Goal: Task Accomplishment & Management: Manage account settings

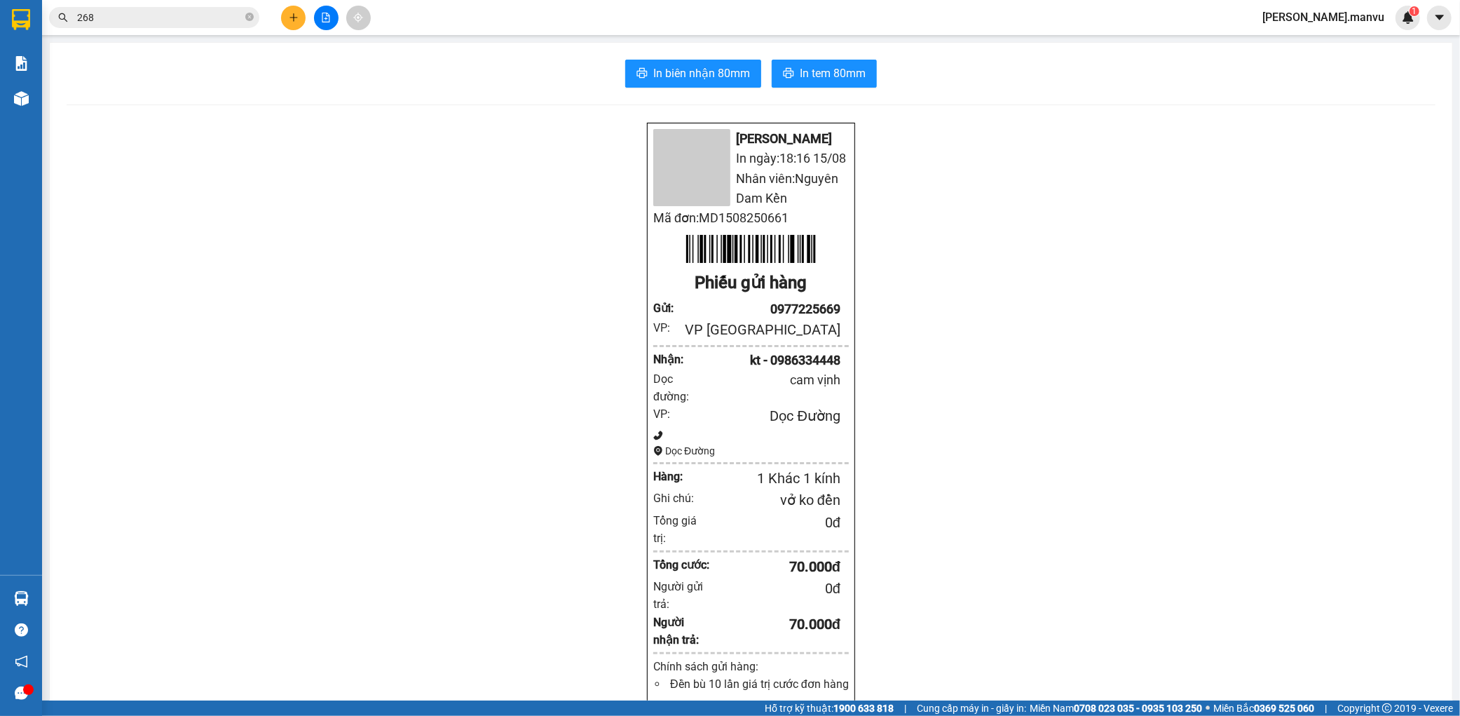
scroll to position [92, 0]
click at [297, 30] on div "Kết quả tìm kiếm ( 2 ) Bộ lọc Gửi 3 ngày gần nhất Mã ĐH Trạng thái Món hàng Thu…" at bounding box center [730, 17] width 1460 height 35
click at [297, 18] on icon "plus" at bounding box center [294, 17] width 8 height 1
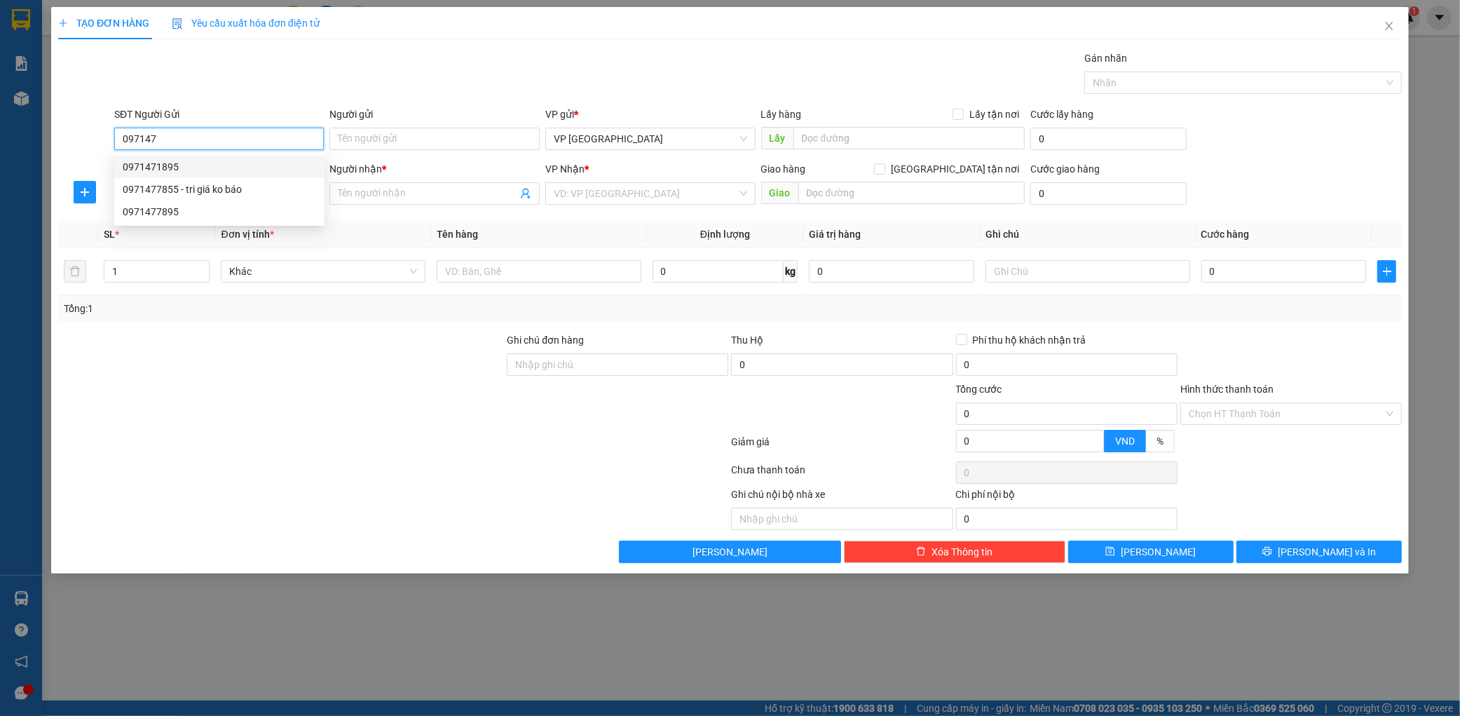
click at [236, 167] on div "0971471895" at bounding box center [219, 166] width 193 height 15
type input "0971471895"
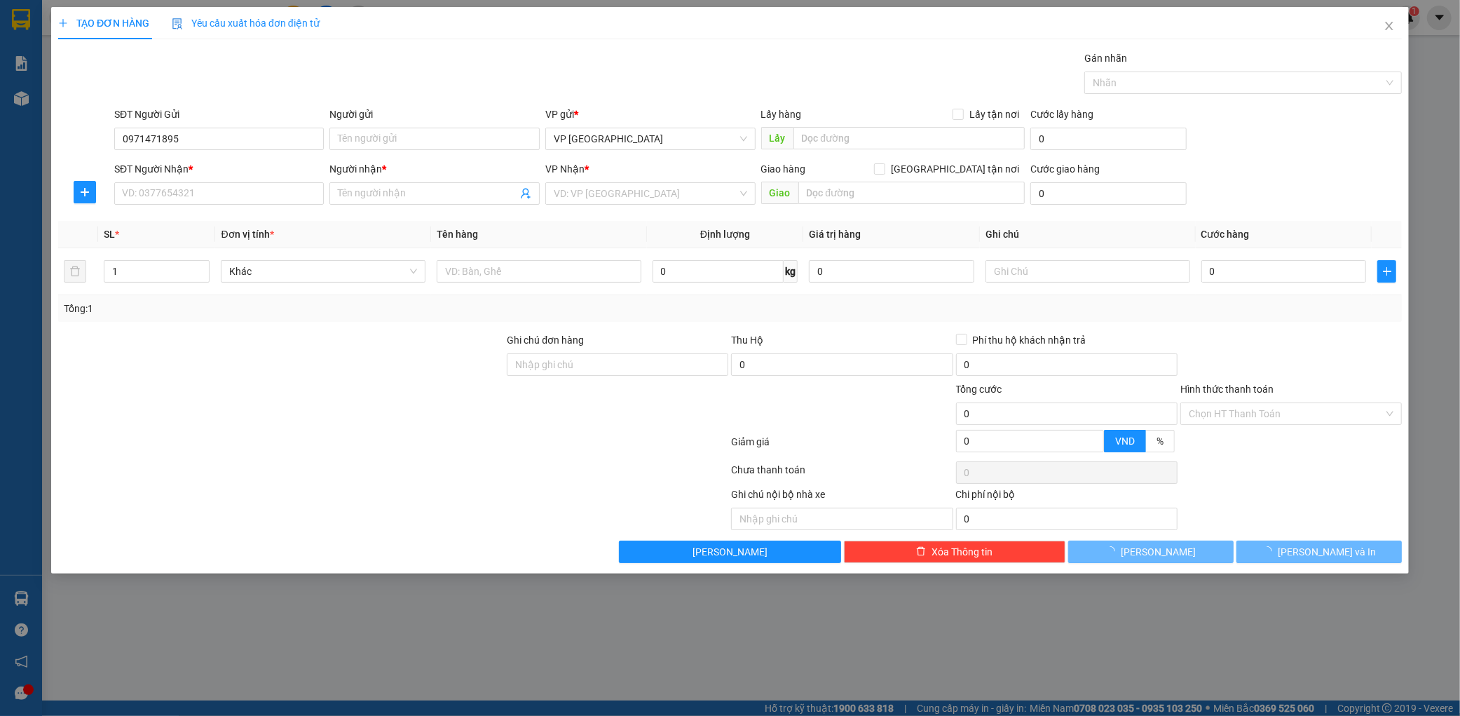
click at [218, 180] on div "SĐT Người Nhận *" at bounding box center [219, 171] width 210 height 21
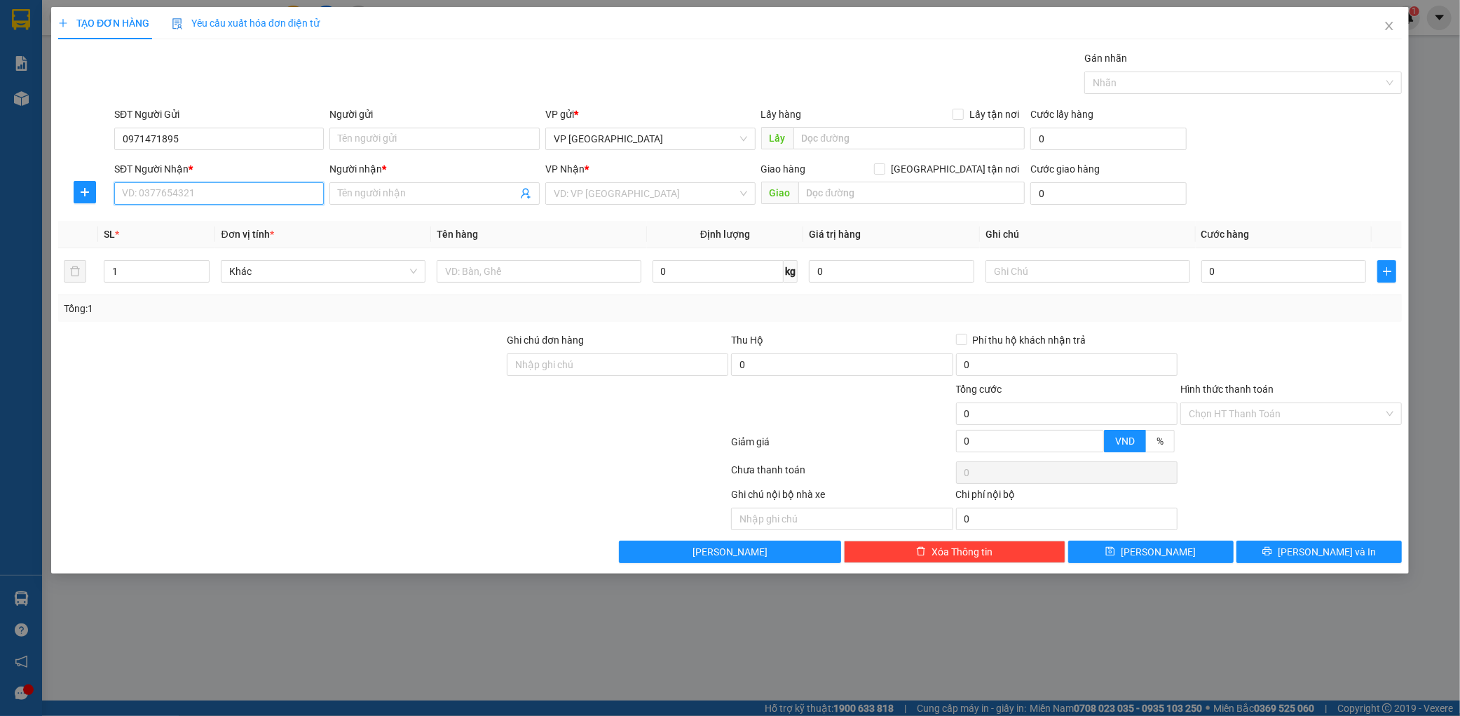
click at [215, 191] on input "SĐT Người Nhận *" at bounding box center [219, 193] width 210 height 22
click at [247, 215] on div "0859710999 - v linh" at bounding box center [219, 221] width 193 height 15
type input "0859710999"
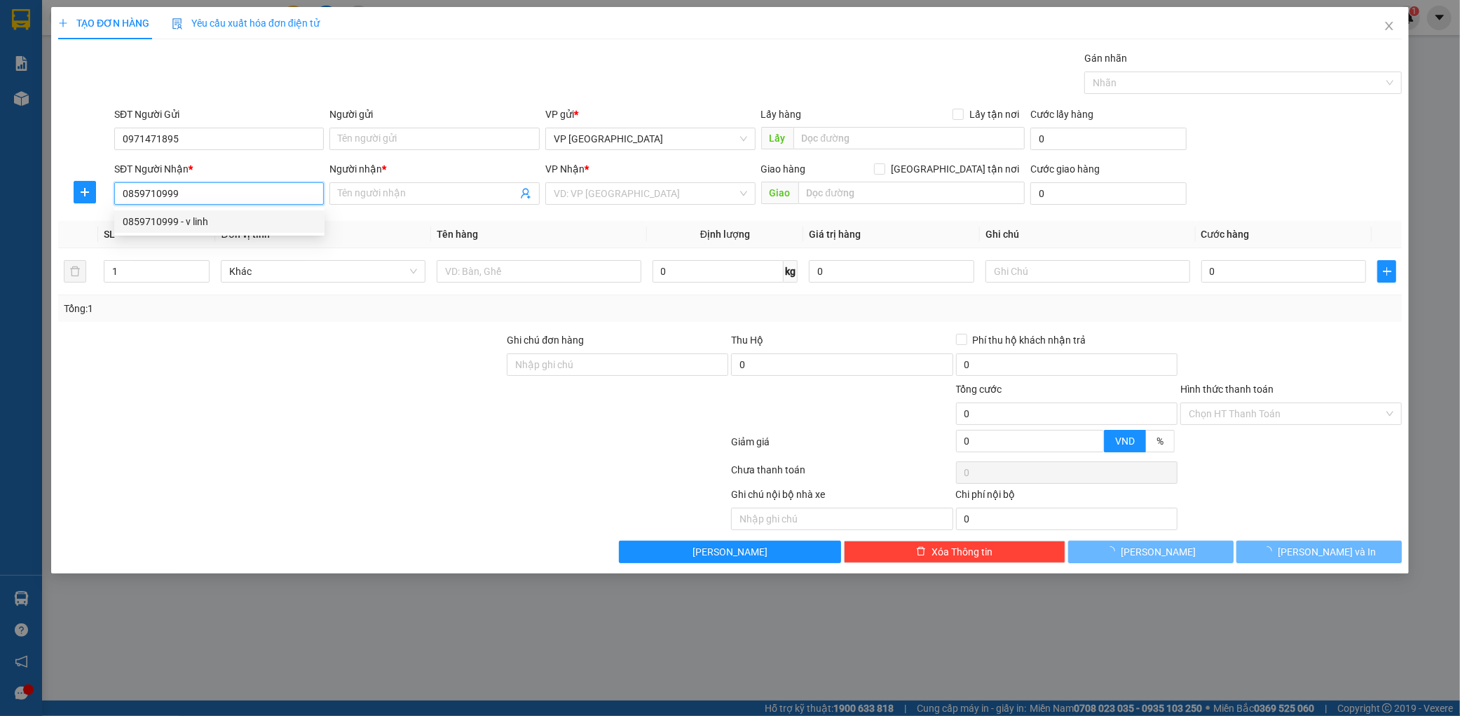
type input "v linh"
type input "ky hoa"
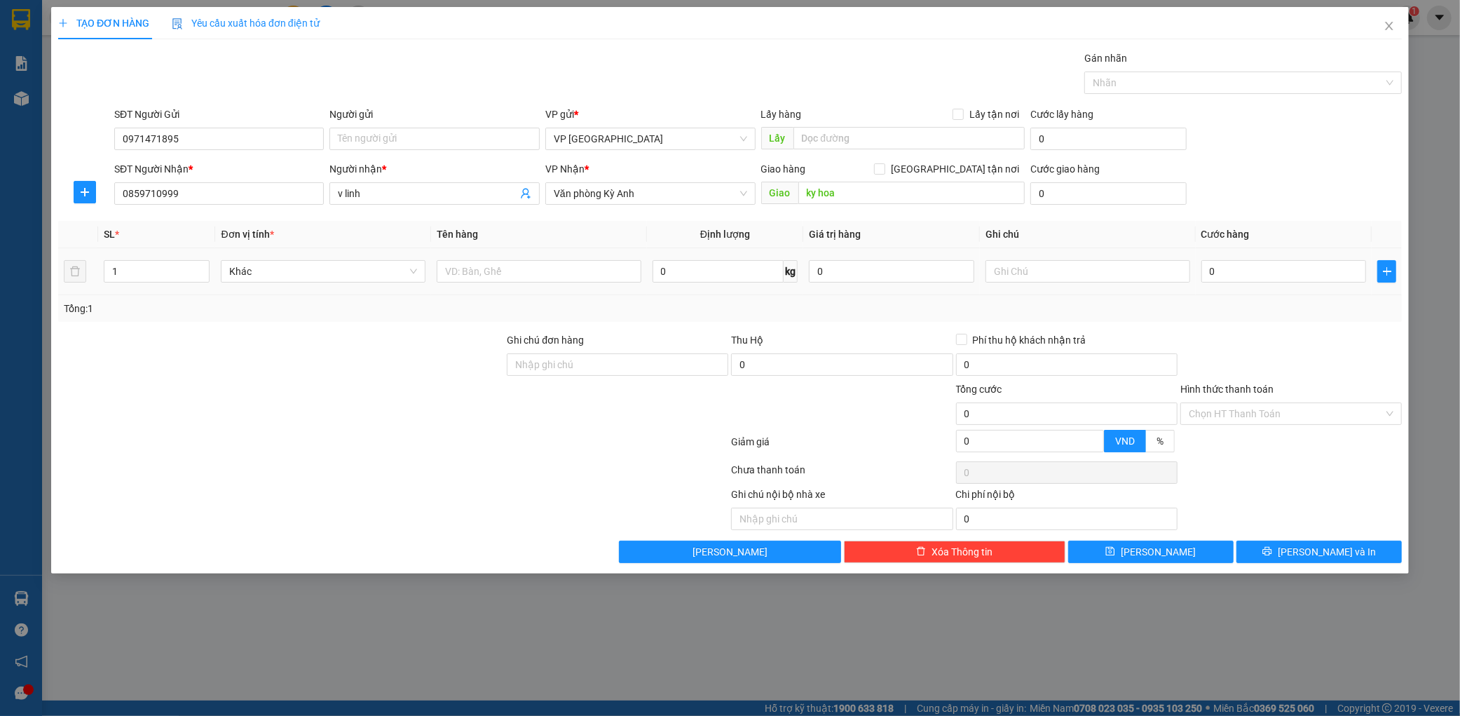
click at [526, 257] on div at bounding box center [539, 271] width 205 height 28
click at [519, 268] on input "text" at bounding box center [539, 271] width 205 height 22
click at [501, 280] on input "1 thùng" at bounding box center [539, 271] width 205 height 22
type input "1 hộp"
click at [1225, 278] on input "0" at bounding box center [1284, 271] width 165 height 22
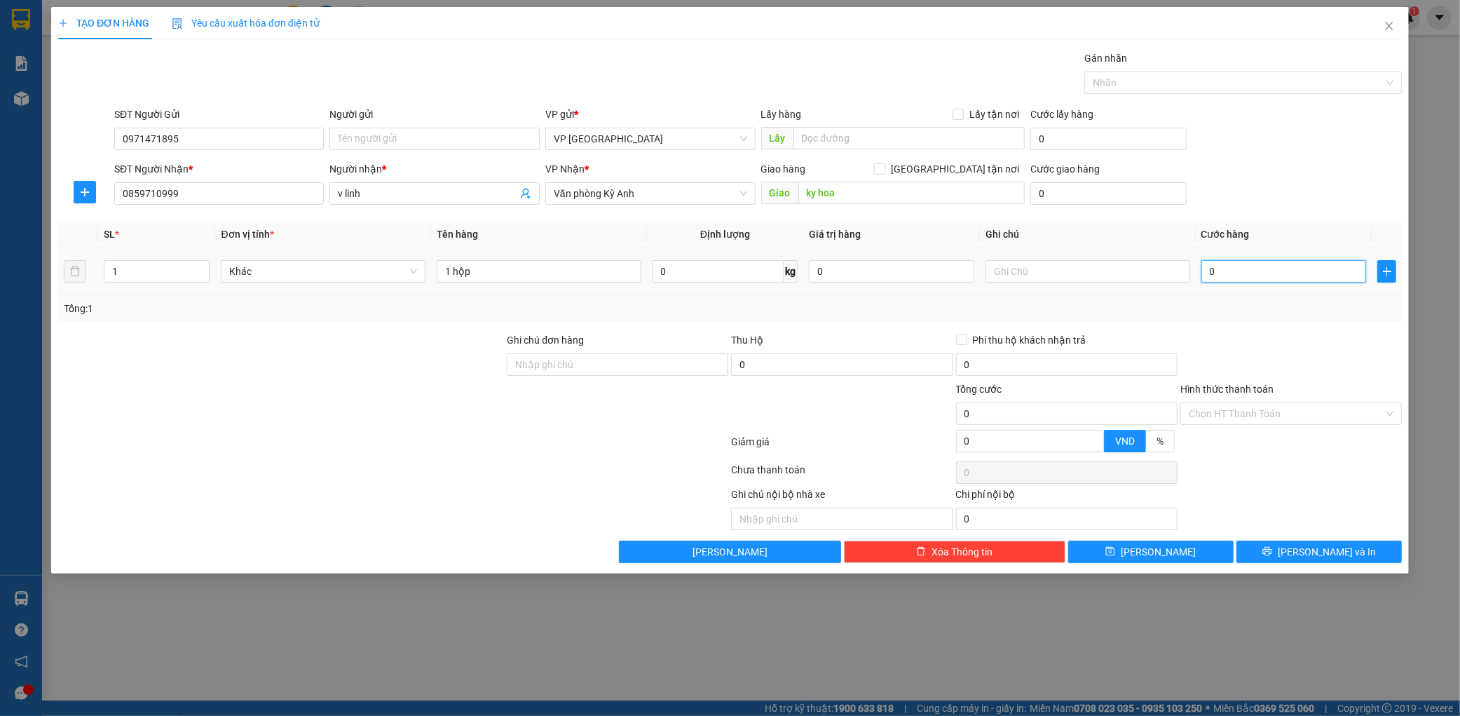
type input "005"
type input "5"
type input "0.050"
type input "50"
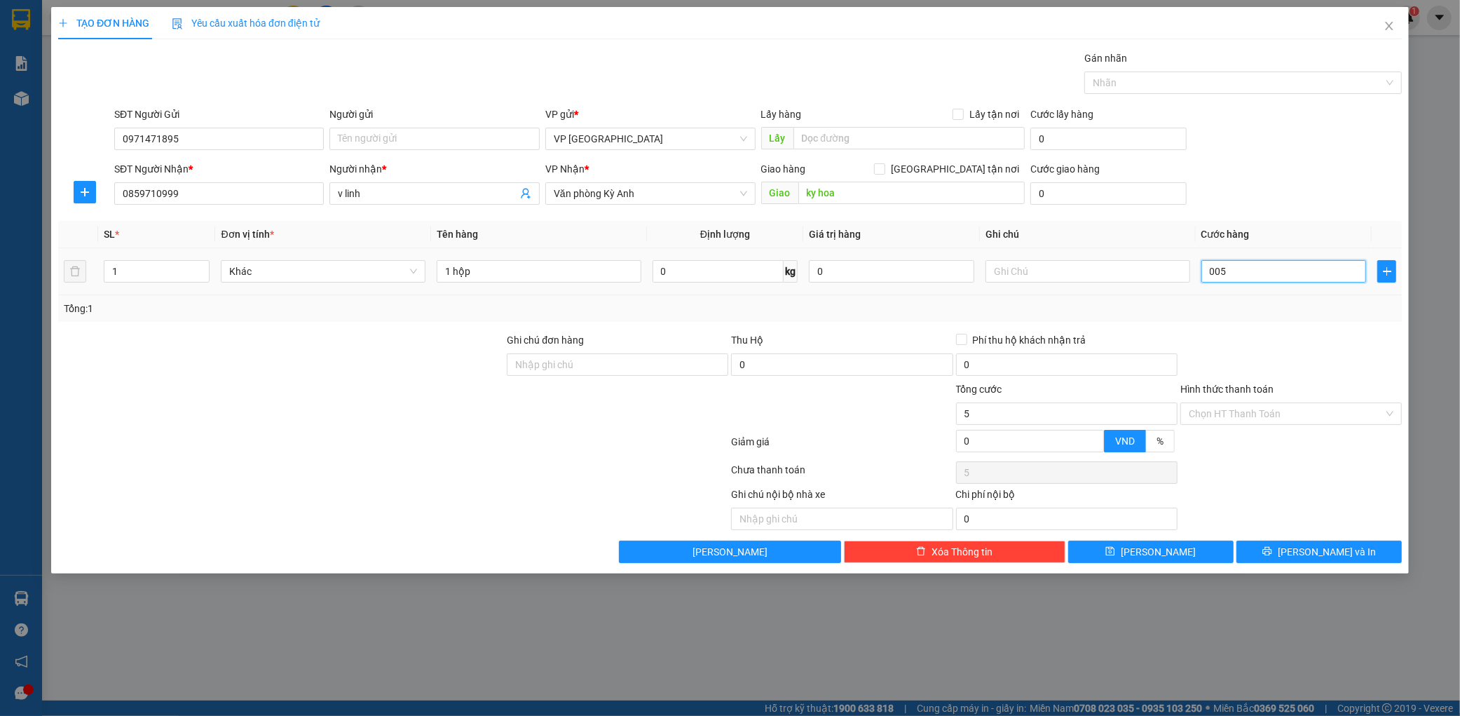
type input "50"
type input "00.500"
type input "500"
type input "0.005.000"
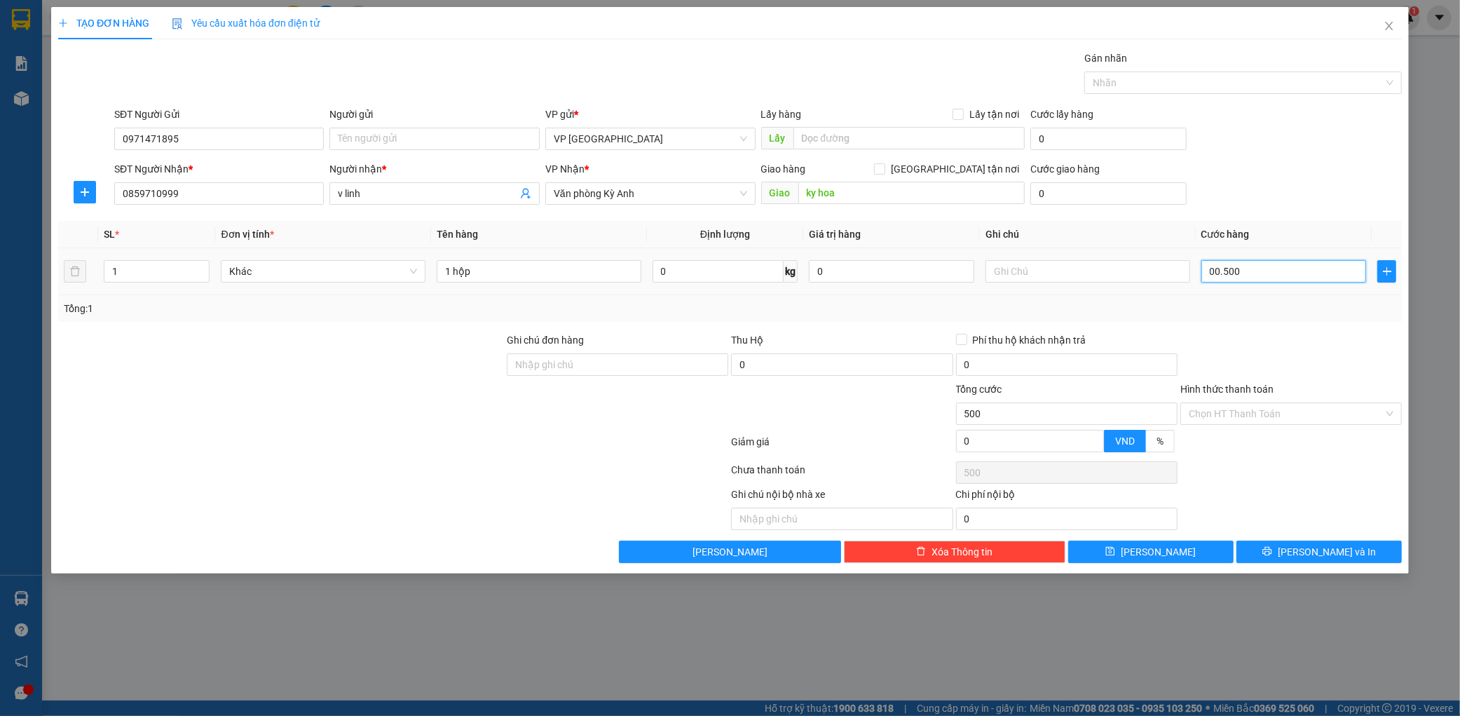
type input "5.000"
type input "000.050.000"
type input "50.000"
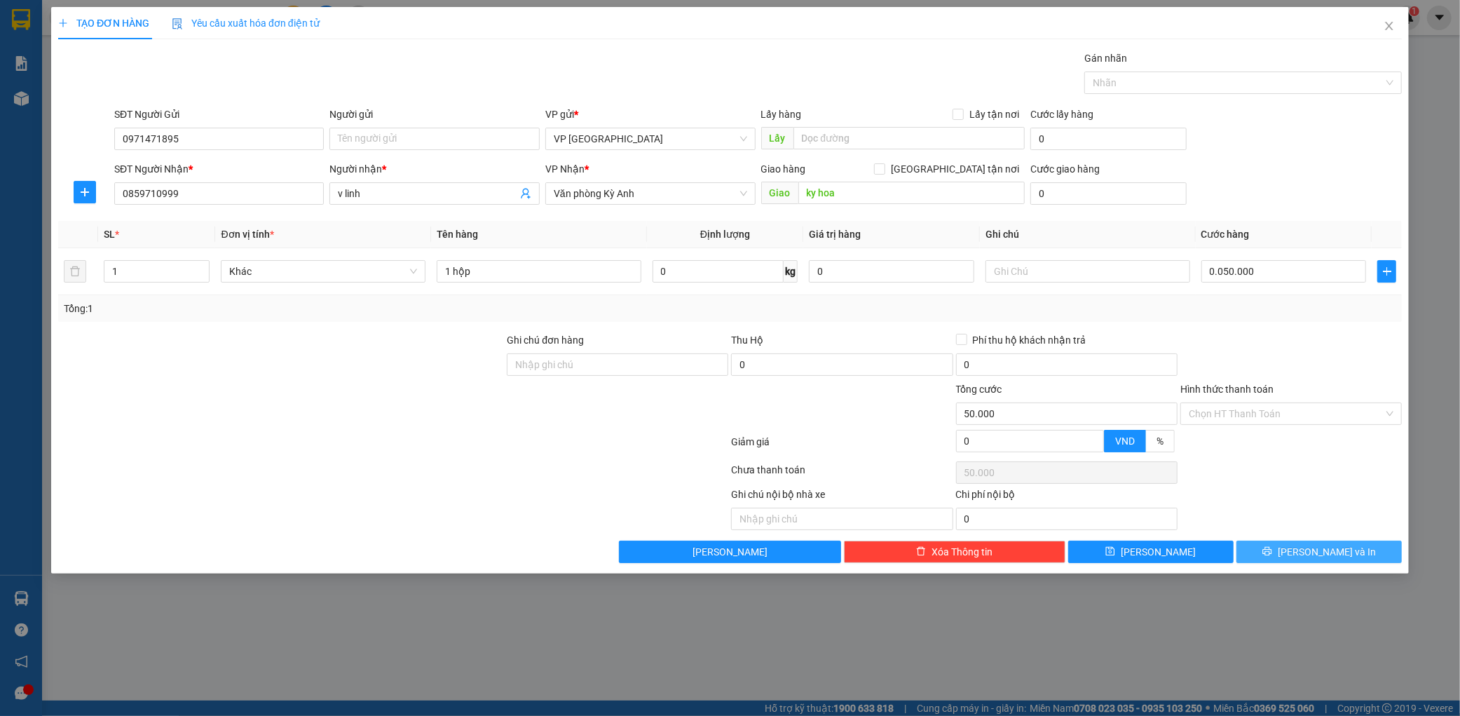
type input "50.000"
click at [1302, 548] on button "[PERSON_NAME] và In" at bounding box center [1319, 551] width 165 height 22
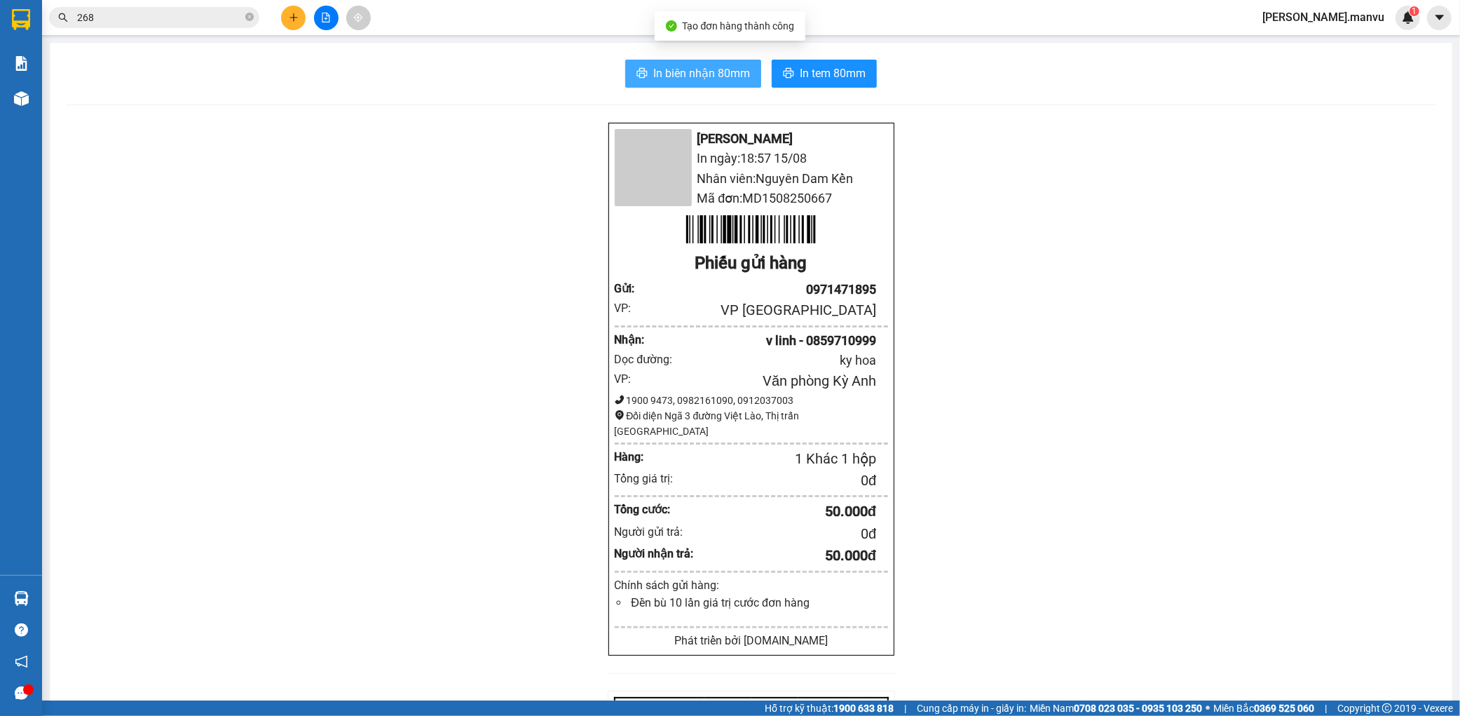
click at [669, 72] on span "In biên nhận 80mm" at bounding box center [701, 73] width 97 height 18
click at [310, 12] on div at bounding box center [325, 18] width 105 height 25
click at [298, 16] on icon "plus" at bounding box center [294, 18] width 10 height 10
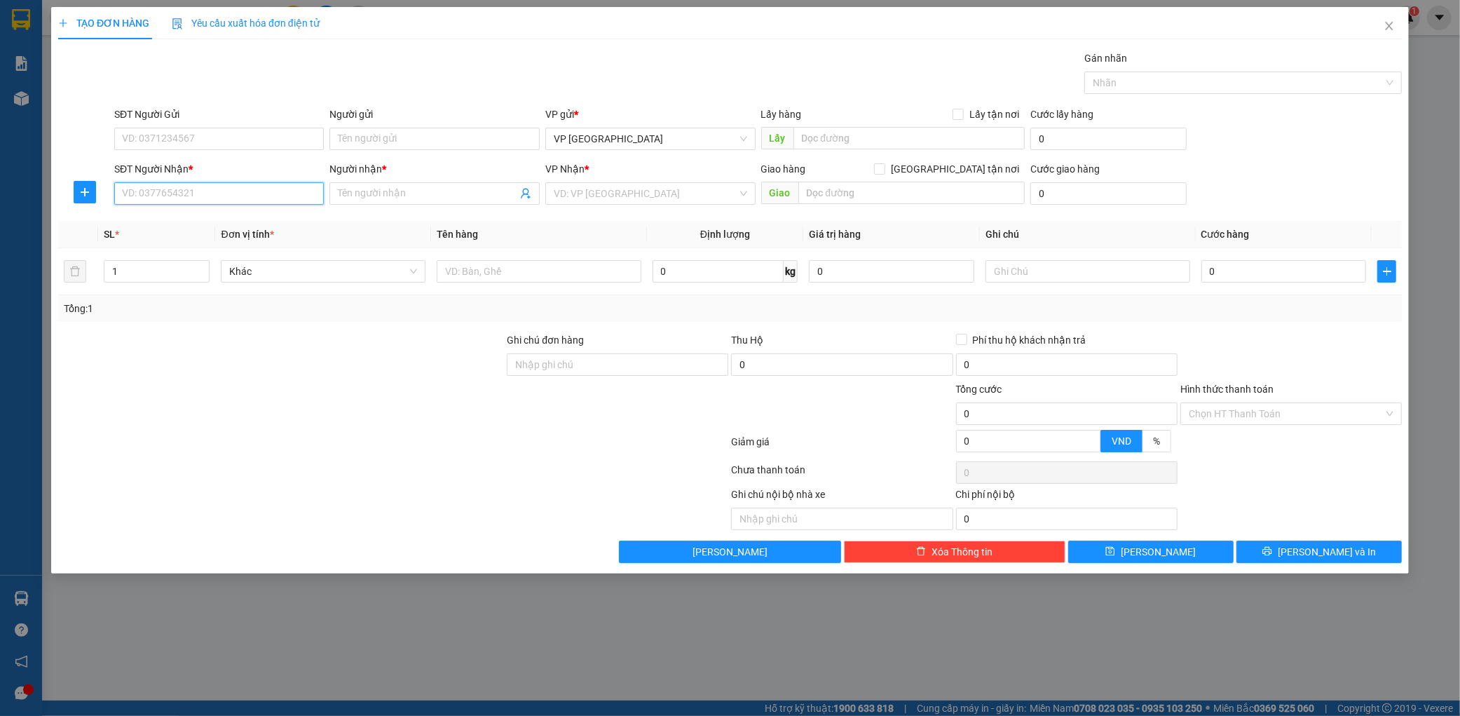
click at [247, 187] on input "SĐT Người Nhận *" at bounding box center [219, 193] width 210 height 22
click at [249, 141] on input "SĐT Người Gửi" at bounding box center [219, 139] width 210 height 22
type input "0865863588"
click at [253, 204] on input "SĐT Người Nhận *" at bounding box center [219, 193] width 210 height 22
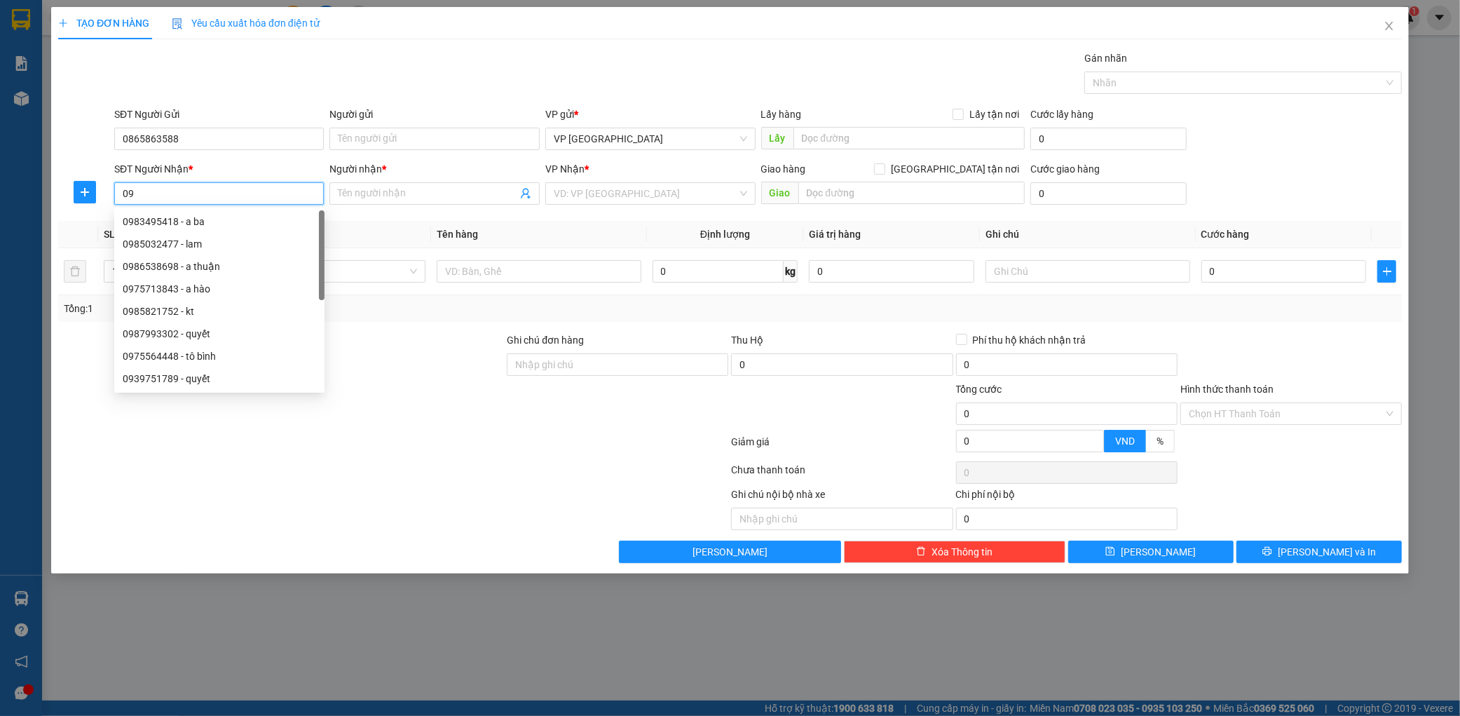
type input "0"
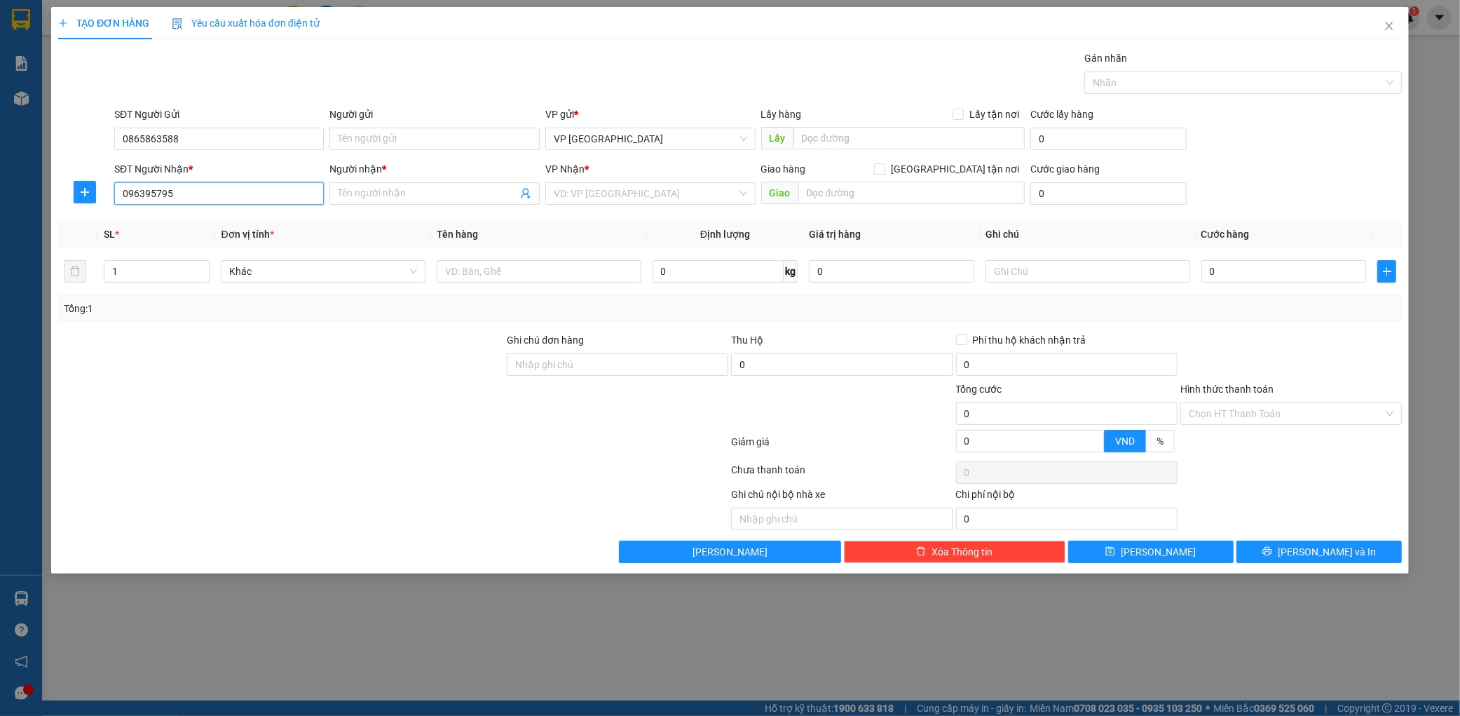
type input "0963957955"
click at [271, 227] on div "0963957955 - em thảo" at bounding box center [219, 221] width 193 height 15
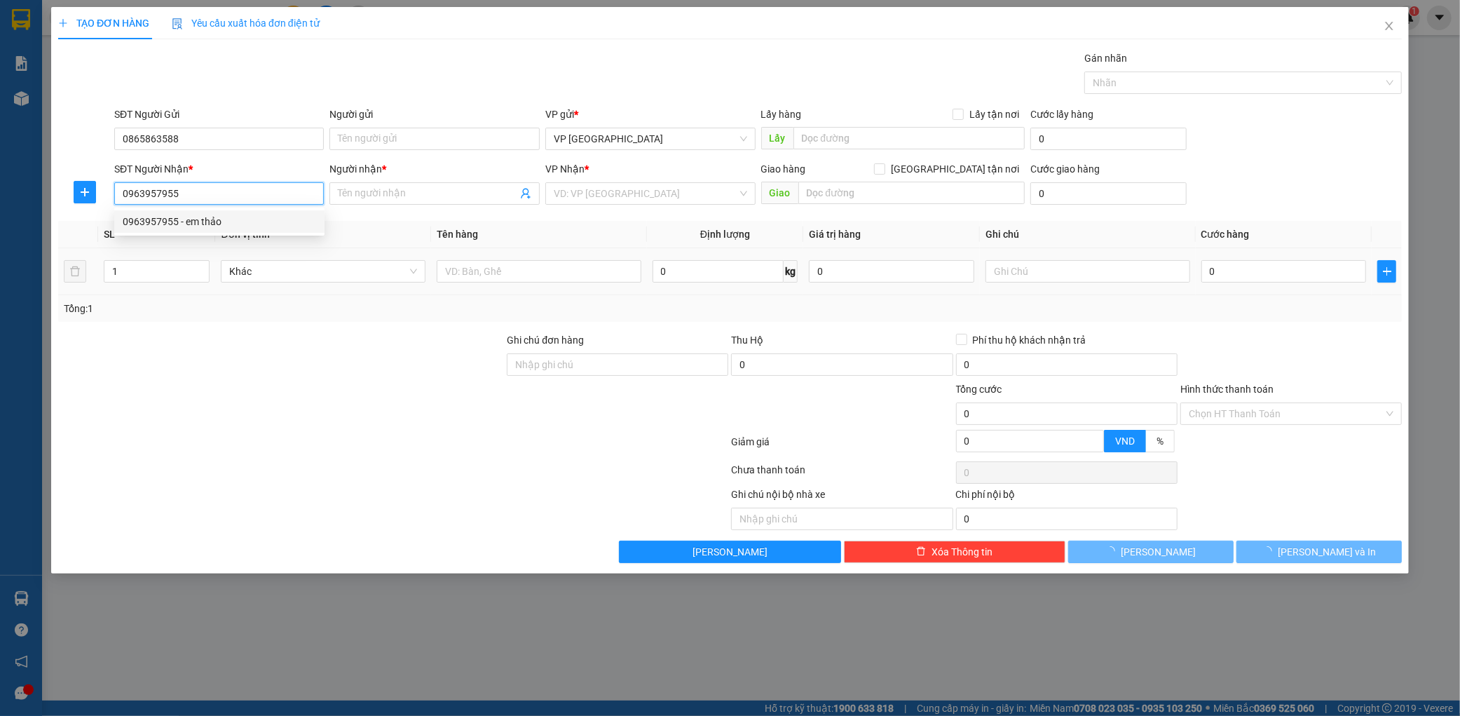
type input "em thảo"
type input "kỳ liên"
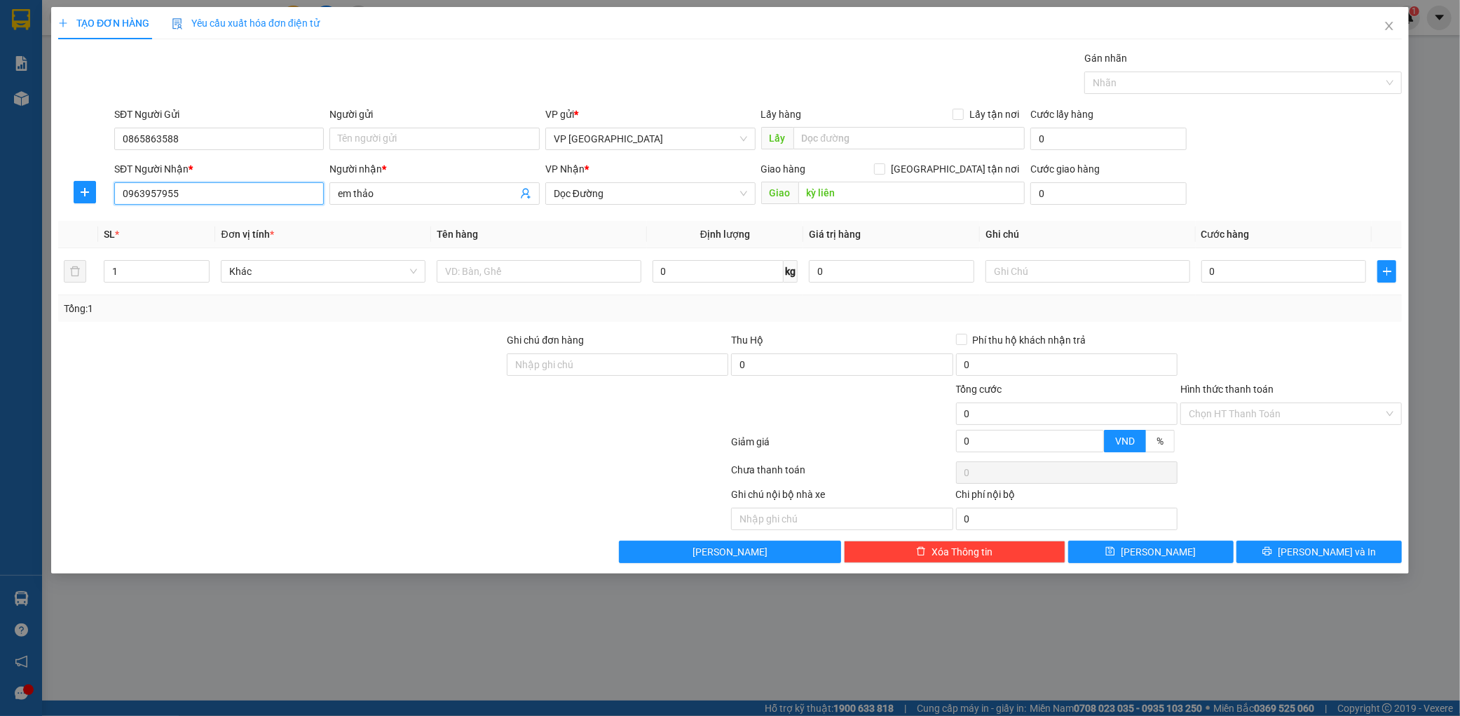
type input "0963957955"
drag, startPoint x: 543, startPoint y: 295, endPoint x: 545, endPoint y: 285, distance: 10.6
click at [543, 293] on div "SL * Đơn vị tính * Tên hàng Định lượng Giá trị hàng Ghi chú Cước hàng 1 Khác 0 …" at bounding box center [730, 271] width 1344 height 101
click at [545, 285] on div at bounding box center [539, 271] width 205 height 28
click at [552, 275] on input "text" at bounding box center [539, 271] width 205 height 22
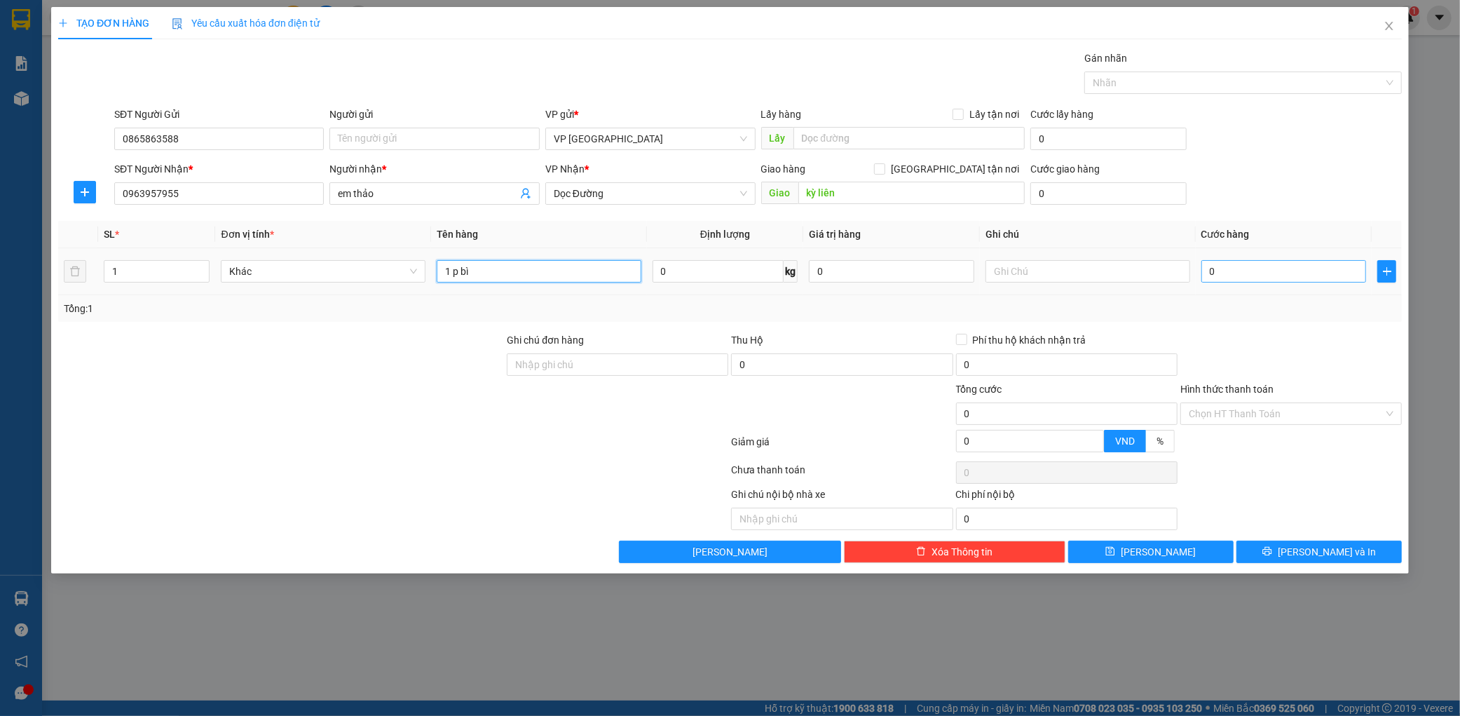
type input "1 p bì"
click at [1243, 271] on input "0" at bounding box center [1284, 271] width 165 height 22
type input "005"
type input "5"
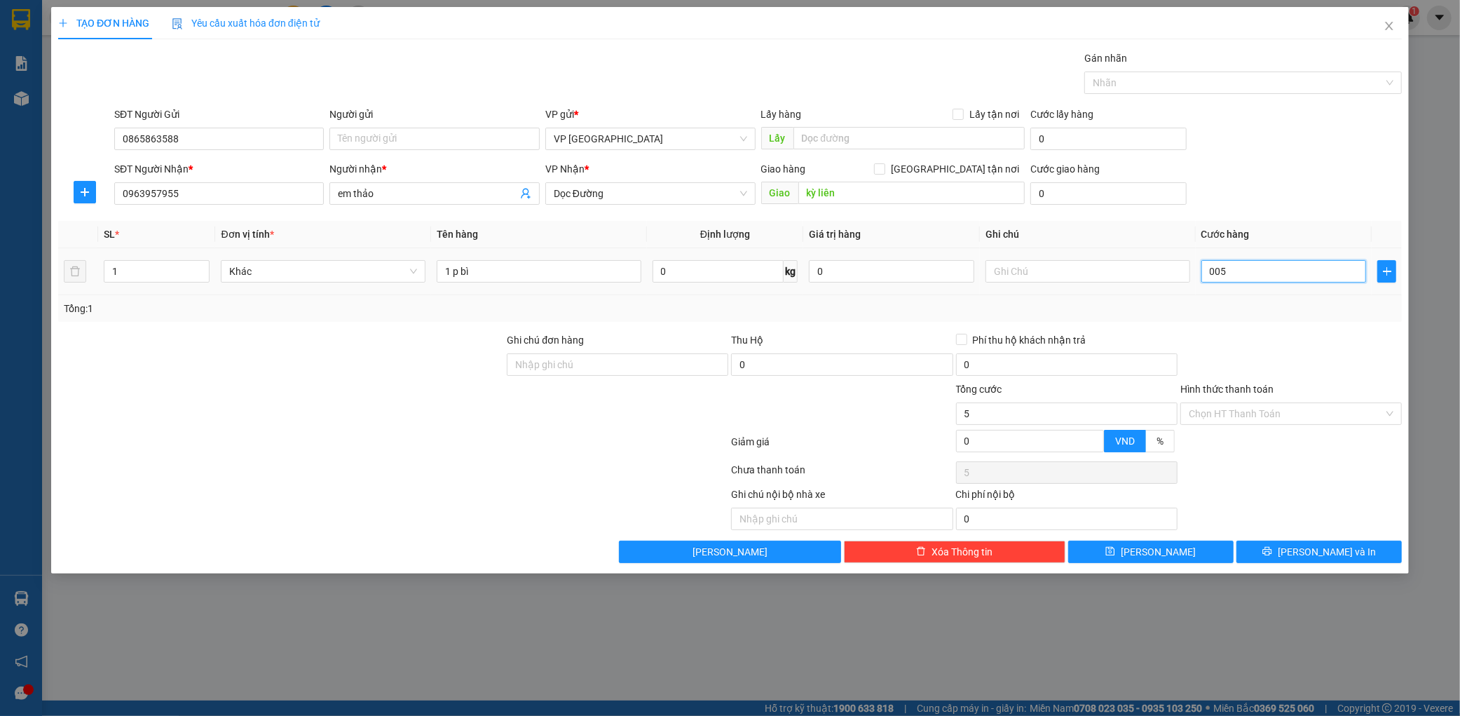
type input "0.050"
type input "50"
type input "00.500"
type input "500"
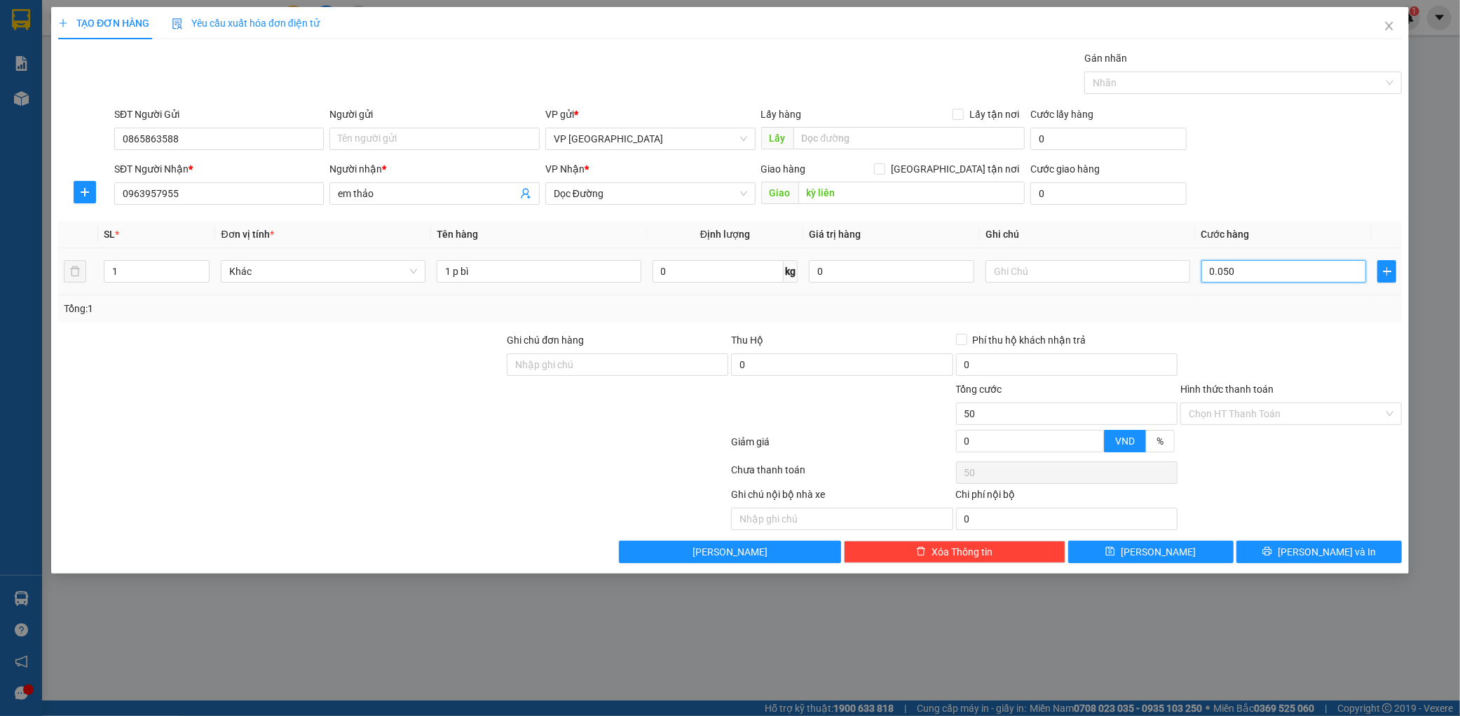
type input "500"
type input "0.005.000"
type input "5.000"
type input "000.050.000"
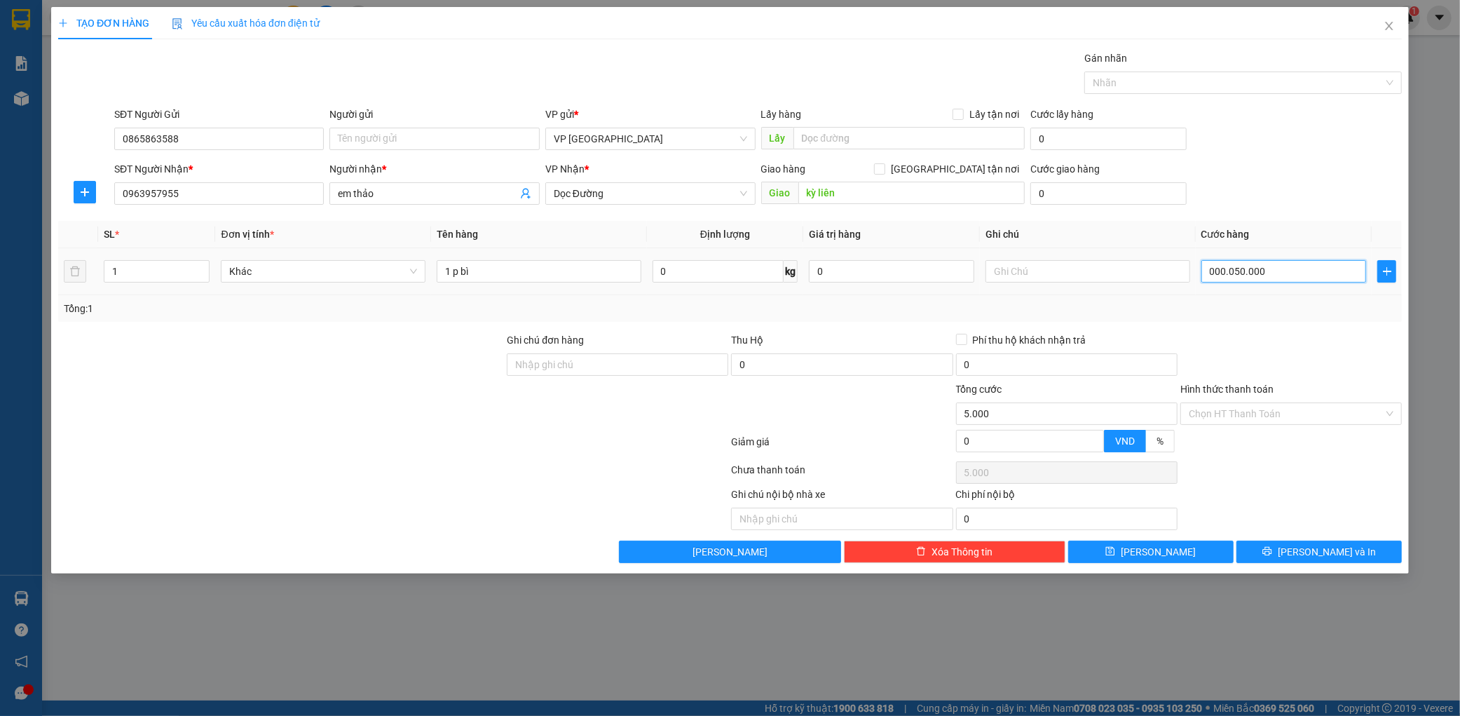
type input "50.000"
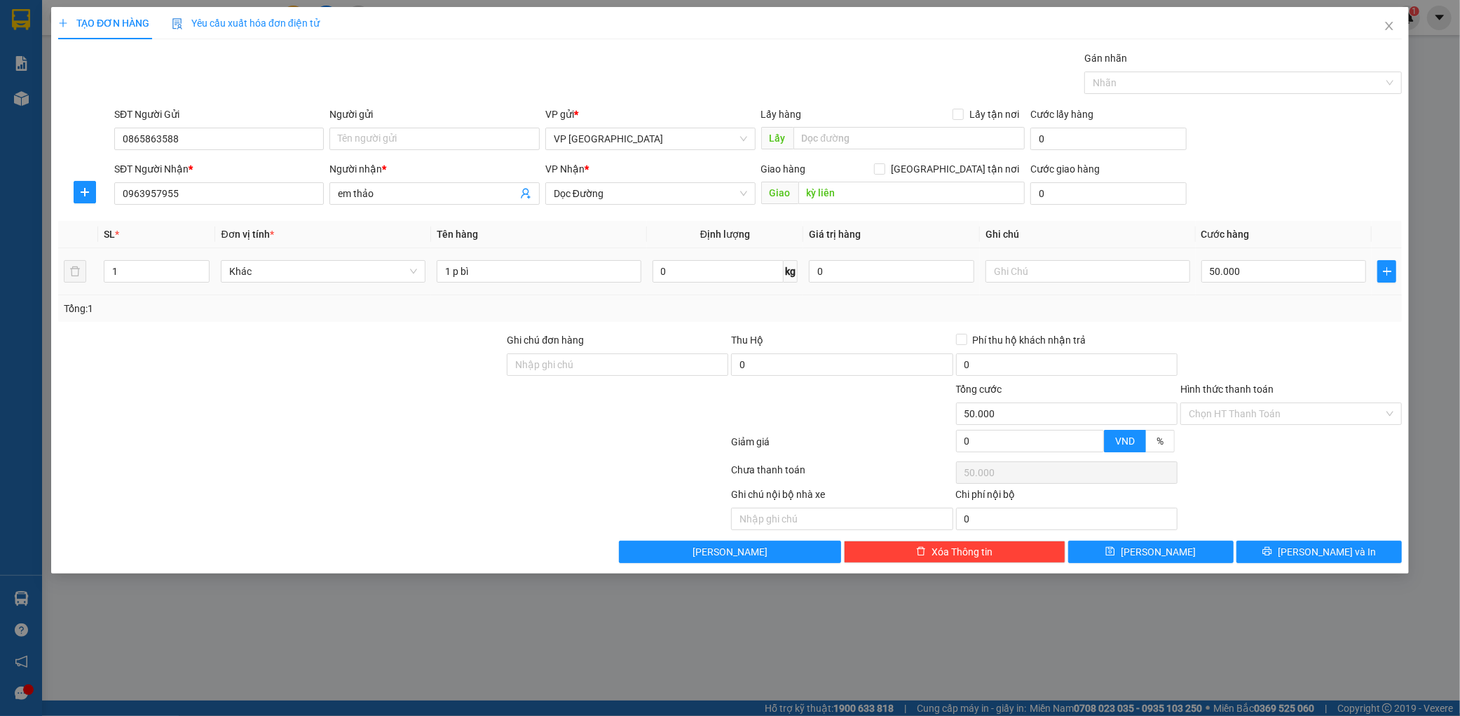
drag, startPoint x: 1269, startPoint y: 299, endPoint x: 1277, endPoint y: 311, distance: 14.2
click at [1269, 301] on div "Tổng: 1" at bounding box center [730, 308] width 1344 height 27
click at [1298, 540] on div "Transit Pickup Surcharge Ids Transit Deliver Surcharge Ids Transit Deliver Surc…" at bounding box center [730, 306] width 1344 height 512
click at [1298, 543] on button "[PERSON_NAME] và In" at bounding box center [1319, 551] width 165 height 22
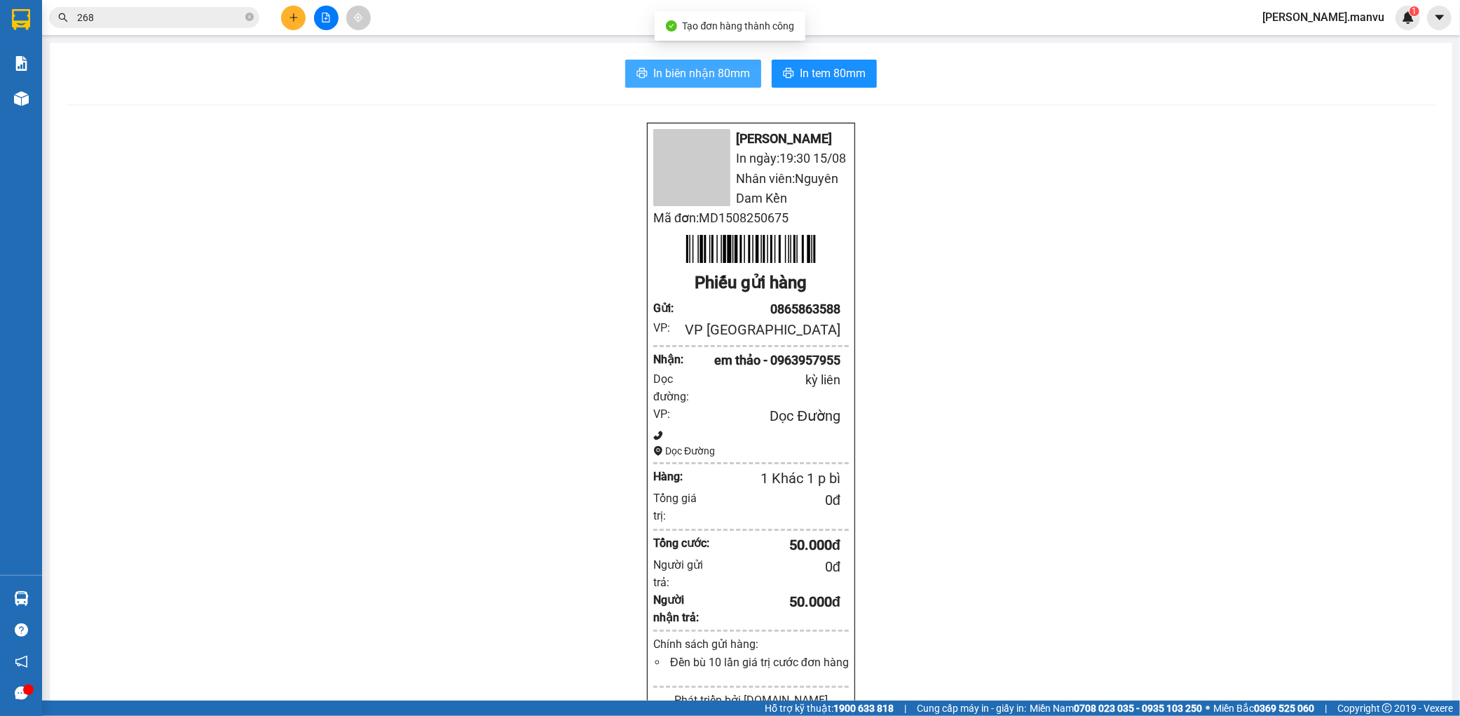
drag, startPoint x: 643, startPoint y: 25, endPoint x: 641, endPoint y: 68, distance: 42.8
click at [640, 63] on section "Kết quả tìm kiếm ( 2 ) Bộ lọc Gửi 3 ngày gần nhất Mã ĐH Trạng thái Món hàng Thu…" at bounding box center [730, 358] width 1460 height 716
click at [641, 68] on button "In biên nhận 80mm" at bounding box center [693, 74] width 136 height 28
click at [835, 89] on div "In biên nhận 80mm In tem 80mm Mận Vũ In ngày: 19:30 [DATE] Nhân viên: Nguyên Da…" at bounding box center [751, 564] width 1403 height 1042
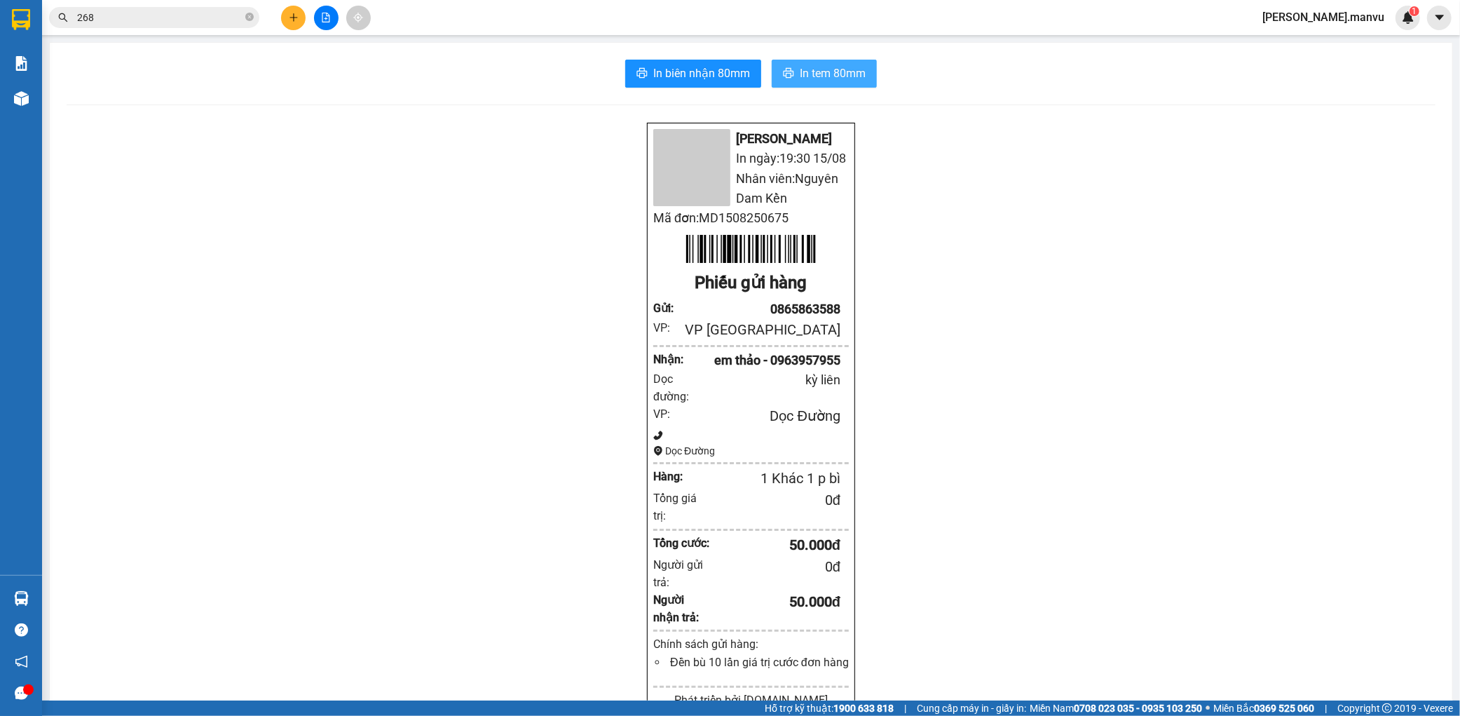
click at [847, 81] on span "In tem 80mm" at bounding box center [833, 73] width 66 height 18
click at [280, 15] on div at bounding box center [325, 18] width 105 height 25
click at [290, 15] on icon "plus" at bounding box center [294, 18] width 10 height 10
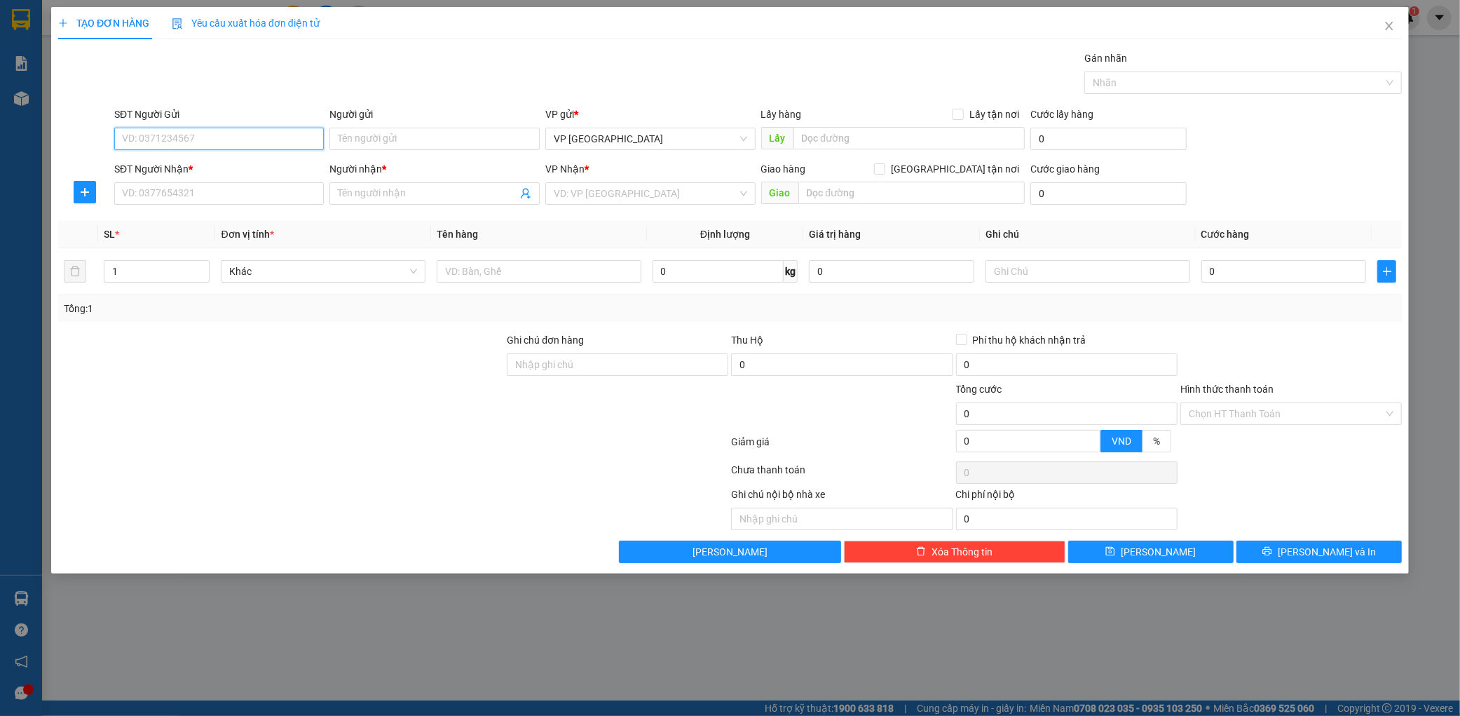
click at [257, 142] on input "SĐT Người Gửi" at bounding box center [219, 139] width 210 height 22
type input "0965812316"
click at [261, 182] on input "SĐT Người Nhận *" at bounding box center [219, 193] width 210 height 22
type input "0862914028"
click at [384, 199] on input "Người nhận *" at bounding box center [427, 193] width 179 height 15
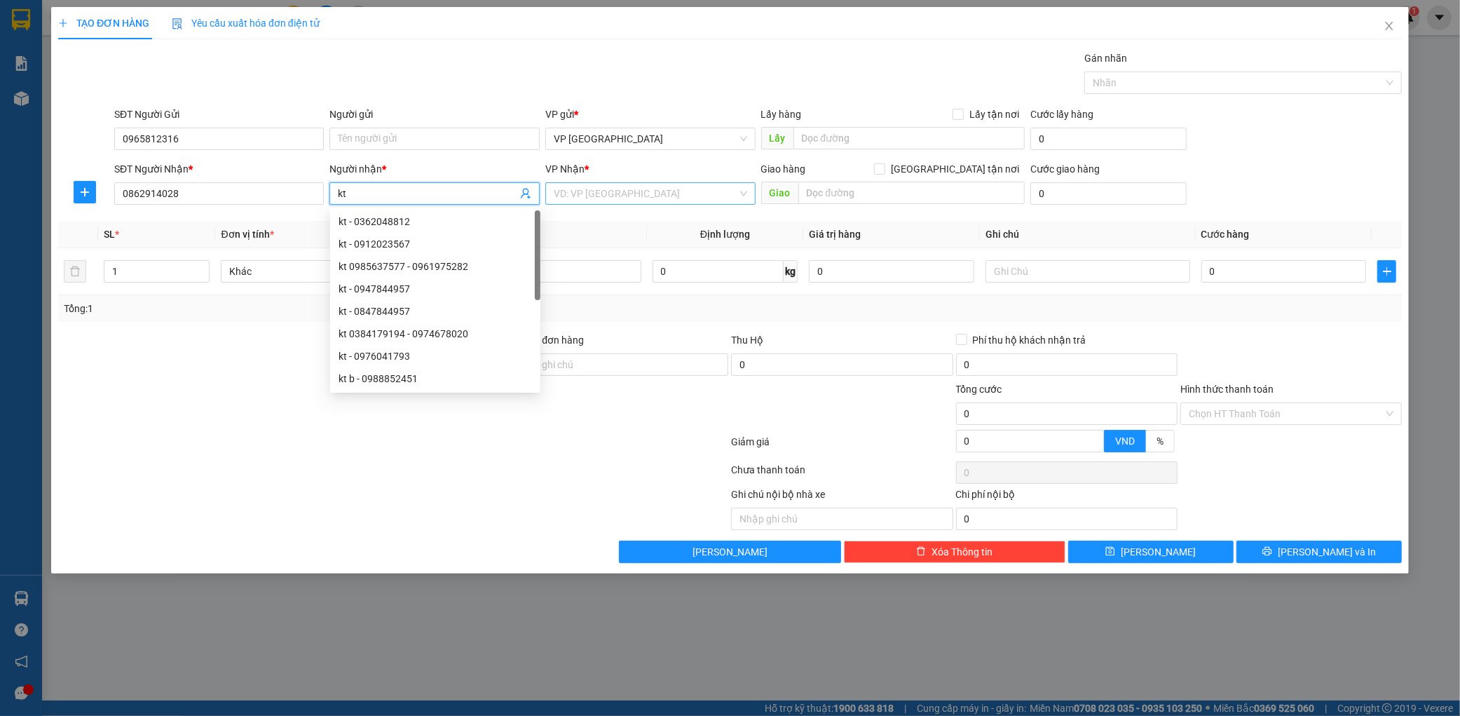
type input "kt"
click at [592, 191] on input "search" at bounding box center [646, 193] width 184 height 21
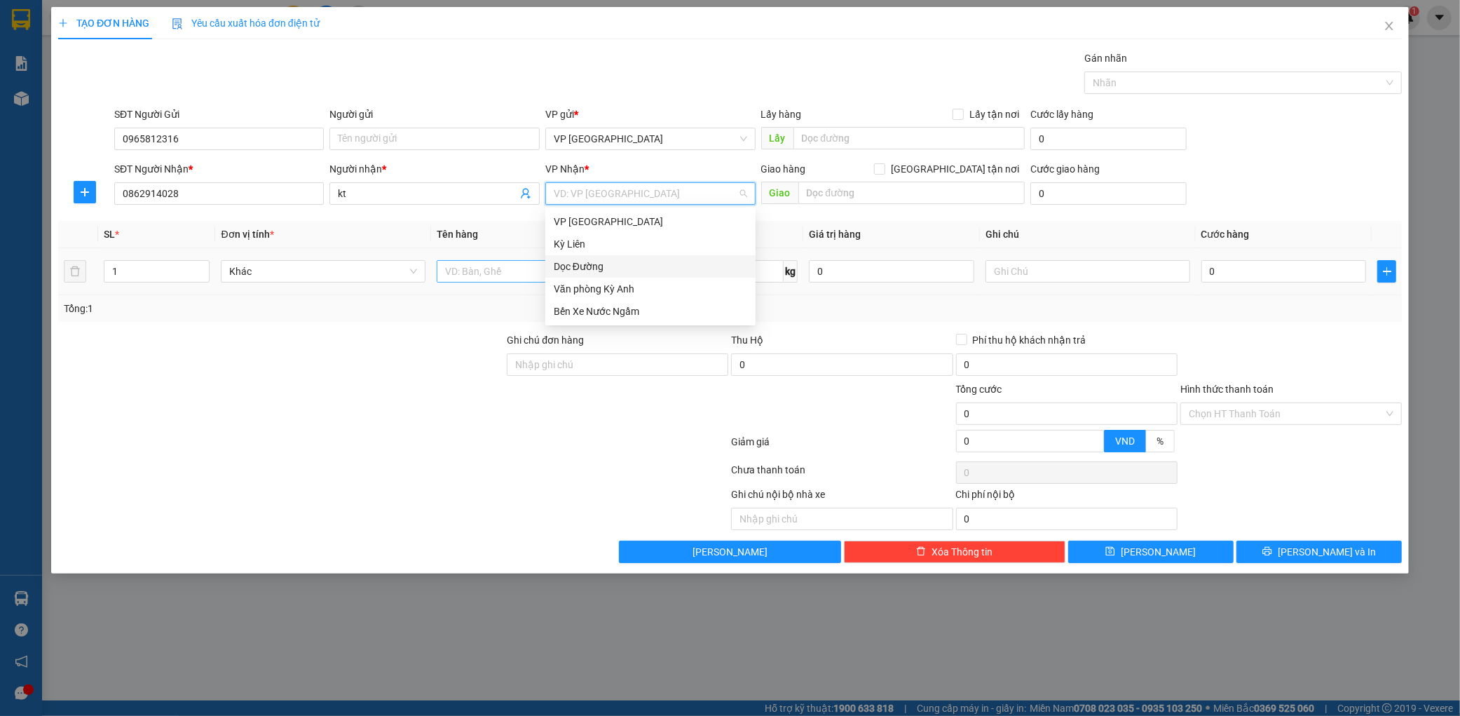
click at [586, 266] on div "Dọc Đường" at bounding box center [650, 266] width 193 height 15
click at [867, 207] on div "Giao hàng [GEOGRAPHIC_DATA] tận nơi [GEOGRAPHIC_DATA]" at bounding box center [893, 185] width 264 height 49
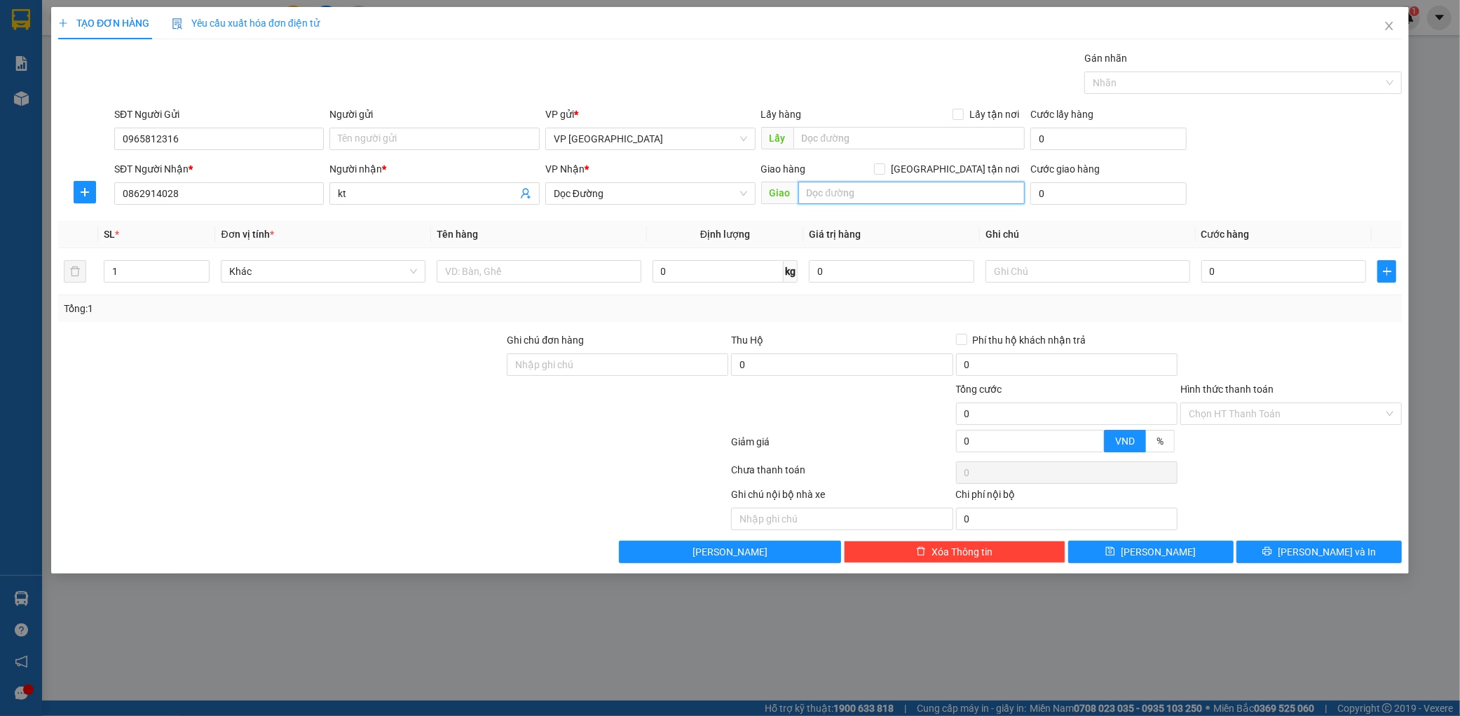
click at [875, 193] on input "text" at bounding box center [911, 193] width 226 height 22
type input "fo"
click at [486, 273] on input "text" at bounding box center [539, 271] width 205 height 22
type input "1 hộp"
click at [1306, 290] on td "0" at bounding box center [1284, 271] width 177 height 47
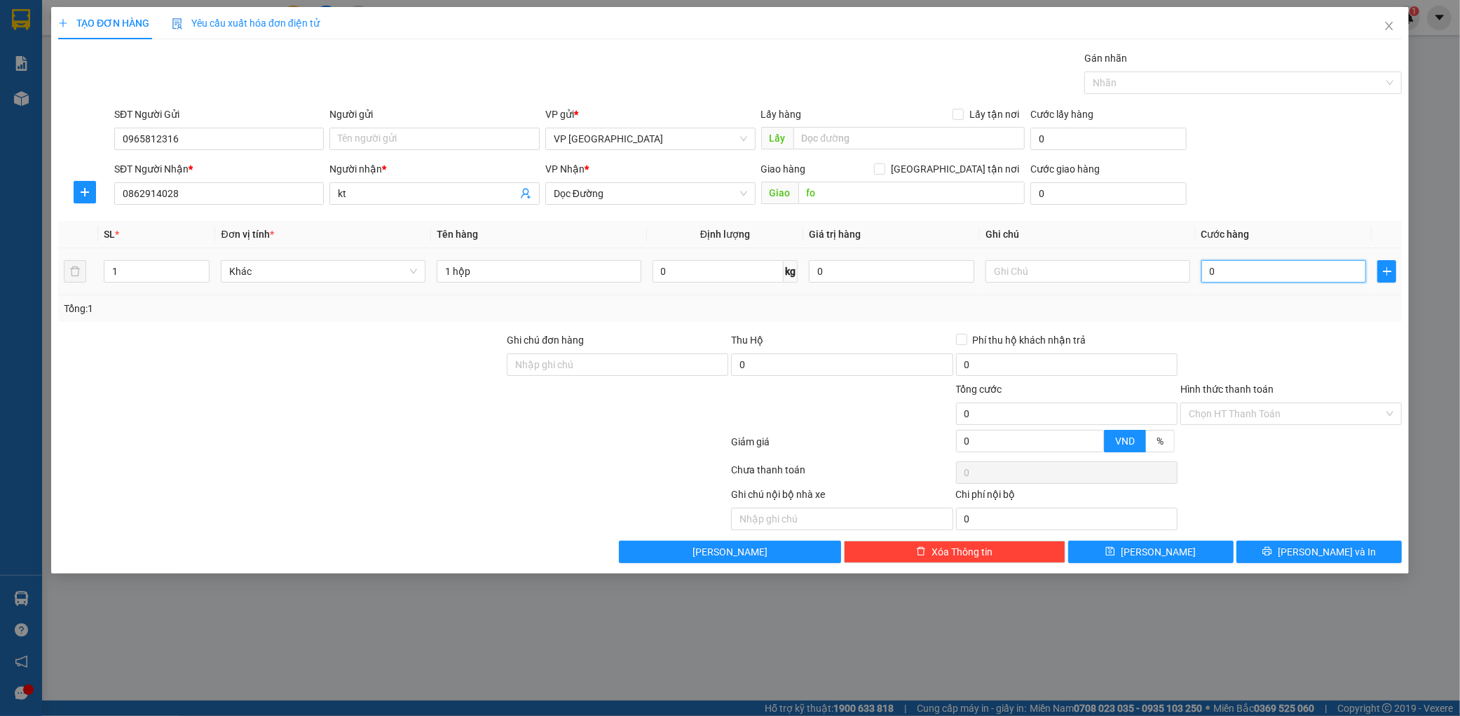
click at [1304, 282] on input "0" at bounding box center [1284, 271] width 165 height 22
type input "005"
type input "5"
type input "0.050"
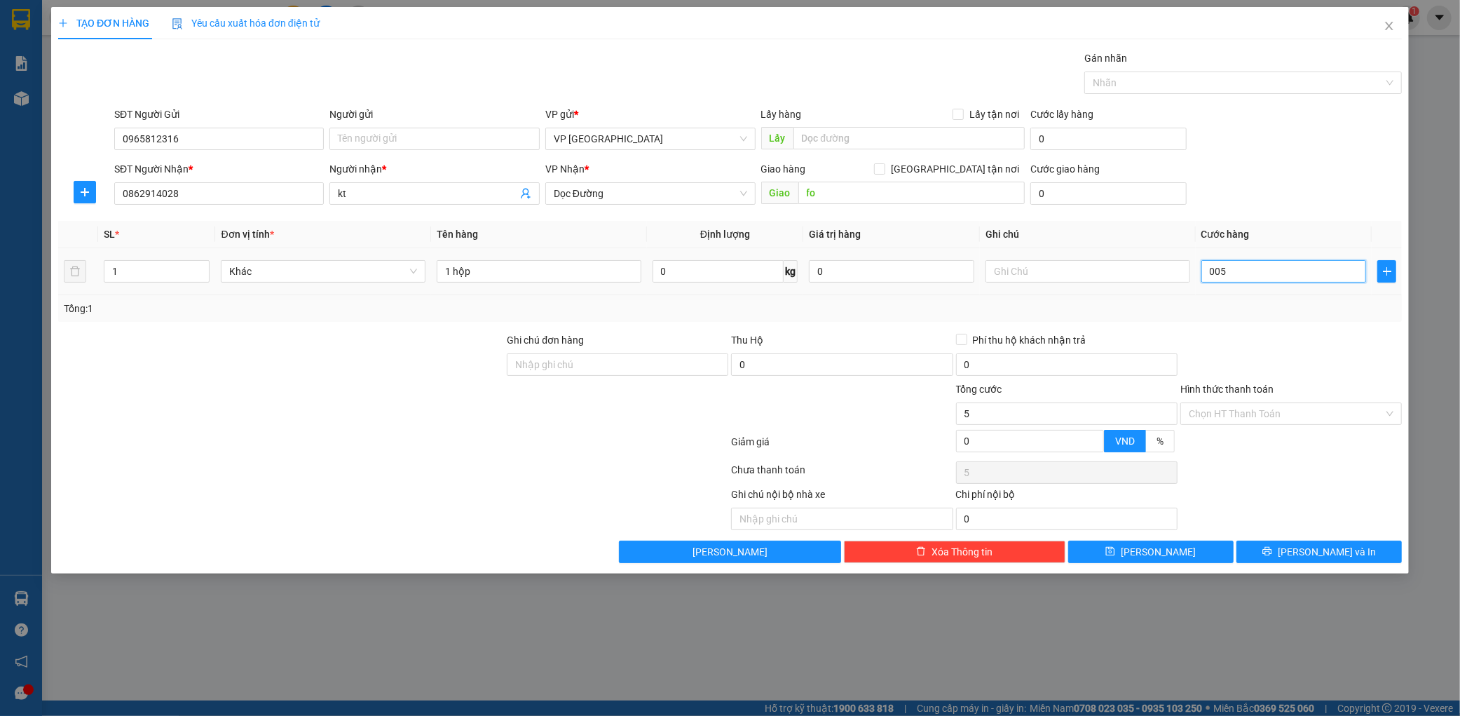
type input "50"
type input "00.500"
type input "500"
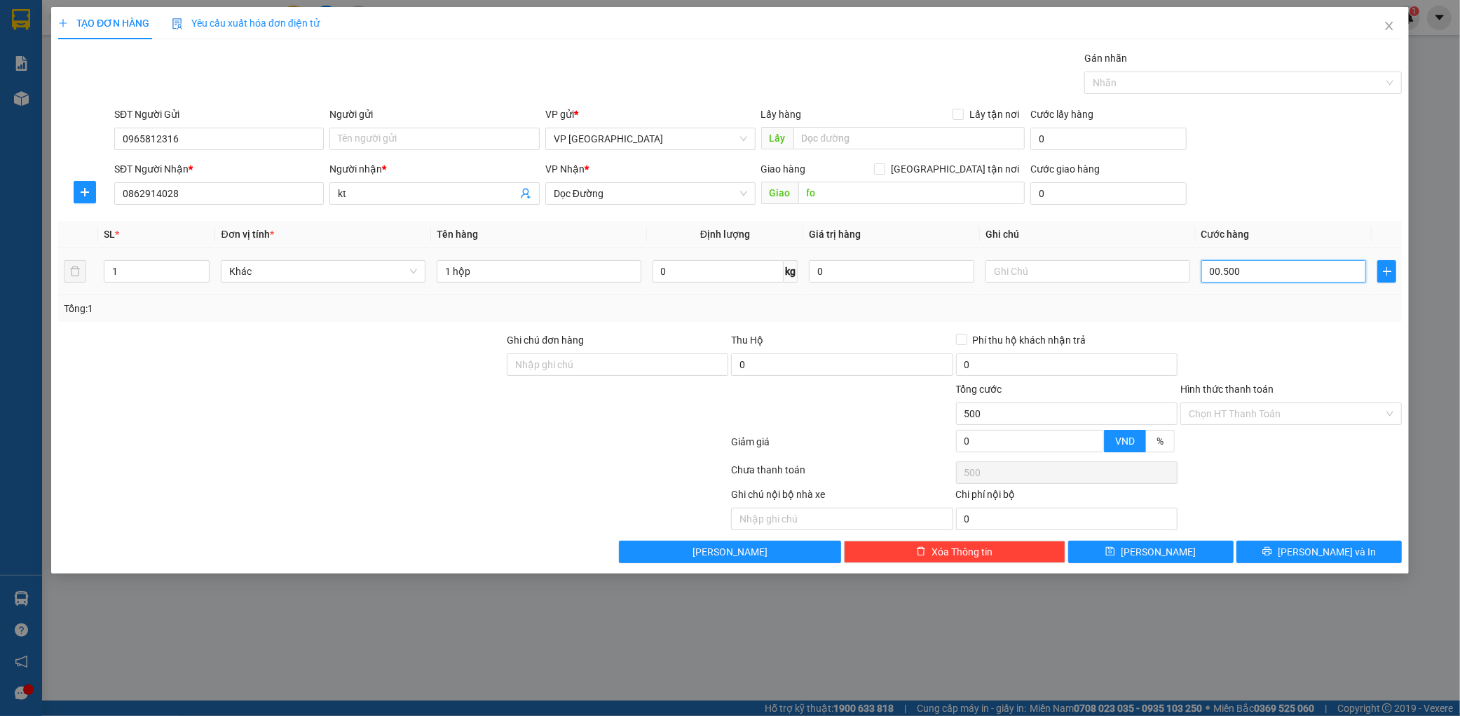
type input "0.005.000"
type input "5.000"
type input "000.050.000"
type input "50.000"
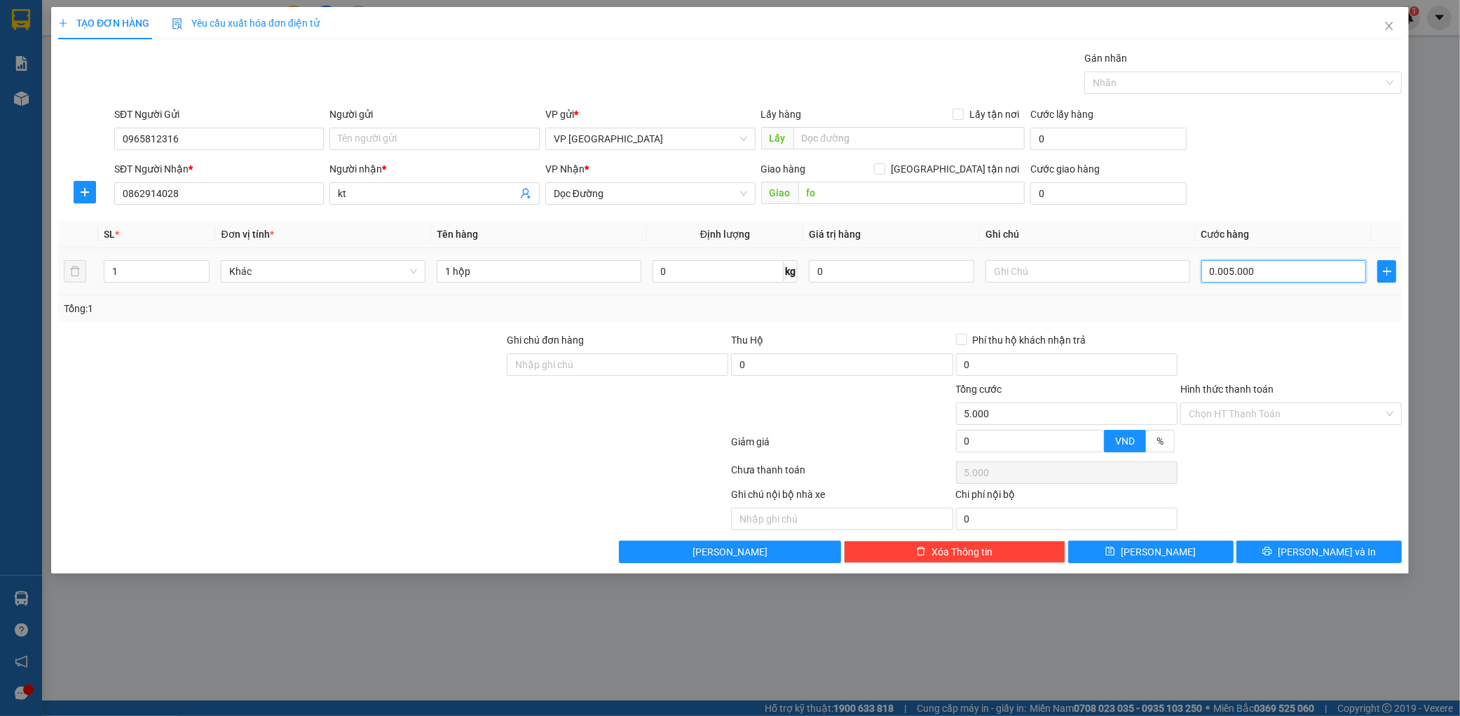
type input "50.000"
drag, startPoint x: 1340, startPoint y: 158, endPoint x: 1301, endPoint y: 145, distance: 41.5
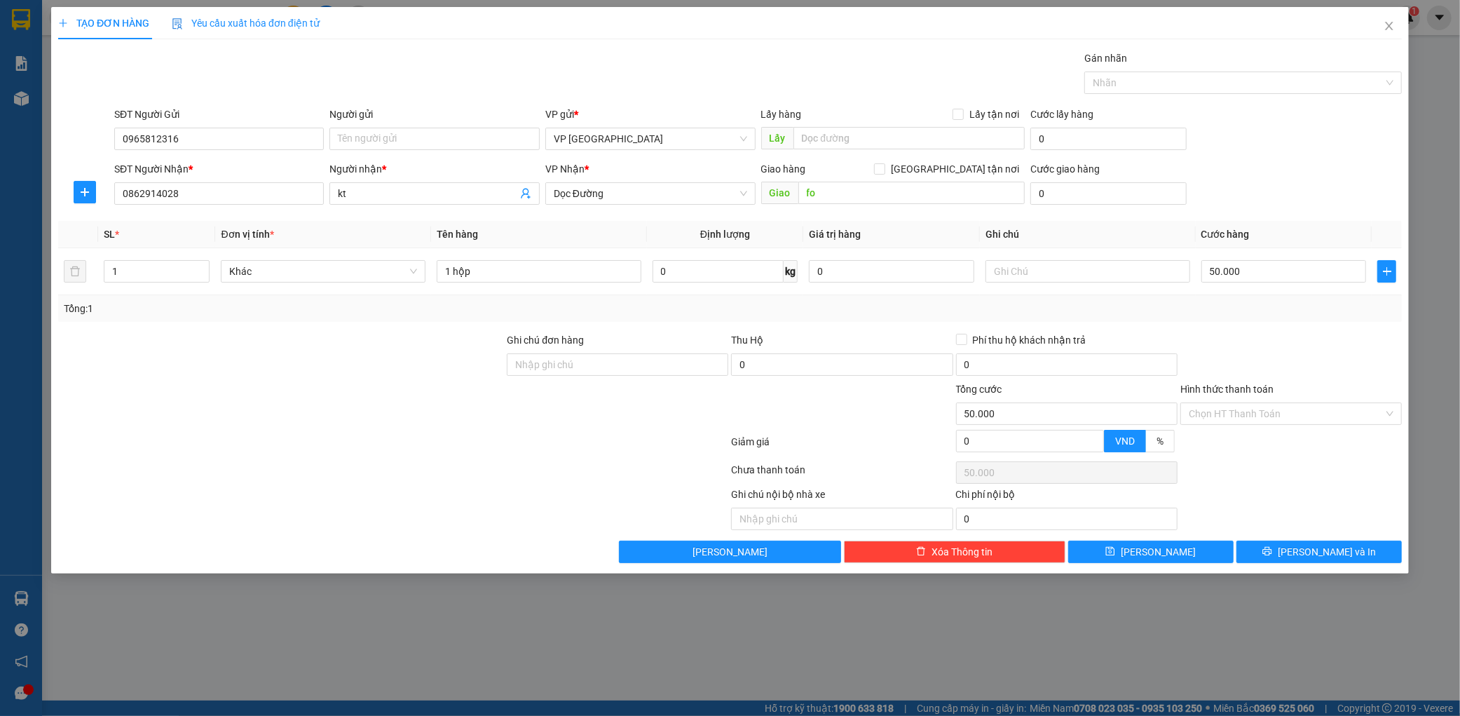
click at [1340, 158] on form "SĐT Người Gửi 0965812316 Người gửi Tên người gửi VP gửi * VP [PERSON_NAME] Lấy …" at bounding box center [730, 159] width 1344 height 104
click at [1307, 557] on span "[PERSON_NAME] và In" at bounding box center [1327, 551] width 98 height 15
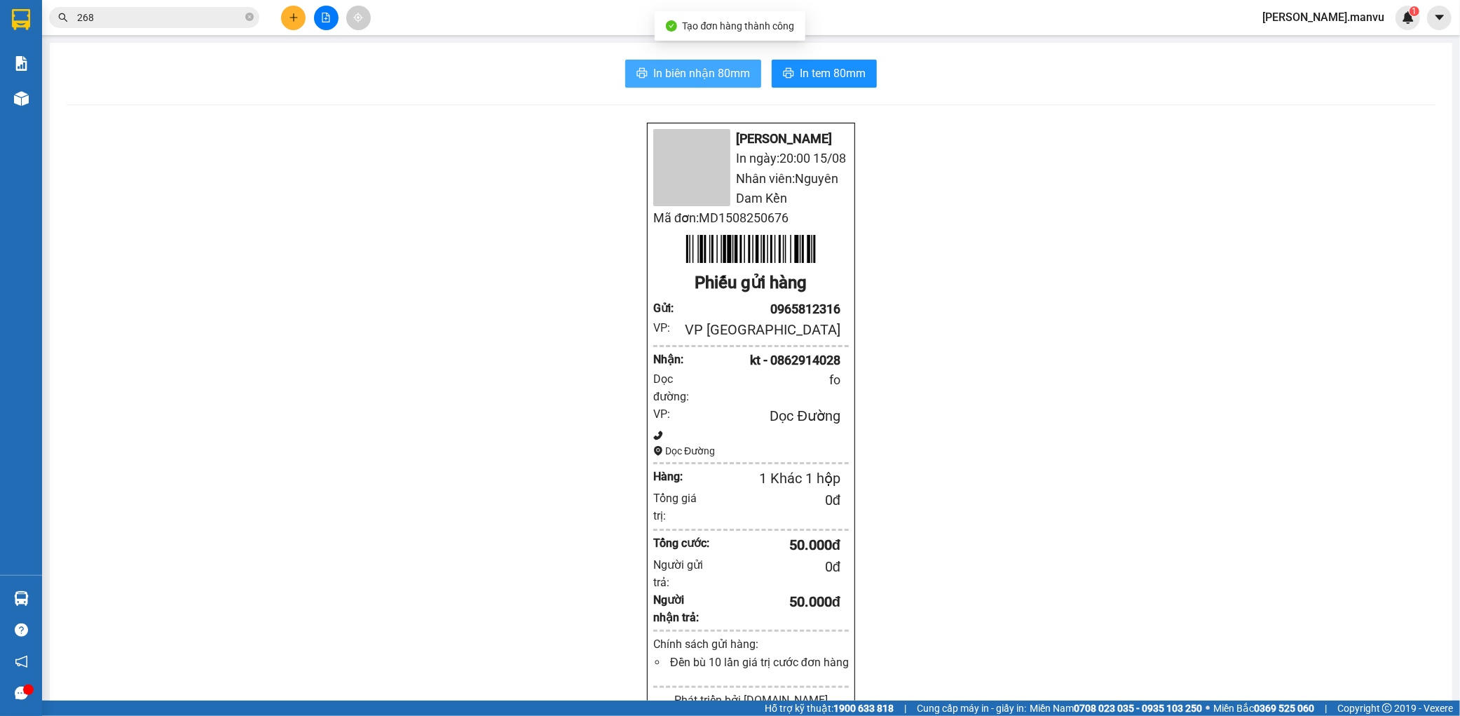
click at [700, 82] on button "In biên nhận 80mm" at bounding box center [693, 74] width 136 height 28
drag, startPoint x: 868, startPoint y: 65, endPoint x: 847, endPoint y: 70, distance: 21.6
click at [864, 69] on button "In tem 80mm" at bounding box center [824, 74] width 105 height 28
click at [846, 70] on span "In tem 80mm" at bounding box center [833, 73] width 66 height 18
click at [825, 96] on div "In biên nhận 80mm In tem 80mm Mận Vũ In ngày: 20:08 [DATE] Nhân viên: Nguyên Da…" at bounding box center [751, 564] width 1403 height 1042
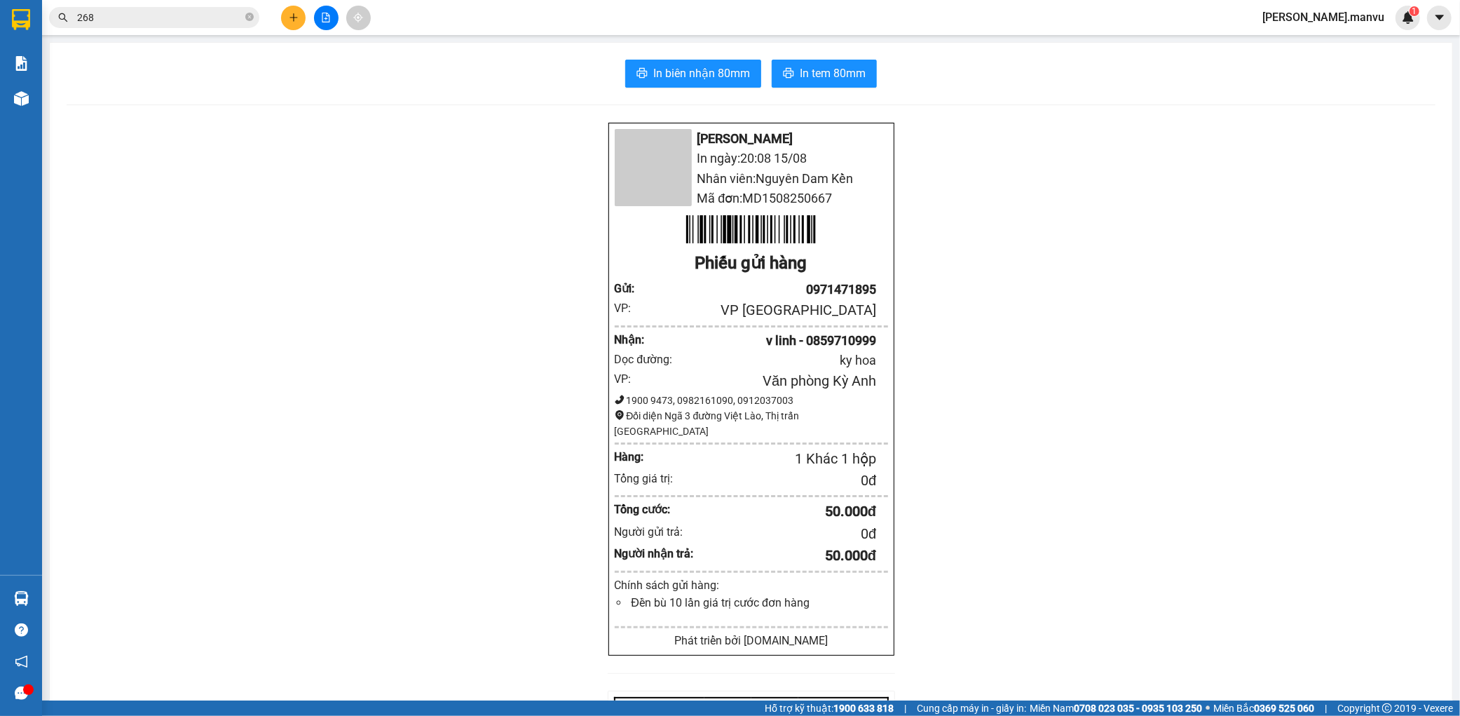
click at [844, 89] on div "In biên nhận 80mm In tem 80mm Mận Vũ In ngày: 20:08 [DATE] Nhân viên: Nguyên Da…" at bounding box center [751, 542] width 1403 height 998
click at [850, 60] on button "In tem 80mm" at bounding box center [824, 74] width 105 height 28
click at [297, 15] on icon "plus" at bounding box center [294, 18] width 10 height 10
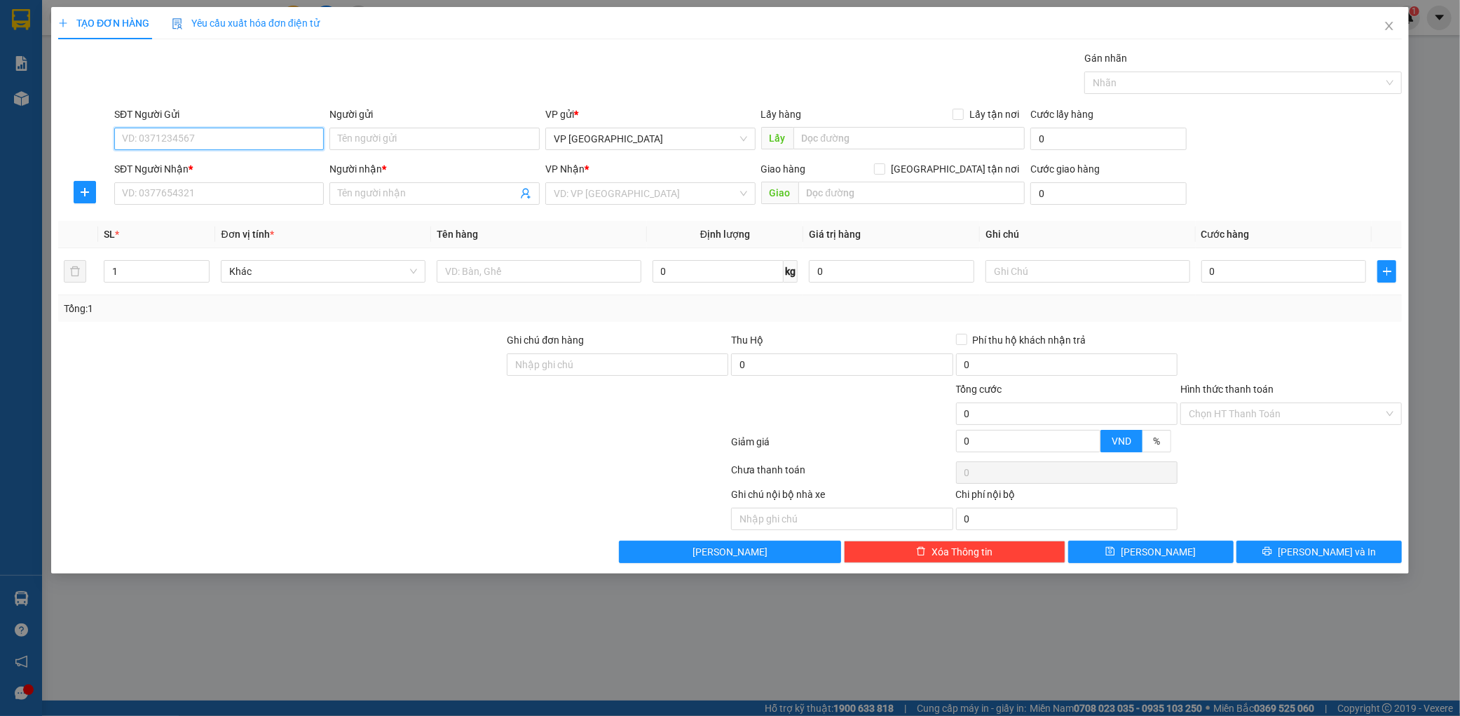
click at [251, 140] on input "SĐT Người Gửi" at bounding box center [219, 139] width 210 height 22
type input "0357372991"
click at [237, 194] on input "SĐT Người Nhận *" at bounding box center [219, 193] width 210 height 22
type input "034837"
click at [213, 189] on input "SĐT Người Nhận *" at bounding box center [219, 193] width 210 height 22
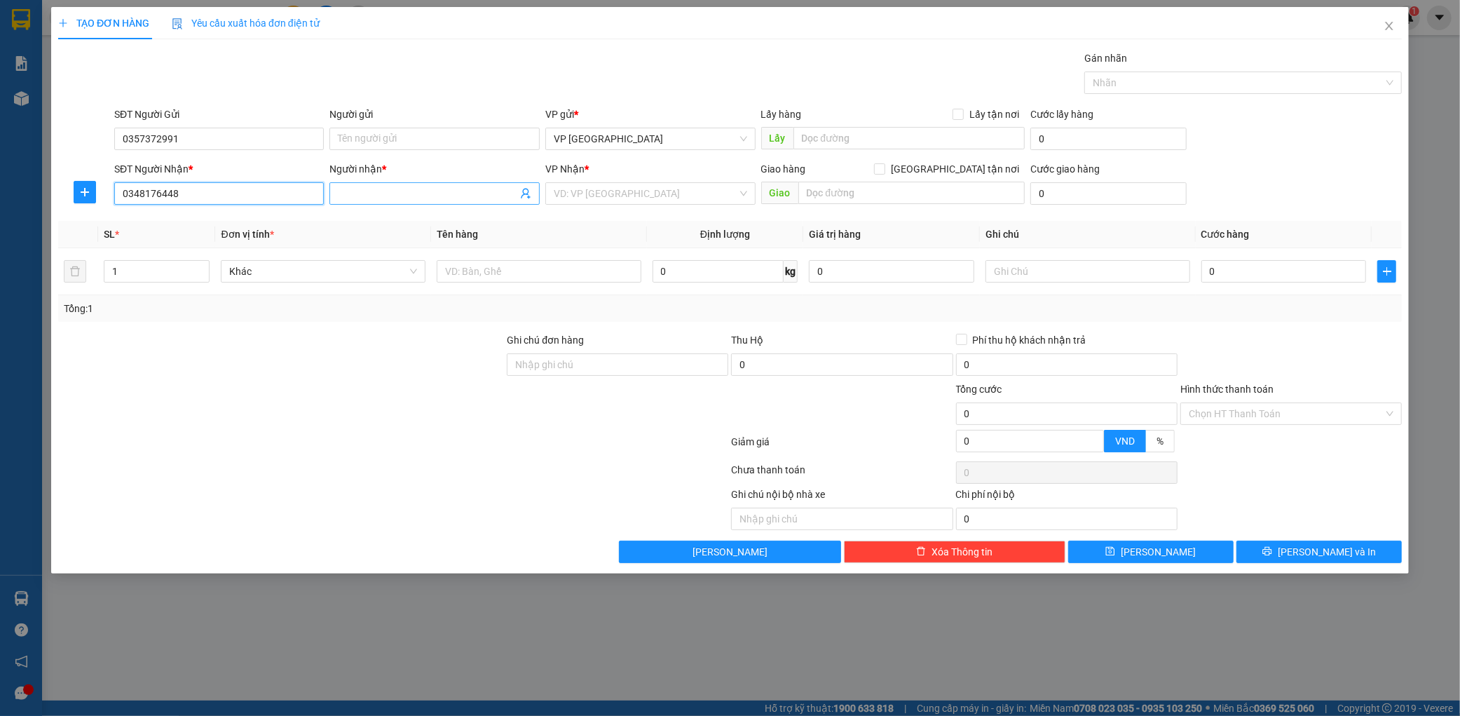
type input "0348176448"
click at [374, 200] on input "Người nhận *" at bounding box center [427, 193] width 179 height 15
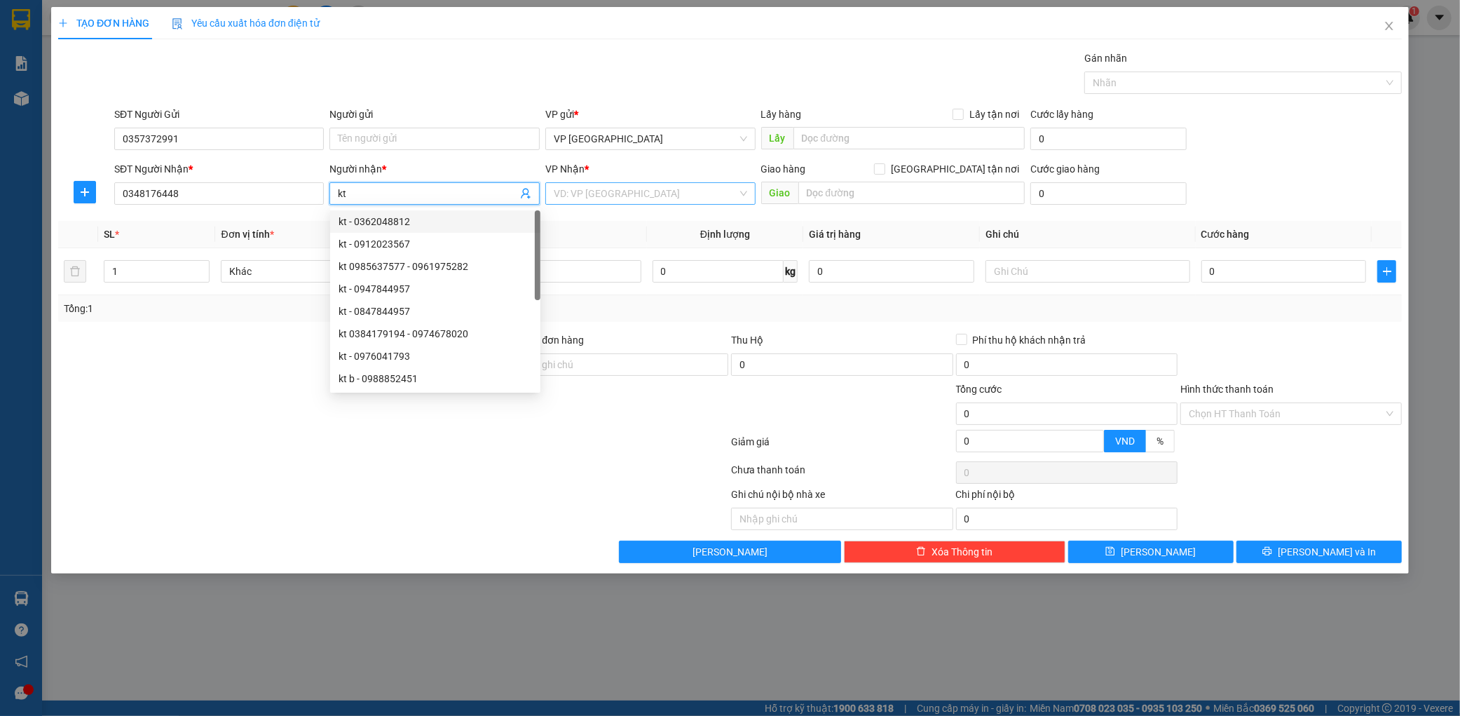
type input "kt"
drag, startPoint x: 662, startPoint y: 188, endPoint x: 655, endPoint y: 193, distance: 9.0
click at [662, 189] on input "search" at bounding box center [646, 193] width 184 height 21
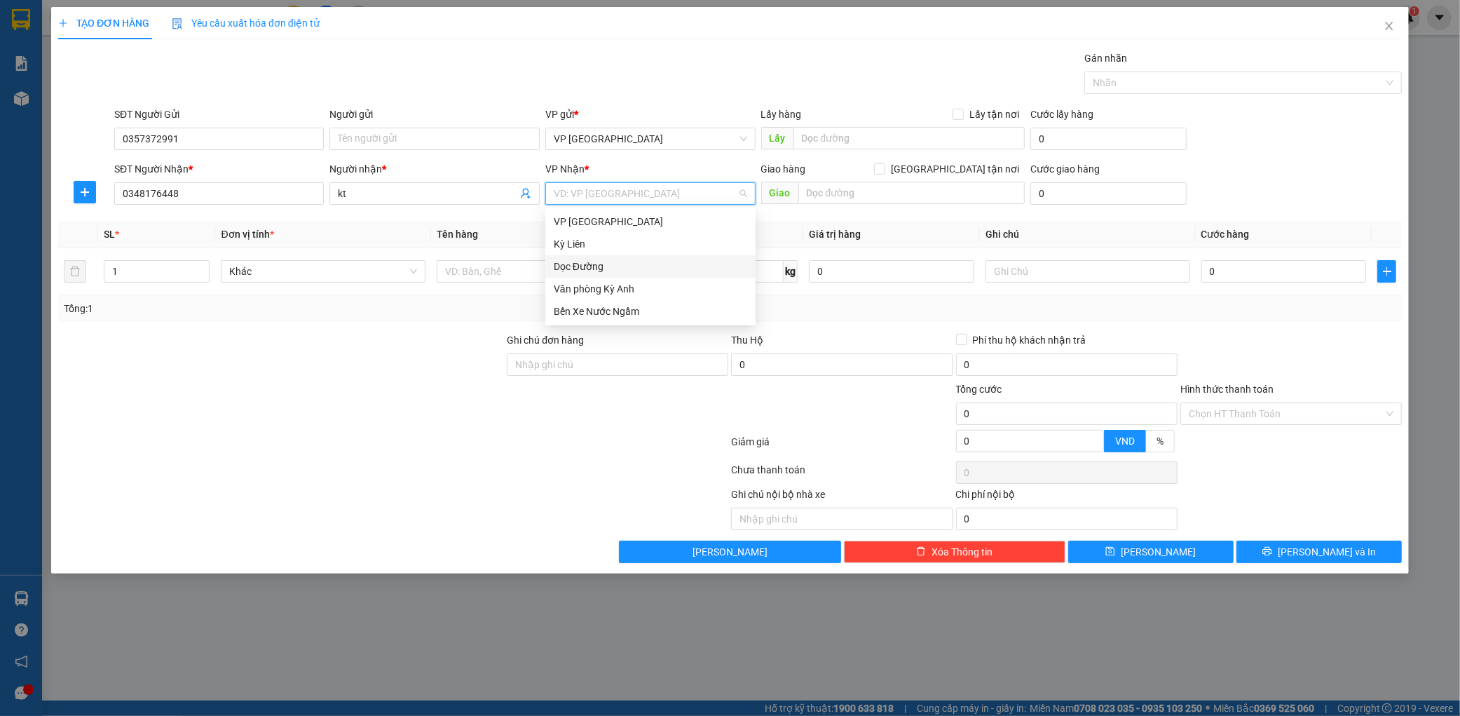
click at [606, 262] on div "Dọc Đường" at bounding box center [650, 266] width 193 height 15
drag, startPoint x: 782, startPoint y: 208, endPoint x: 835, endPoint y: 191, distance: 55.7
click at [789, 203] on div "Giao hàng [GEOGRAPHIC_DATA] tận nơi [GEOGRAPHIC_DATA]" at bounding box center [893, 185] width 264 height 49
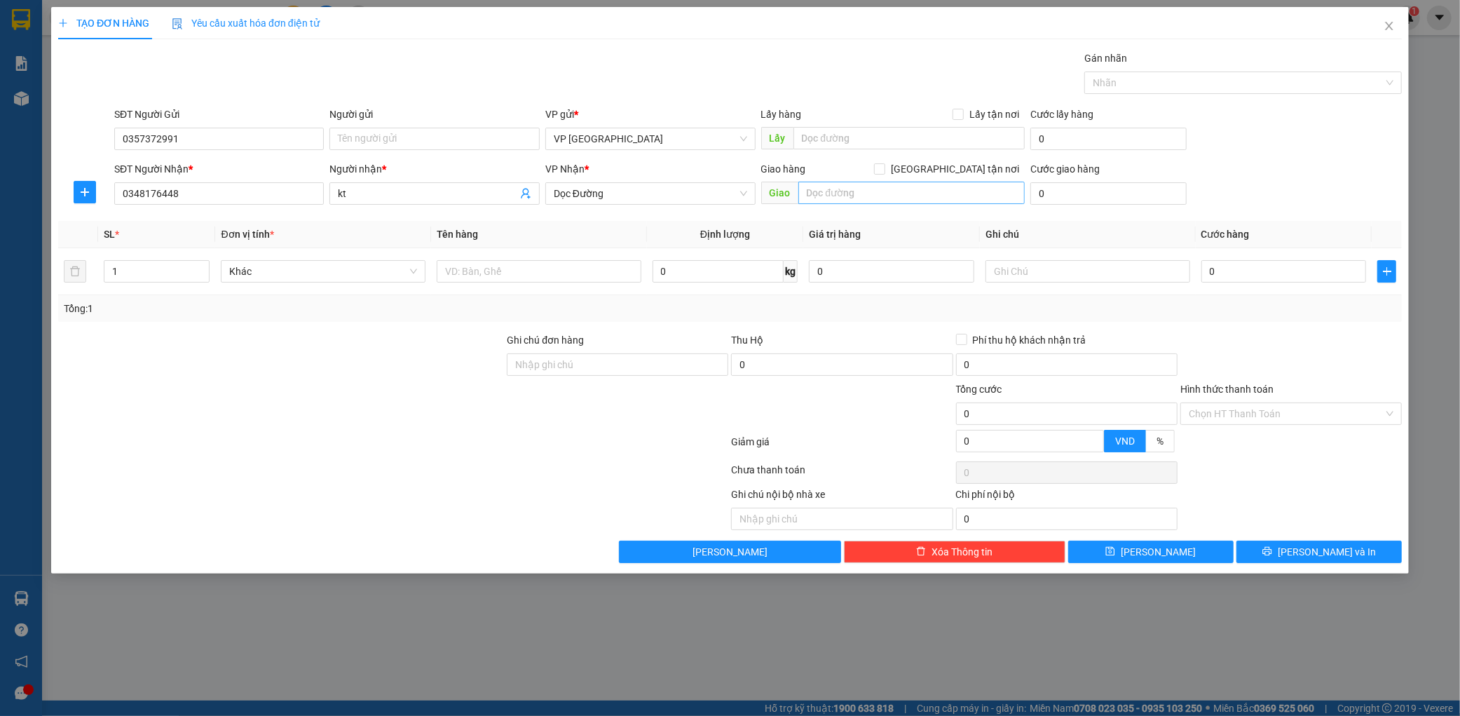
click at [835, 191] on input "text" at bounding box center [911, 193] width 226 height 22
type input "ka"
click at [585, 260] on input "text" at bounding box center [539, 271] width 205 height 22
type input "1 xốp nhỏ"
click at [836, 190] on input "ka" at bounding box center [911, 193] width 226 height 22
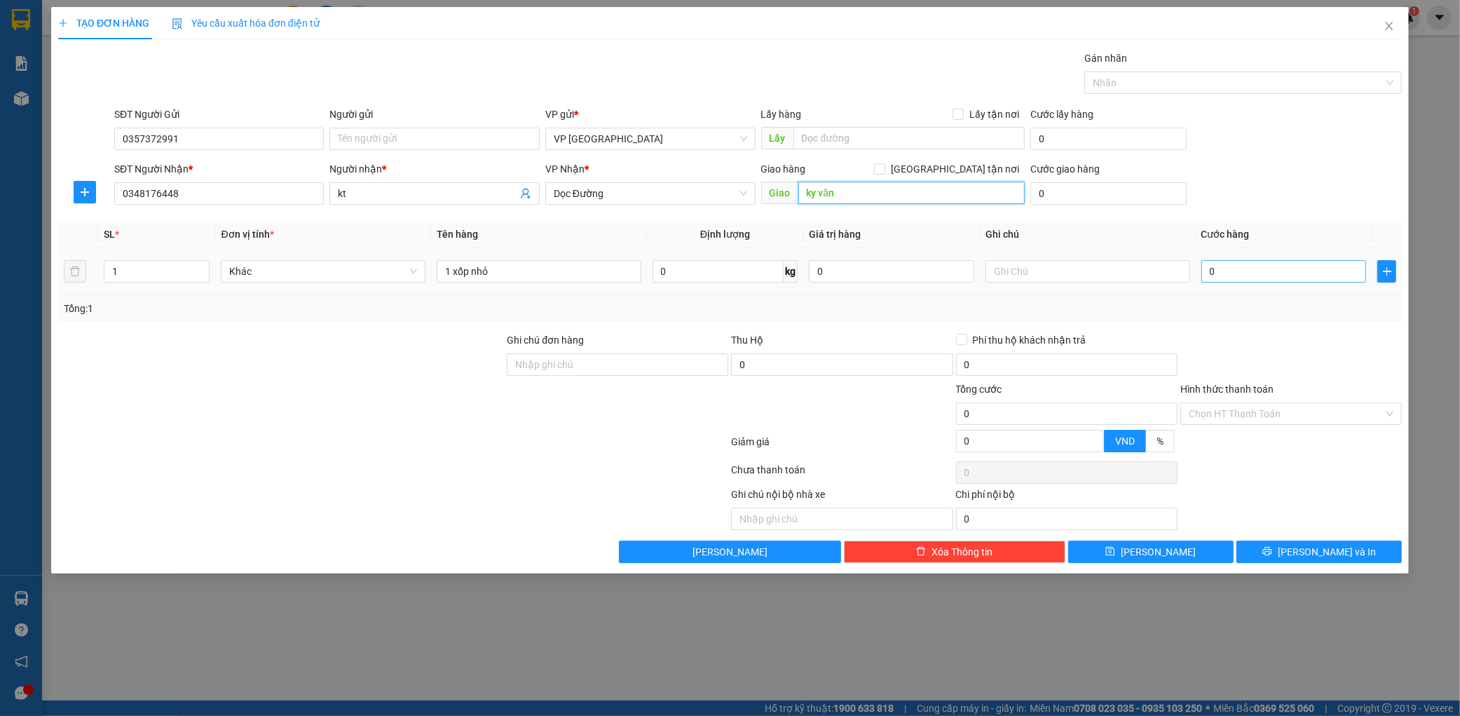
type input "ky văn"
click at [1238, 274] on input "0" at bounding box center [1284, 271] width 165 height 22
type input "005"
type input "5"
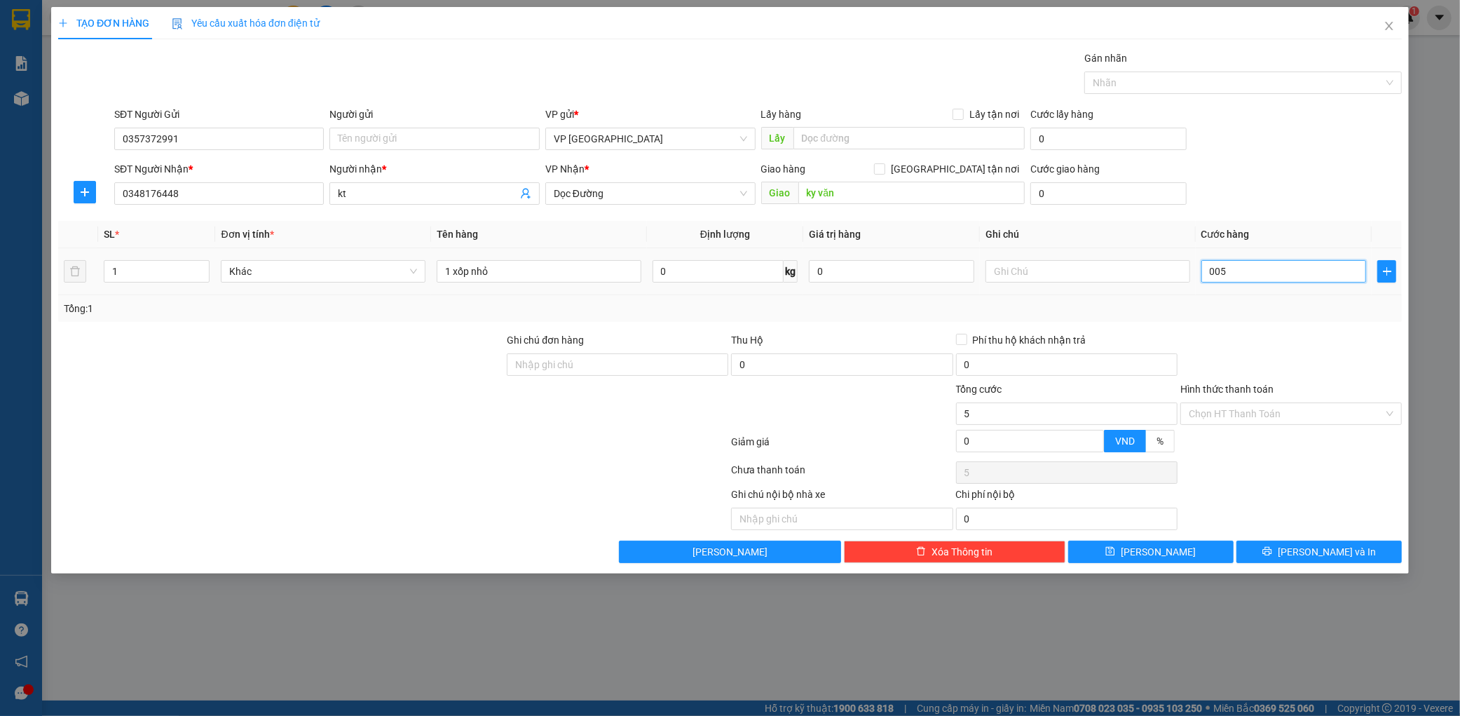
type input "0.050"
type input "50"
type input "00.500"
type input "500"
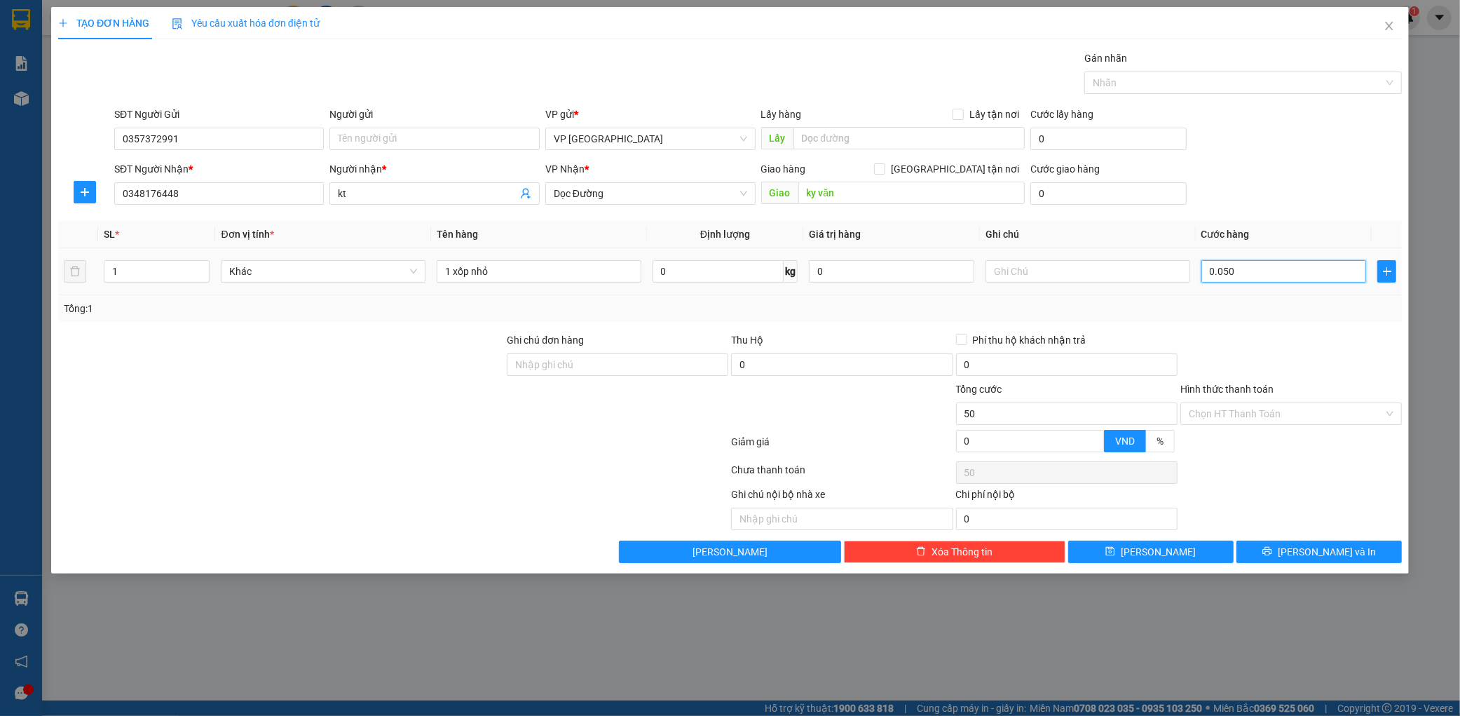
type input "500"
type input "0.005.000"
type input "5.000"
type input "000.050.000"
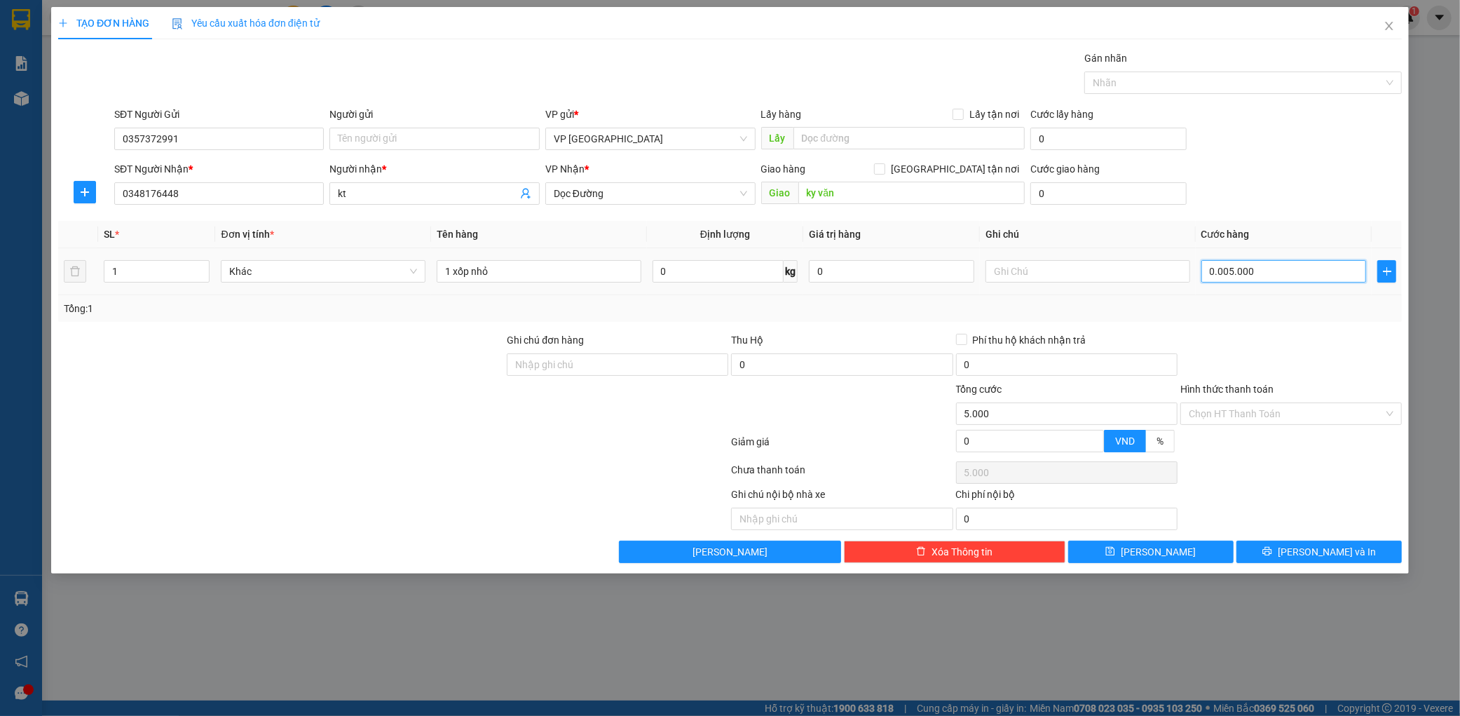
type input "50.000"
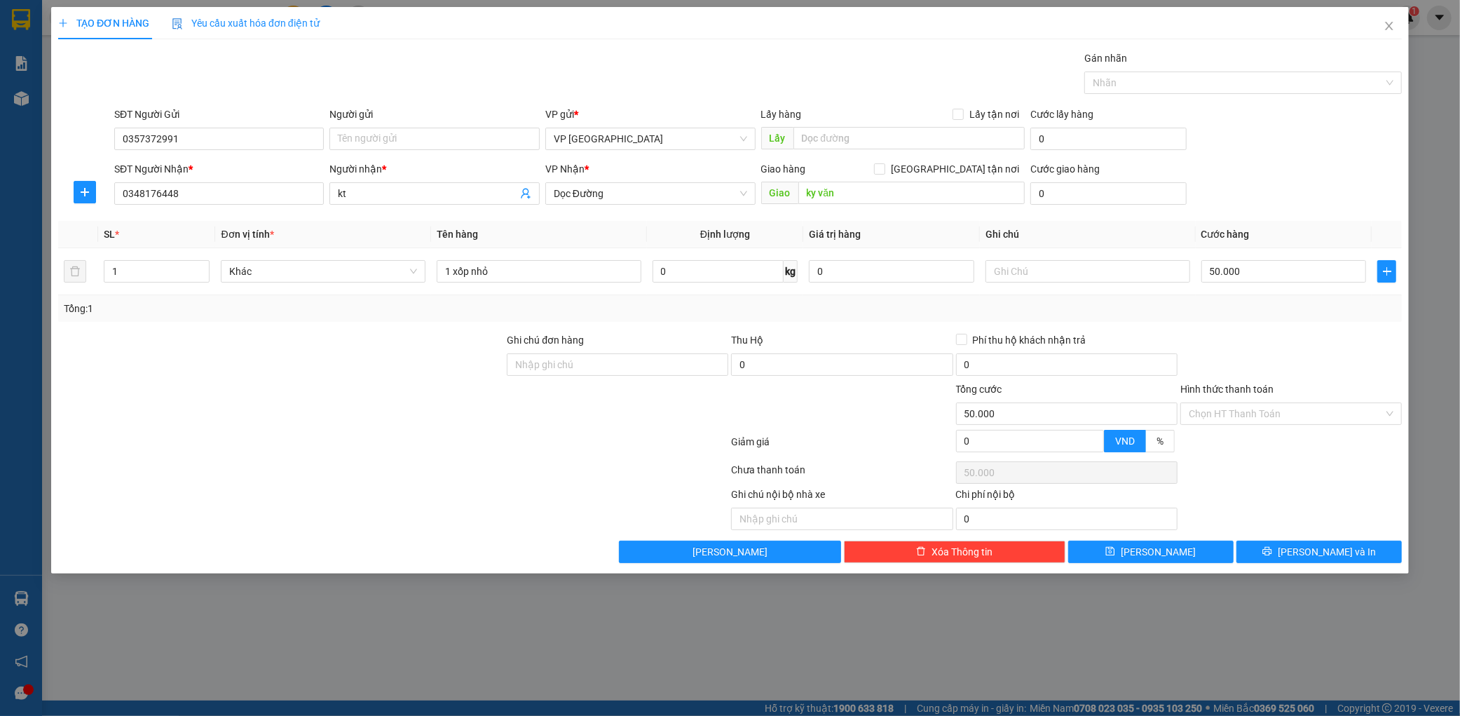
click at [1248, 198] on div "SĐT Người Nhận * 0348176448 Người nhận * kt VP Nhận * Dọc Đường Giao hàng [GEOG…" at bounding box center [757, 185] width 1293 height 49
click at [1352, 548] on button "[PERSON_NAME] và In" at bounding box center [1319, 551] width 165 height 22
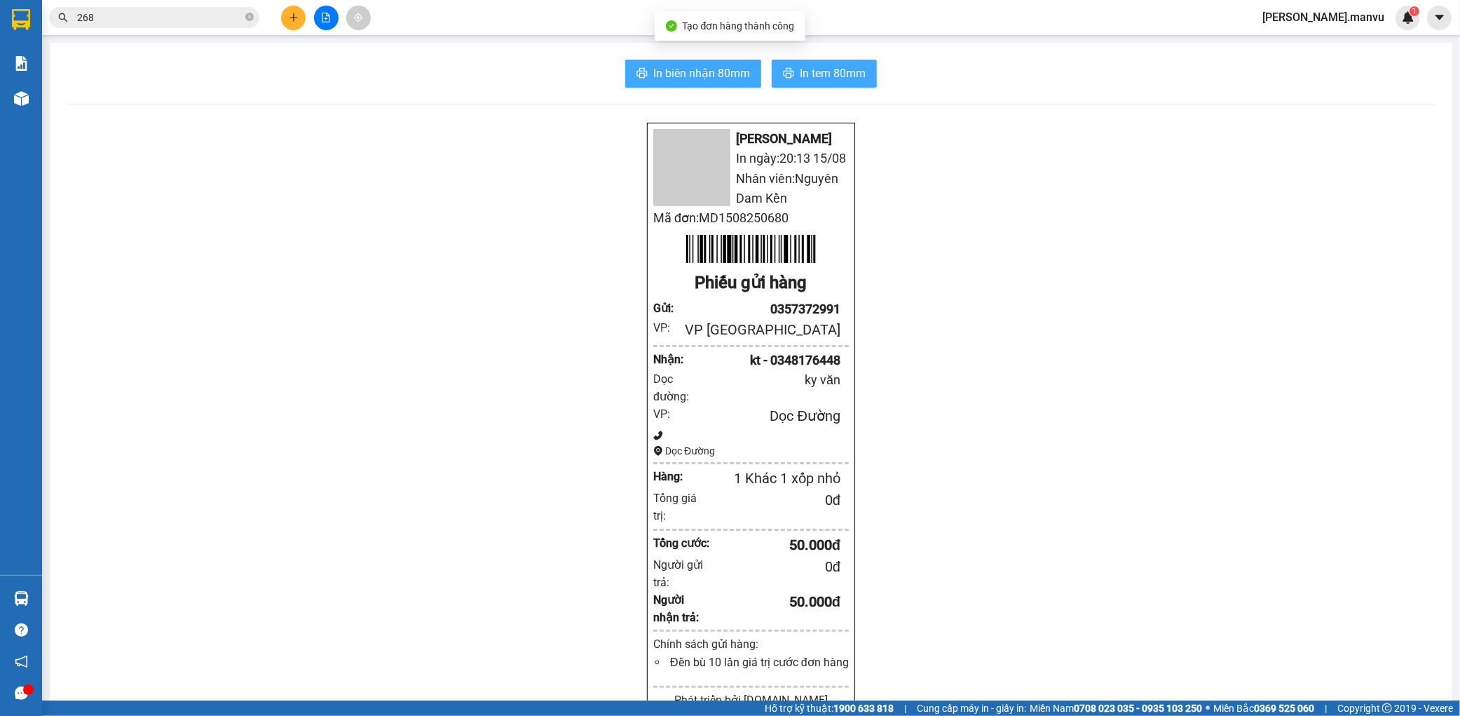
drag, startPoint x: 736, startPoint y: 72, endPoint x: 775, endPoint y: 73, distance: 39.3
click at [736, 73] on span "In biên nhận 80mm" at bounding box center [701, 73] width 97 height 18
click at [840, 98] on div "In biên nhận 80mm In tem 80mm Mận Vũ In ngày: 20:13 [DATE] Nhân viên: Nguyên Da…" at bounding box center [751, 564] width 1403 height 1042
click at [800, 71] on span "In tem 80mm" at bounding box center [833, 73] width 66 height 18
click at [286, 22] on button at bounding box center [293, 18] width 25 height 25
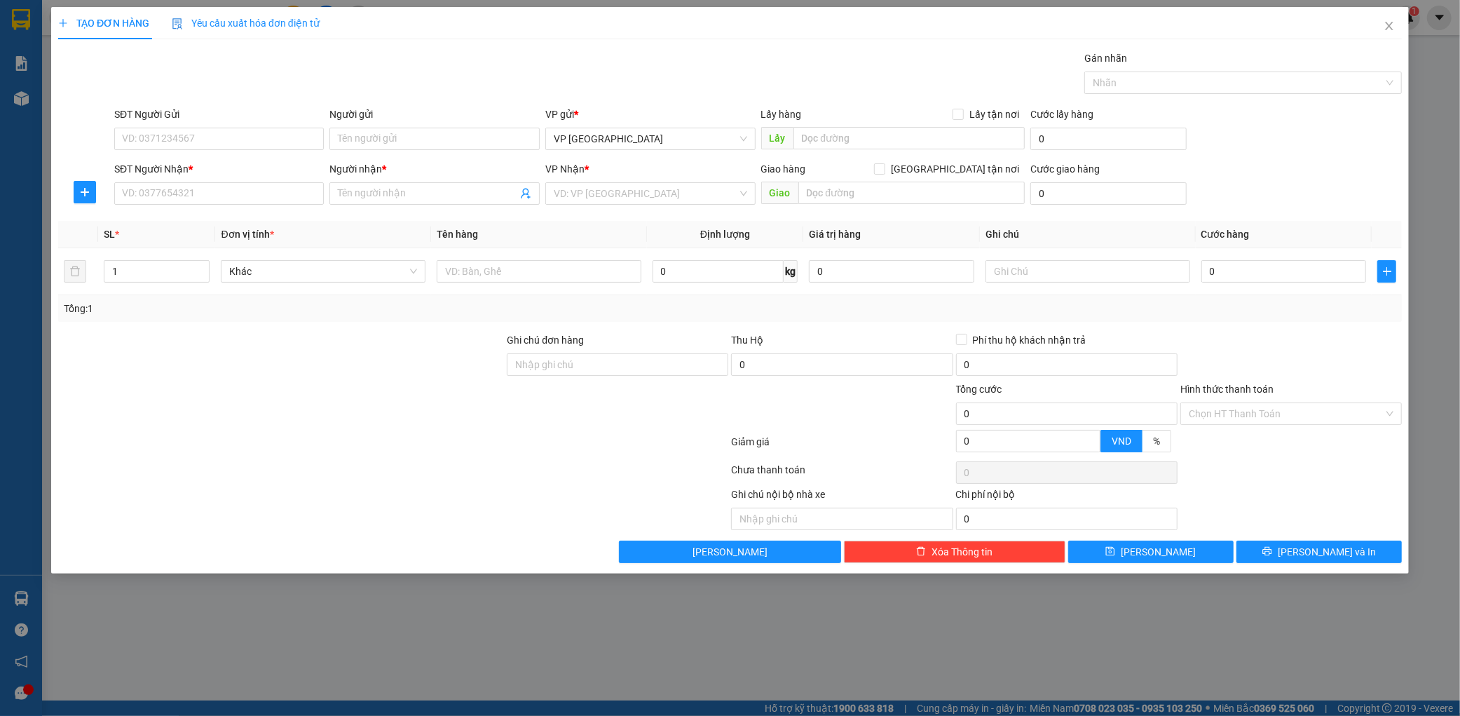
click at [204, 208] on div "SĐT Người Nhận * VD: 0377654321" at bounding box center [219, 185] width 210 height 49
click at [208, 197] on input "SĐT Người Nhận *" at bounding box center [219, 193] width 210 height 22
type input "0982575689"
click at [412, 197] on input "Người nhận *" at bounding box center [427, 193] width 179 height 15
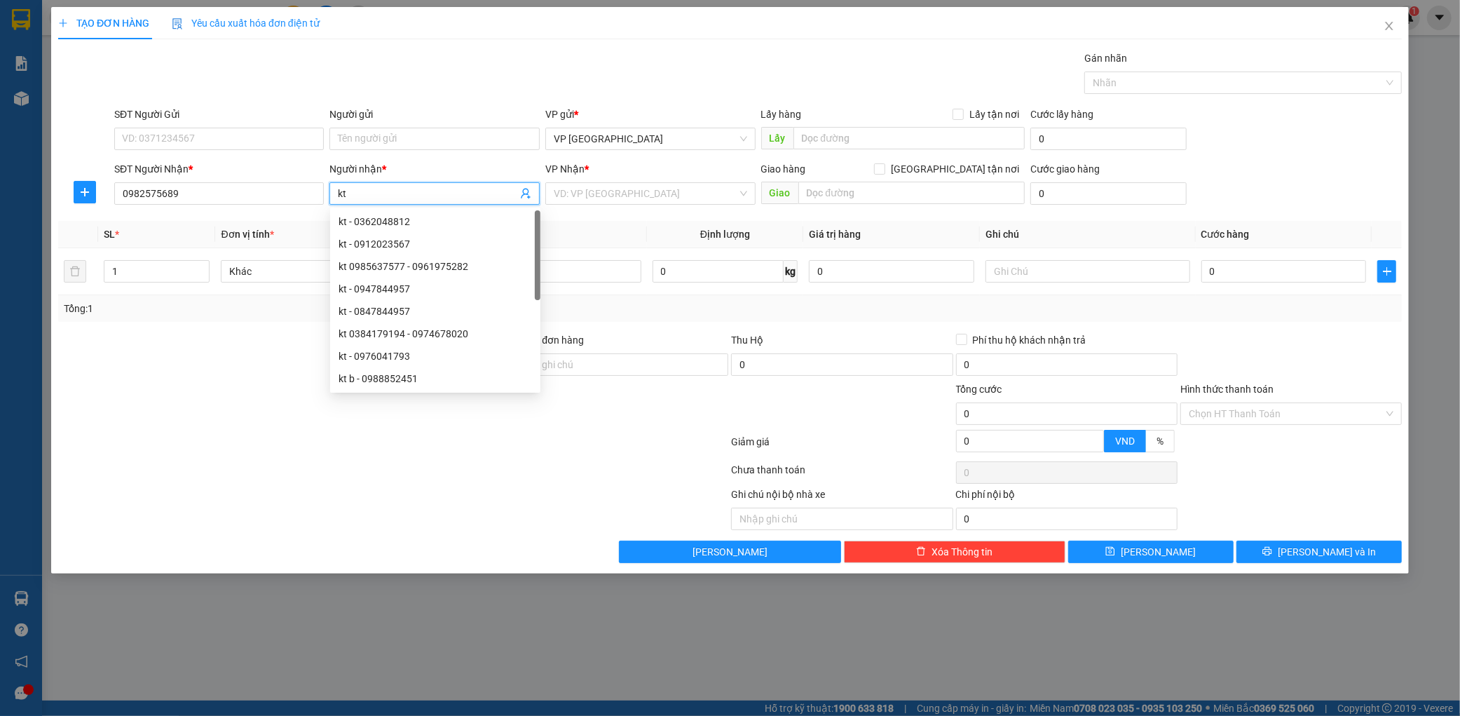
type input "kt"
click at [690, 180] on div "VP Nhận *" at bounding box center [650, 171] width 210 height 21
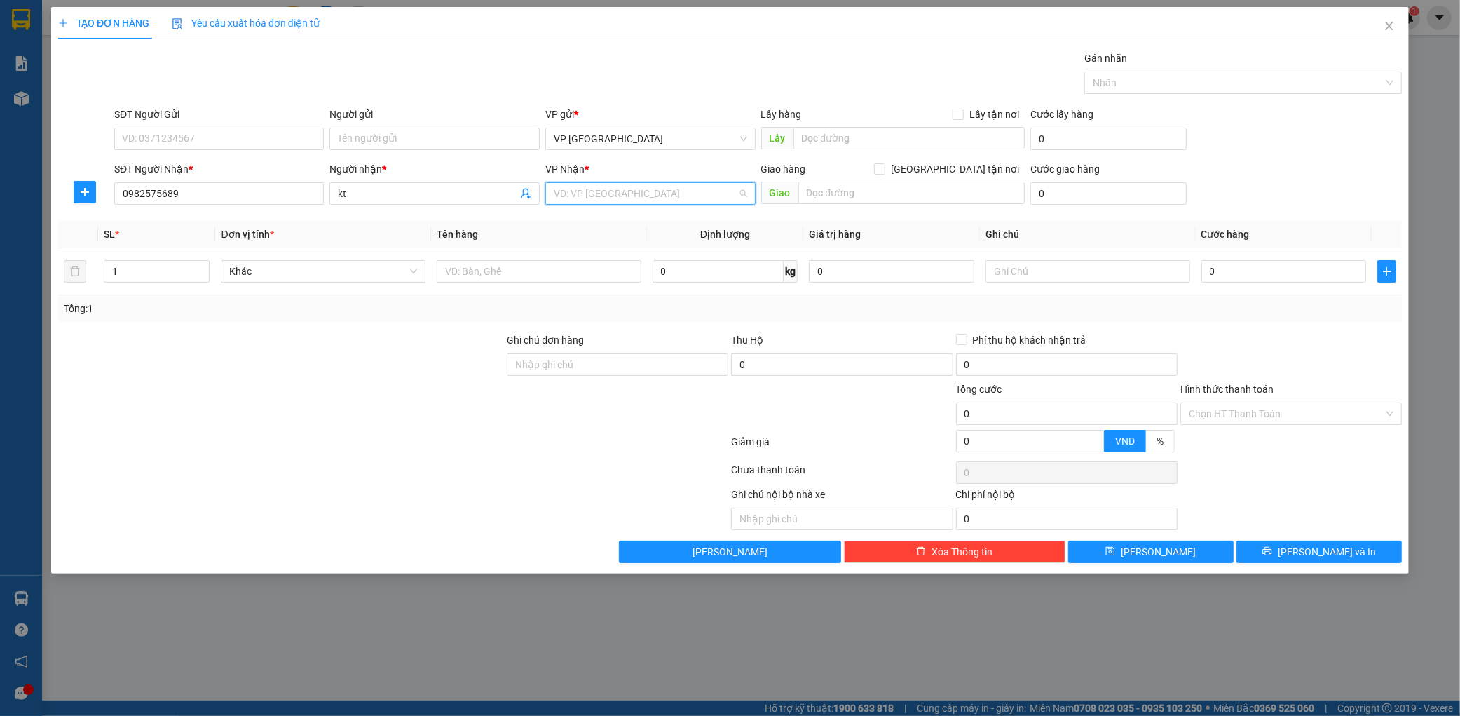
click at [634, 202] on input "search" at bounding box center [646, 193] width 184 height 21
click at [583, 285] on div "Văn phòng Kỳ Anh" at bounding box center [650, 288] width 193 height 15
click at [837, 191] on input "text" at bounding box center [911, 193] width 226 height 22
type input "ka"
click at [536, 288] on td at bounding box center [539, 271] width 216 height 47
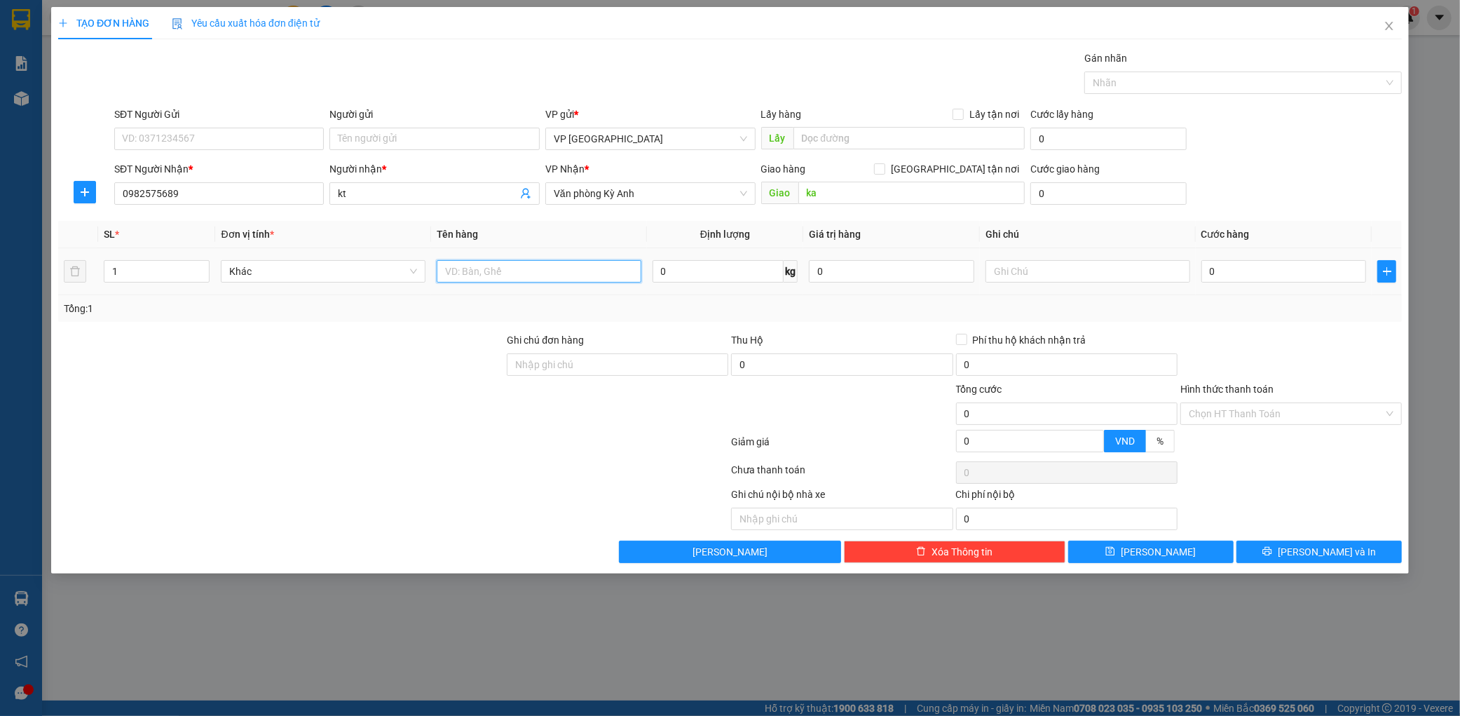
click at [543, 281] on input "text" at bounding box center [539, 271] width 205 height 22
type input "1 bọc"
click at [1224, 275] on input "0" at bounding box center [1284, 271] width 165 height 22
type input "005"
type input "5"
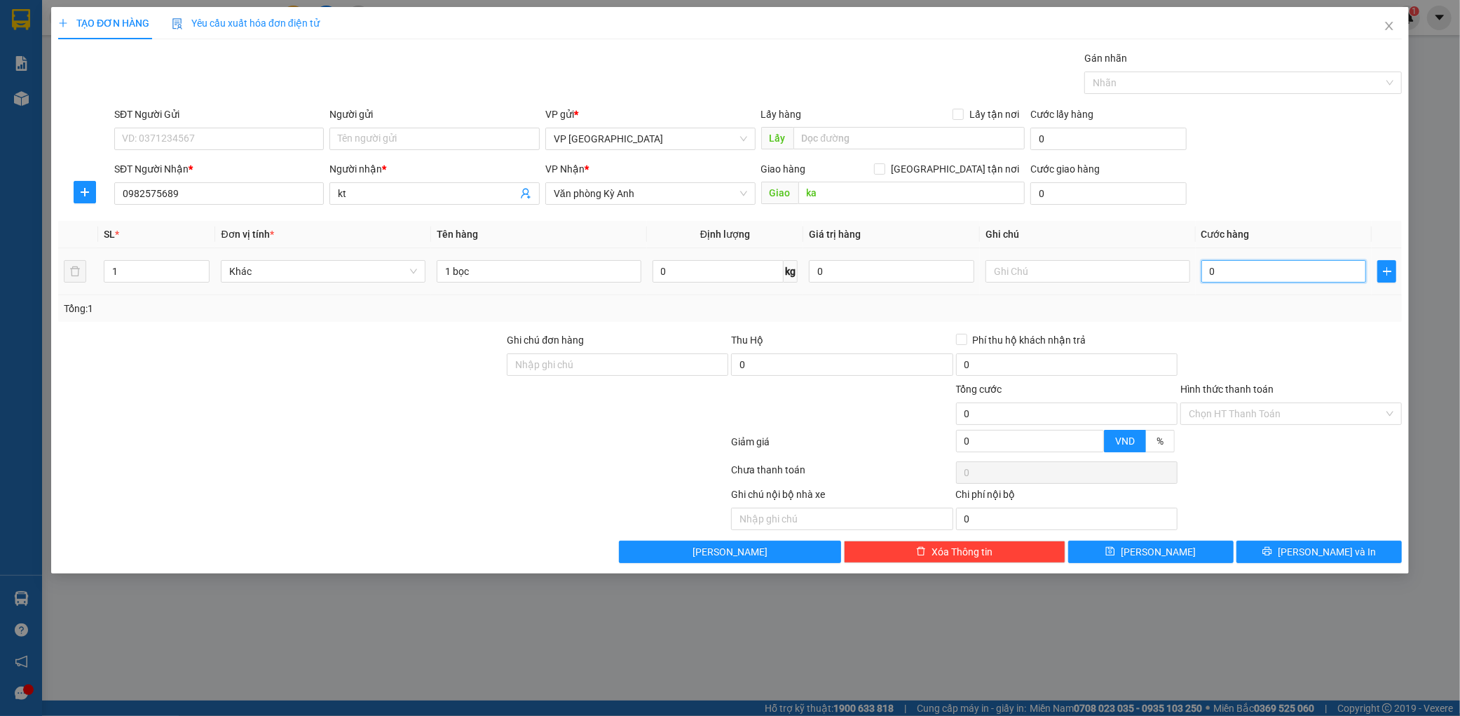
type input "5"
type input "0.050"
type input "50"
type input "00.500"
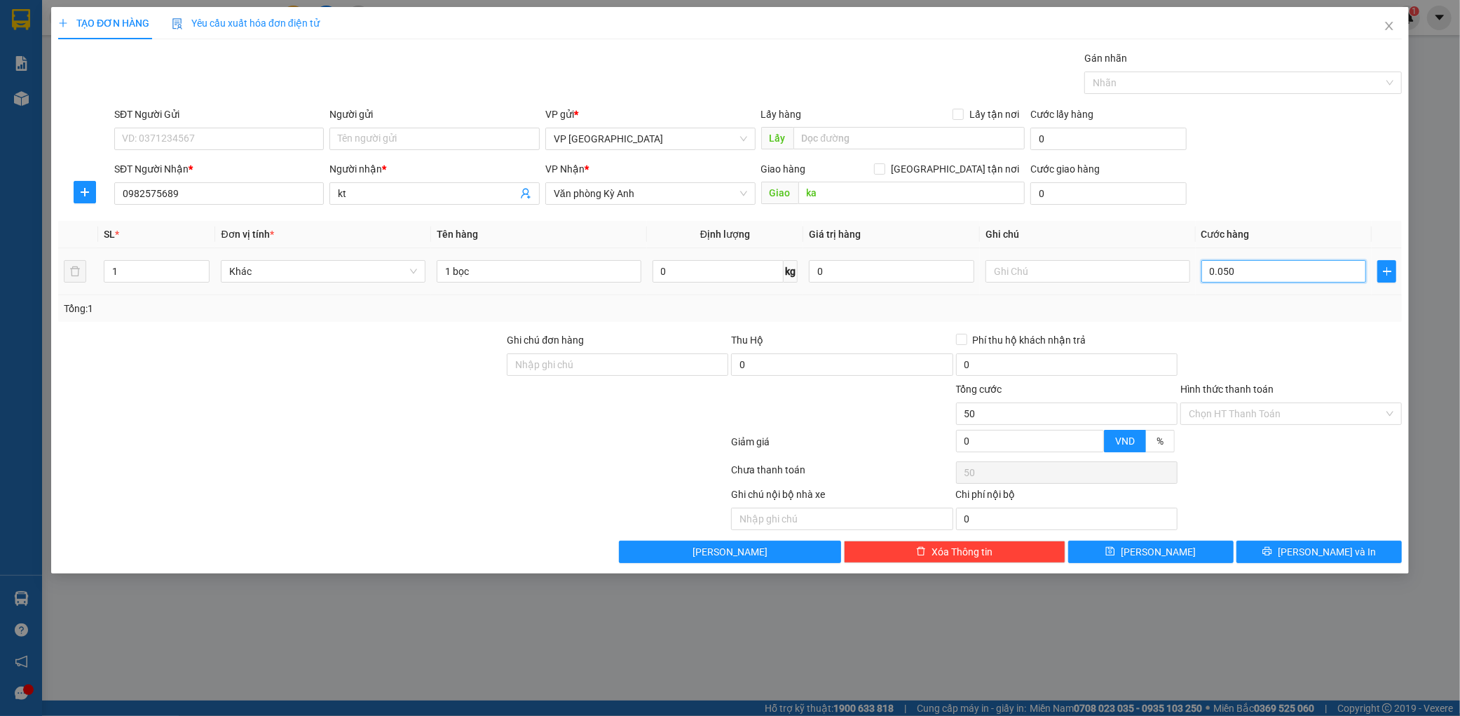
type input "500"
type input "0.005.000"
type input "5.000"
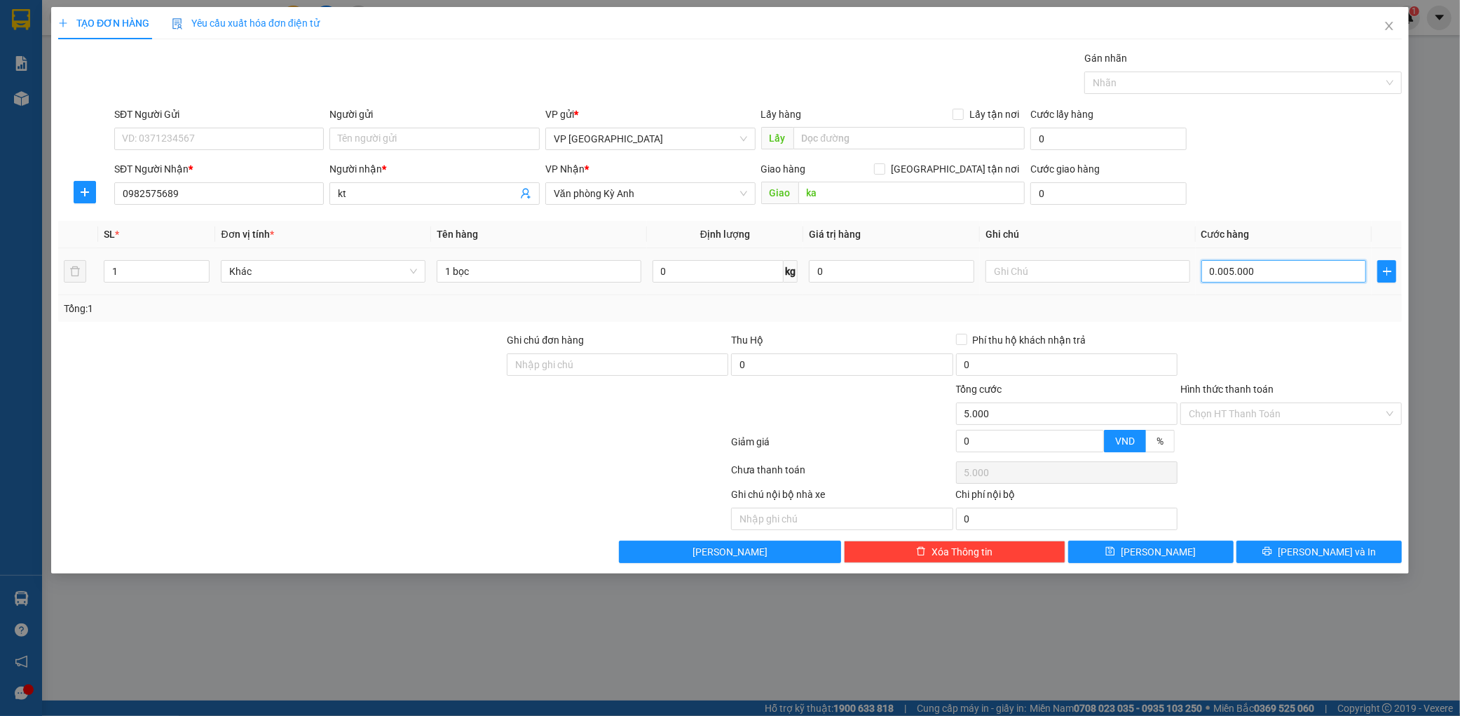
type input "000.050.000"
type input "50.000"
click at [1355, 551] on button "[PERSON_NAME] và In" at bounding box center [1319, 551] width 165 height 22
type input "50.000"
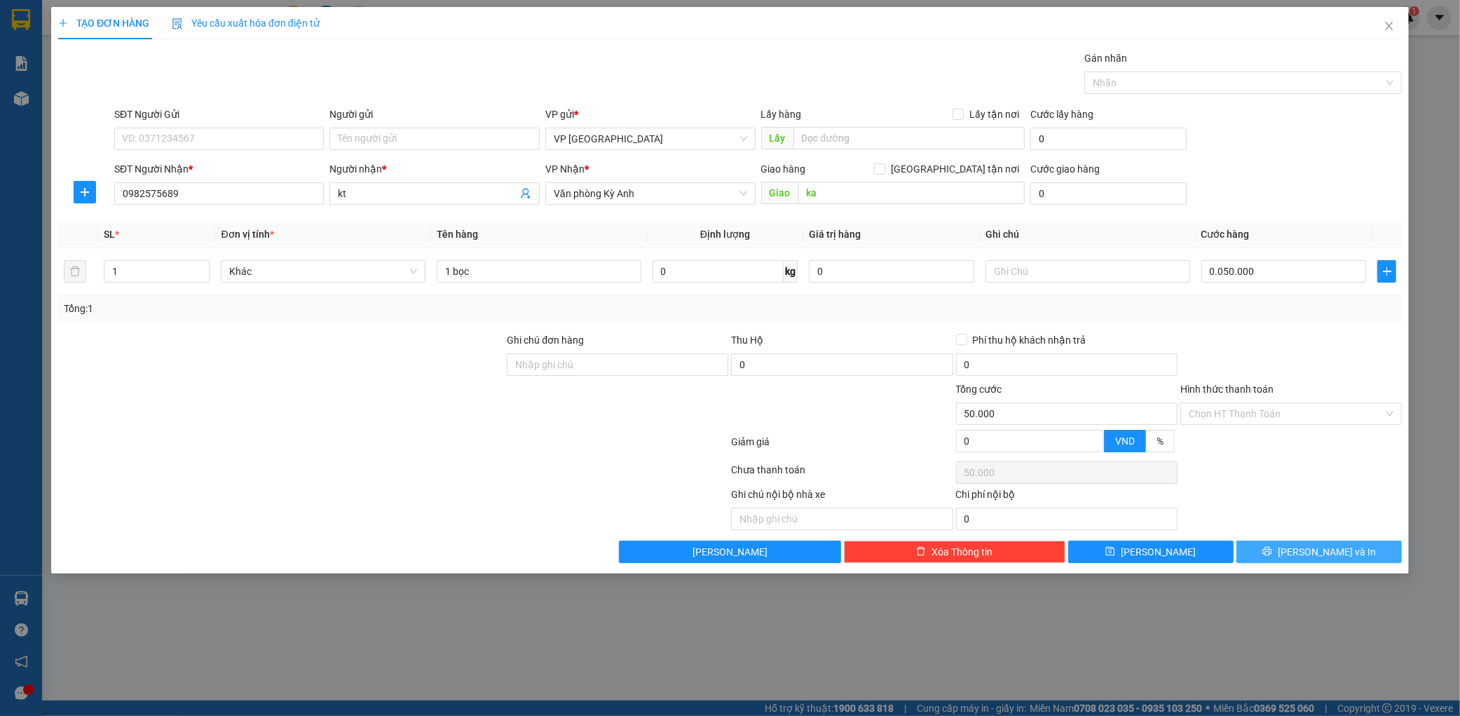
type input "50.000"
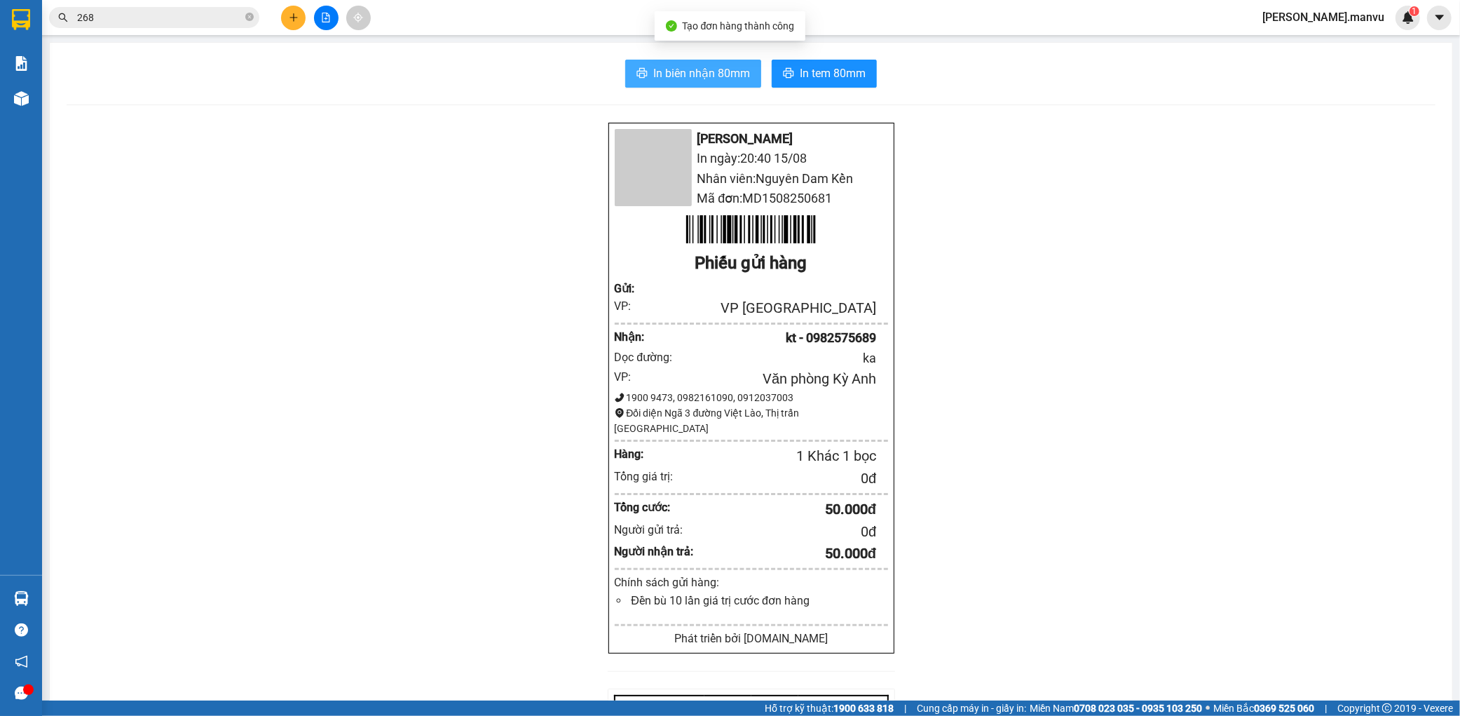
drag, startPoint x: 745, startPoint y: 67, endPoint x: 738, endPoint y: 72, distance: 8.6
click at [740, 71] on button "In biên nhận 80mm" at bounding box center [693, 74] width 136 height 28
click at [815, 70] on span "In tem 80mm" at bounding box center [833, 73] width 66 height 18
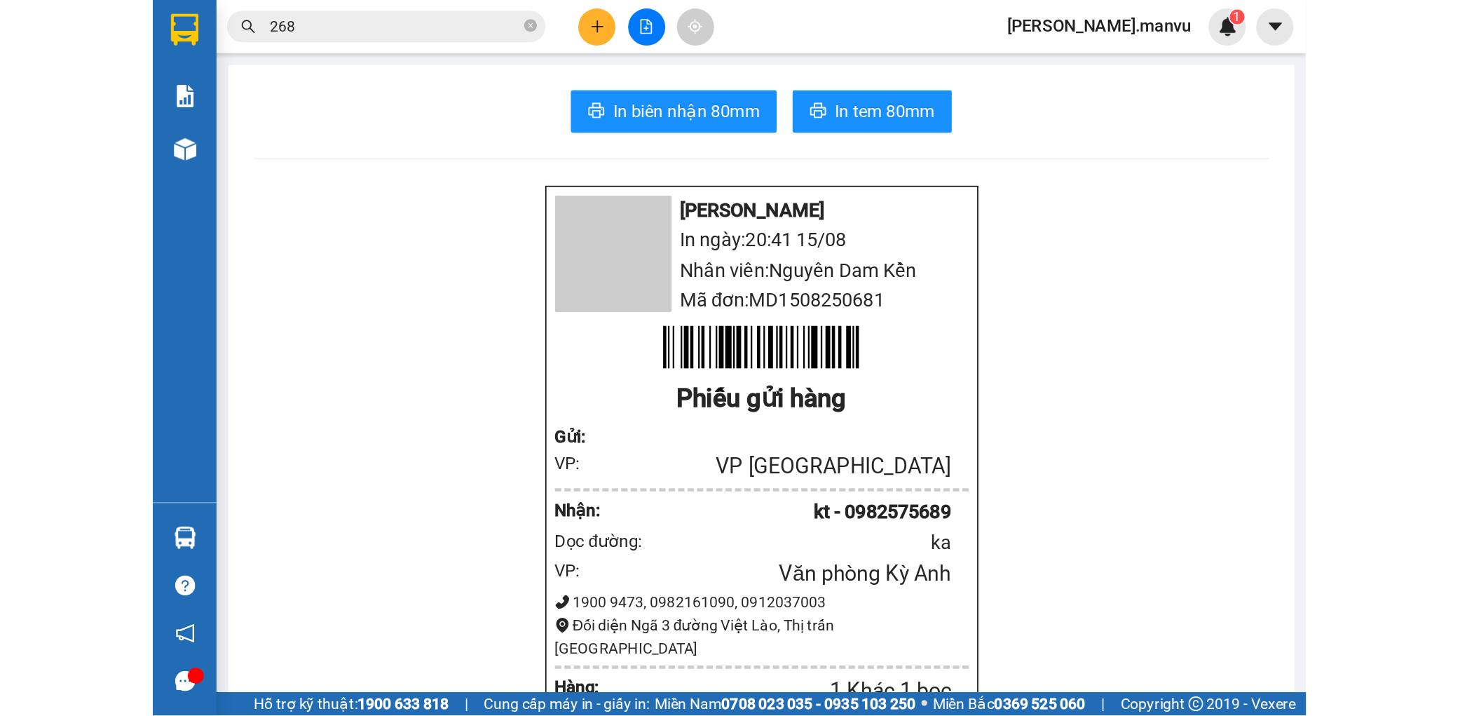
scroll to position [92, 0]
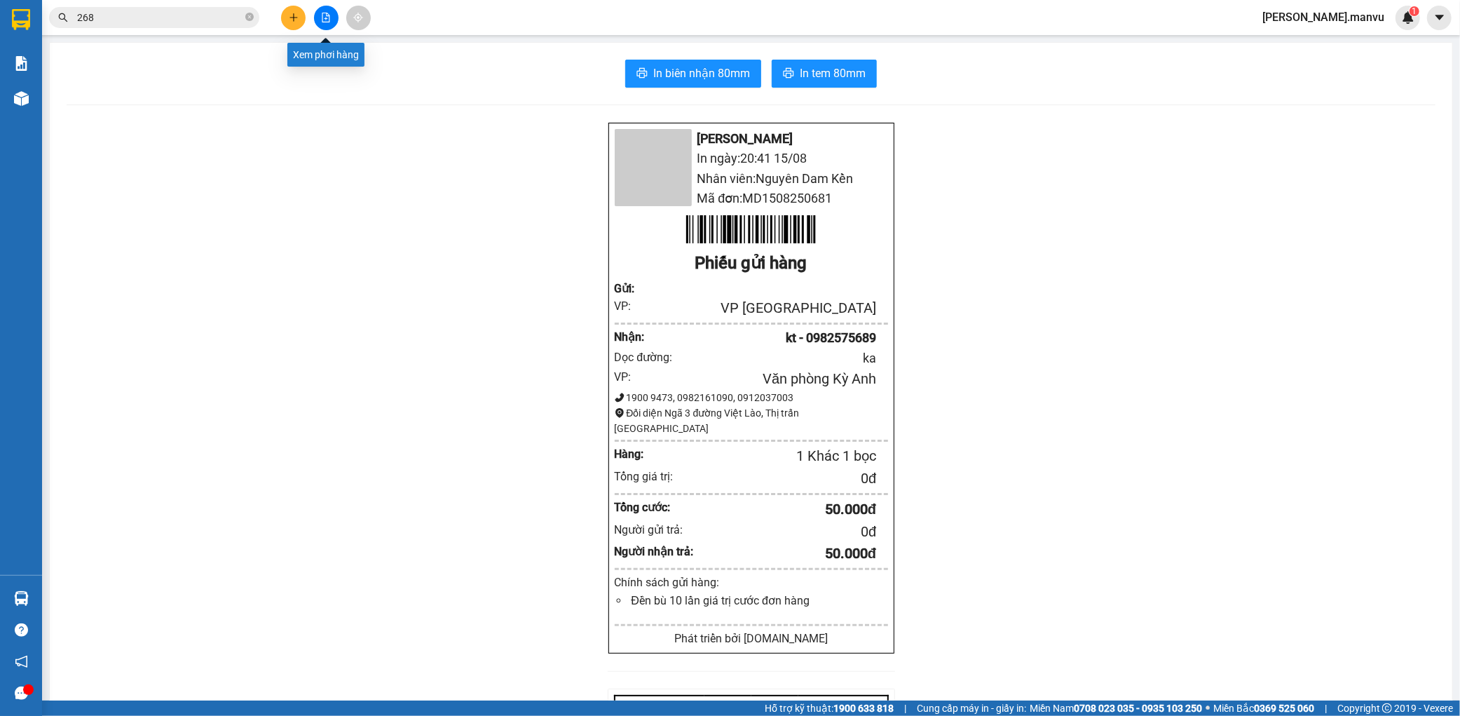
click at [301, 22] on button at bounding box center [293, 18] width 25 height 25
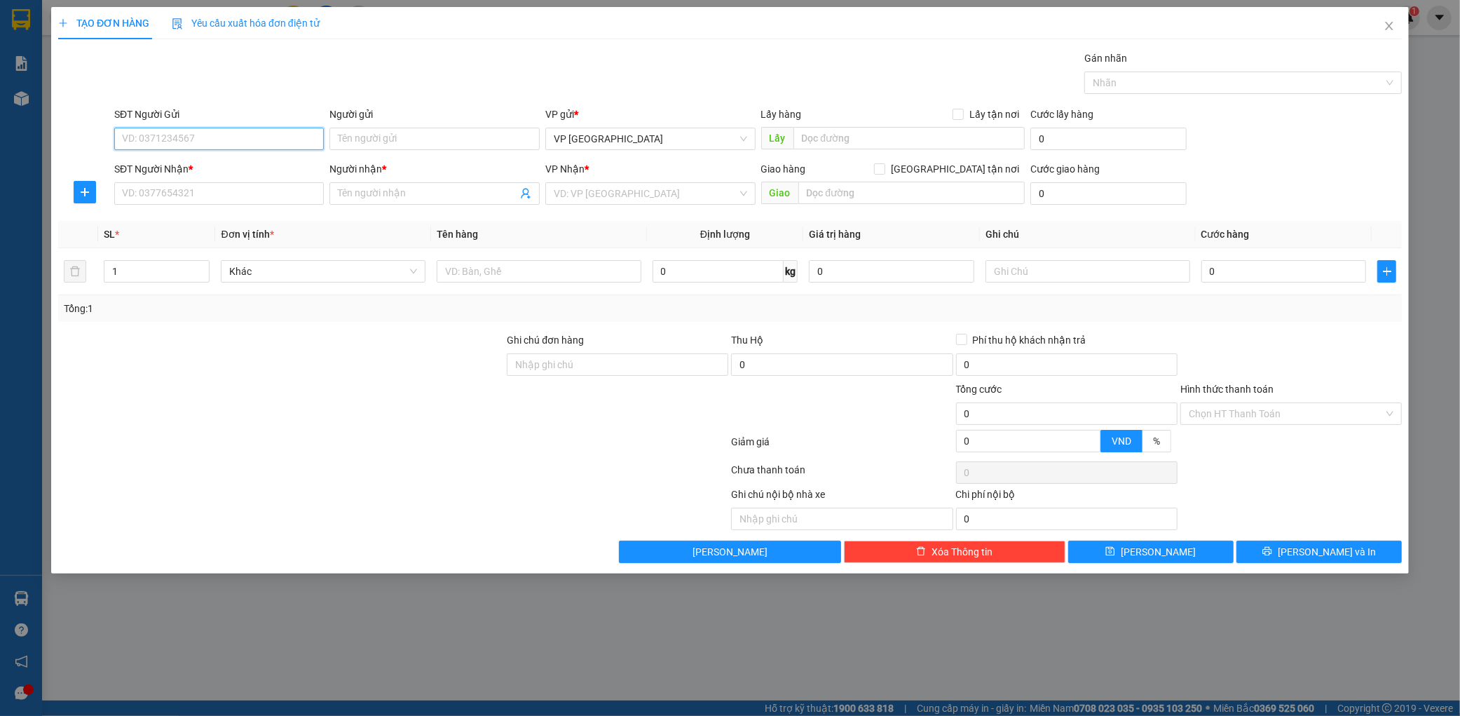
click at [204, 144] on input "SĐT Người Gửi" at bounding box center [219, 139] width 210 height 22
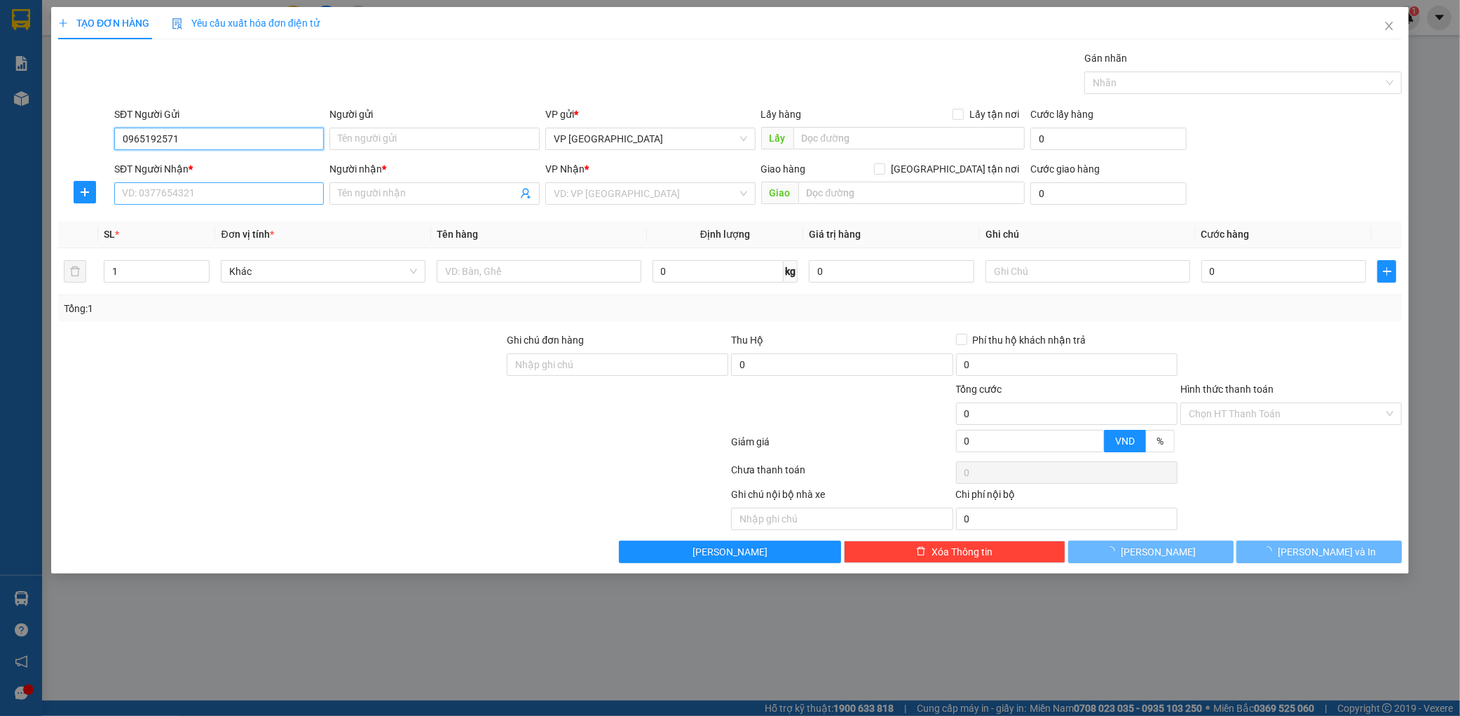
type input "0965192571"
click at [241, 188] on input "SĐT Người Nhận *" at bounding box center [219, 193] width 210 height 22
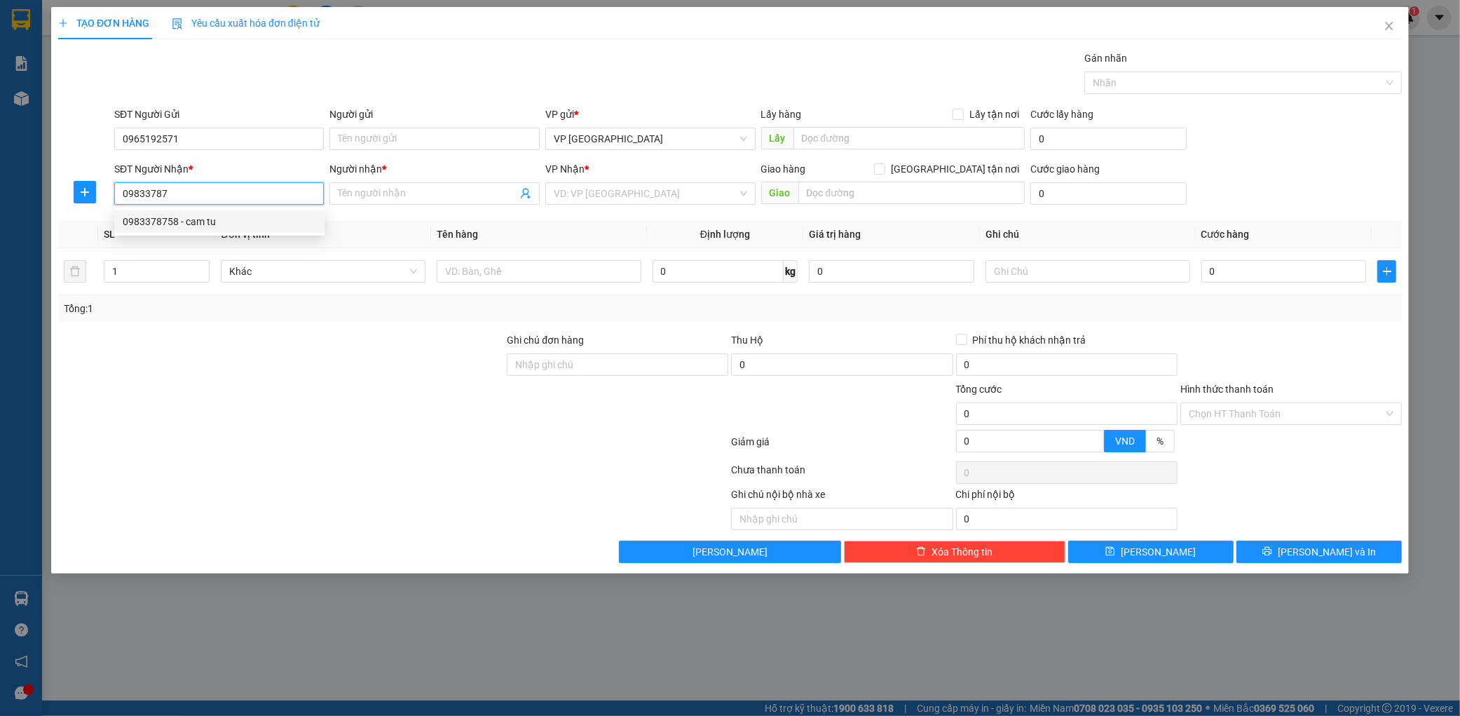
click at [254, 224] on div "0983378758 - cam tu" at bounding box center [219, 221] width 193 height 15
type input "0983378758"
type input "cam tu"
type input "ka"
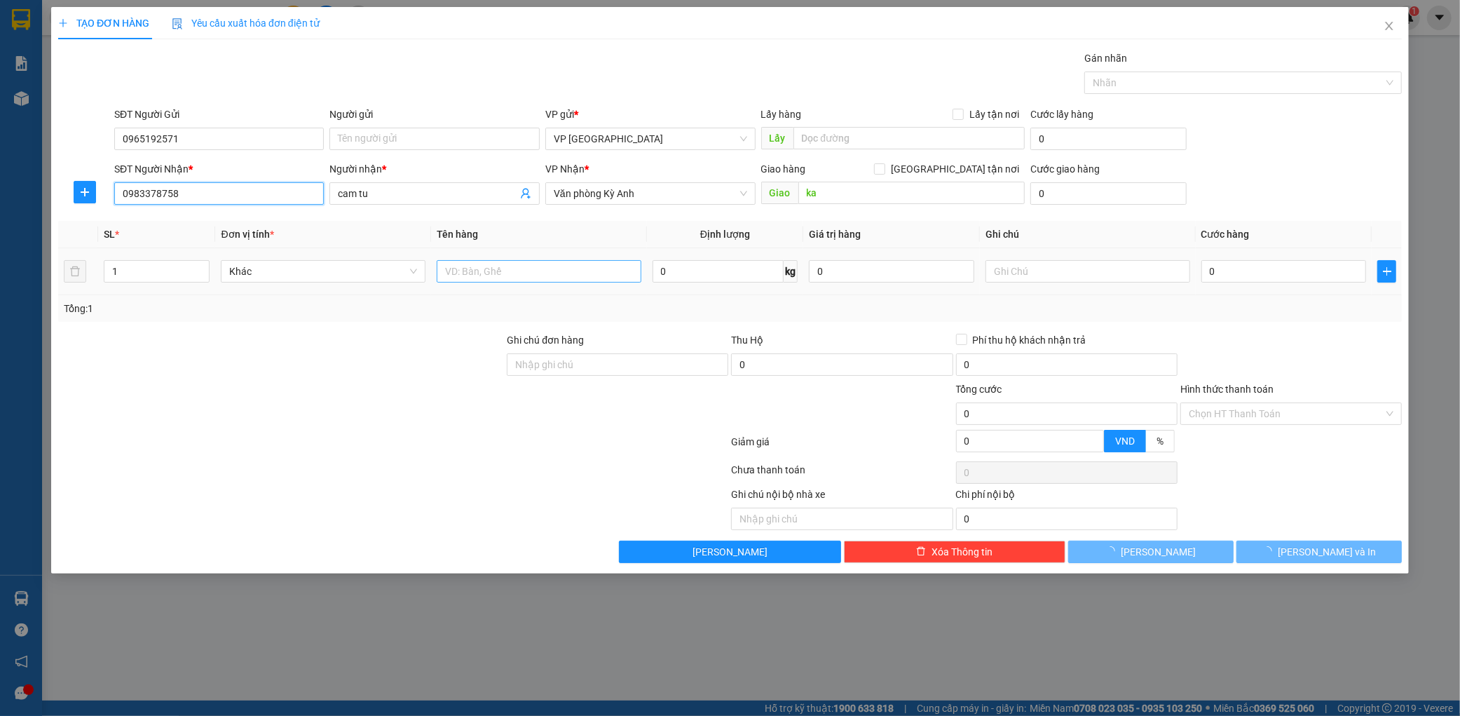
type input "0983378758"
click at [470, 262] on input "text" at bounding box center [539, 271] width 205 height 22
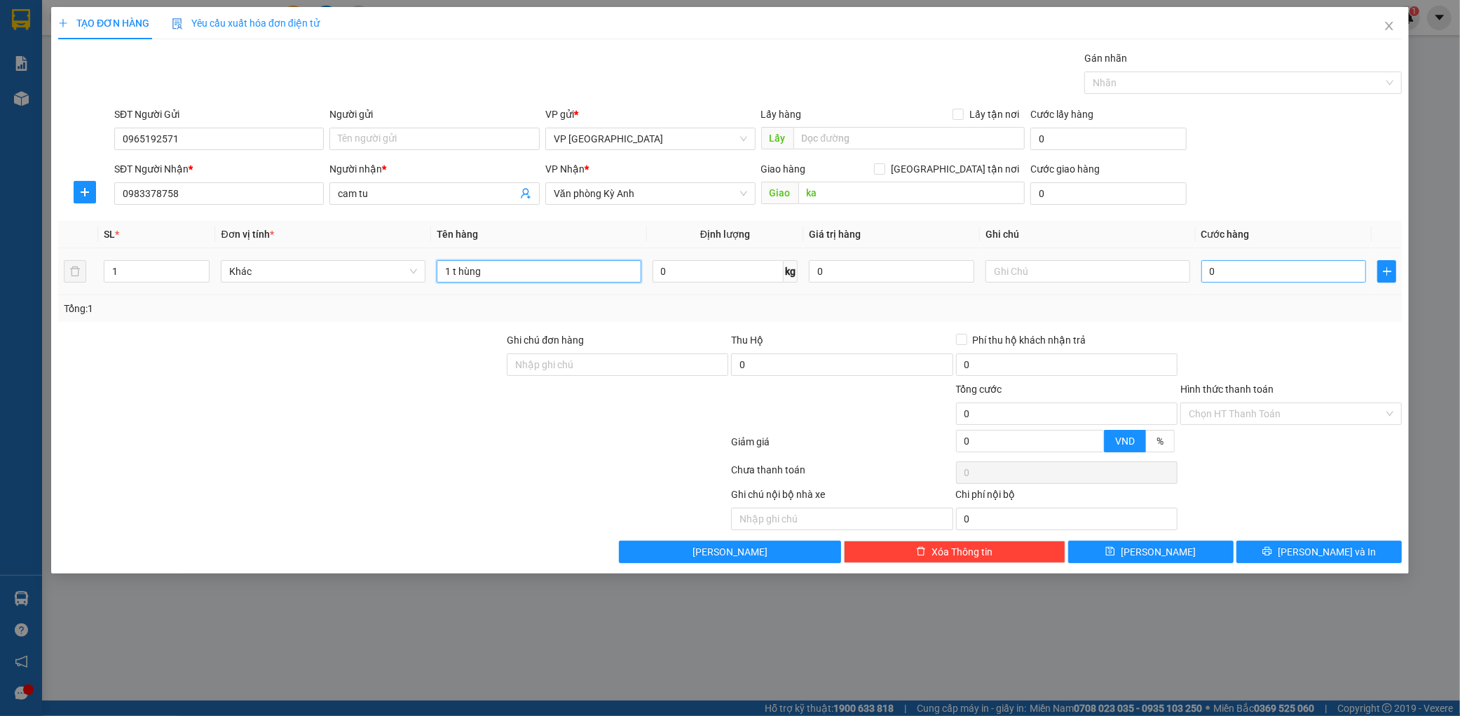
type input "1 t hùng"
click at [1259, 266] on input "0" at bounding box center [1284, 271] width 165 height 22
type input "005"
type input "5"
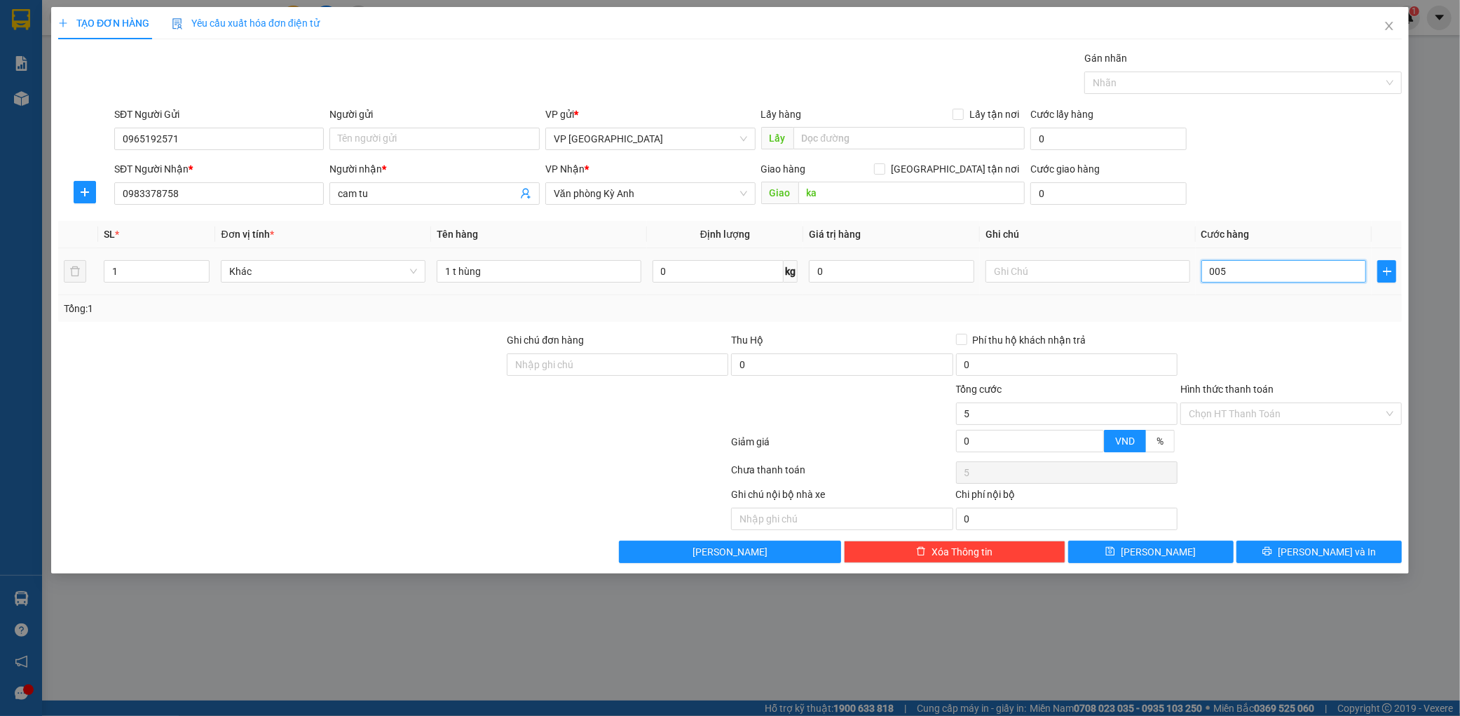
type input "0.050"
type input "50"
type input "00.500"
type input "500"
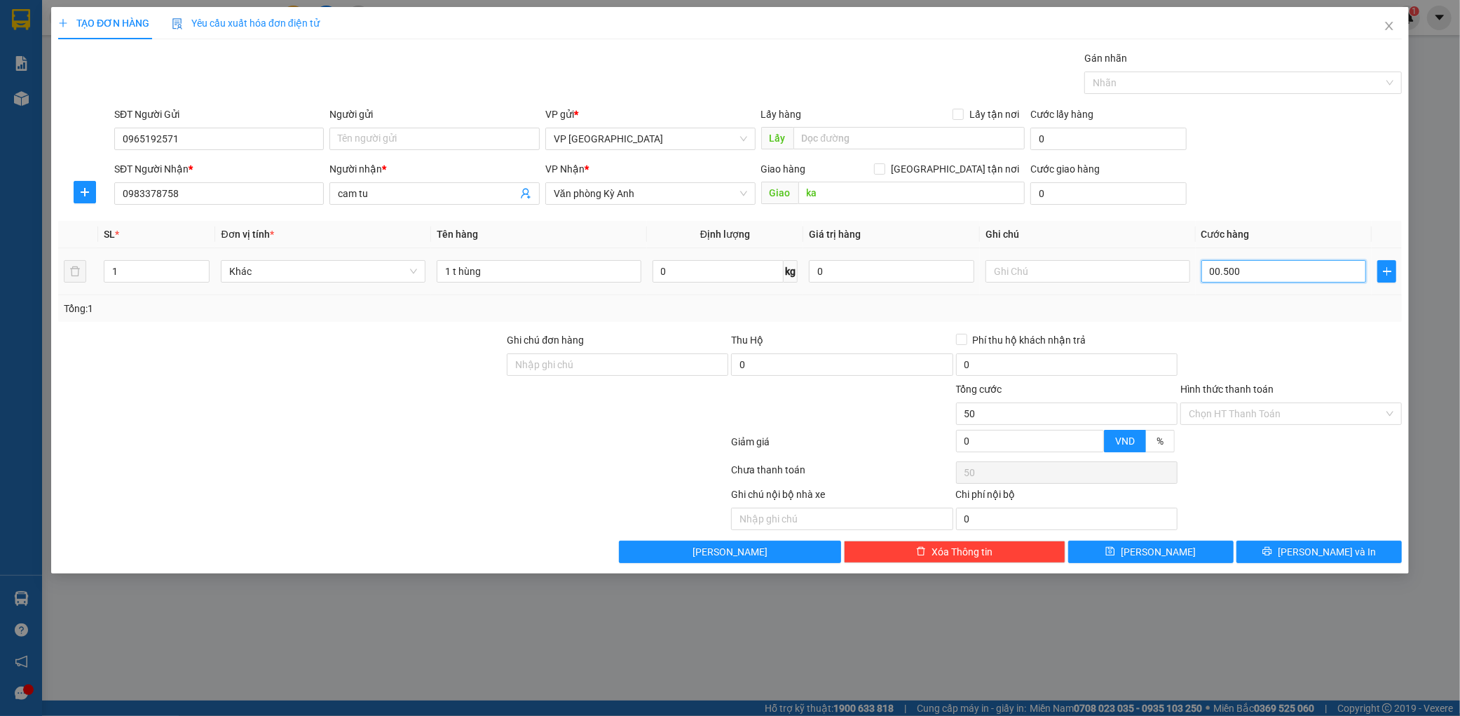
type input "500"
type input "0.005.000"
type input "5.000"
type input "000.050.000"
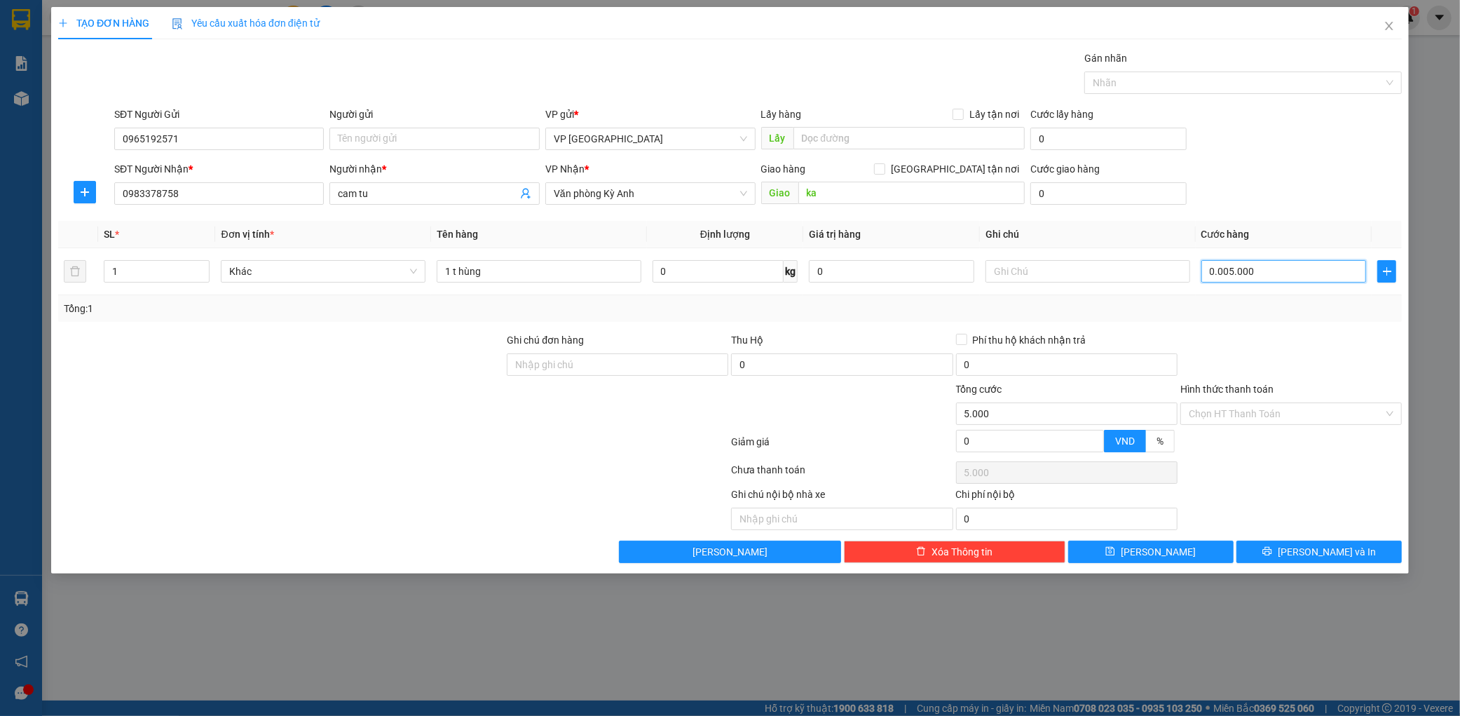
type input "50.000"
click at [1317, 573] on div "TẠO ĐƠN HÀNG Yêu cầu xuất hóa đơn điện tử Transit Pickup Surcharge Ids Transit …" at bounding box center [730, 290] width 1358 height 566
type input "50.000"
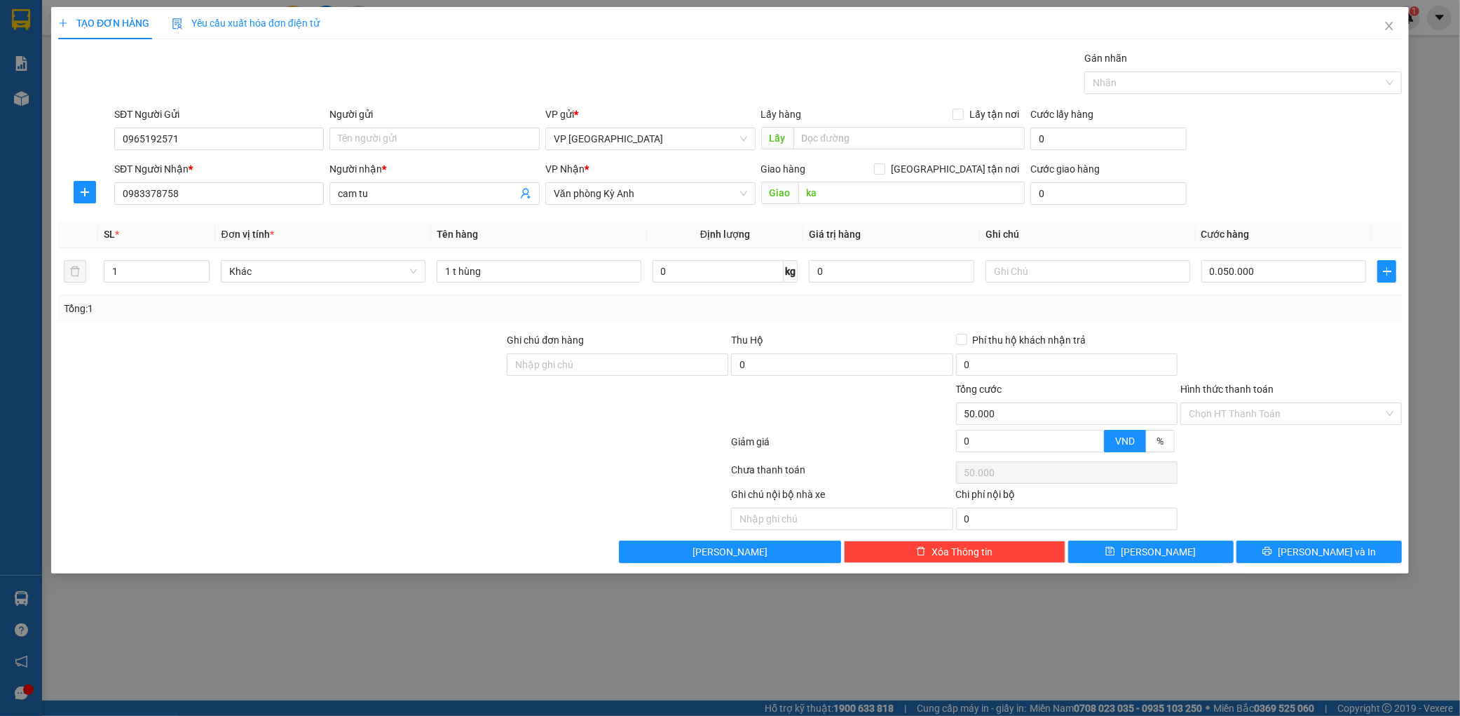
type input "50.000"
click at [1324, 566] on div "TẠO ĐƠN HÀNG Yêu cầu xuất hóa đơn điện tử Transit Pickup Surcharge Ids Transit …" at bounding box center [730, 290] width 1358 height 566
click at [1329, 551] on span "[PERSON_NAME] và In" at bounding box center [1327, 551] width 98 height 15
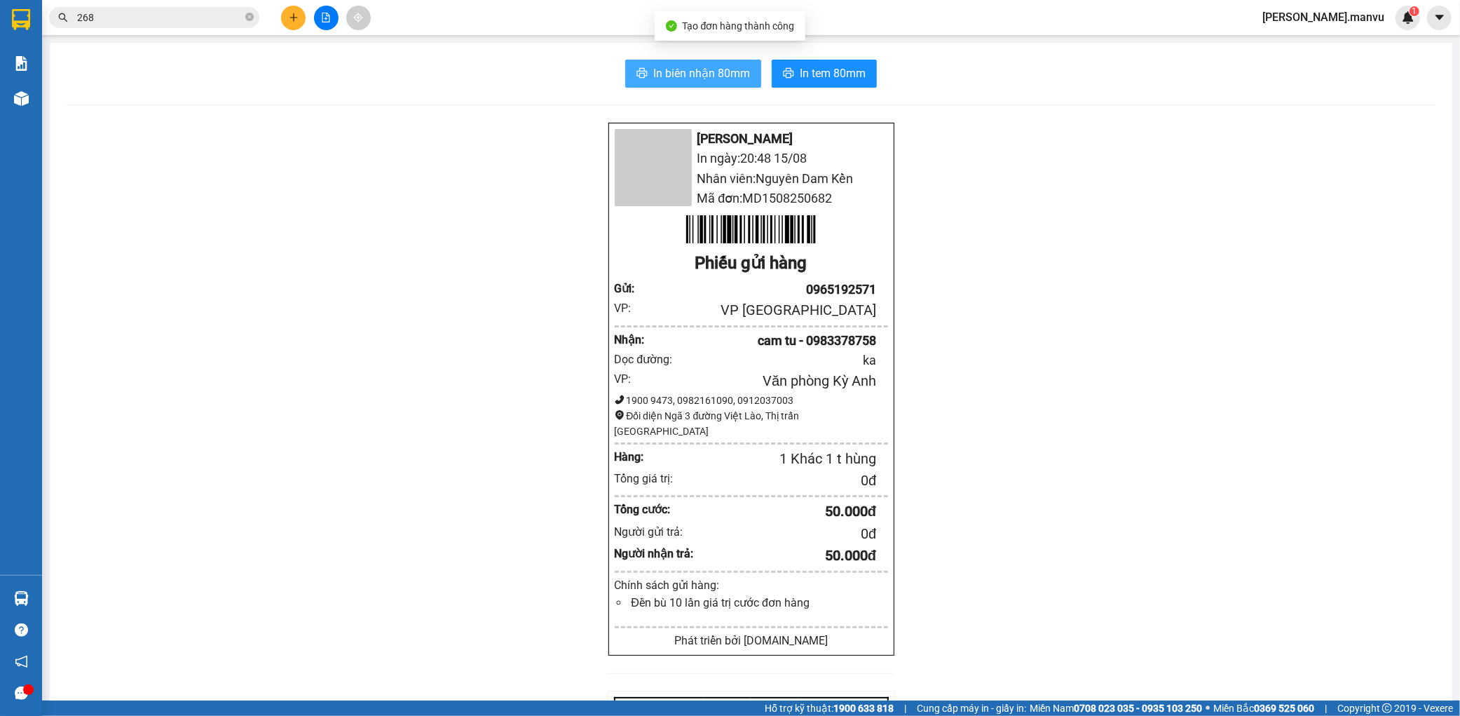
click at [671, 63] on button "In biên nhận 80mm" at bounding box center [693, 74] width 136 height 28
click at [840, 67] on span "In tem 80mm" at bounding box center [833, 73] width 66 height 18
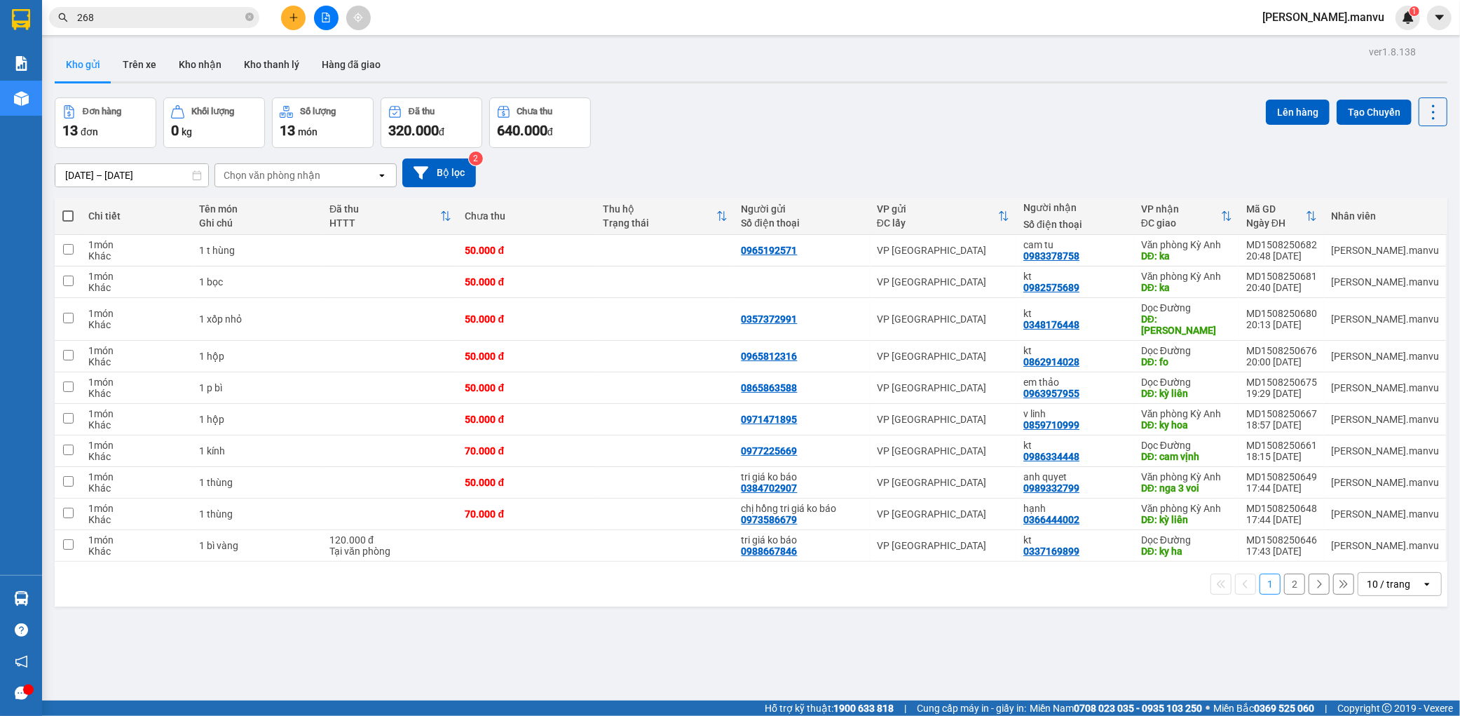
click at [74, 209] on label at bounding box center [68, 216] width 13 height 14
click at [68, 209] on input "checkbox" at bounding box center [68, 209] width 0 height 0
checkbox input "true"
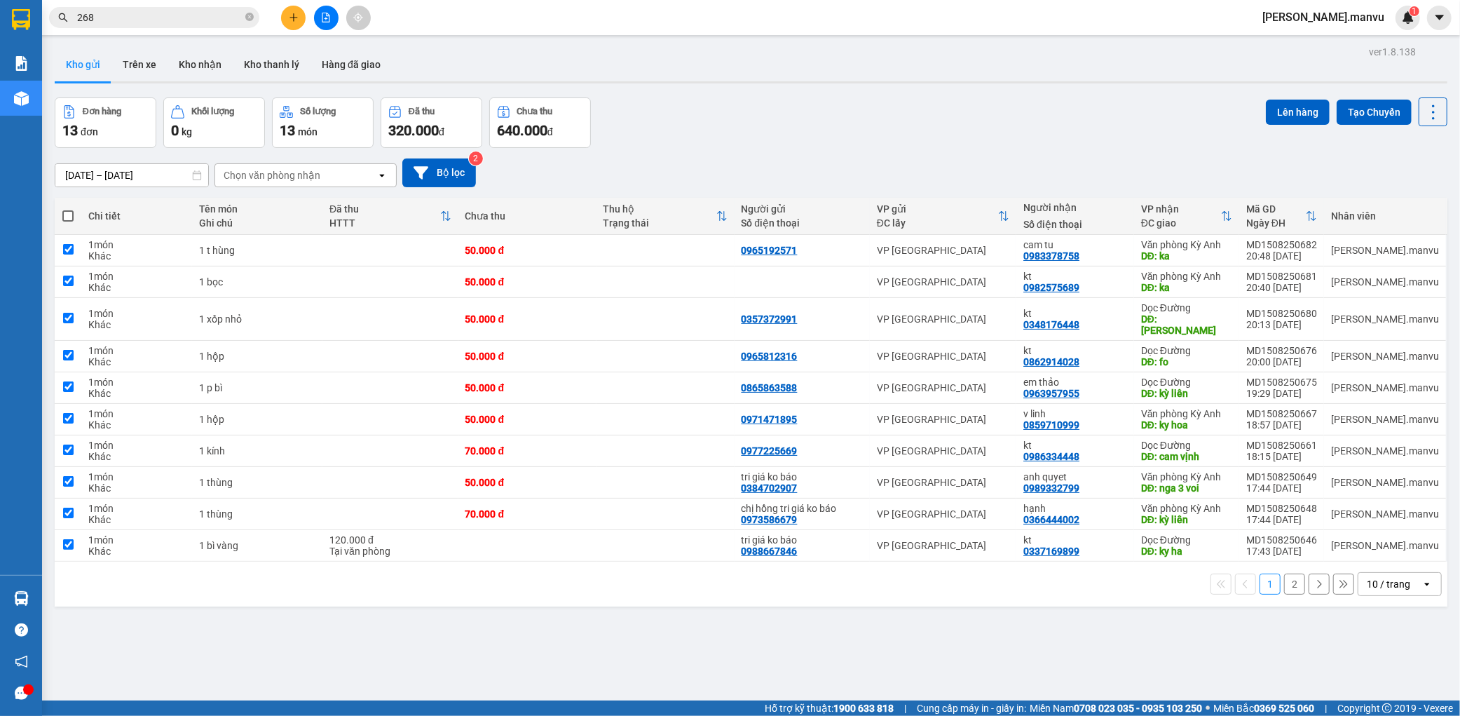
checkbox input "true"
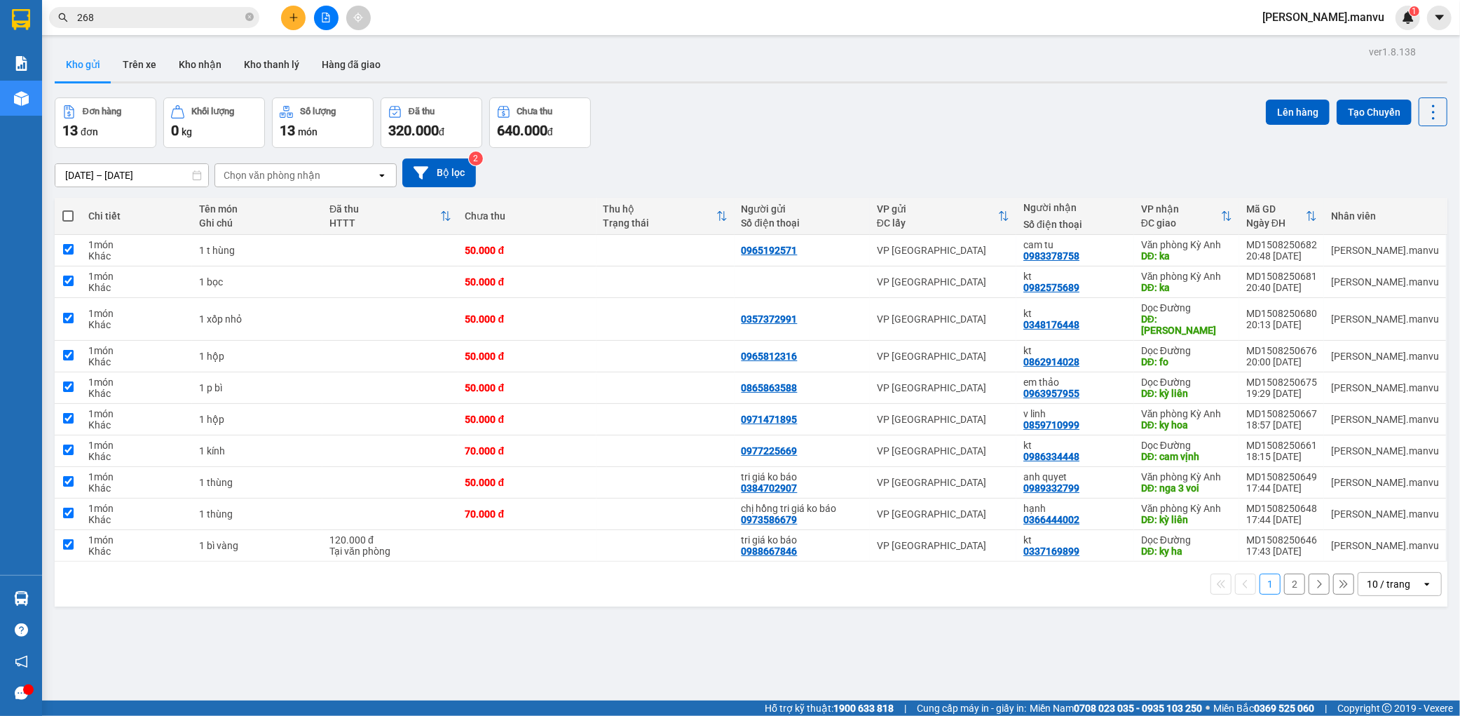
checkbox input "true"
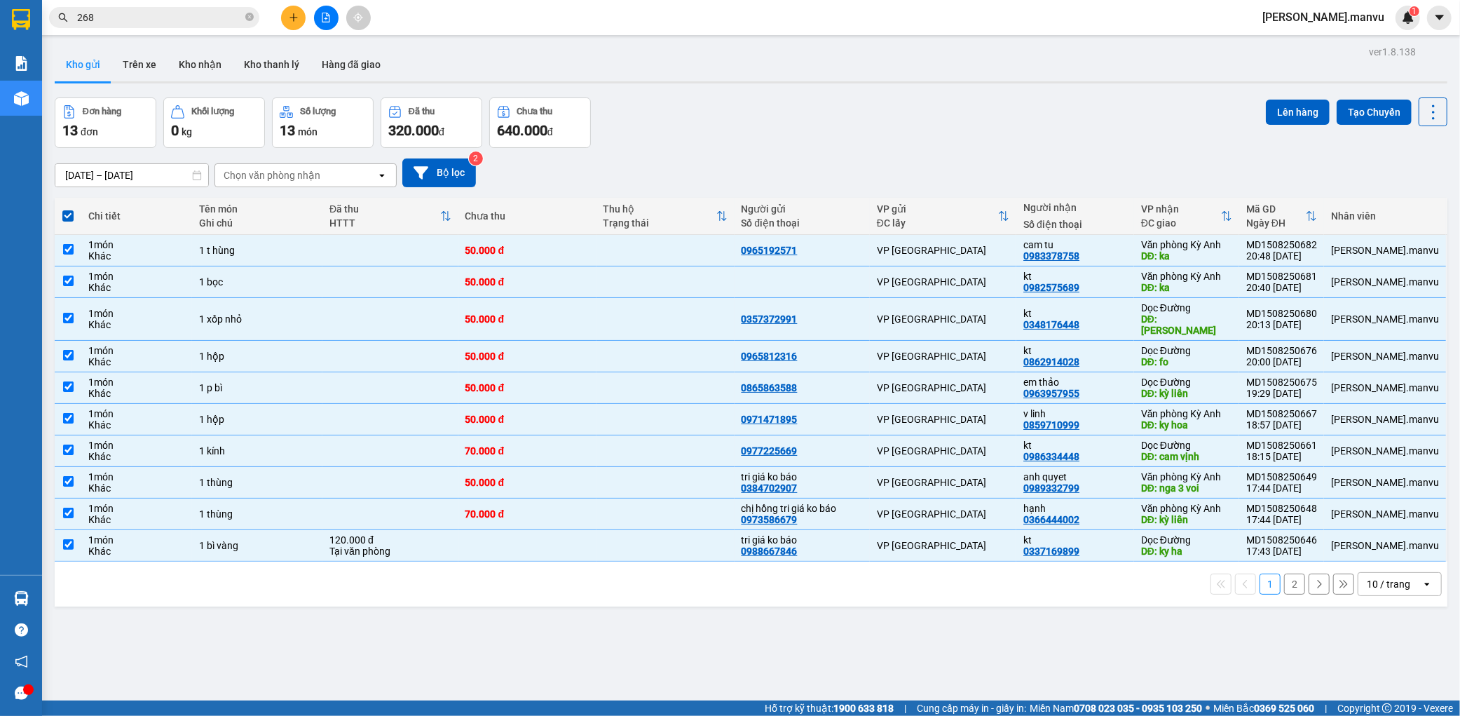
drag, startPoint x: 1289, startPoint y: 576, endPoint x: 1280, endPoint y: 554, distance: 24.0
click at [1288, 576] on button "2" at bounding box center [1294, 583] width 21 height 21
checkbox input "false"
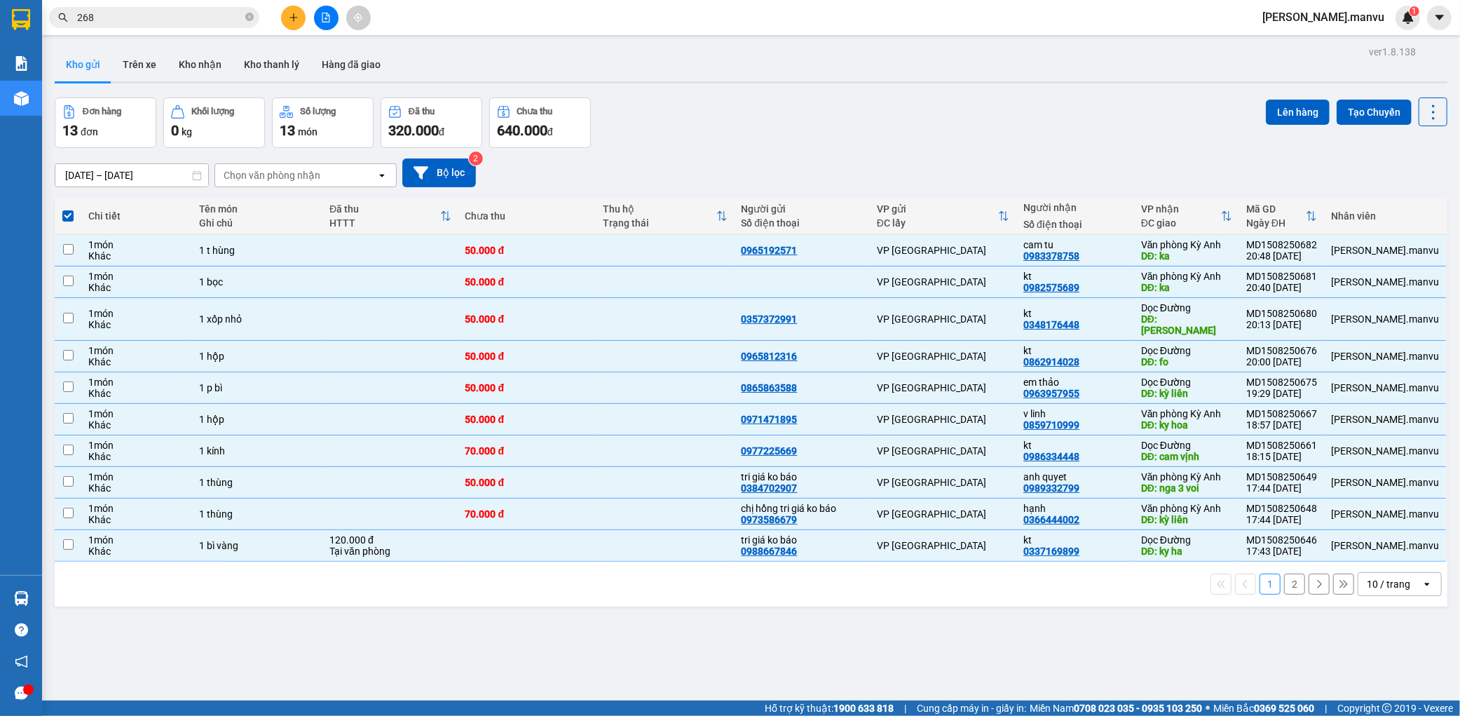
checkbox input "false"
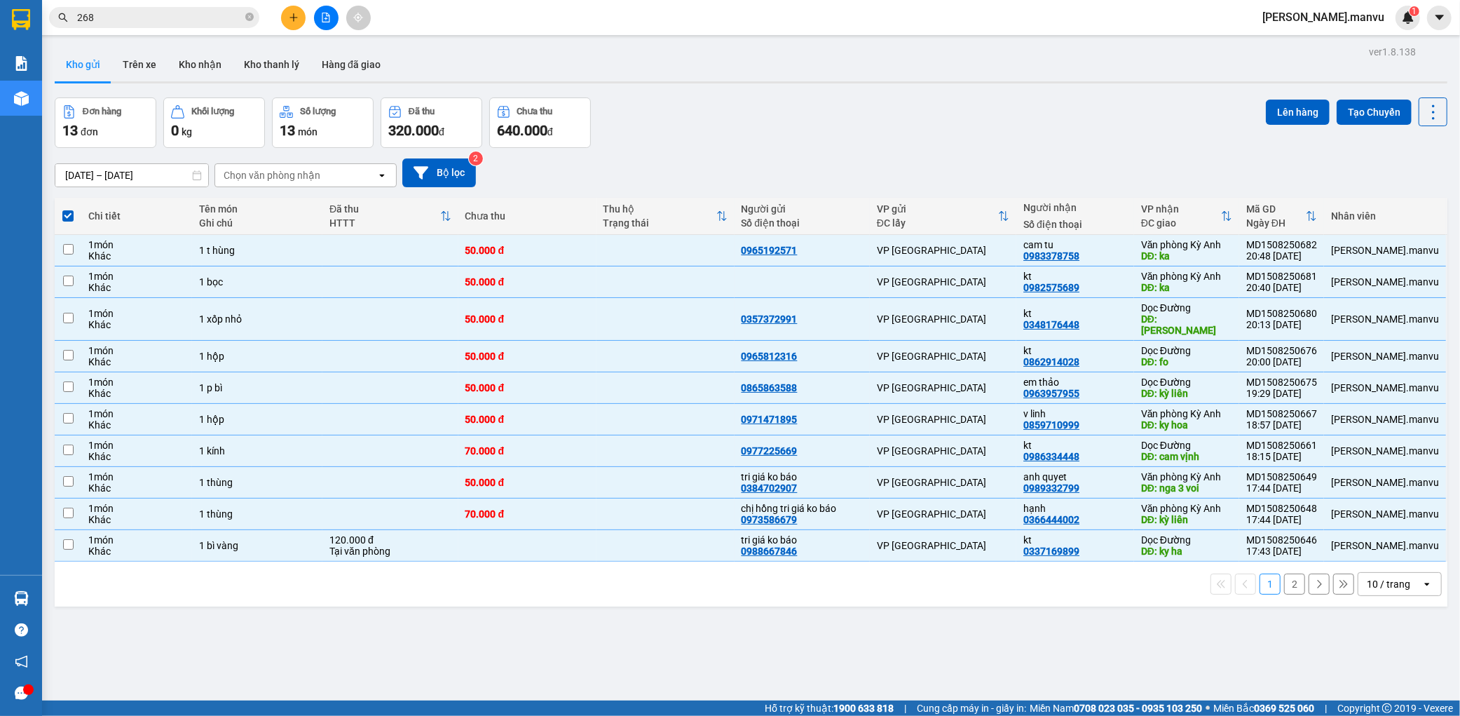
checkbox input "false"
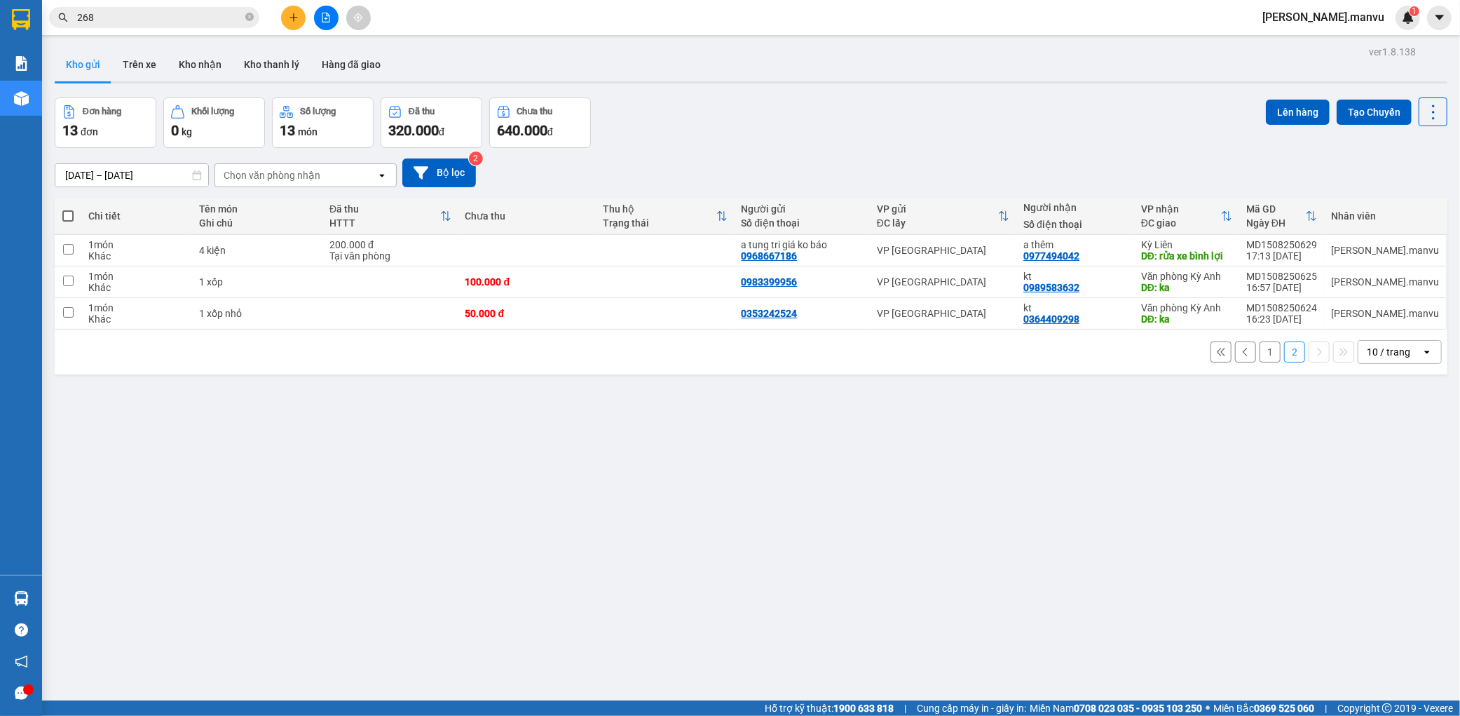
click at [1260, 348] on button "1" at bounding box center [1270, 351] width 21 height 21
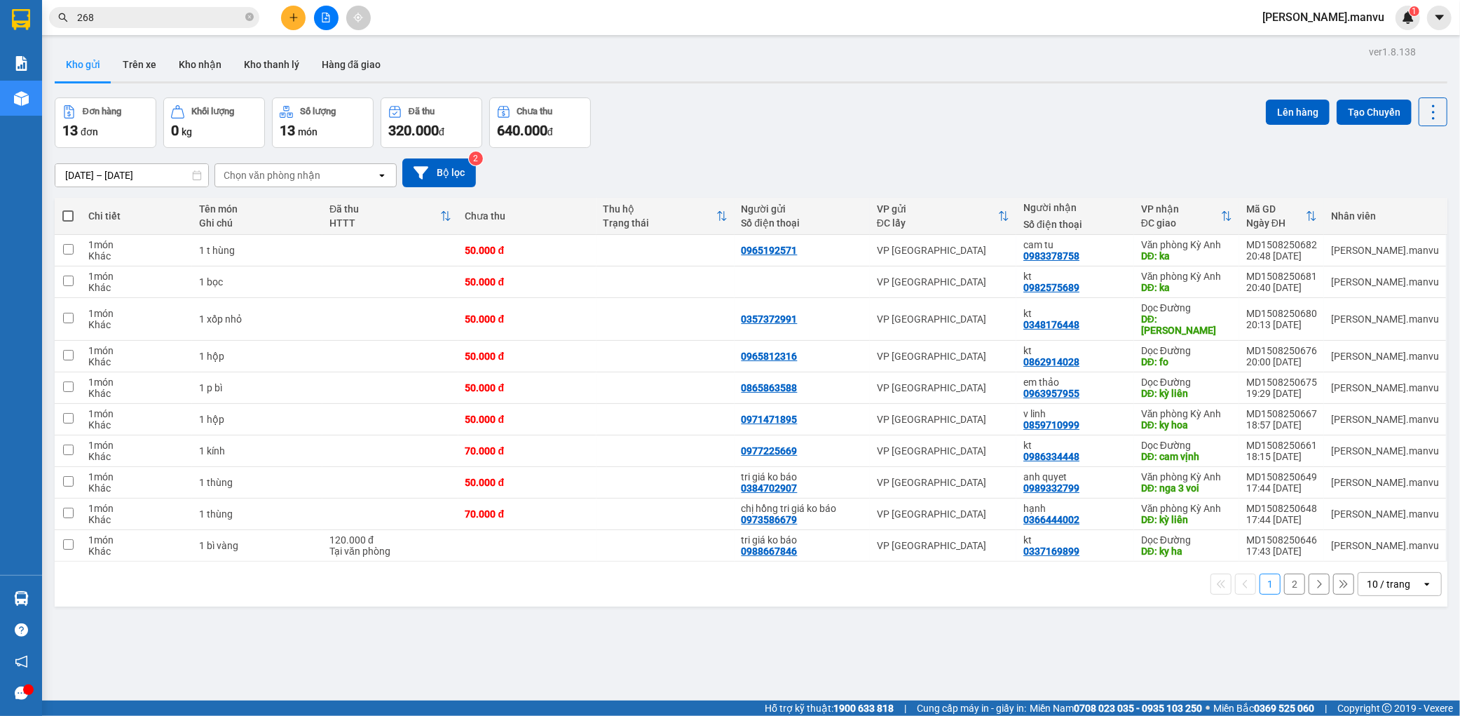
click at [74, 217] on th at bounding box center [68, 216] width 27 height 37
click at [67, 214] on span at bounding box center [67, 215] width 11 height 11
click at [68, 209] on input "checkbox" at bounding box center [68, 209] width 0 height 0
checkbox input "true"
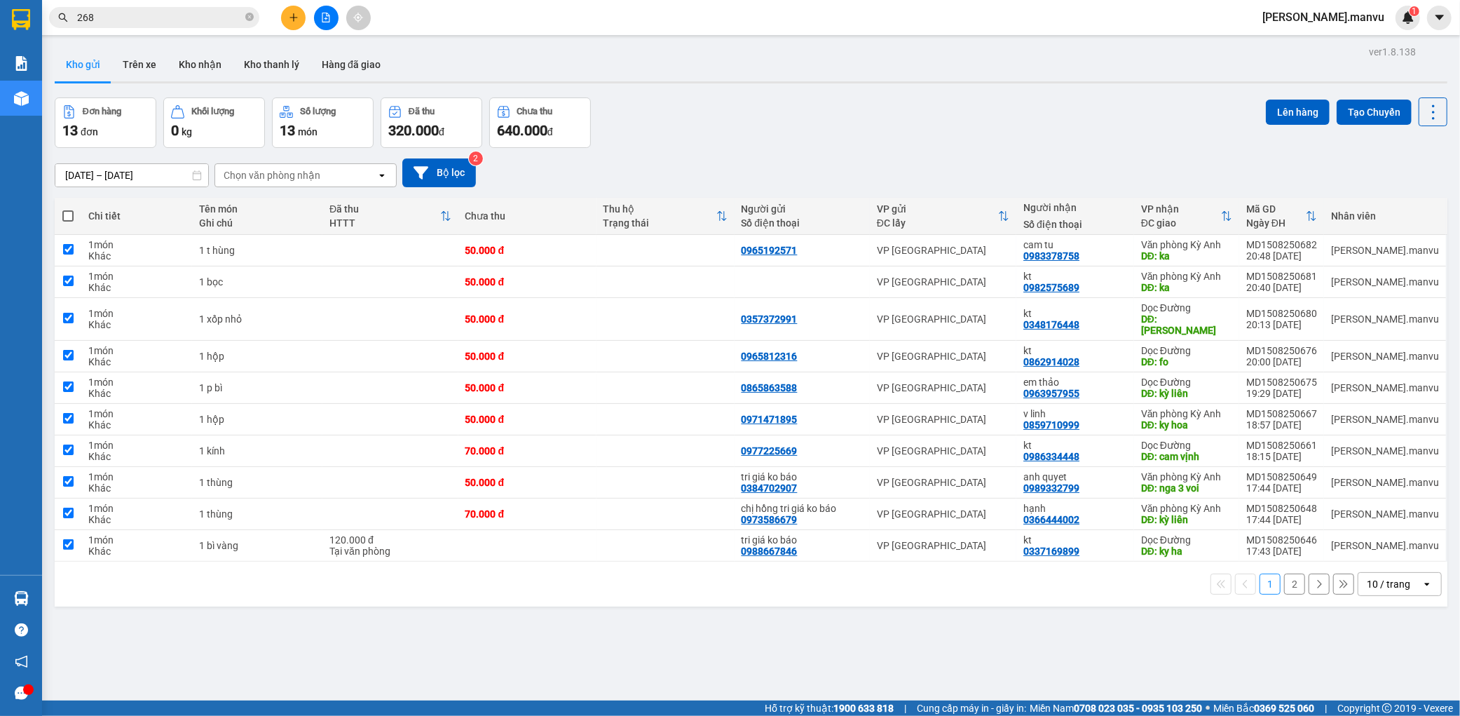
checkbox input "true"
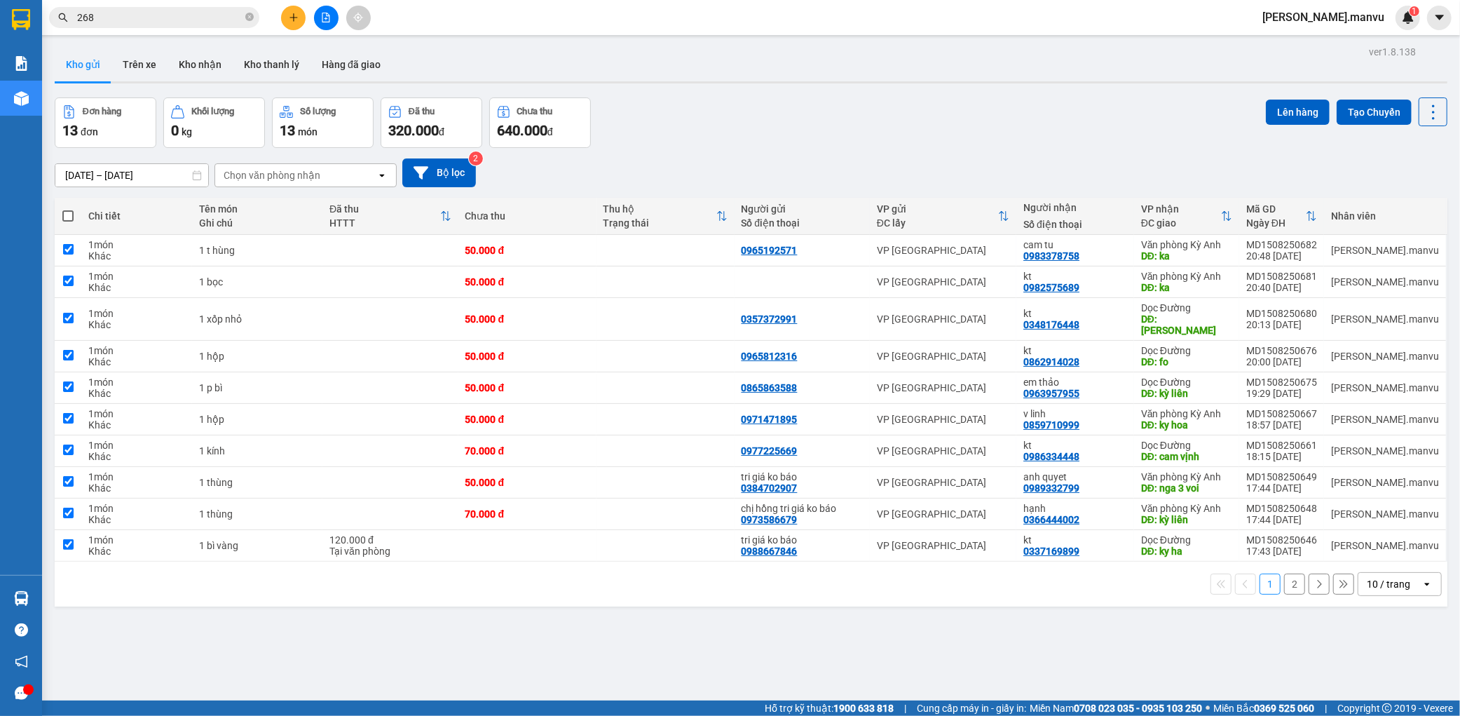
checkbox input "true"
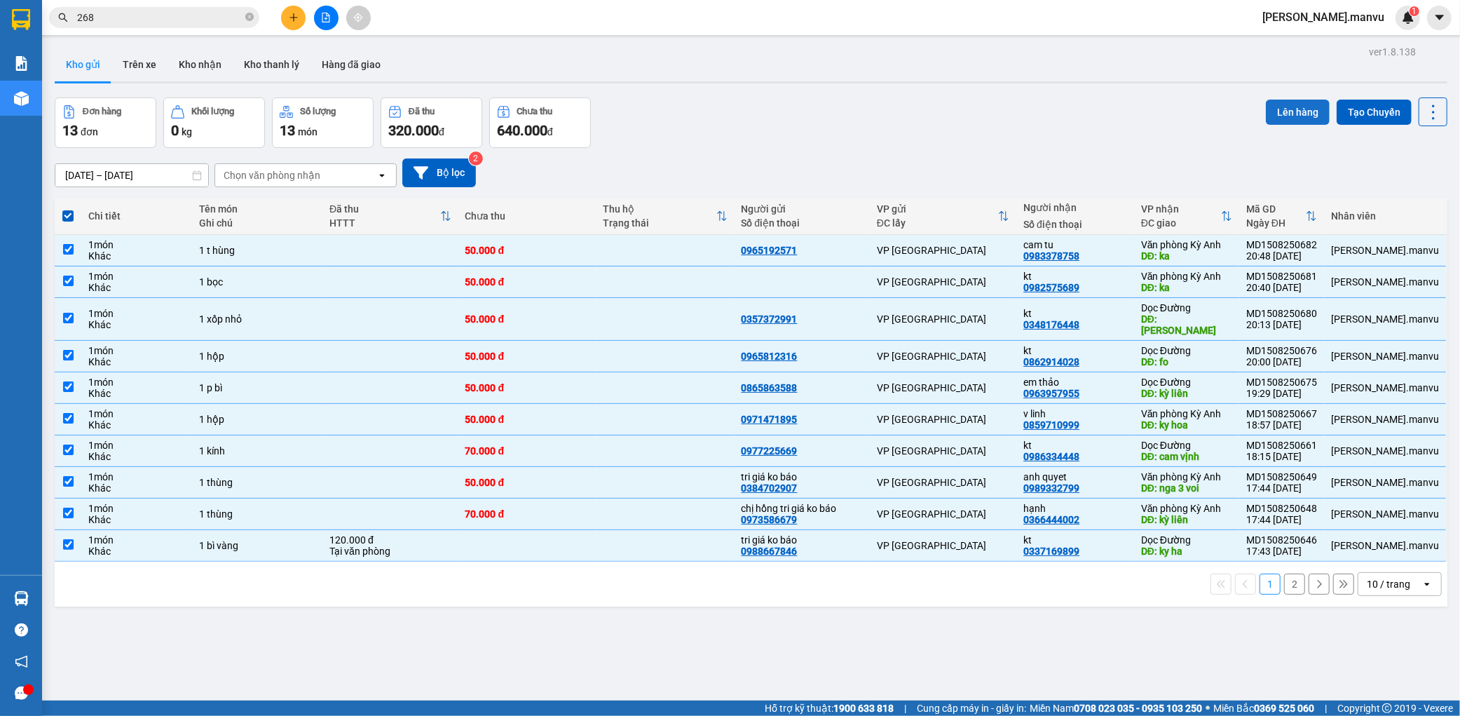
click at [1279, 107] on button "Lên hàng" at bounding box center [1298, 112] width 64 height 25
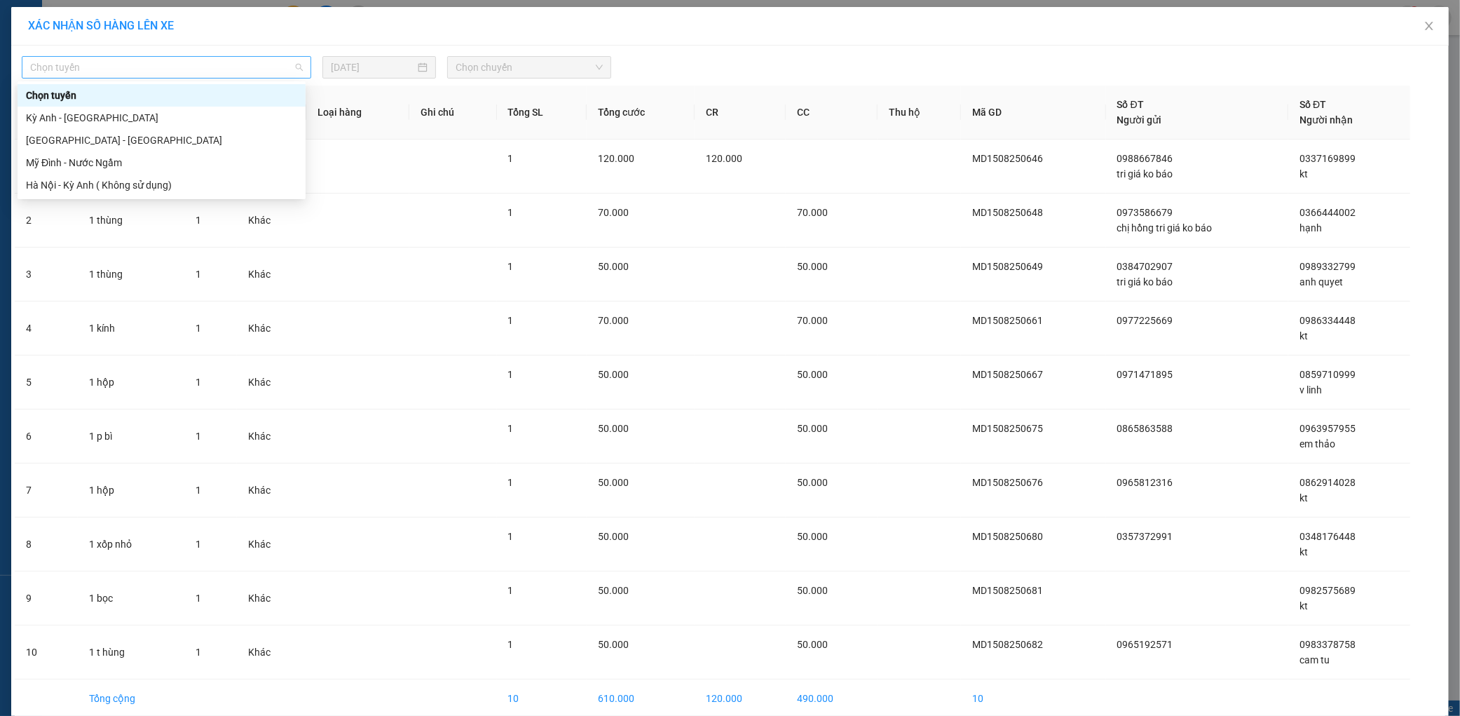
click at [114, 68] on span "Chọn tuyến" at bounding box center [166, 67] width 273 height 21
click at [37, 140] on div "[GEOGRAPHIC_DATA] - [GEOGRAPHIC_DATA]" at bounding box center [161, 139] width 271 height 15
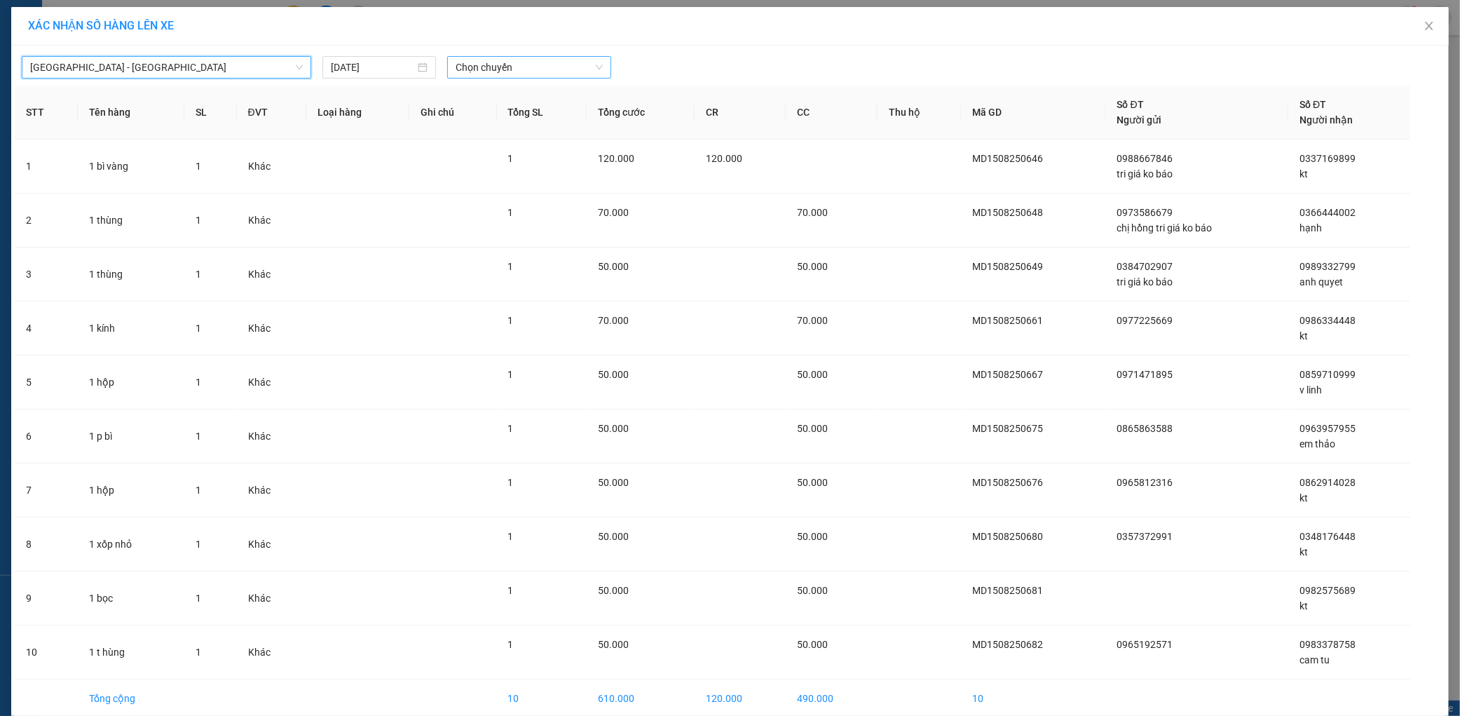
drag, startPoint x: 556, startPoint y: 62, endPoint x: 549, endPoint y: 75, distance: 15.1
click at [556, 63] on span "Chọn chuyến" at bounding box center [529, 67] width 147 height 21
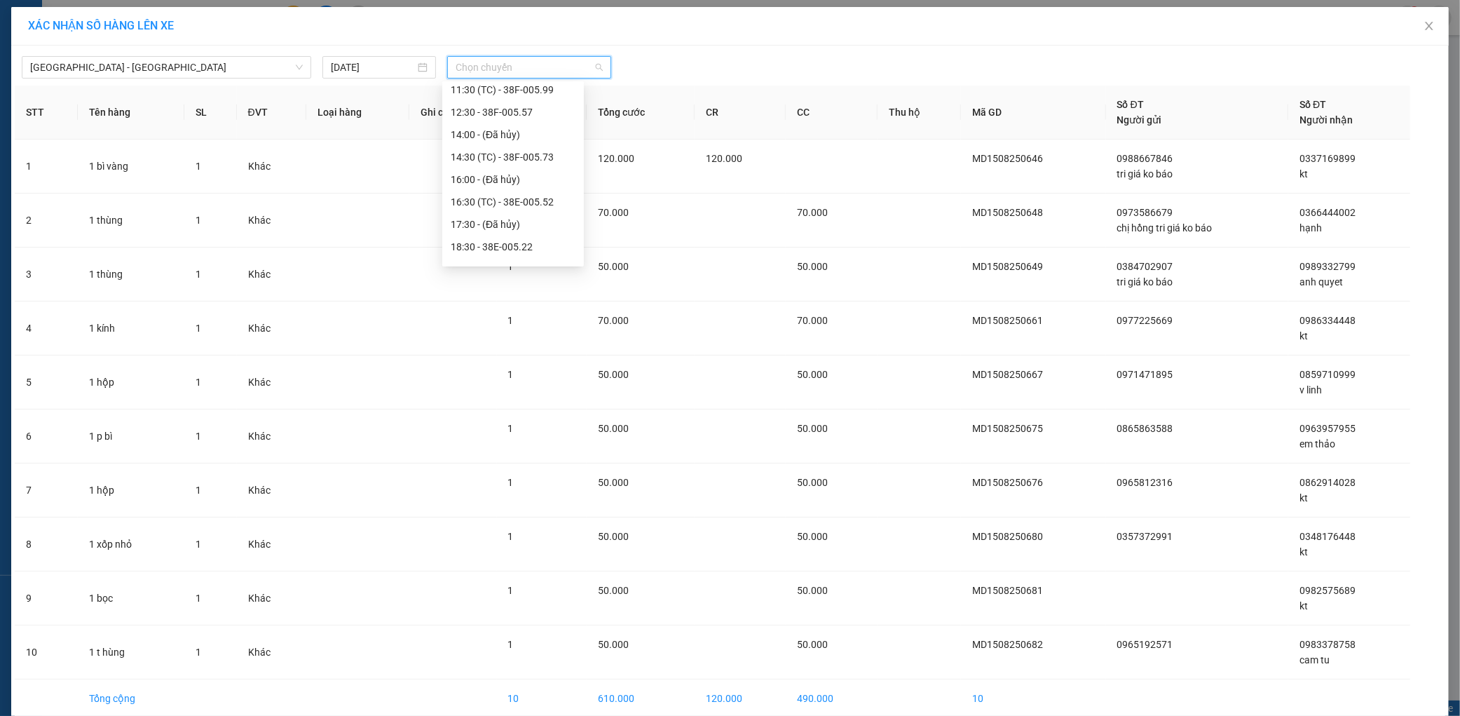
scroll to position [224, 0]
click at [541, 230] on div "21:55 - 38H-029.22" at bounding box center [513, 229] width 125 height 15
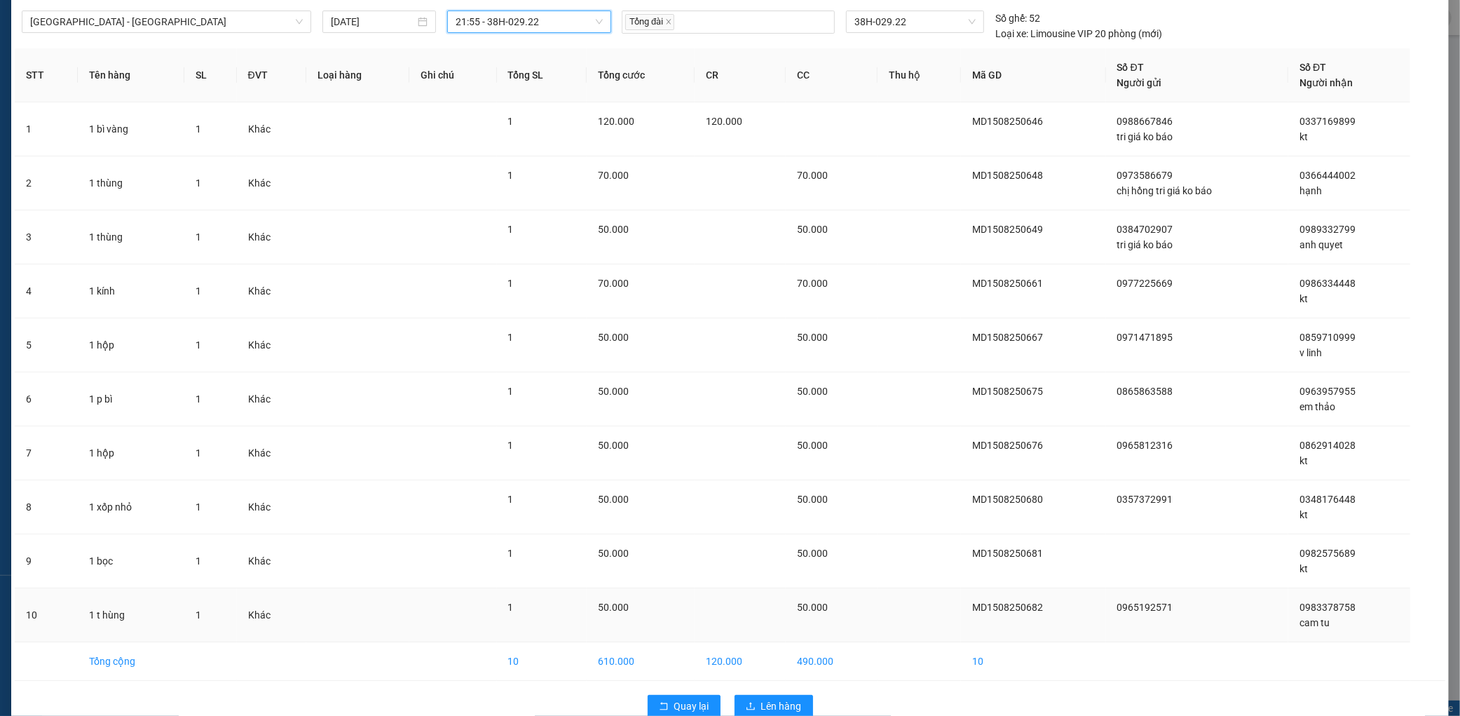
scroll to position [74, 0]
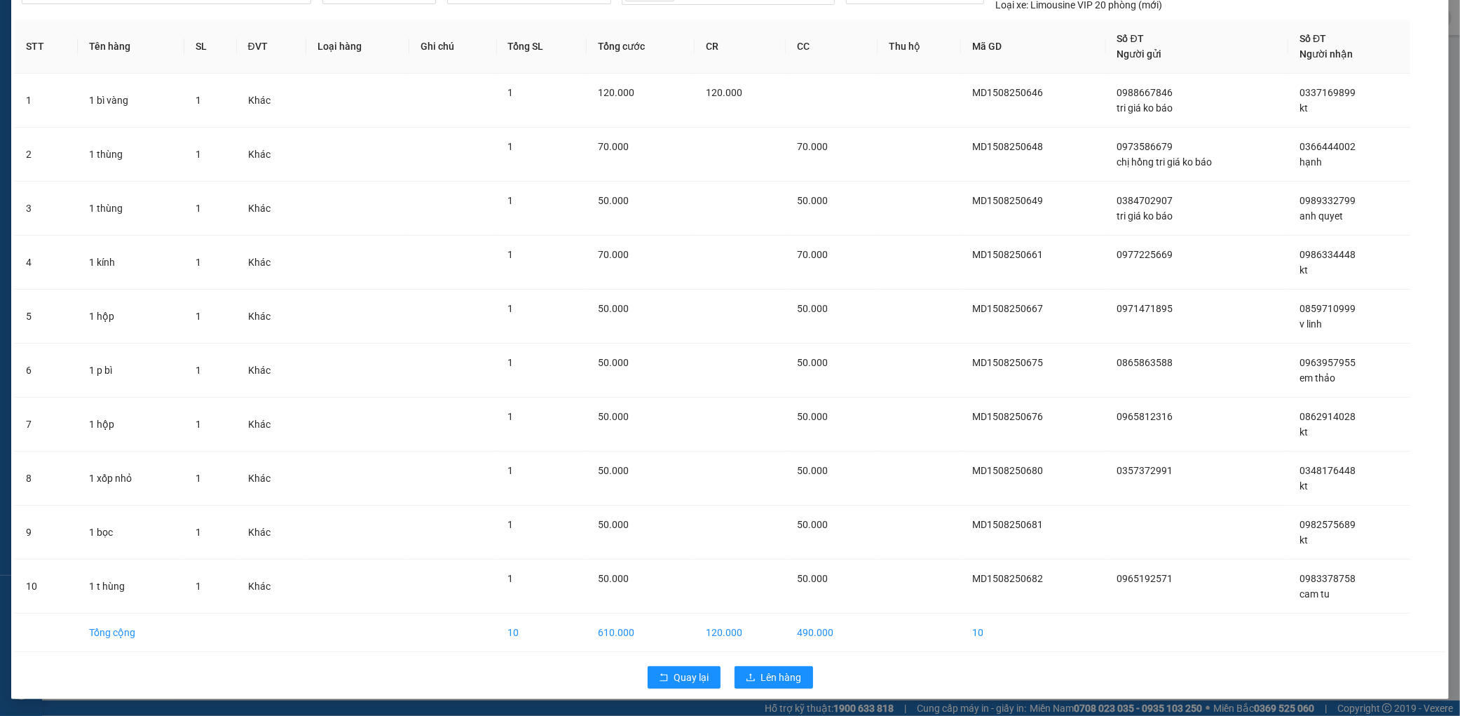
drag, startPoint x: 770, startPoint y: 660, endPoint x: 757, endPoint y: 698, distance: 40.6
click at [765, 674] on div "Quay lại Lên hàng" at bounding box center [730, 677] width 1431 height 36
click at [761, 684] on span "Lên hàng" at bounding box center [781, 676] width 41 height 15
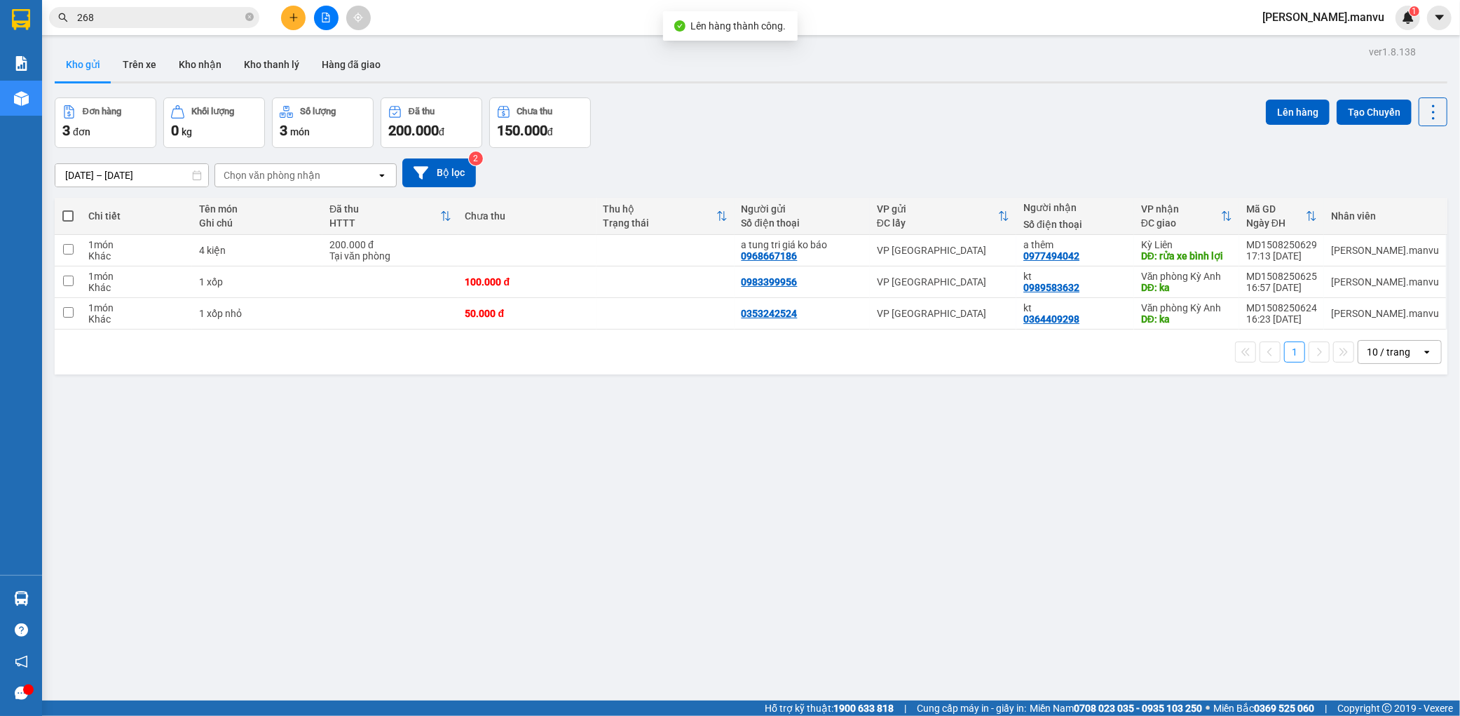
click at [63, 215] on span at bounding box center [67, 215] width 11 height 11
click at [68, 209] on input "checkbox" at bounding box center [68, 209] width 0 height 0
checkbox input "true"
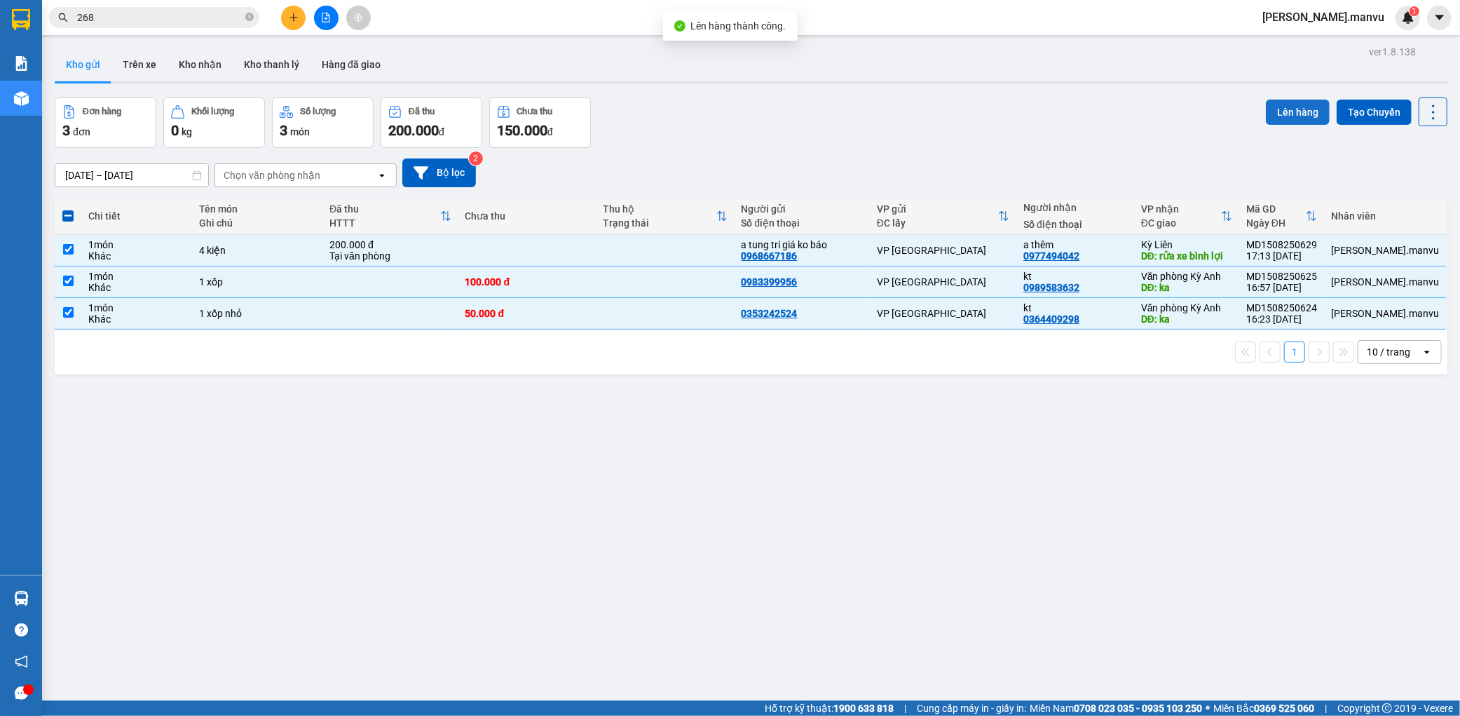
click at [1291, 106] on button "Lên hàng" at bounding box center [1298, 112] width 64 height 25
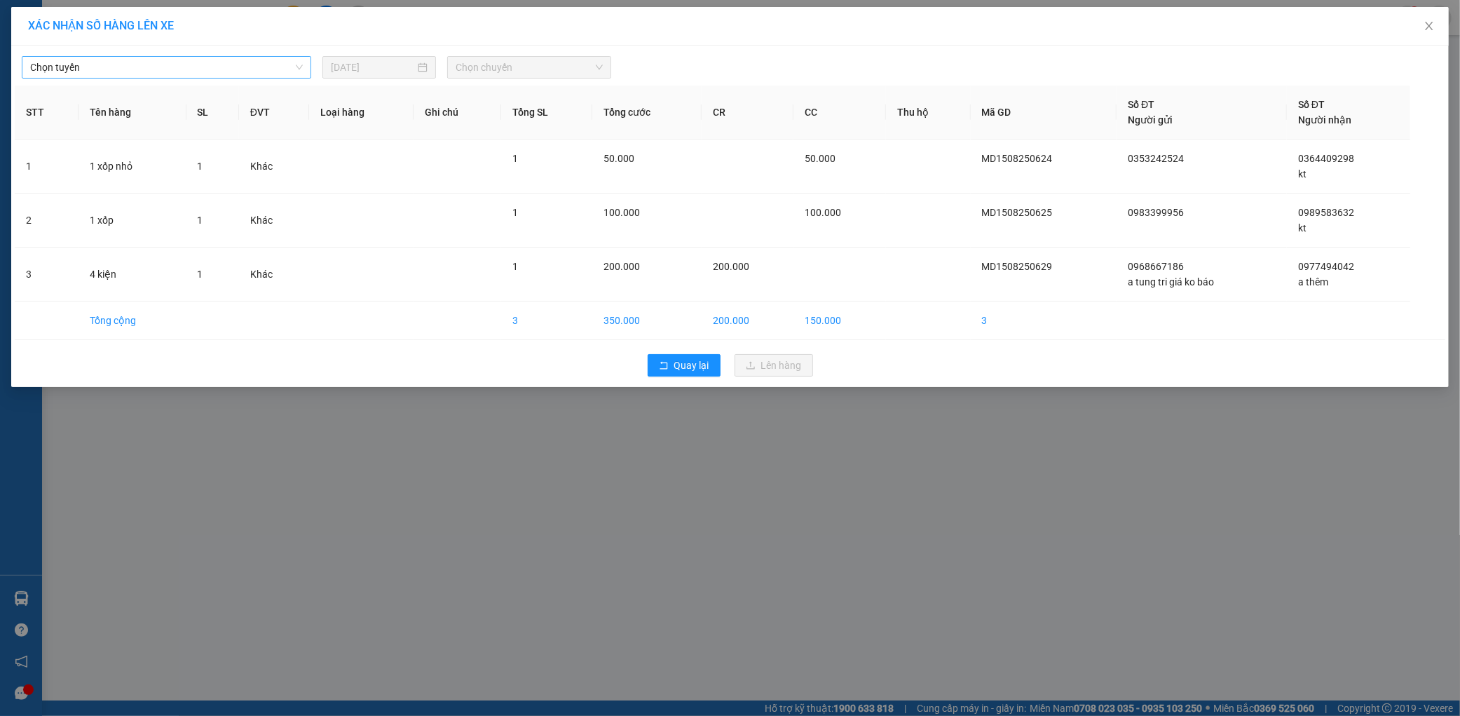
click at [144, 63] on span "Chọn tuyến" at bounding box center [166, 67] width 273 height 21
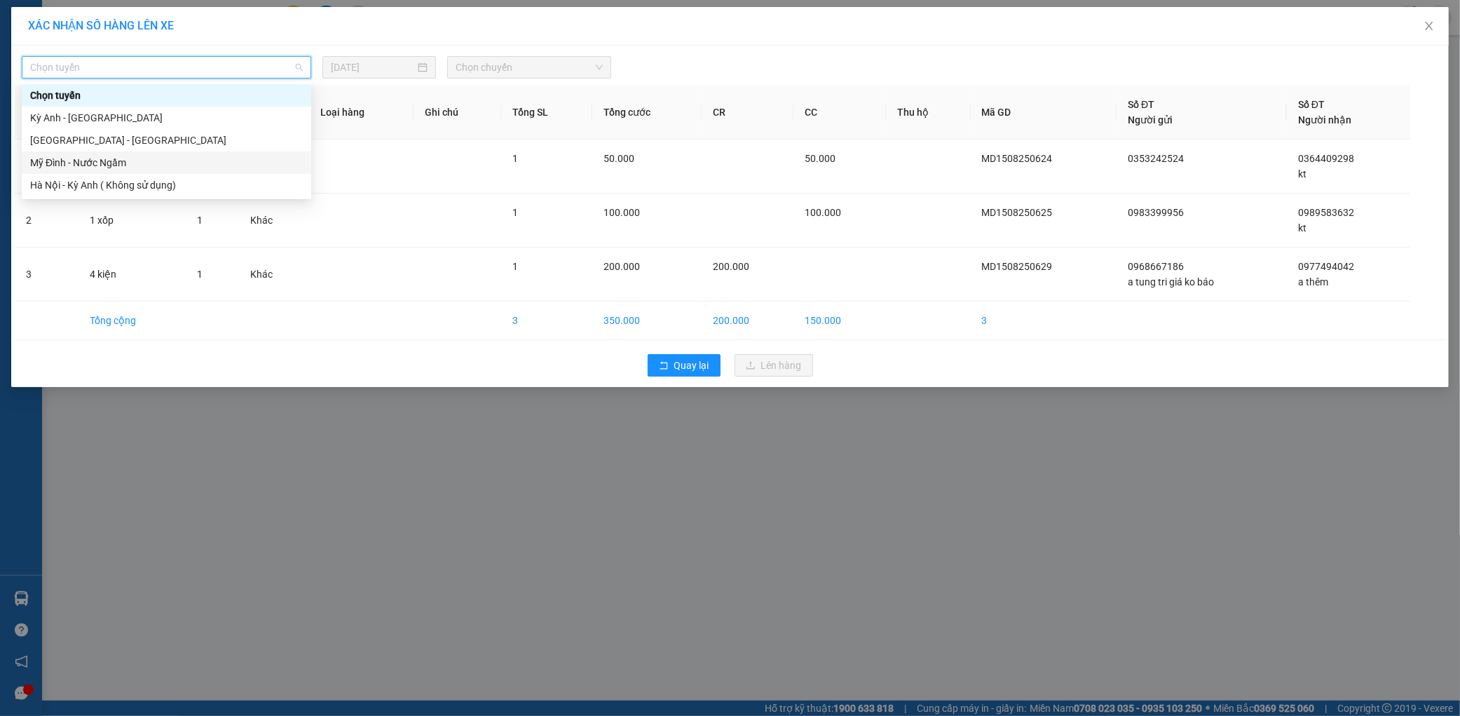
click at [65, 143] on div "[GEOGRAPHIC_DATA] - [GEOGRAPHIC_DATA]" at bounding box center [166, 139] width 273 height 15
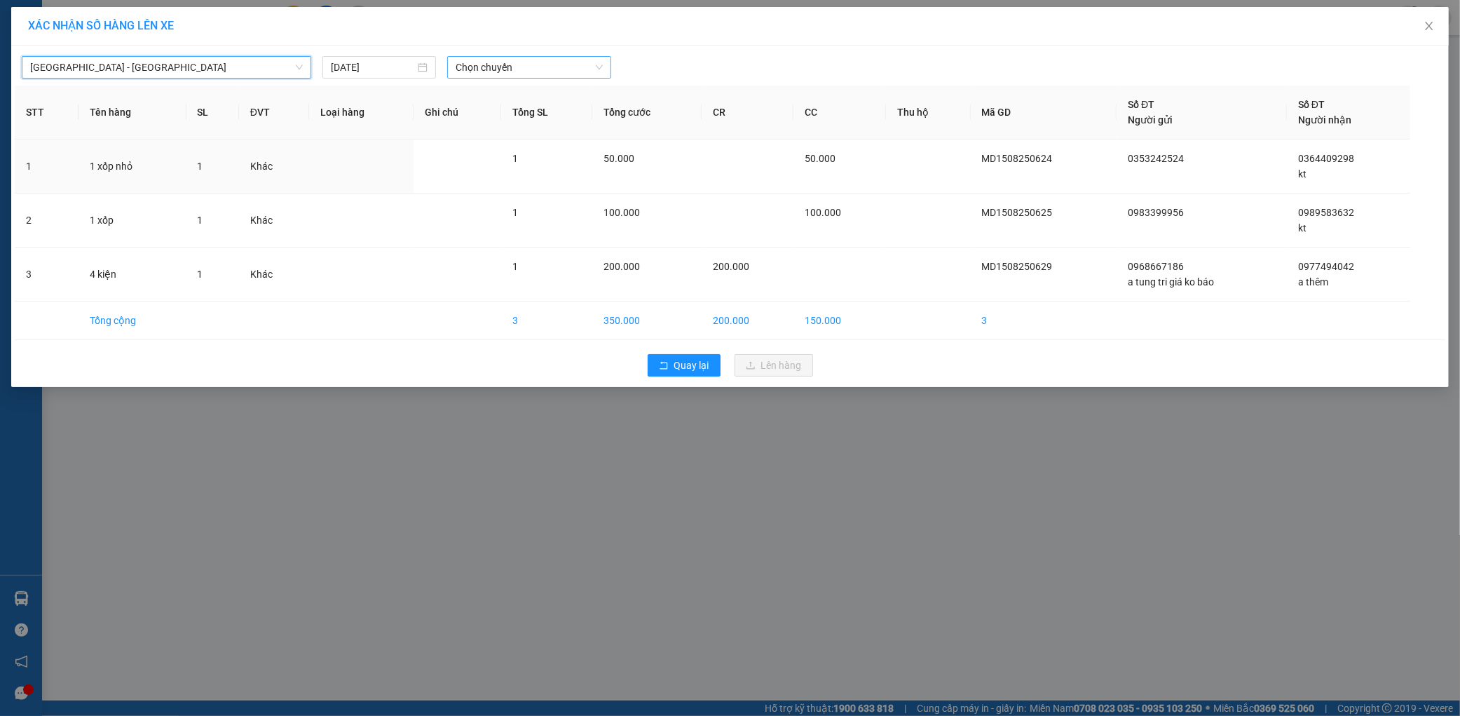
click at [585, 77] on div "Chọn chuyến" at bounding box center [529, 67] width 164 height 22
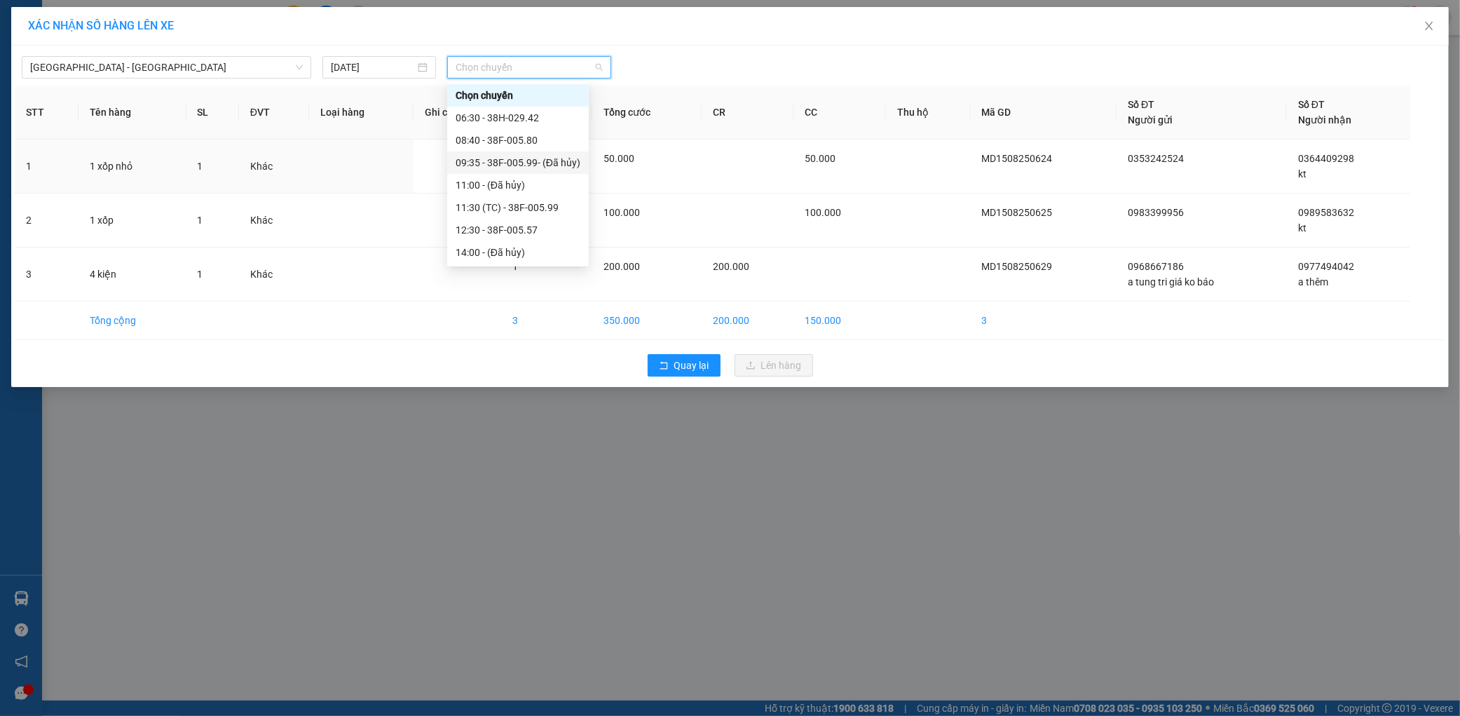
scroll to position [224, 0]
click at [548, 223] on div "21:55 - 38H-029.22" at bounding box center [518, 229] width 125 height 15
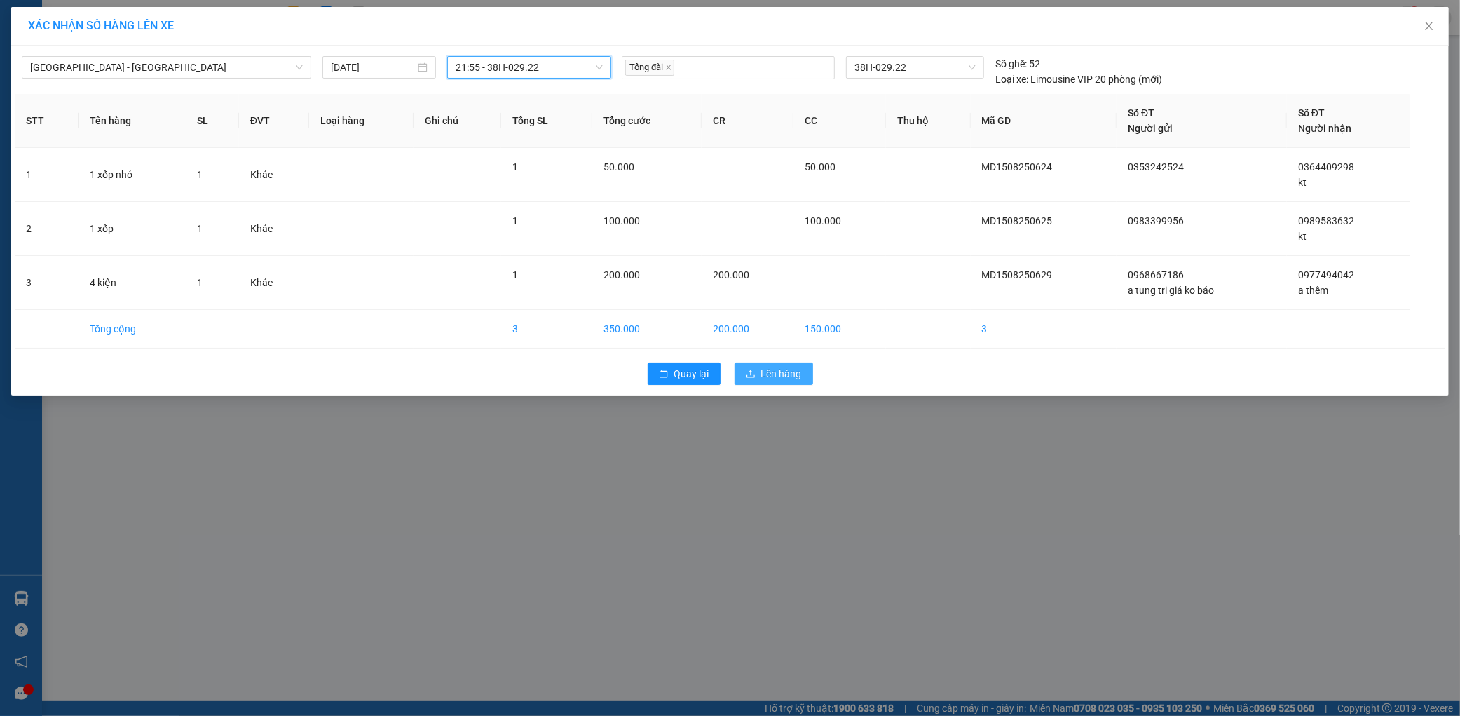
click at [780, 372] on span "Lên hàng" at bounding box center [781, 373] width 41 height 15
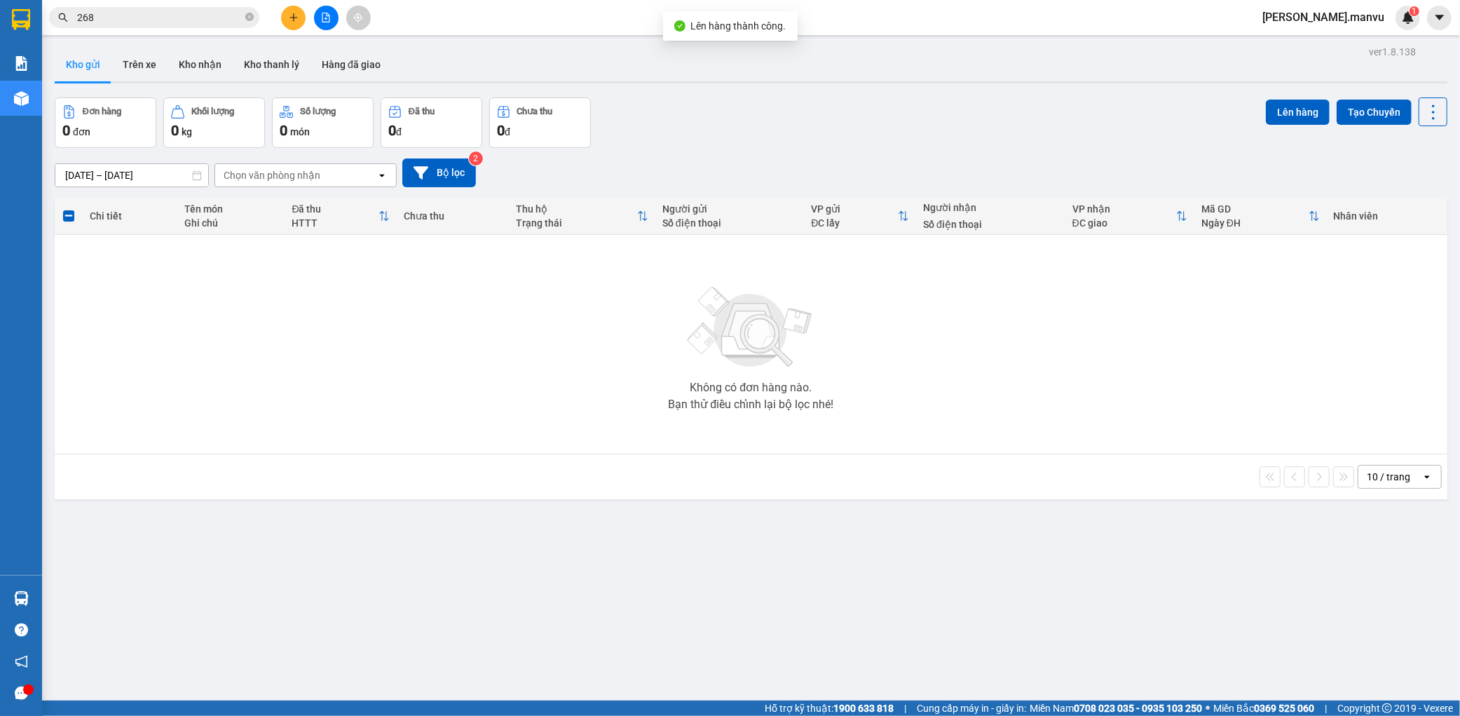
click at [322, 19] on icon "file-add" at bounding box center [326, 18] width 8 height 10
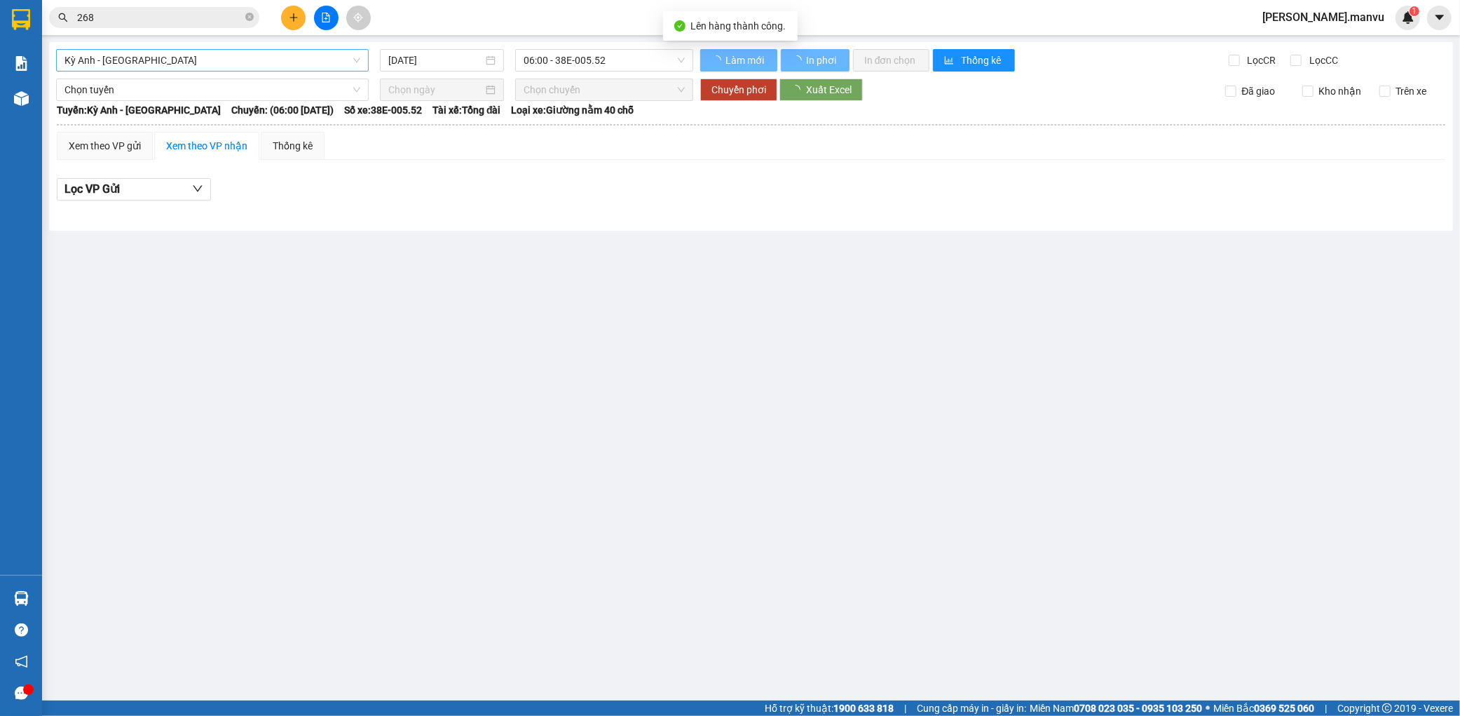
click at [239, 60] on span "Kỳ Anh - [GEOGRAPHIC_DATA]" at bounding box center [212, 60] width 296 height 21
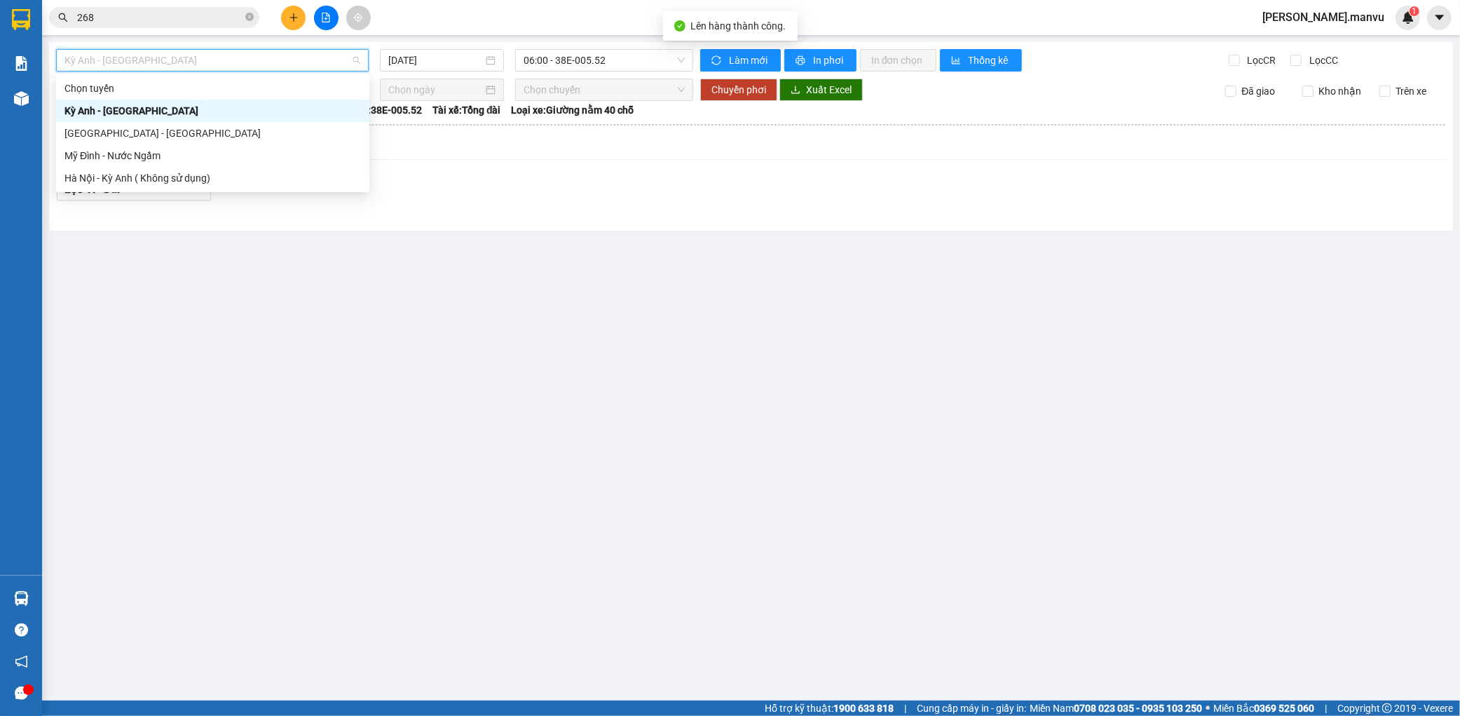
click at [116, 130] on div "[GEOGRAPHIC_DATA] - [GEOGRAPHIC_DATA]" at bounding box center [212, 132] width 297 height 15
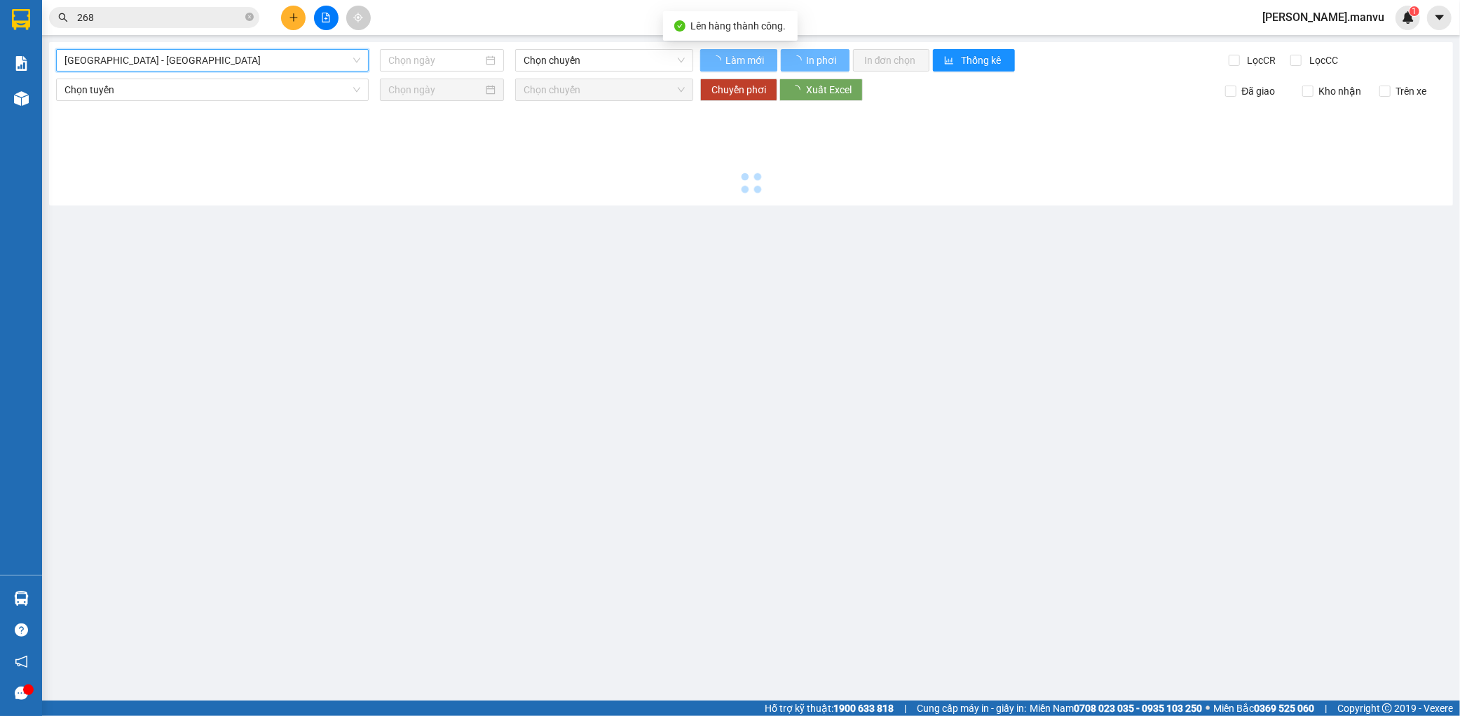
type input "[DATE]"
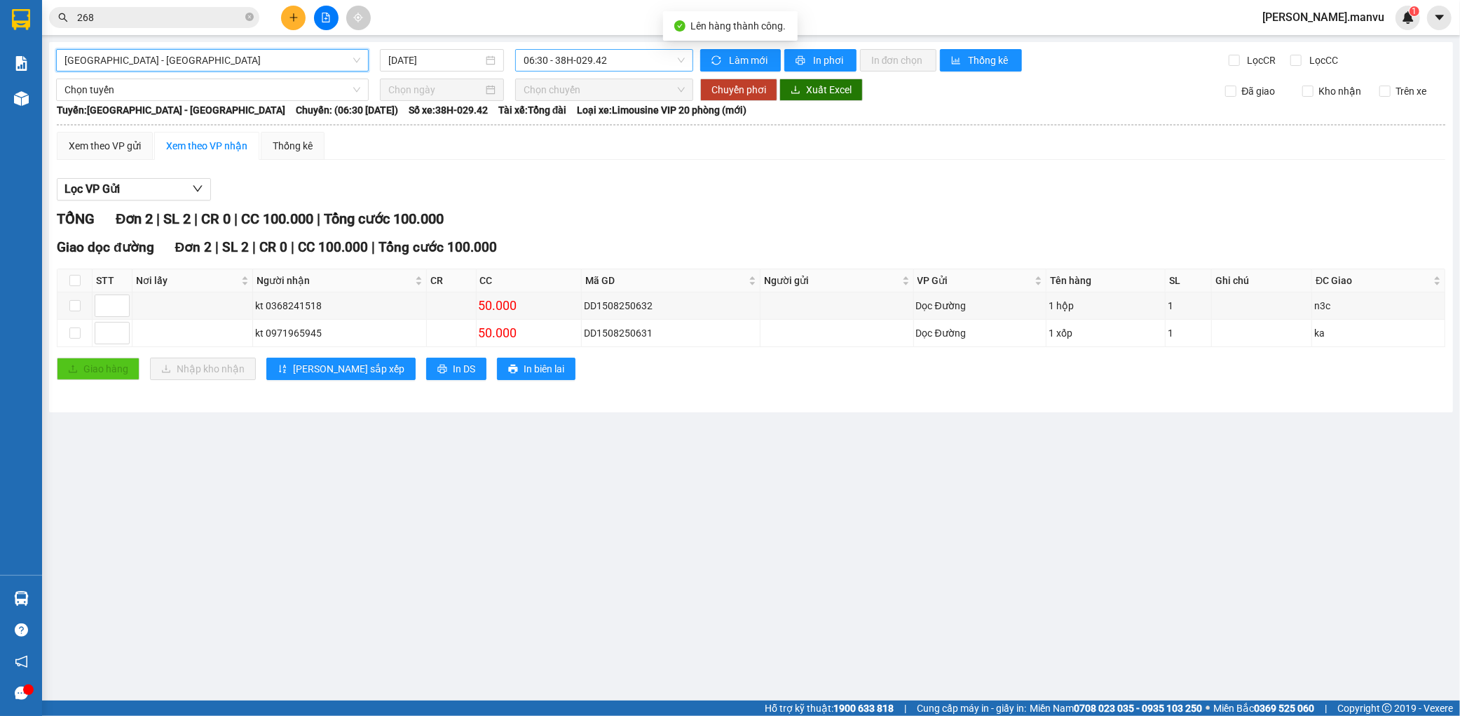
click at [580, 62] on span "06:30 - 38H-029.42" at bounding box center [604, 60] width 161 height 21
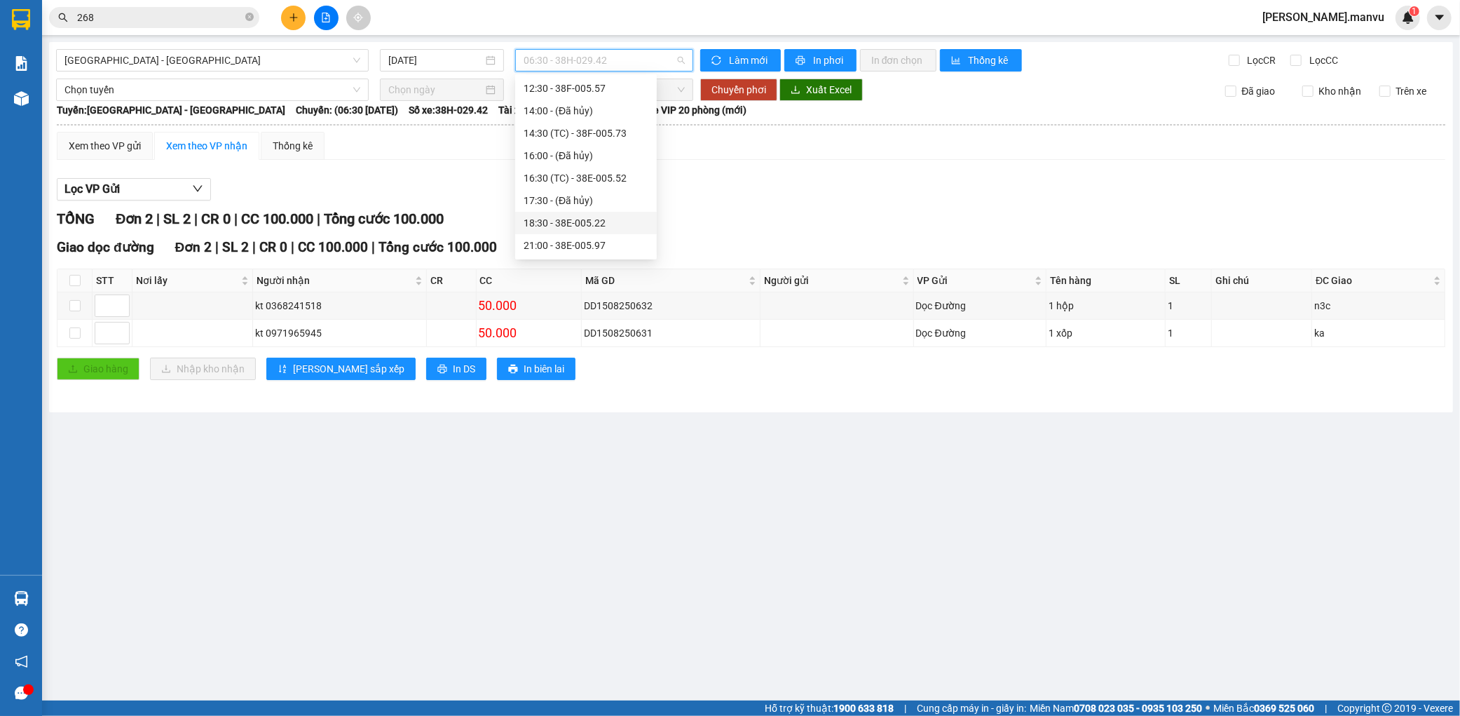
scroll to position [224, 0]
click at [608, 215] on div "21:55 - 38H-029.22" at bounding box center [586, 222] width 125 height 15
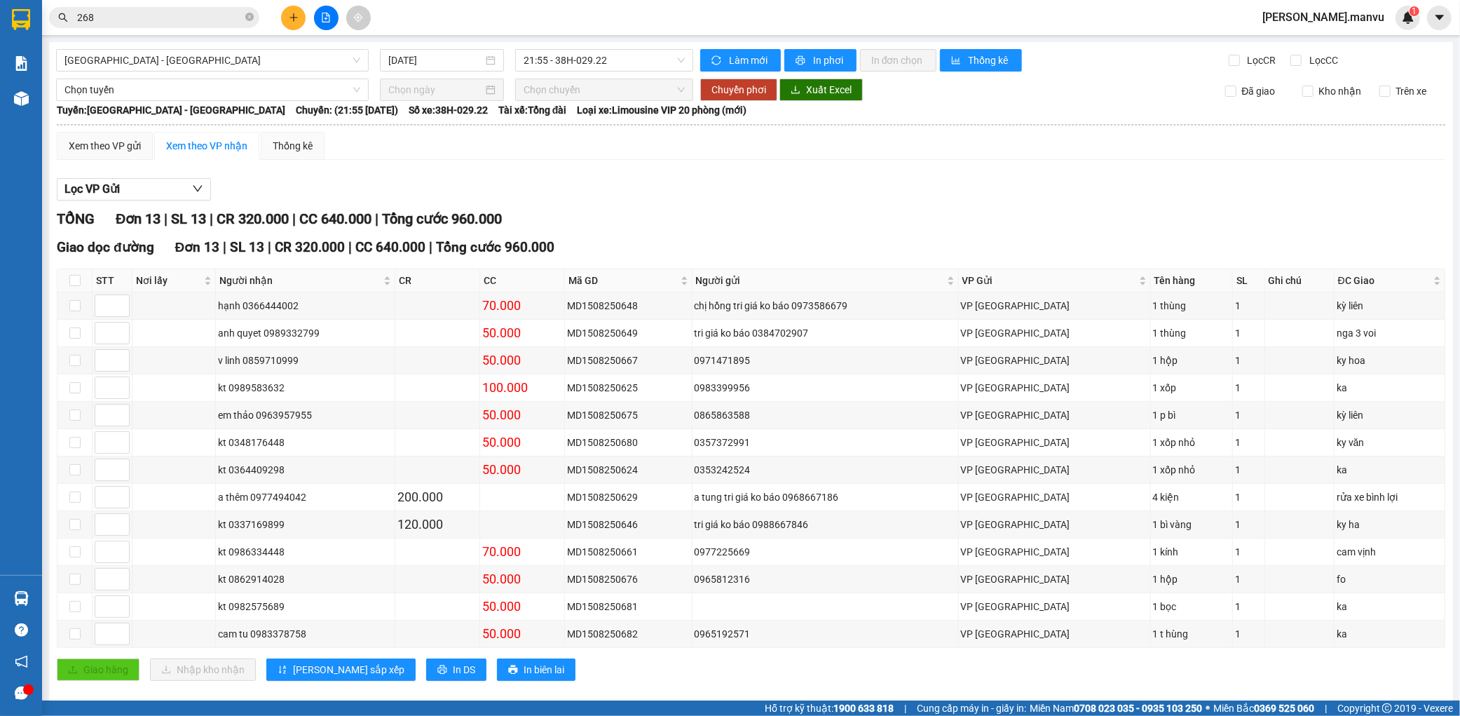
click at [115, 164] on div "Xem theo VP gửi Xem theo VP nhận Thống kê Lọc VP Gửi TỔNG Đơn 13 | SL 13 | CR …" at bounding box center [751, 415] width 1389 height 566
click at [115, 149] on div "Xem theo VP gửi" at bounding box center [105, 145] width 72 height 15
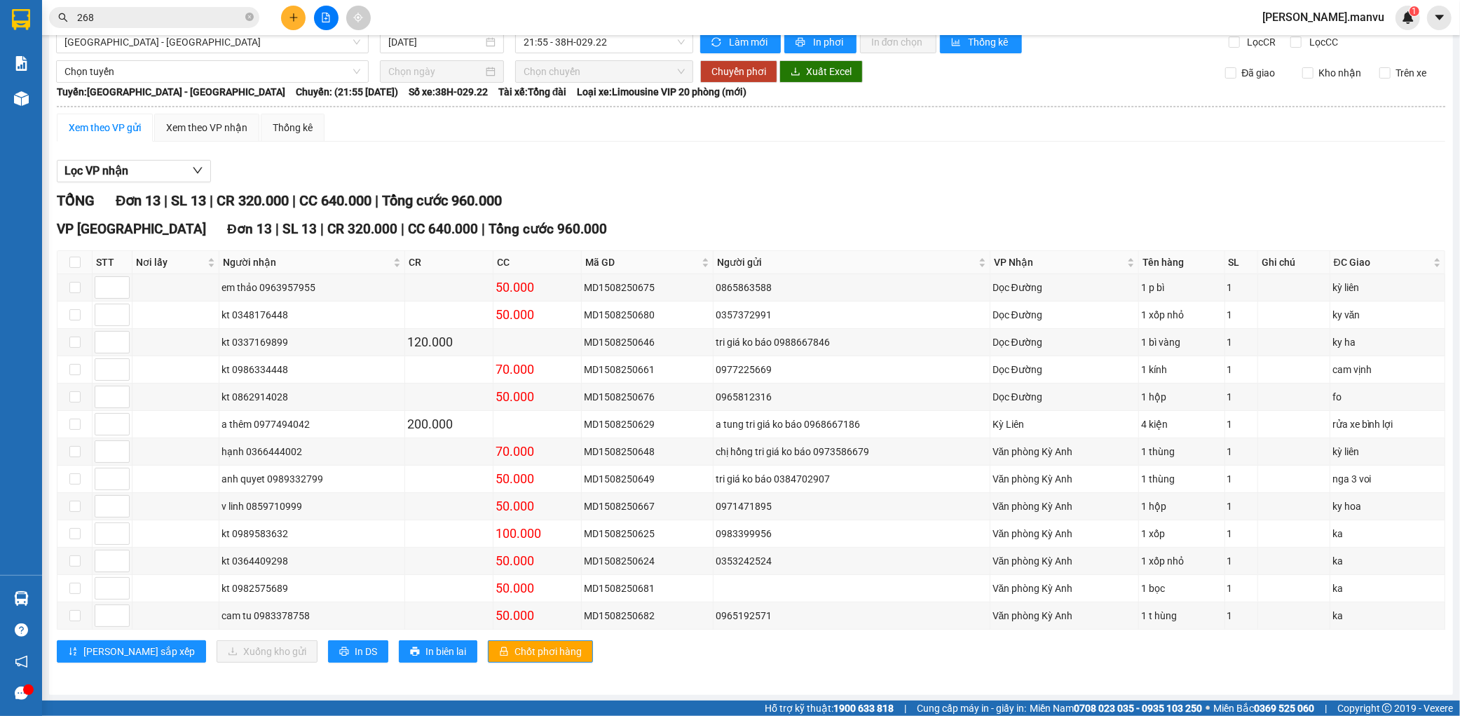
scroll to position [23, 0]
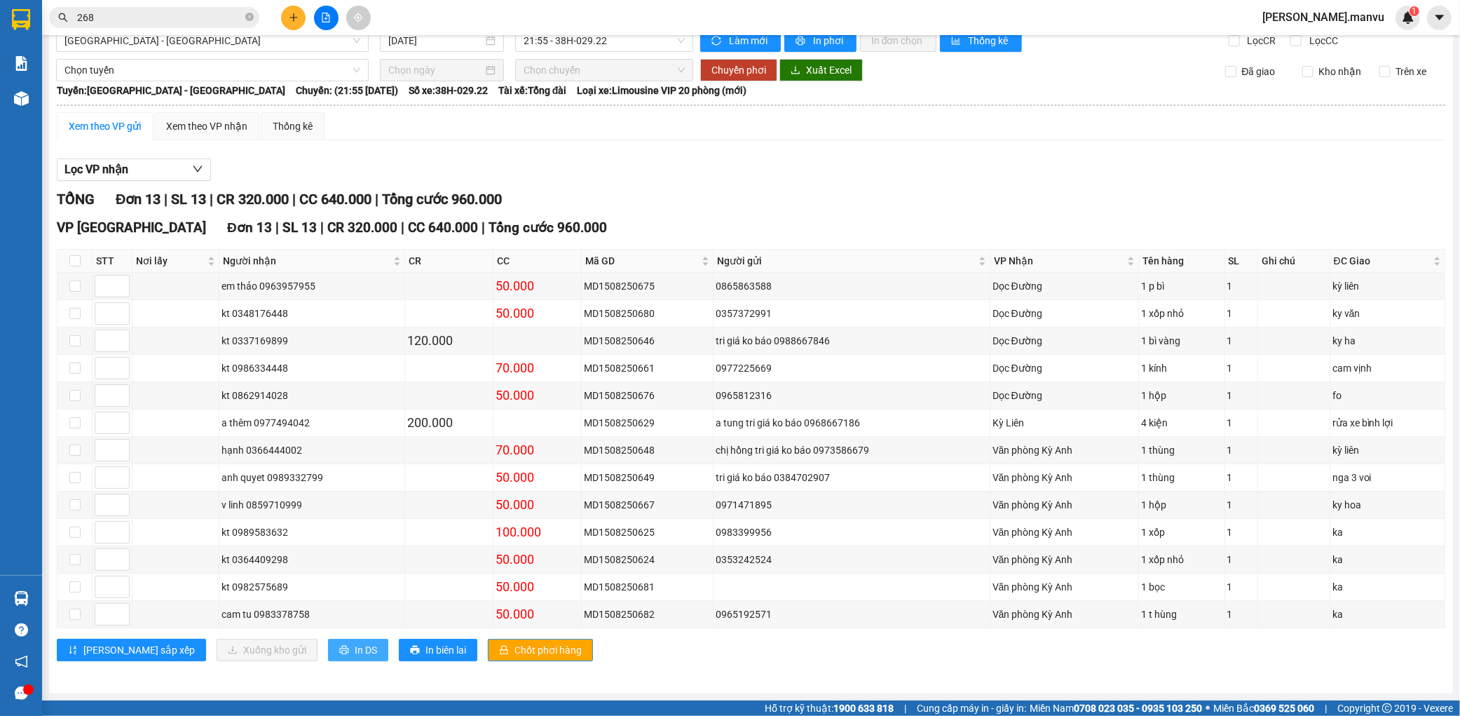
click at [355, 652] on span "In DS" at bounding box center [366, 649] width 22 height 15
click at [426, 647] on span "In biên lai" at bounding box center [446, 649] width 41 height 15
drag, startPoint x: 290, startPoint y: 653, endPoint x: 297, endPoint y: 647, distance: 9.0
click at [328, 652] on button "In DS" at bounding box center [358, 650] width 60 height 22
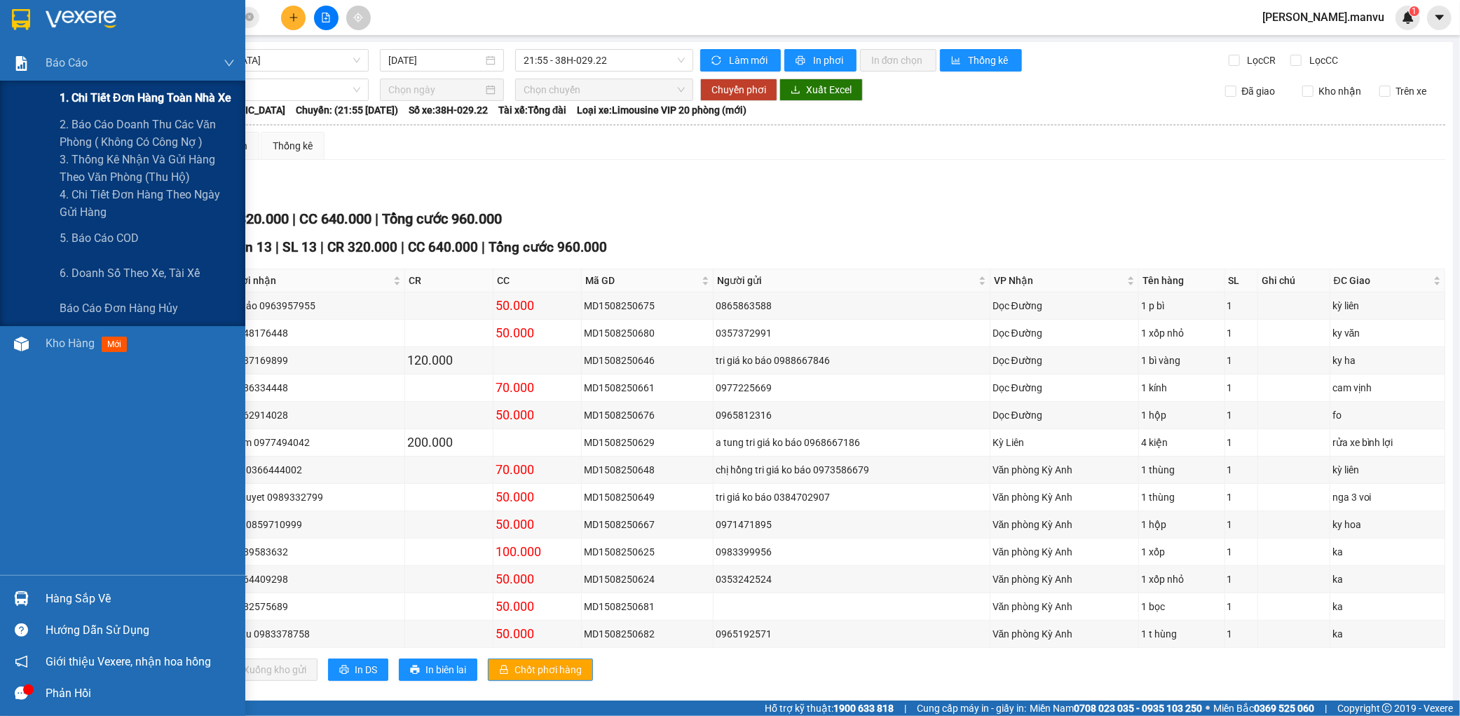
click at [102, 91] on span "1. Chi tiết đơn hàng toàn nhà xe" at bounding box center [146, 98] width 172 height 18
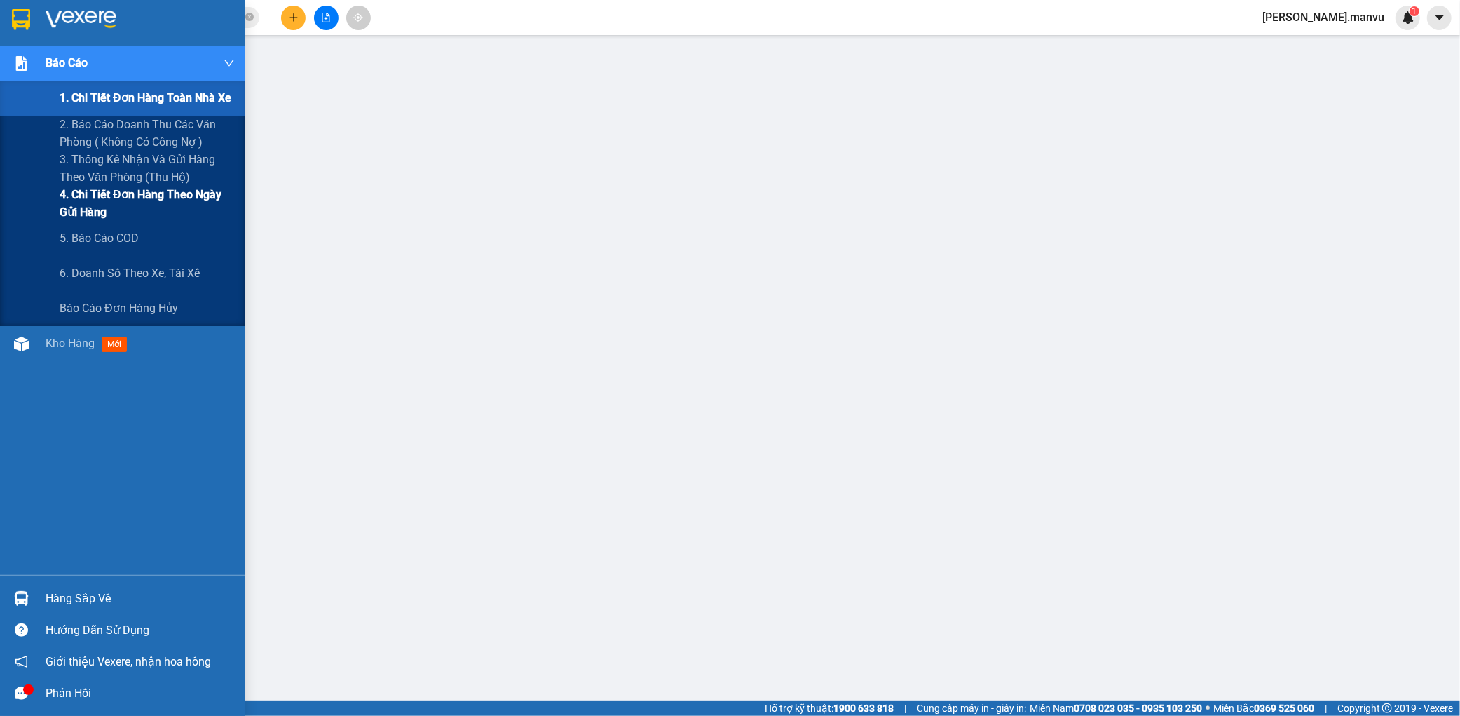
click at [79, 217] on span "4. Chi tiết đơn hàng theo ngày gửi hàng" at bounding box center [147, 203] width 175 height 35
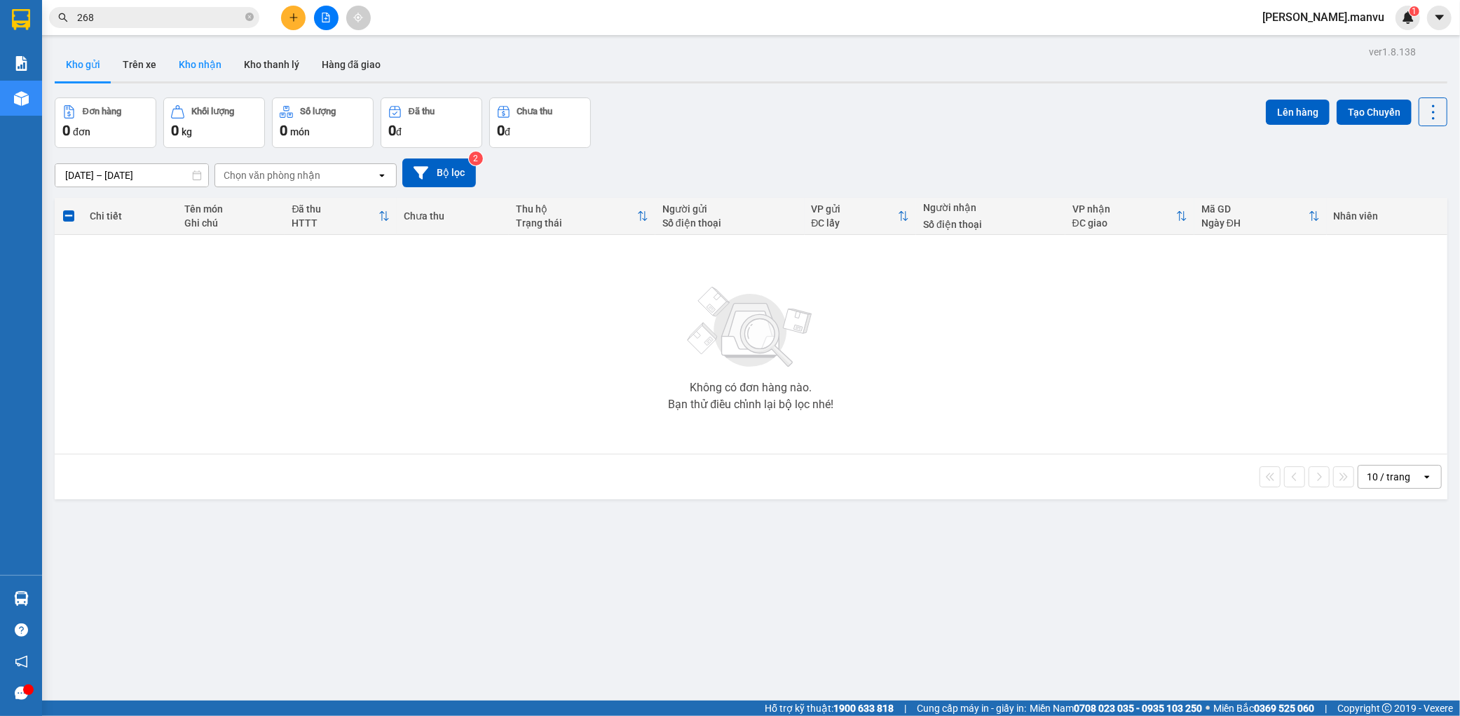
click at [225, 67] on button "Kho nhận" at bounding box center [200, 65] width 65 height 34
click at [372, 62] on button "Hàng đã giao" at bounding box center [351, 65] width 81 height 34
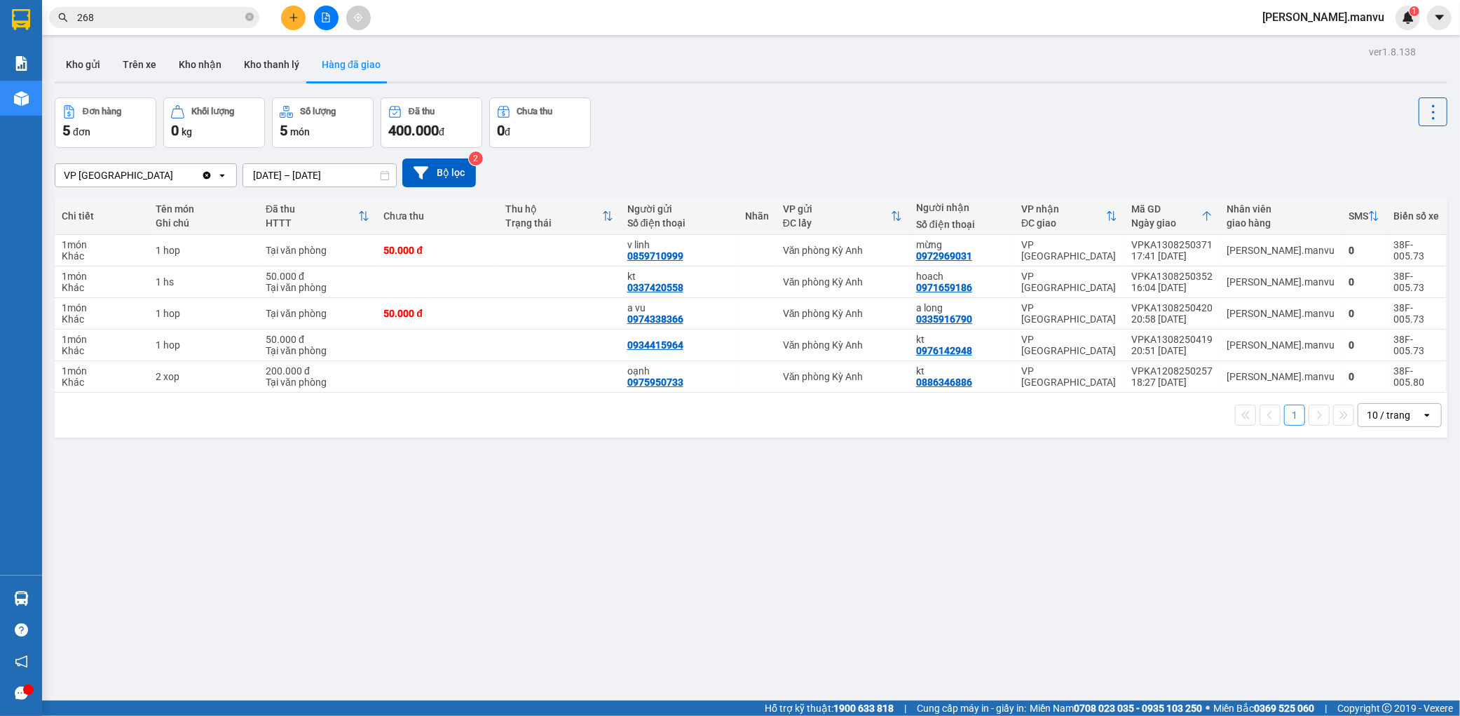
click at [162, 35] on main "ver 1.8.138 Kho gửi Trên xe Kho nhận Kho thanh [PERSON_NAME] đã giao Đơn hàng 5…" at bounding box center [730, 350] width 1460 height 700
click at [165, 27] on span "268" at bounding box center [154, 17] width 210 height 21
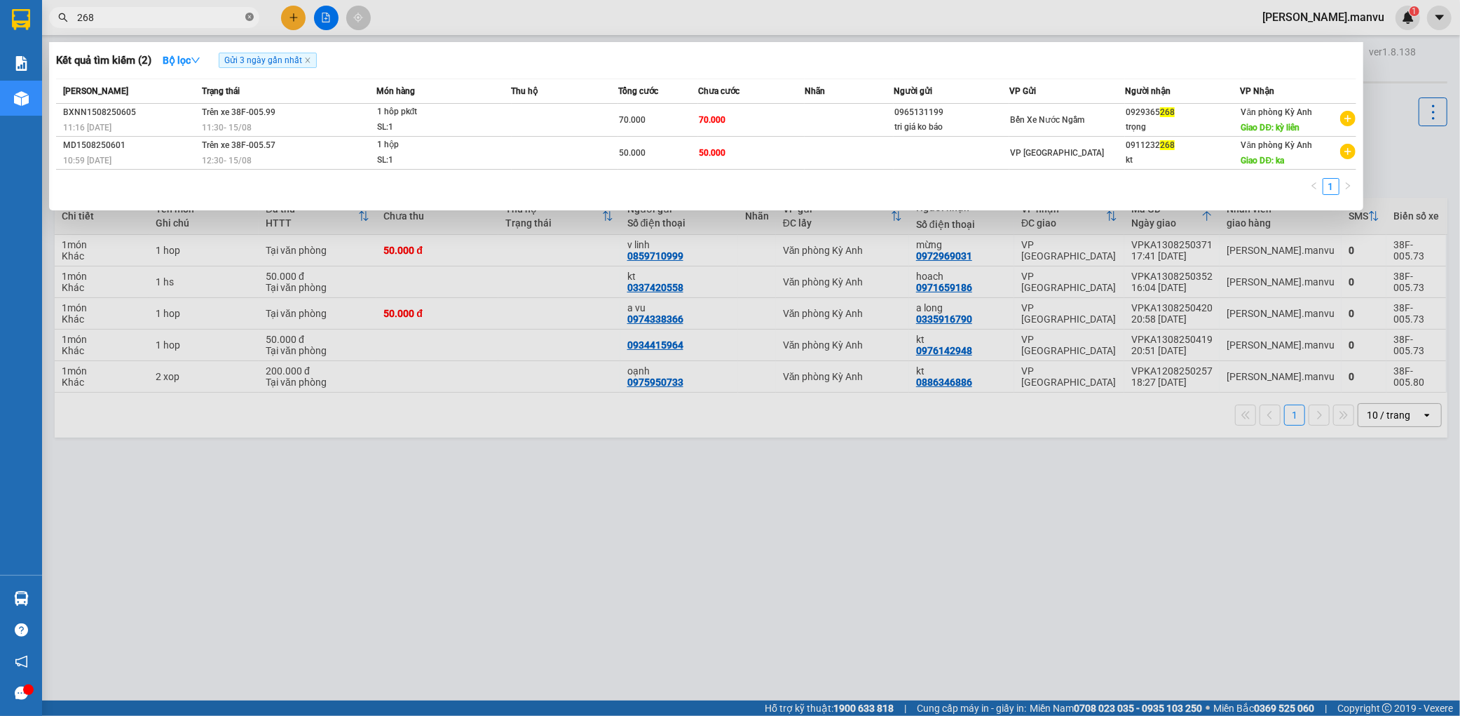
click at [245, 18] on icon "close-circle" at bounding box center [249, 17] width 8 height 8
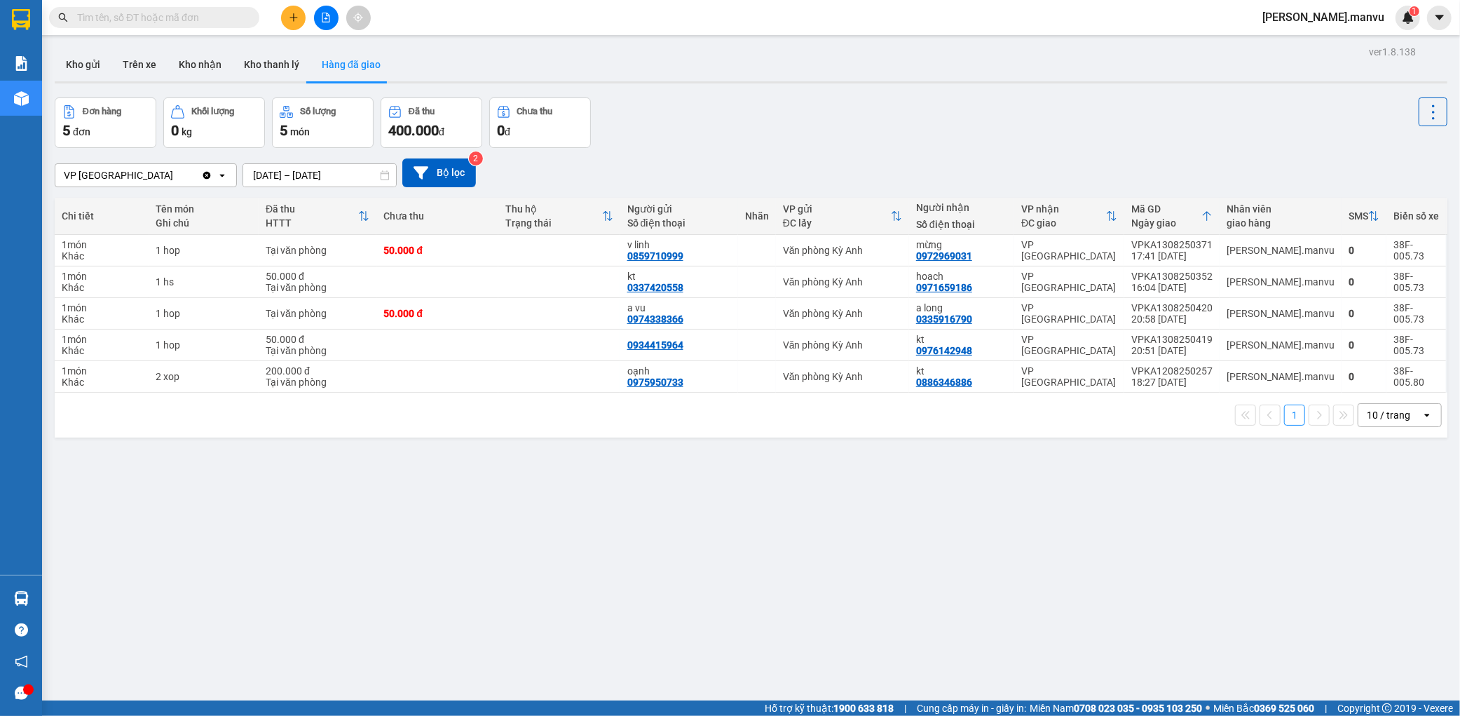
click at [233, 19] on input "text" at bounding box center [159, 17] width 165 height 15
click at [184, 21] on input "text" at bounding box center [159, 17] width 165 height 15
drag, startPoint x: 81, startPoint y: 63, endPoint x: 101, endPoint y: 51, distance: 23.6
click at [81, 64] on button "Kho gửi" at bounding box center [83, 65] width 57 height 34
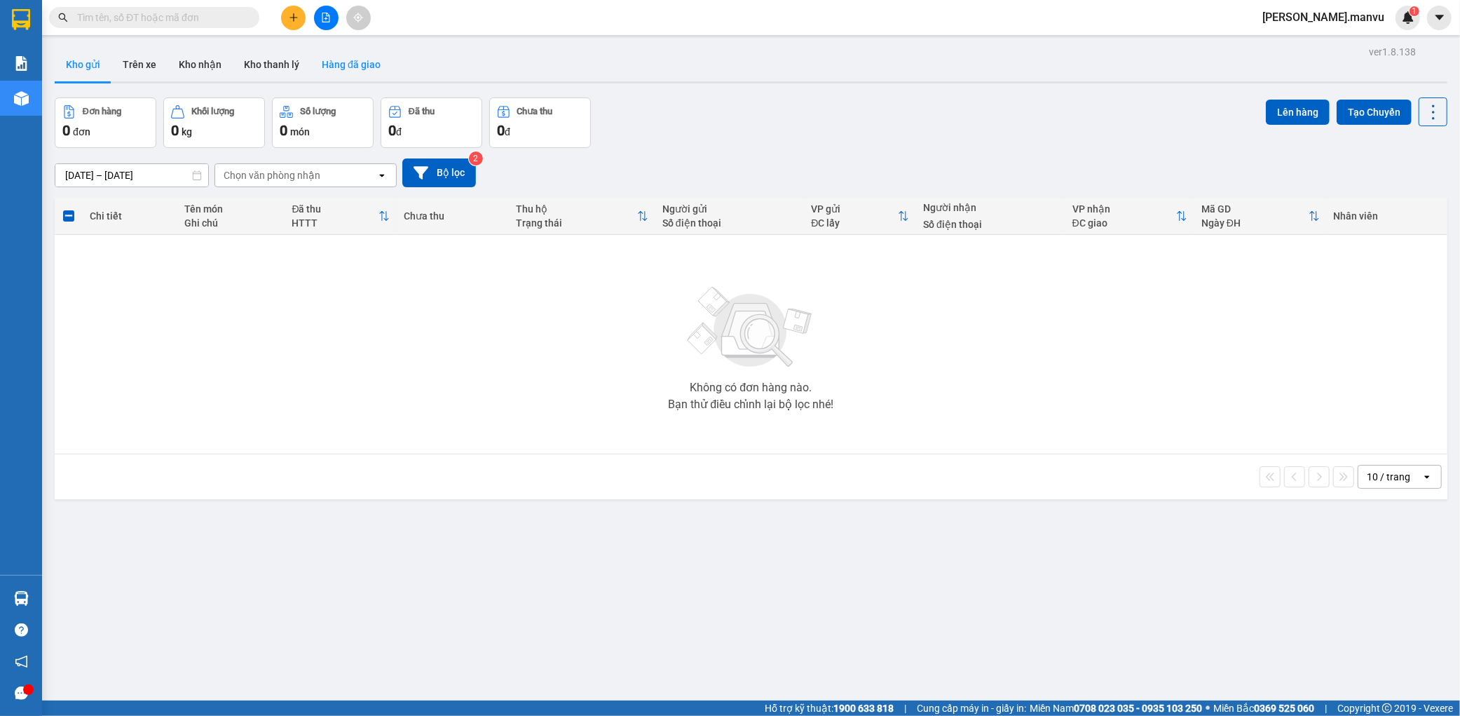
click at [325, 67] on button "Hàng đã giao" at bounding box center [351, 65] width 81 height 34
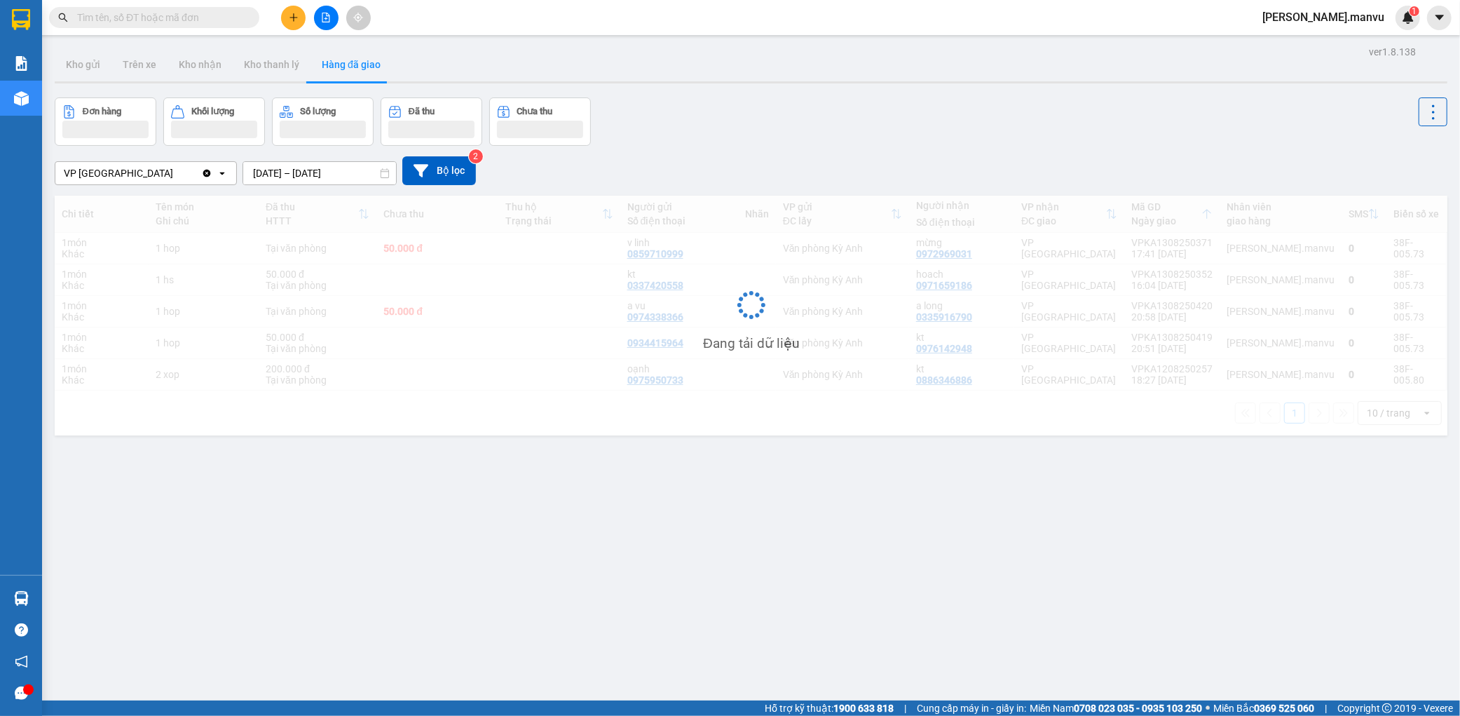
click at [324, 26] on button at bounding box center [326, 18] width 25 height 25
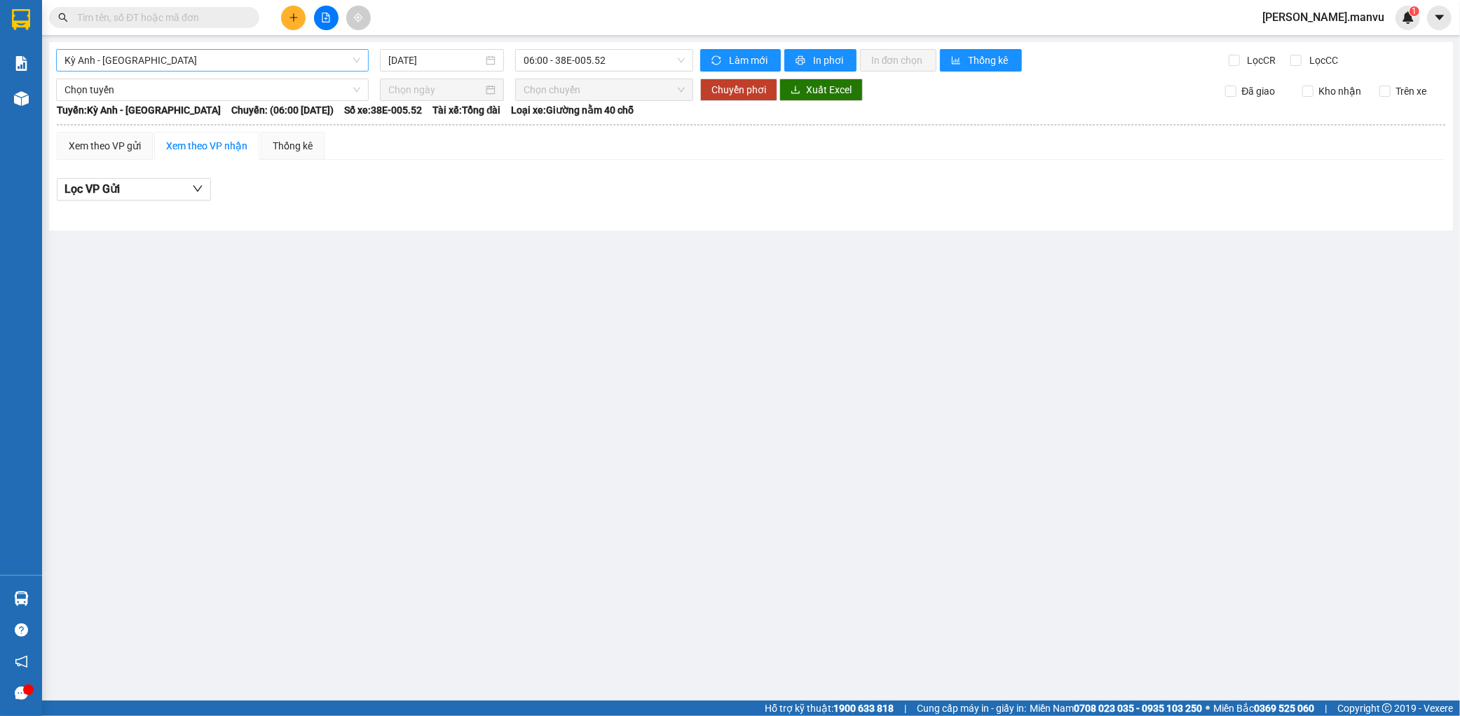
click at [193, 54] on span "Kỳ Anh - [GEOGRAPHIC_DATA]" at bounding box center [212, 60] width 296 height 21
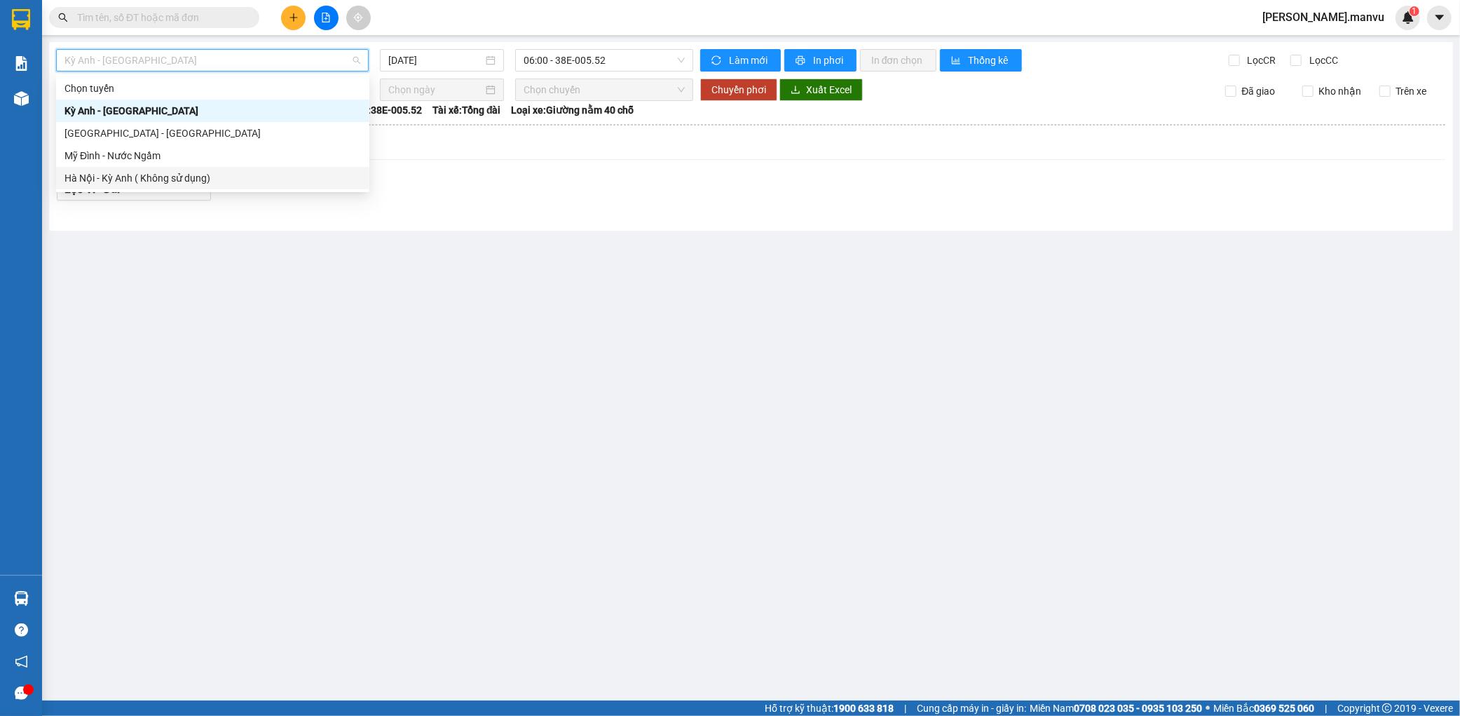
click at [450, 72] on div "Kỳ Anh - [GEOGRAPHIC_DATA] [DATE] 06:00 - 38E-005.52 Làm mới In phơi In đơn chọ…" at bounding box center [751, 136] width 1404 height 189
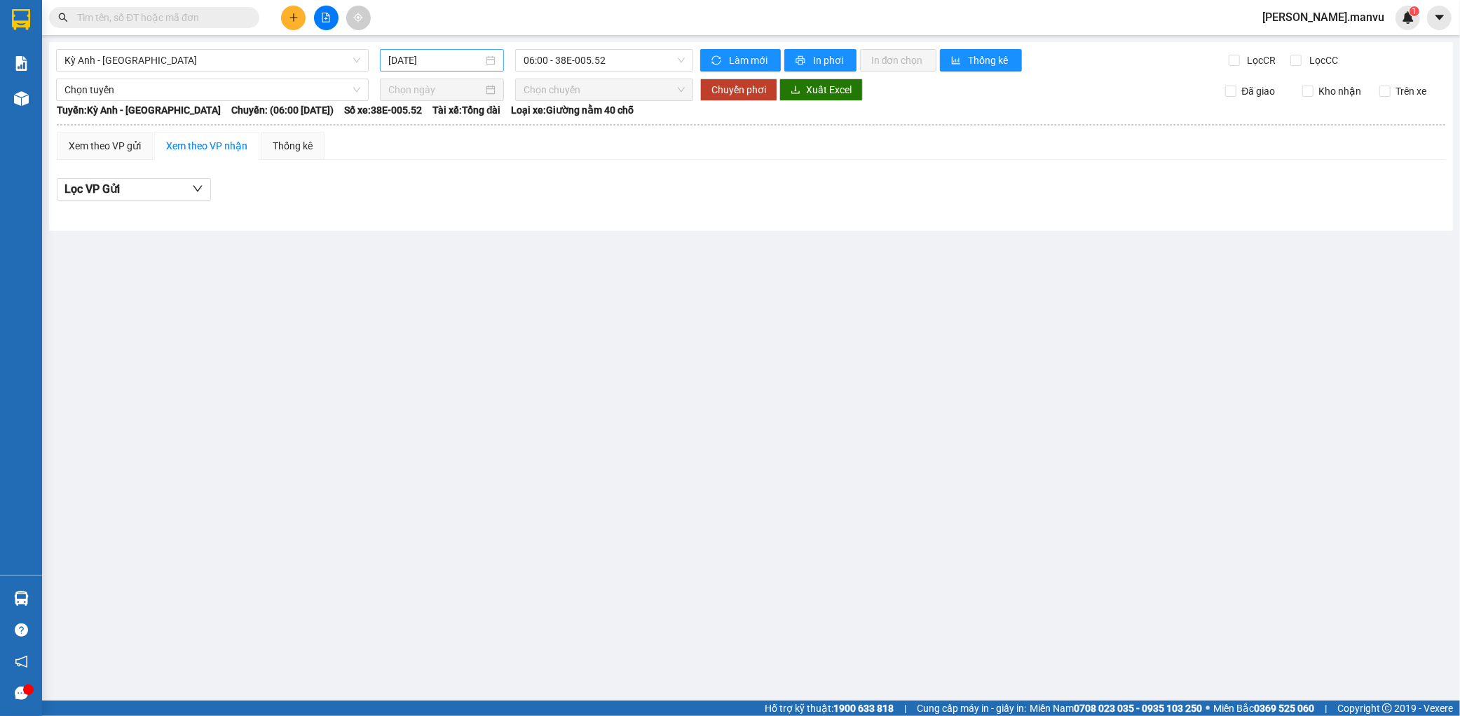
click at [453, 68] on div "[DATE]" at bounding box center [442, 60] width 124 height 22
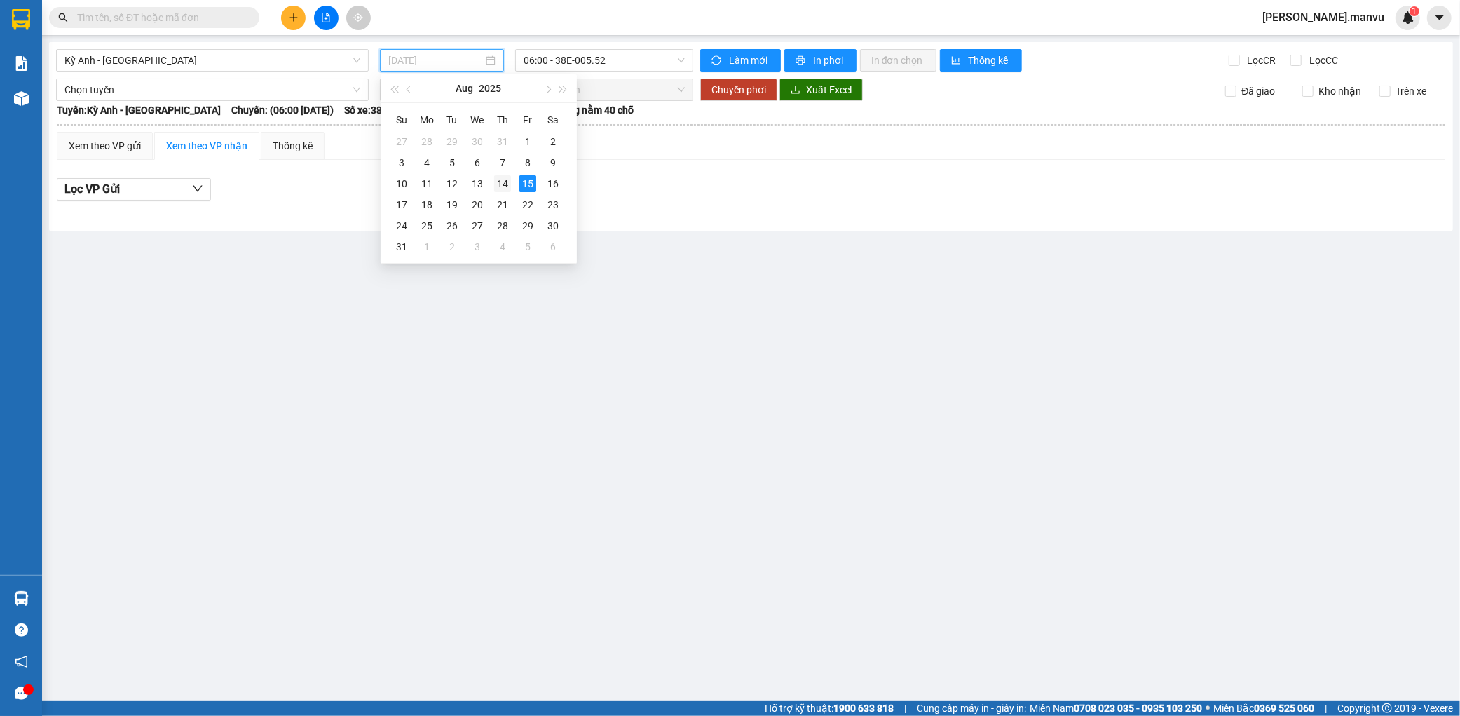
drag, startPoint x: 496, startPoint y: 185, endPoint x: 569, endPoint y: 95, distance: 116.2
click at [498, 185] on div "14" at bounding box center [502, 183] width 17 height 17
type input "[DATE]"
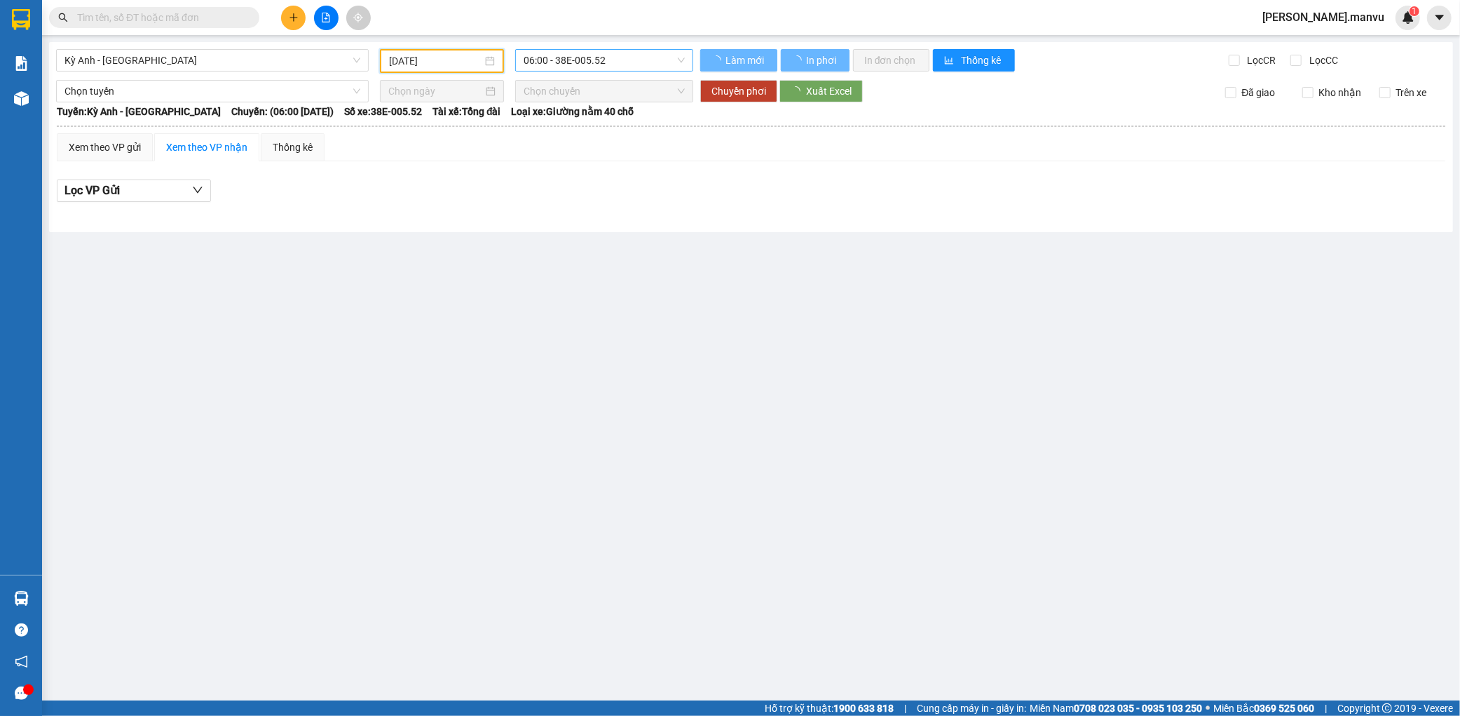
click at [594, 62] on span "06:00 - 38E-005.52" at bounding box center [604, 60] width 161 height 21
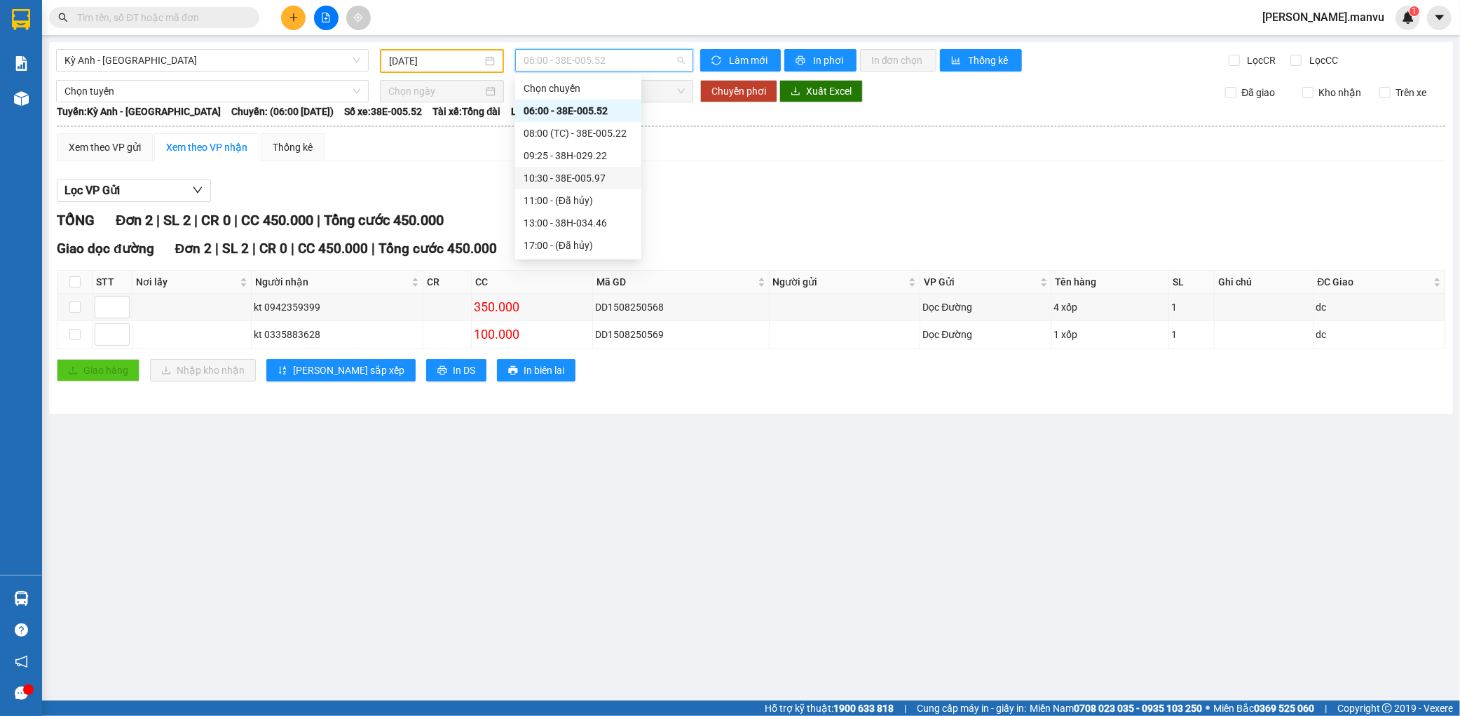
scroll to position [93, 0]
click at [577, 243] on div "21:00 - 38H-029.42" at bounding box center [578, 242] width 109 height 15
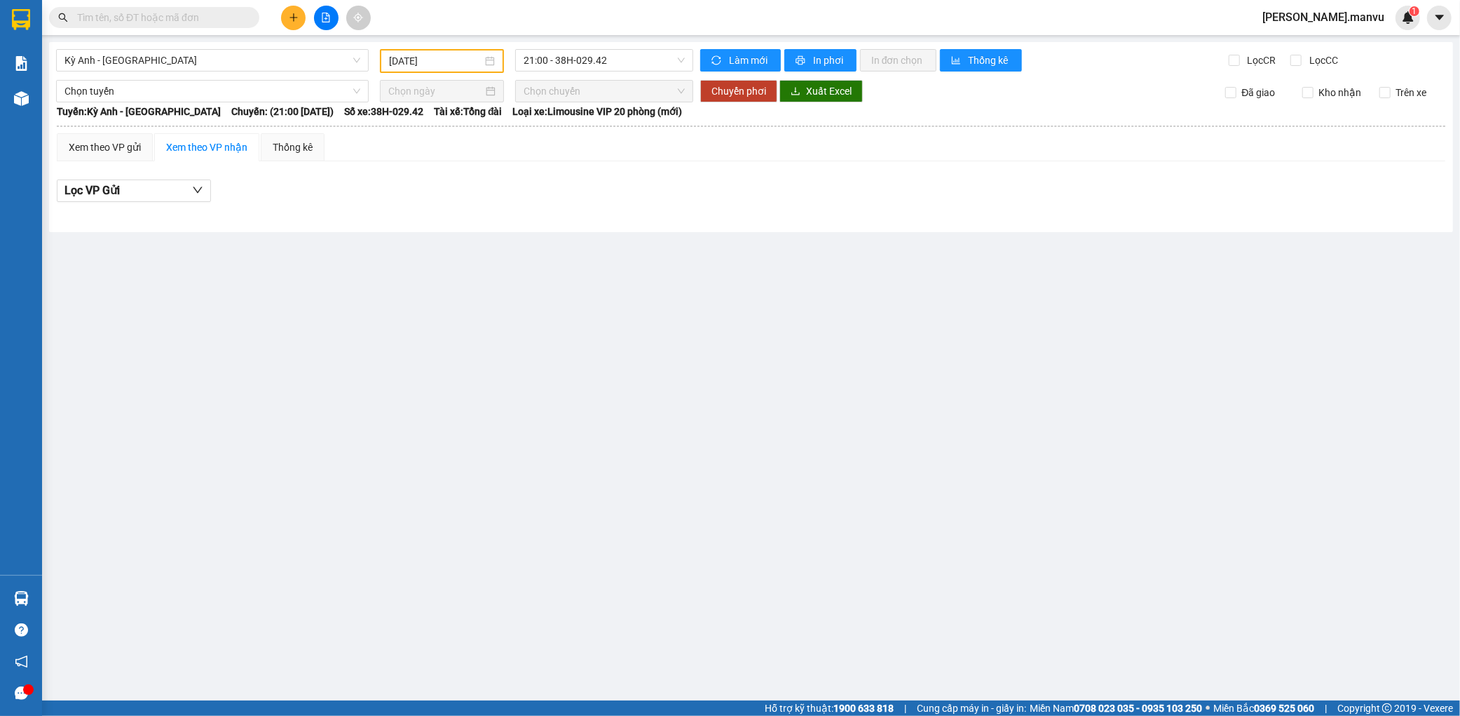
click at [598, 75] on div "Kỳ Anh - [GEOGRAPHIC_DATA] [DATE] 21:00 - 38H-029.42 Làm mới In phơi In đơn chọ…" at bounding box center [751, 137] width 1404 height 190
click at [640, 65] on span "21:00 - 38H-029.42" at bounding box center [604, 60] width 161 height 21
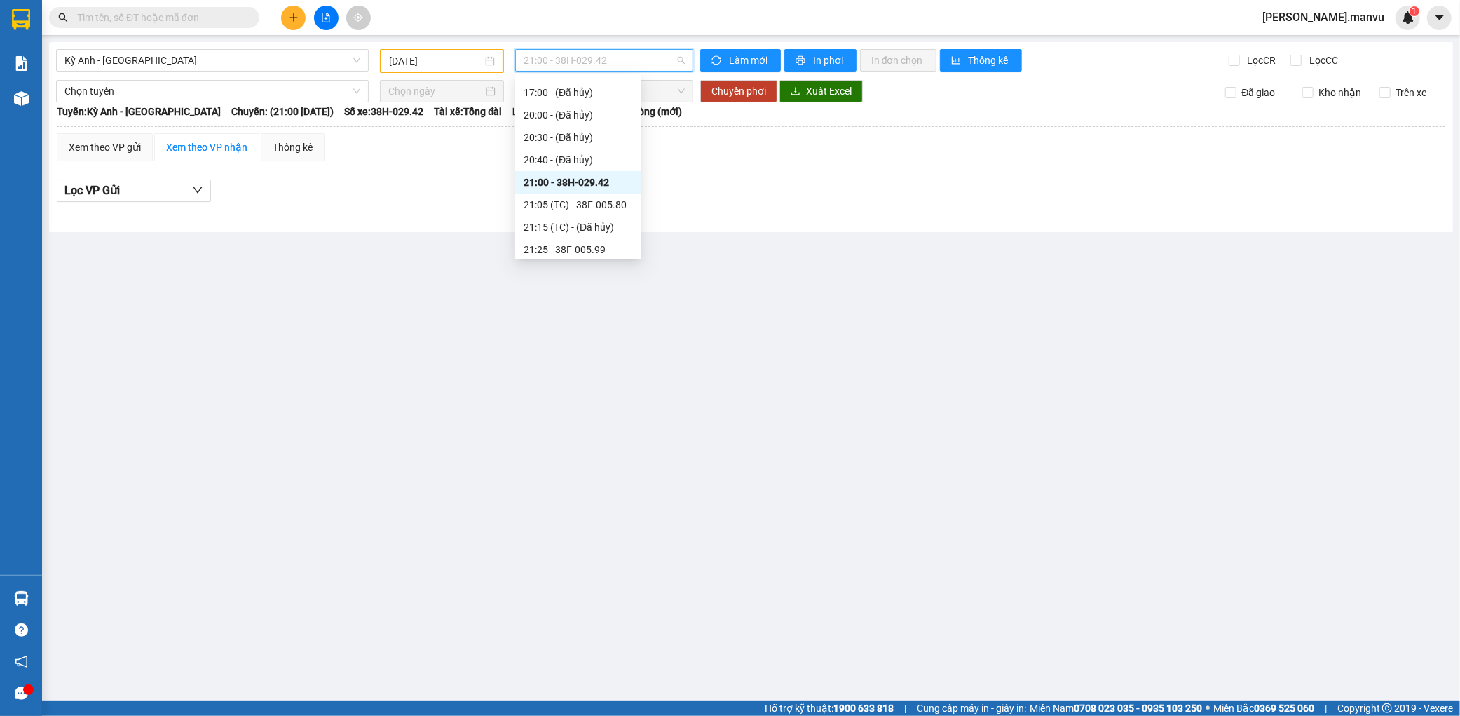
scroll to position [247, 0]
click at [592, 252] on div "22:00 - 38F-005.57" at bounding box center [578, 245] width 109 height 15
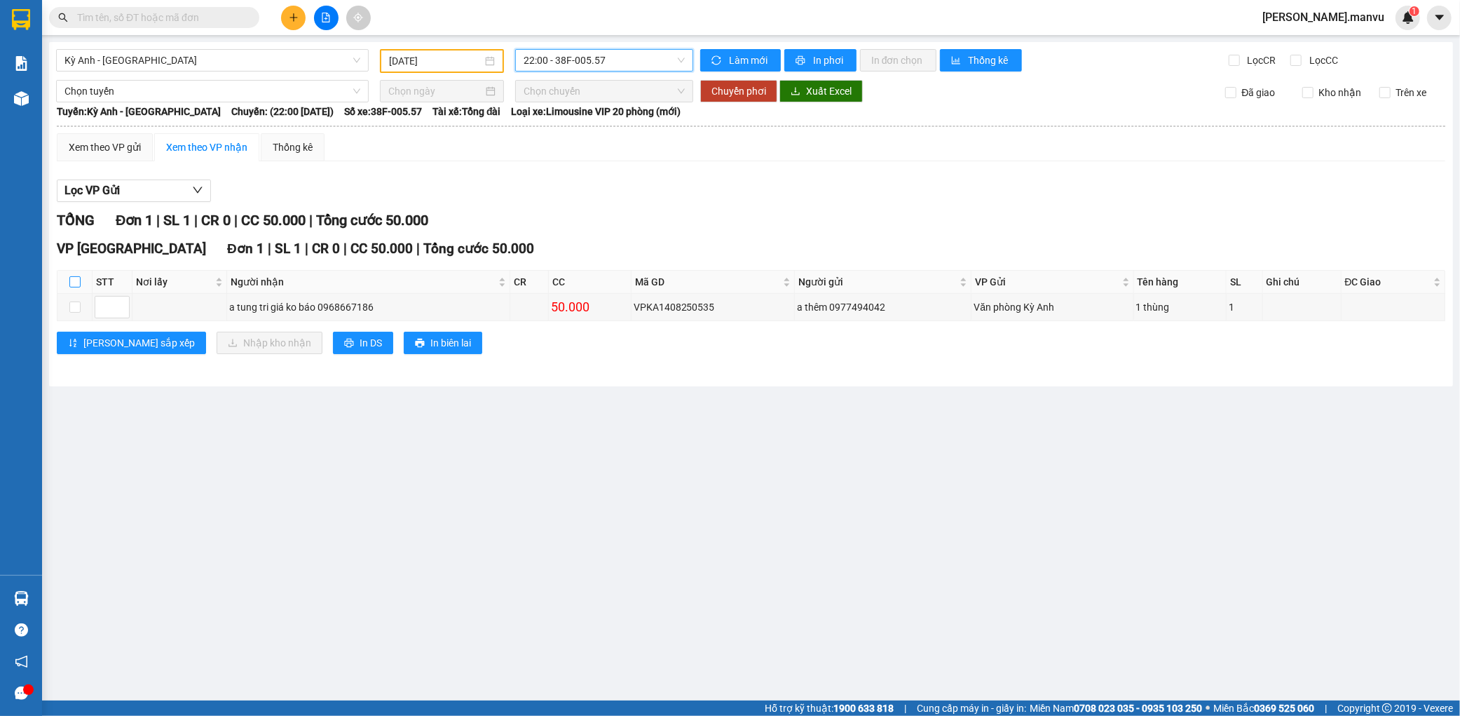
click at [69, 278] on input "checkbox" at bounding box center [74, 281] width 11 height 11
checkbox input "true"
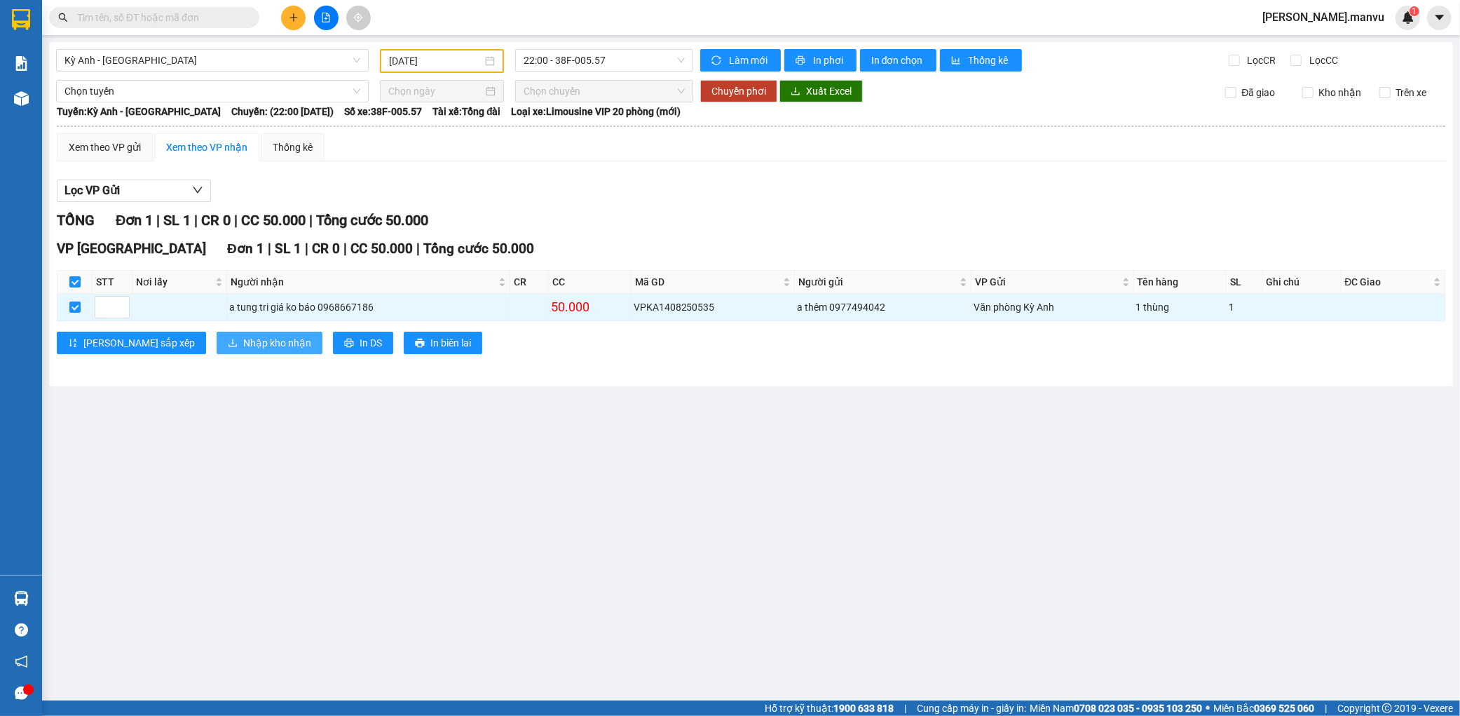
click at [243, 335] on span "Nhập kho nhận" at bounding box center [277, 342] width 68 height 15
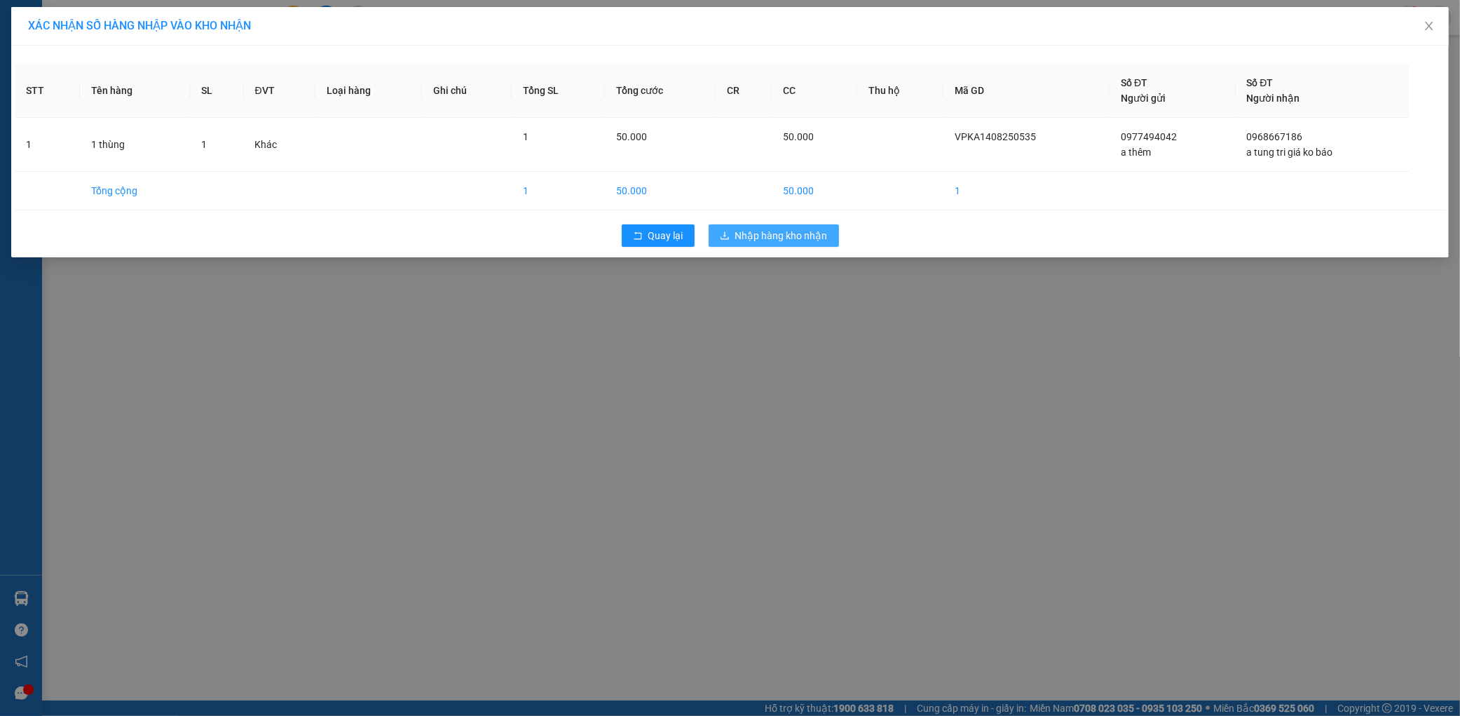
click at [778, 239] on span "Nhập hàng kho nhận" at bounding box center [781, 235] width 93 height 15
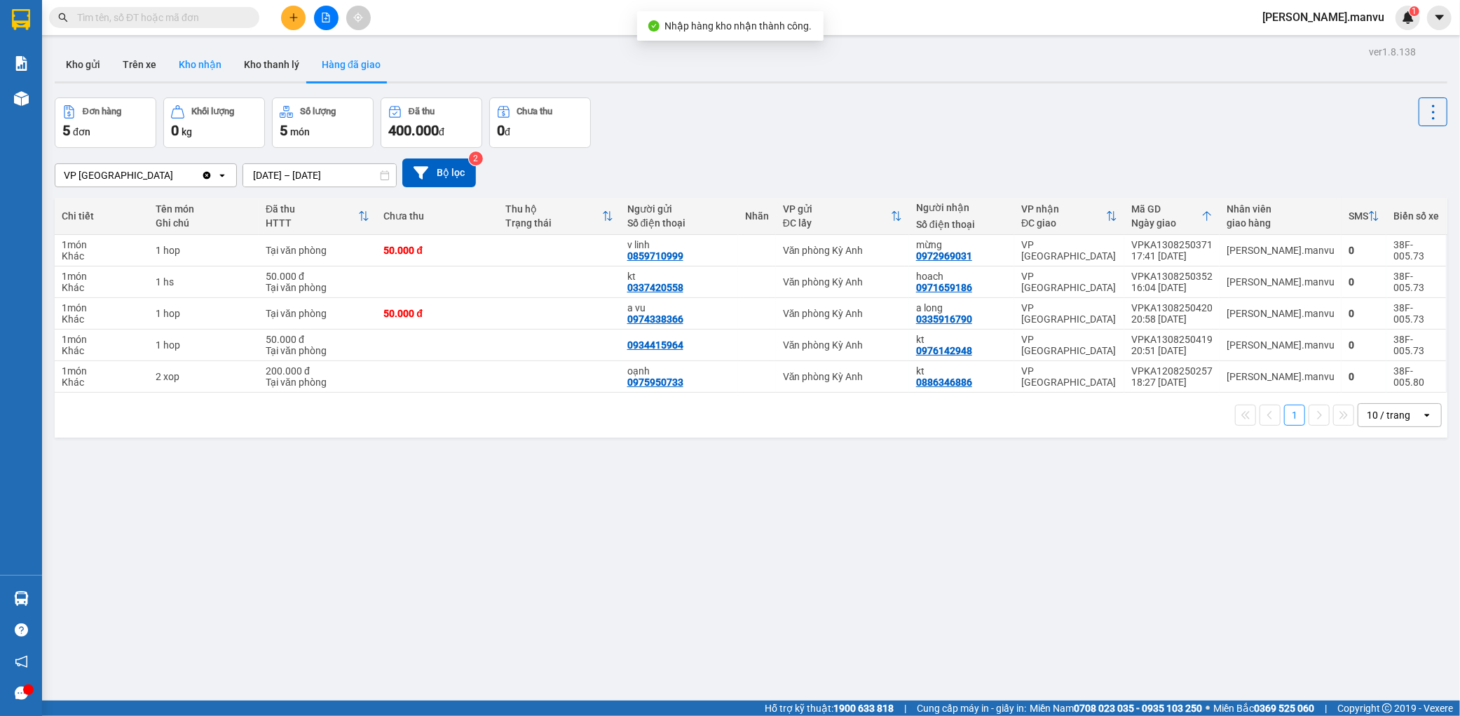
click at [218, 64] on button "Kho nhận" at bounding box center [200, 65] width 65 height 34
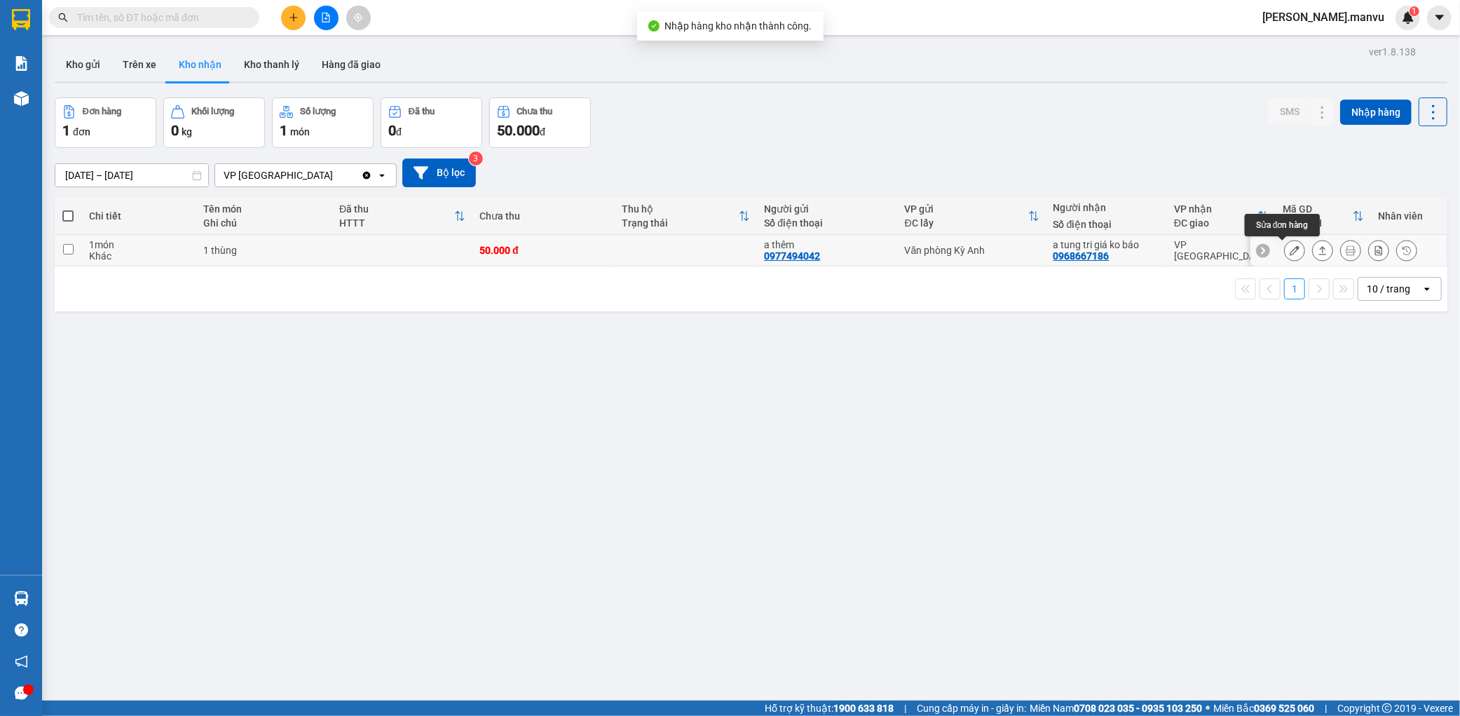
click at [1290, 250] on icon at bounding box center [1295, 250] width 10 height 10
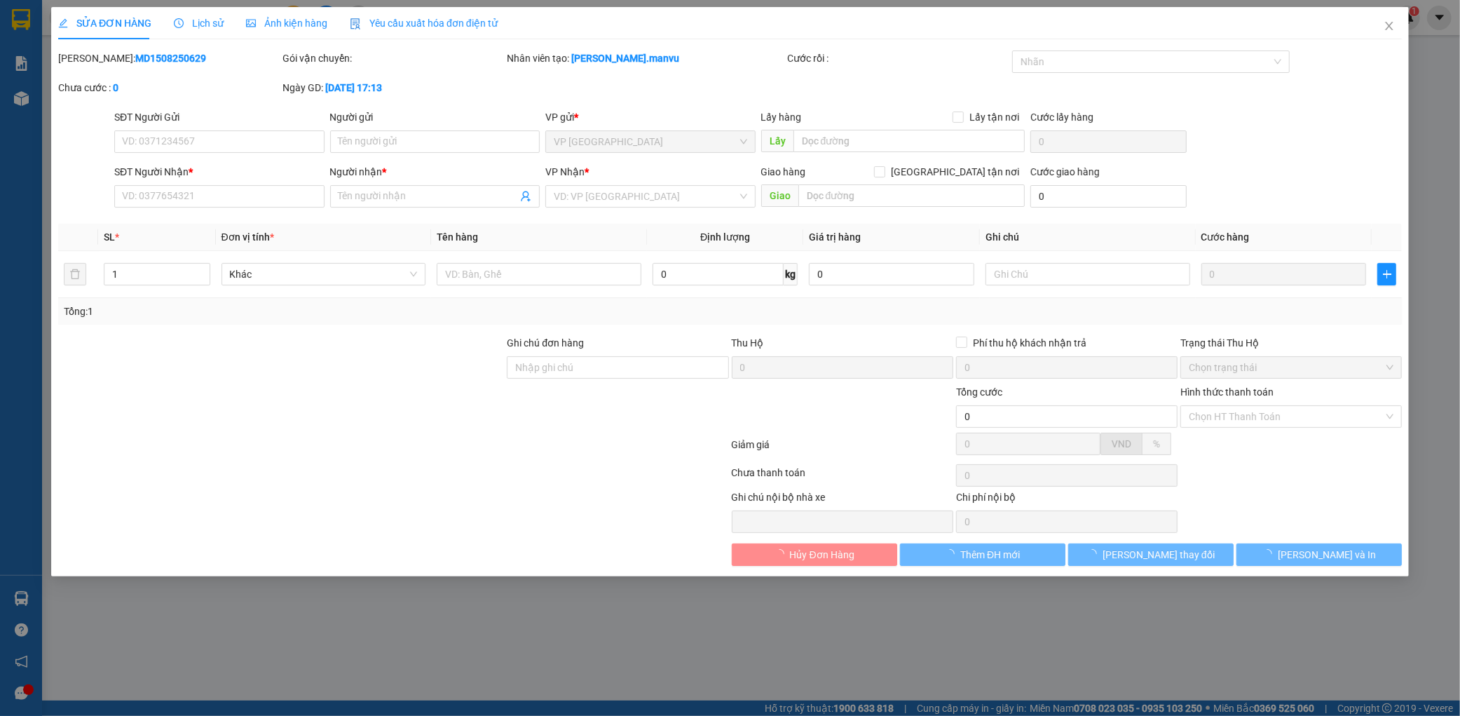
type input "0977494042"
type input "a thêm"
type input "0968667186"
type input "a tung tri giá ko báo"
type input "50.000"
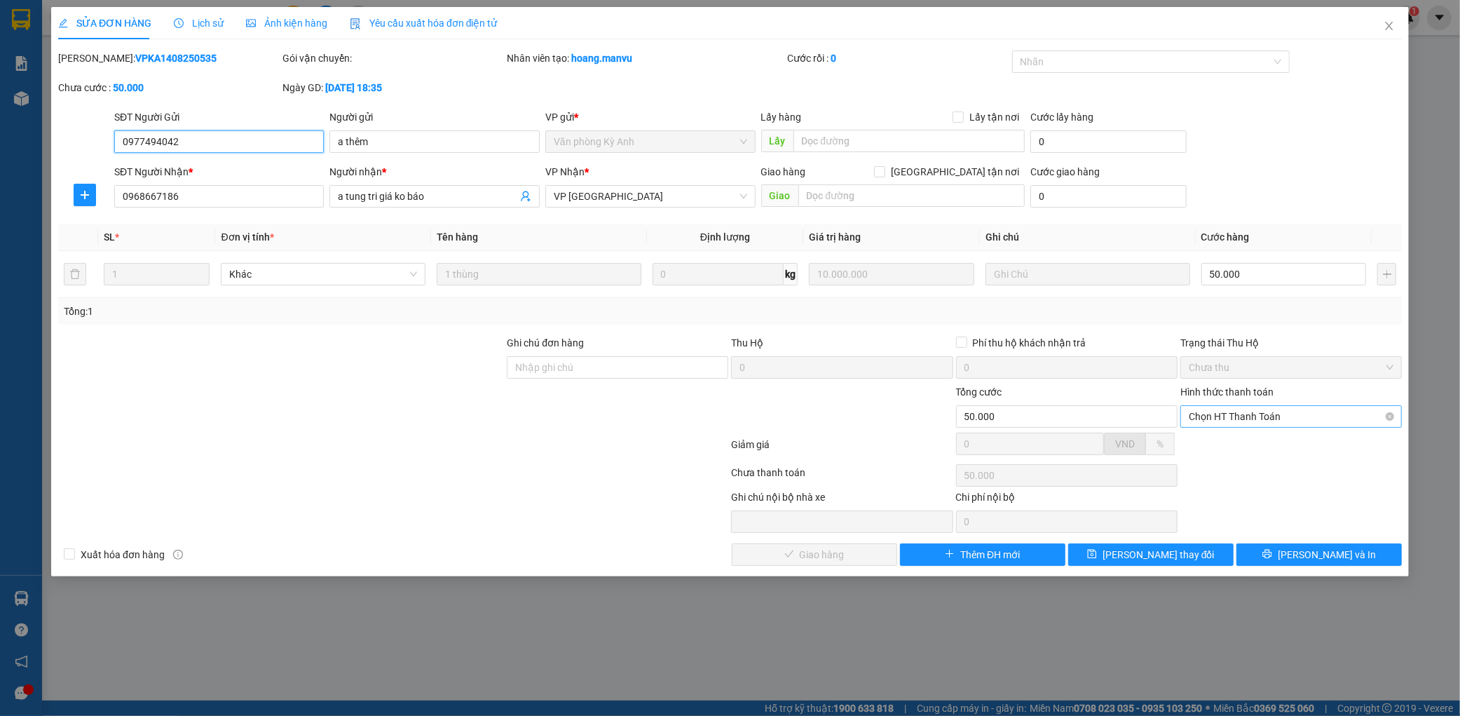
drag, startPoint x: 1266, startPoint y: 410, endPoint x: 1253, endPoint y: 424, distance: 19.3
click at [1265, 409] on span "Chọn HT Thanh Toán" at bounding box center [1291, 416] width 205 height 21
click at [1242, 438] on div "Tại văn phòng" at bounding box center [1291, 444] width 205 height 15
type input "0"
click at [833, 548] on span "[PERSON_NAME] và Giao hàng" at bounding box center [826, 554] width 135 height 15
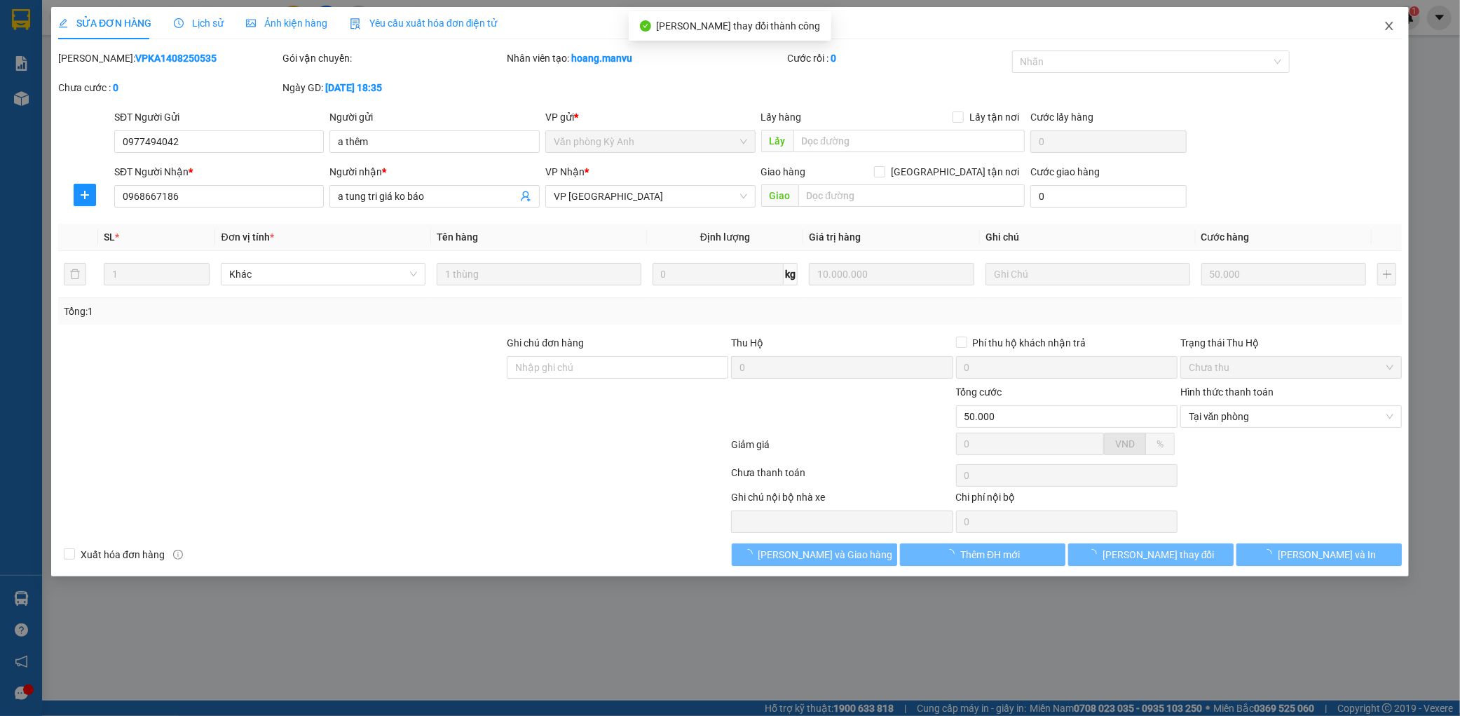
click at [1394, 29] on icon "close" at bounding box center [1389, 25] width 11 height 11
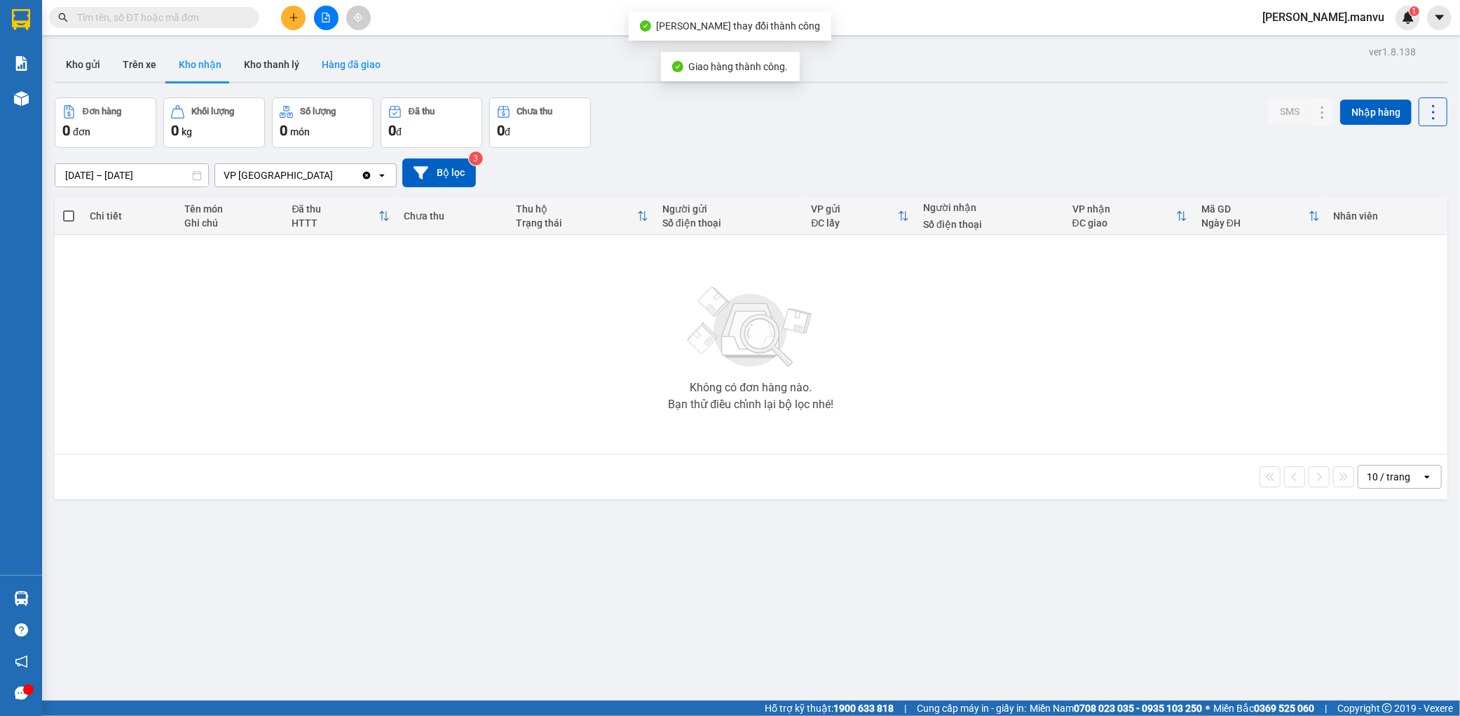
click at [375, 60] on button "Hàng đã giao" at bounding box center [351, 65] width 81 height 34
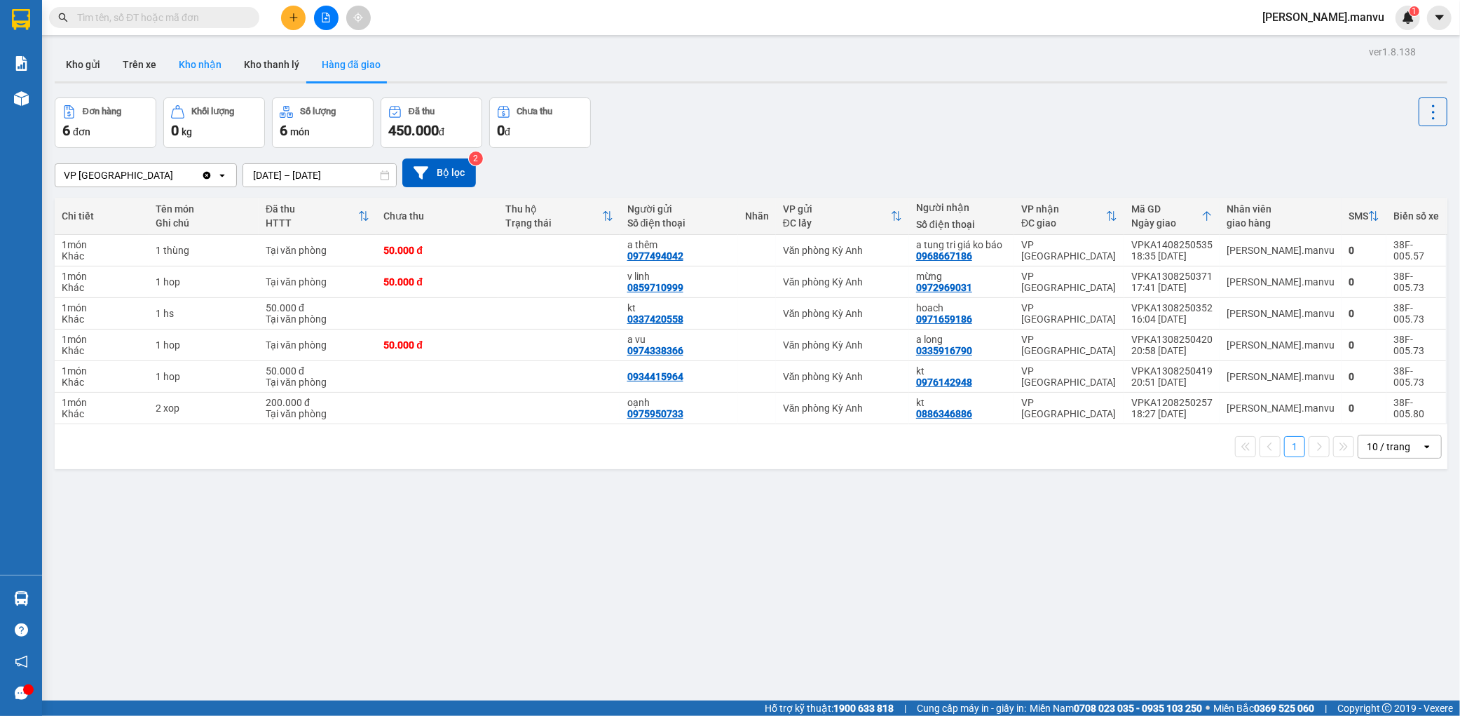
click at [186, 73] on button "Kho nhận" at bounding box center [200, 65] width 65 height 34
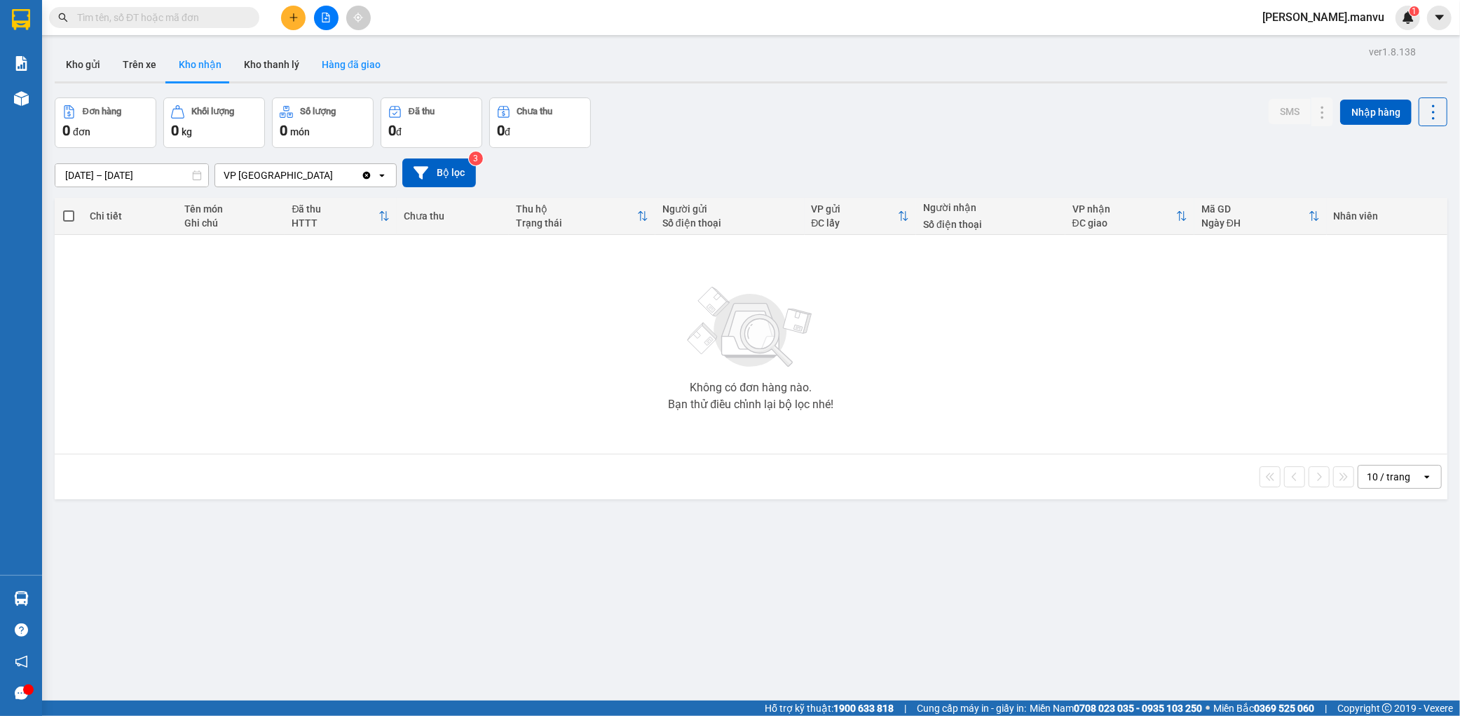
click at [311, 58] on button "Hàng đã giao" at bounding box center [351, 65] width 81 height 34
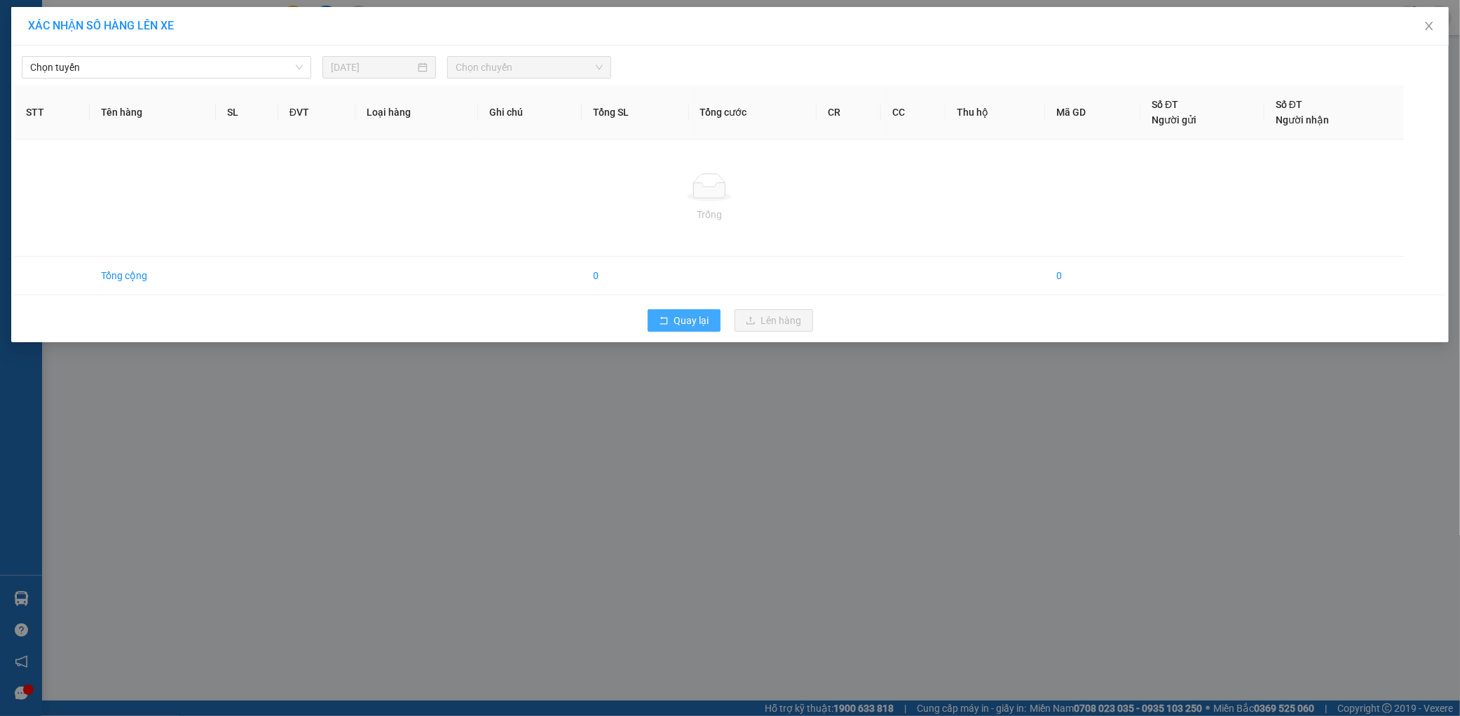
click at [702, 309] on button "Quay lại" at bounding box center [684, 320] width 73 height 22
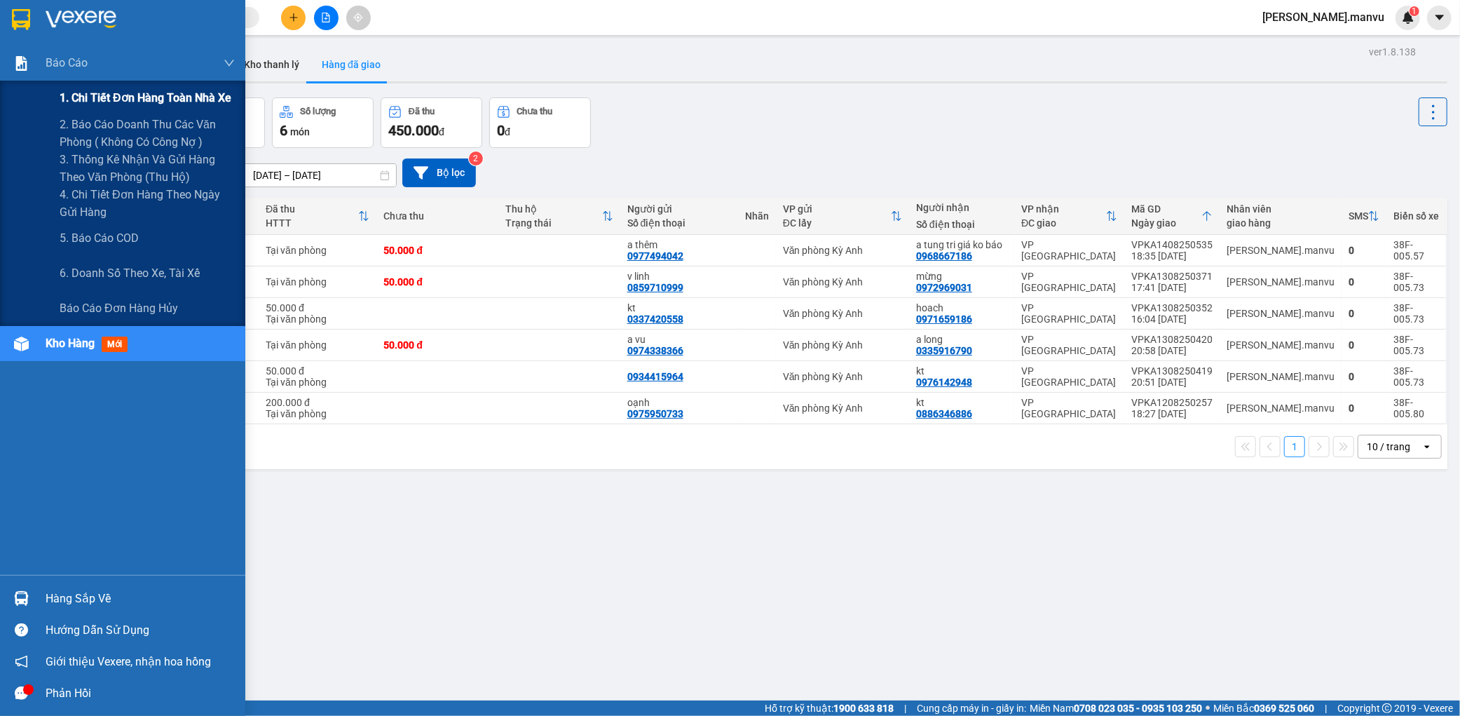
click at [74, 91] on span "1. Chi tiết đơn hàng toàn nhà xe" at bounding box center [146, 98] width 172 height 18
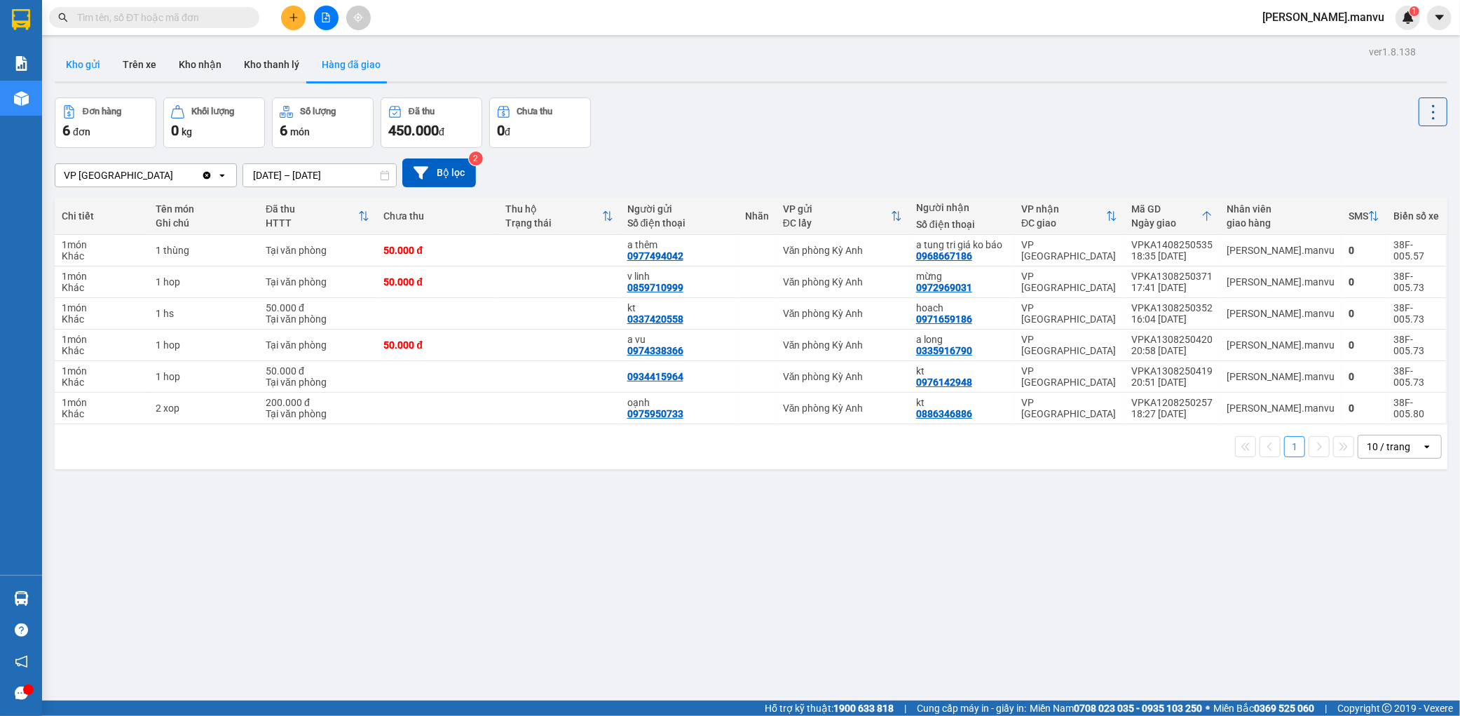
click at [76, 68] on button "Kho gửi" at bounding box center [83, 65] width 57 height 34
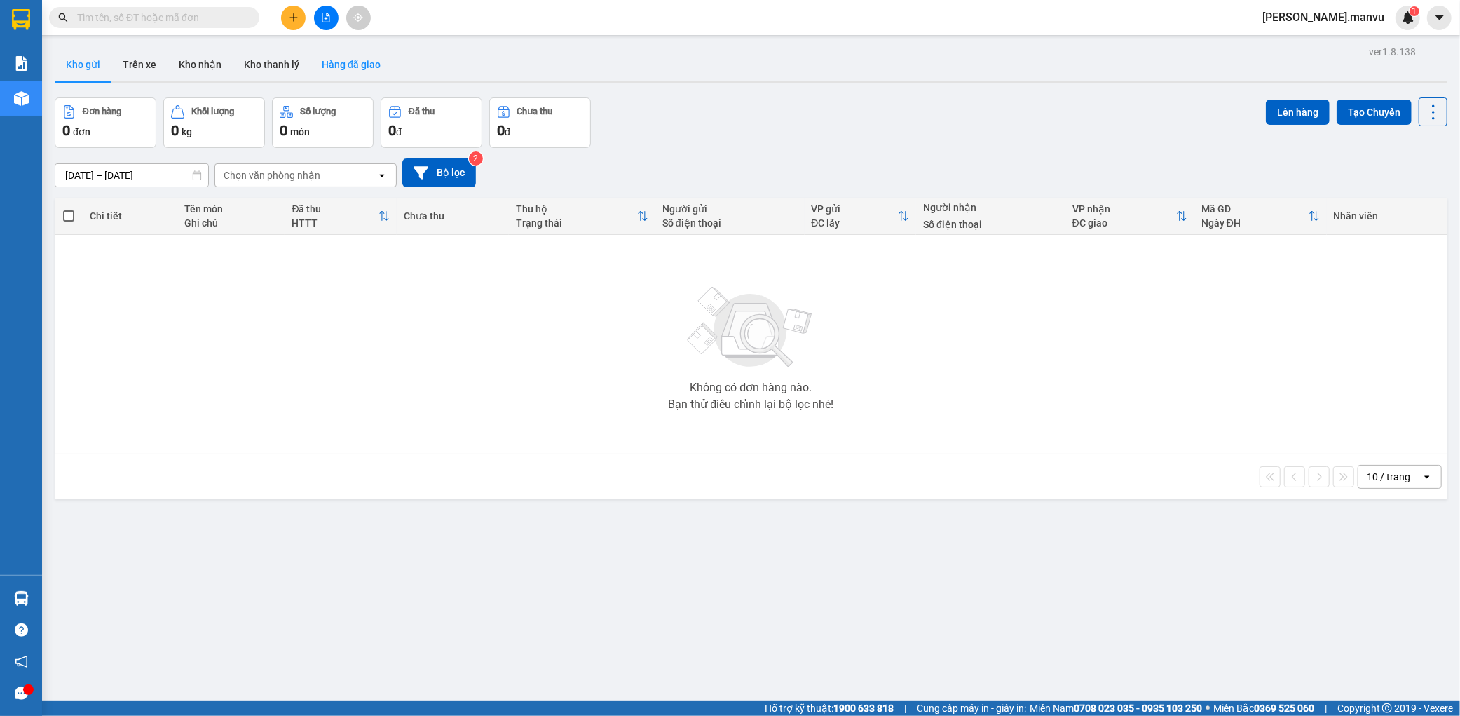
drag, startPoint x: 363, startPoint y: 72, endPoint x: 386, endPoint y: 75, distance: 23.3
click at [362, 72] on button "Hàng đã giao" at bounding box center [351, 65] width 81 height 34
